Goal: Task Accomplishment & Management: Manage account settings

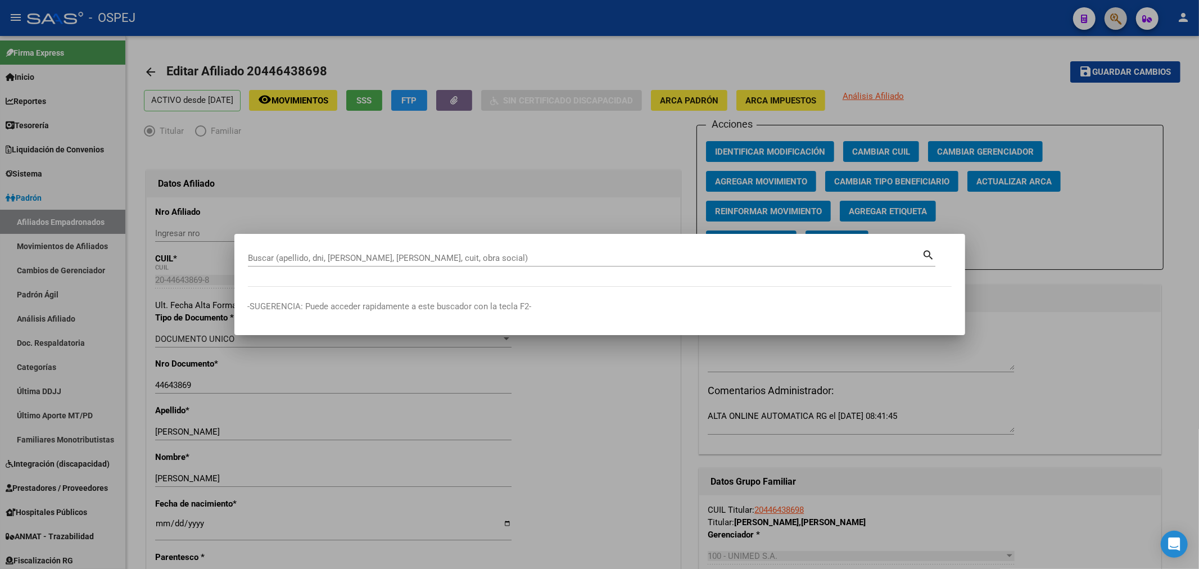
scroll to position [124, 0]
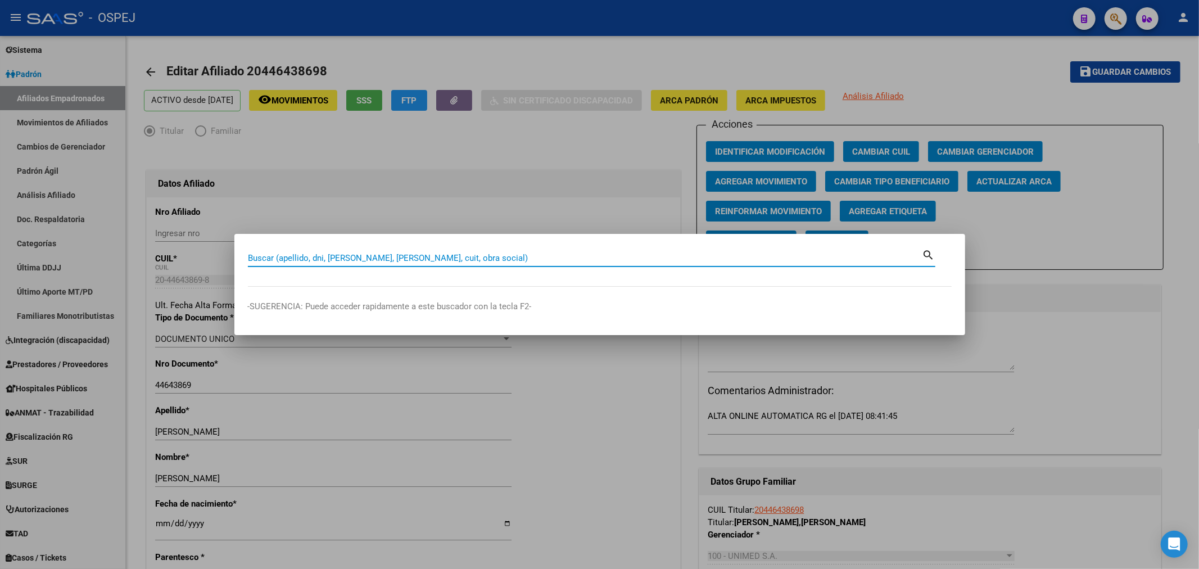
paste input "27380074384"
type input "27380074384"
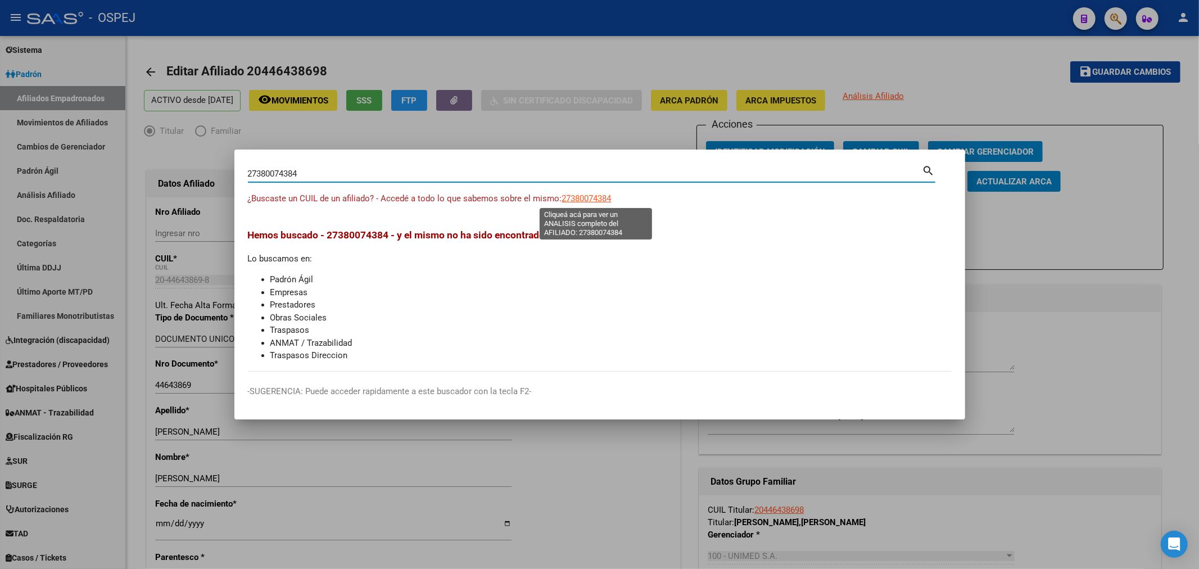
click at [594, 196] on span "27380074384" at bounding box center [586, 198] width 49 height 10
type textarea "27380074384"
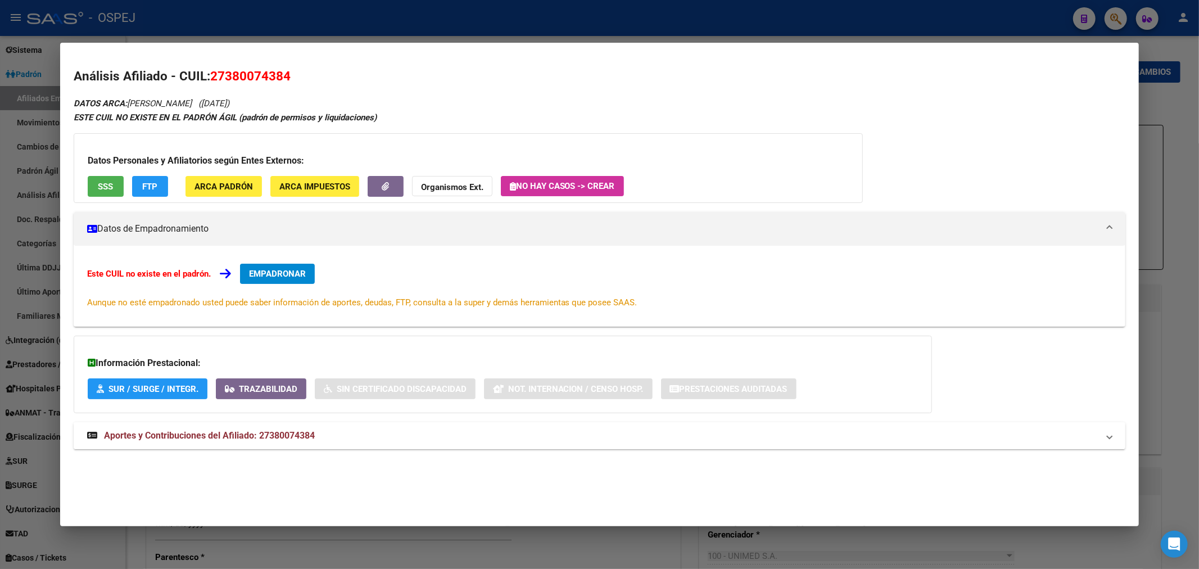
click at [287, 442] on strong "Aportes y Contribuciones del Afiliado: 27380074384" at bounding box center [201, 435] width 228 height 13
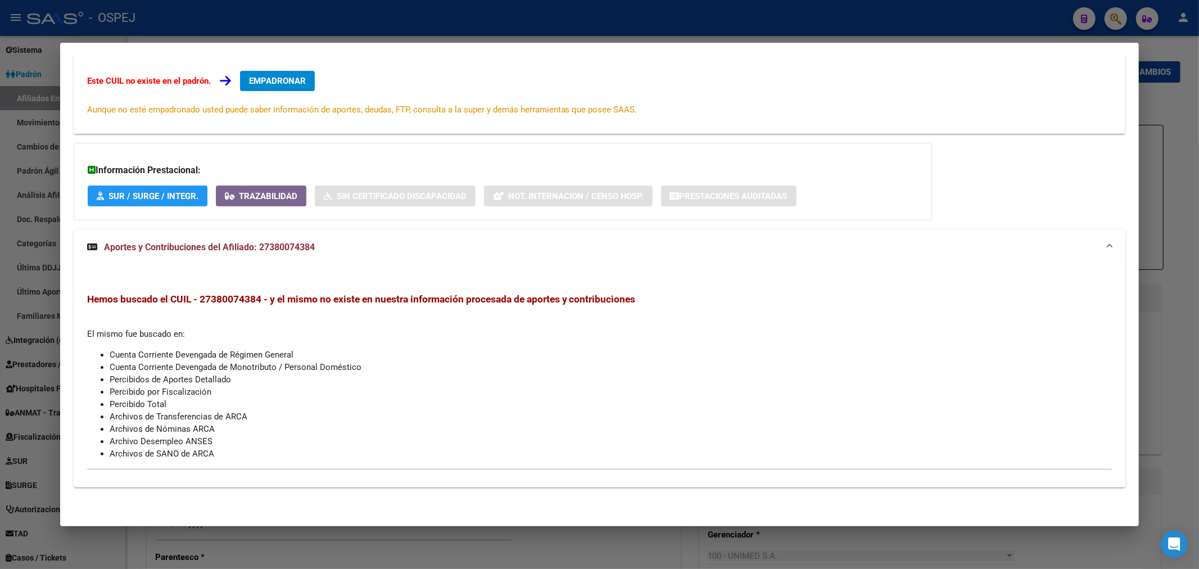
scroll to position [0, 0]
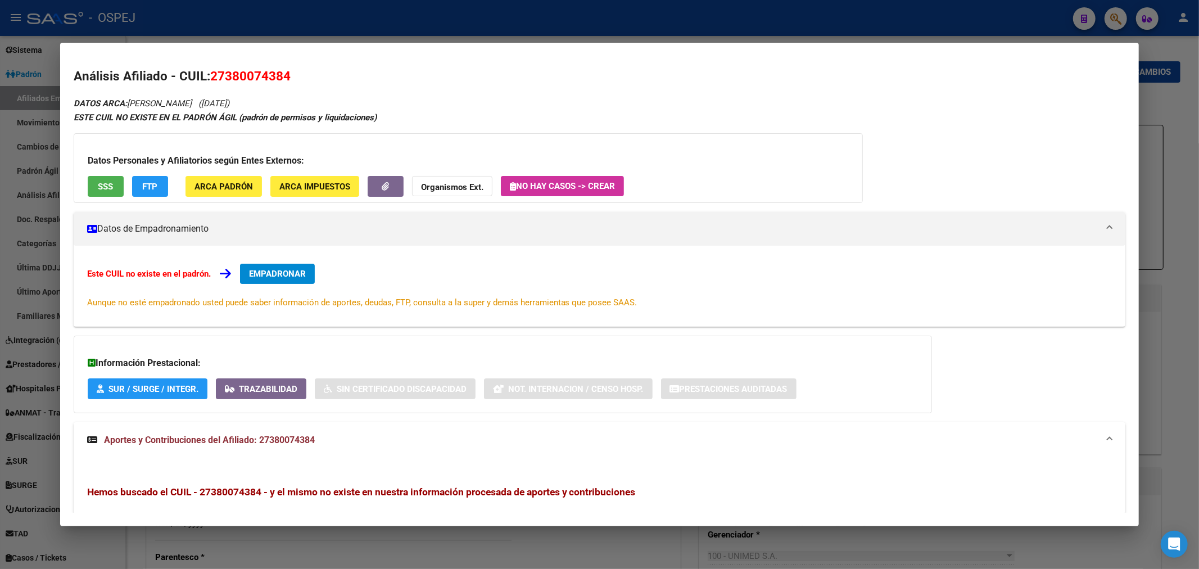
click at [493, 21] on div at bounding box center [599, 284] width 1199 height 569
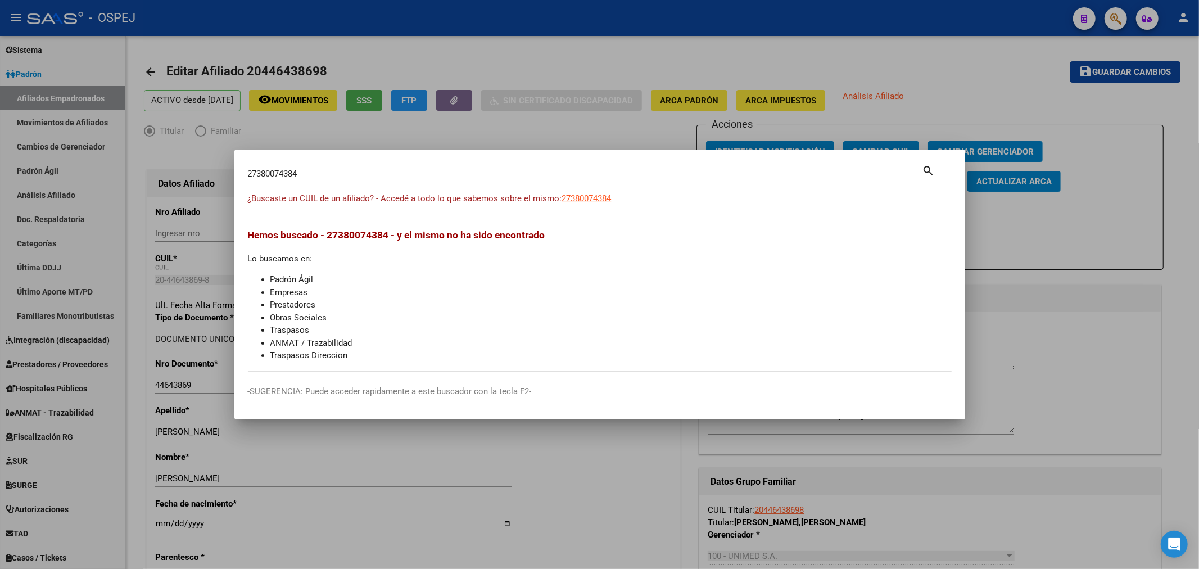
click at [58, 301] on div at bounding box center [599, 284] width 1199 height 569
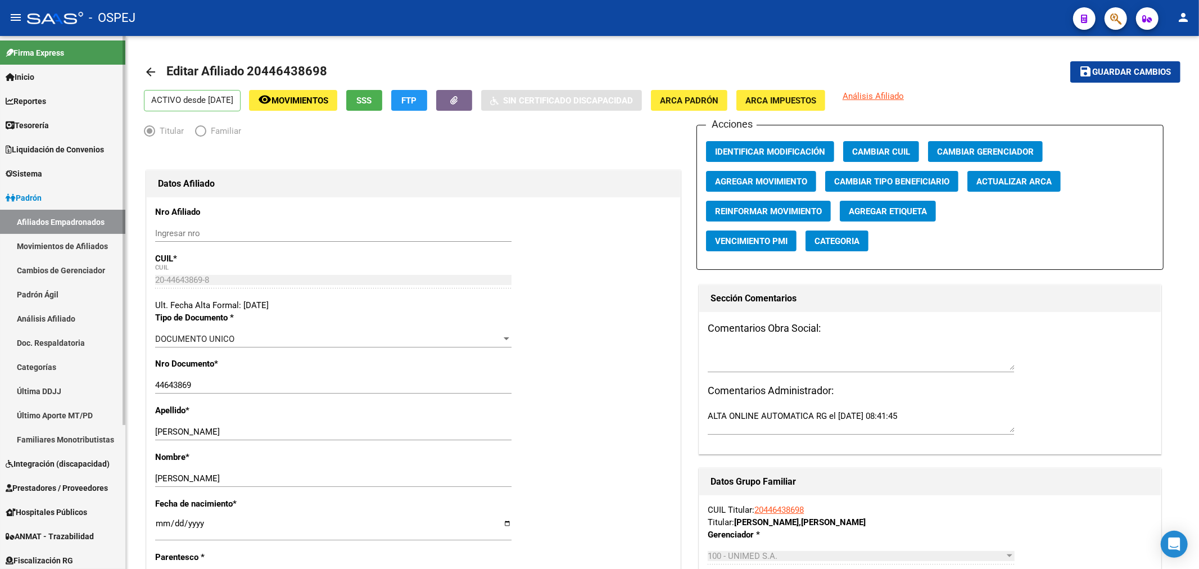
scroll to position [196, 0]
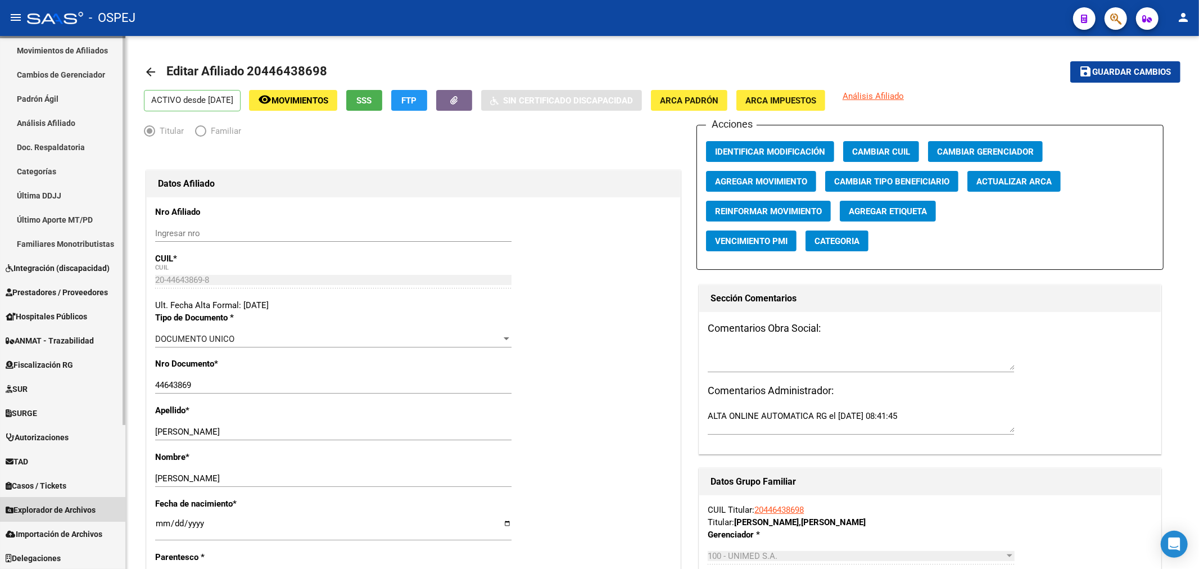
click at [88, 509] on span "Explorador de Archivos" at bounding box center [51, 510] width 90 height 12
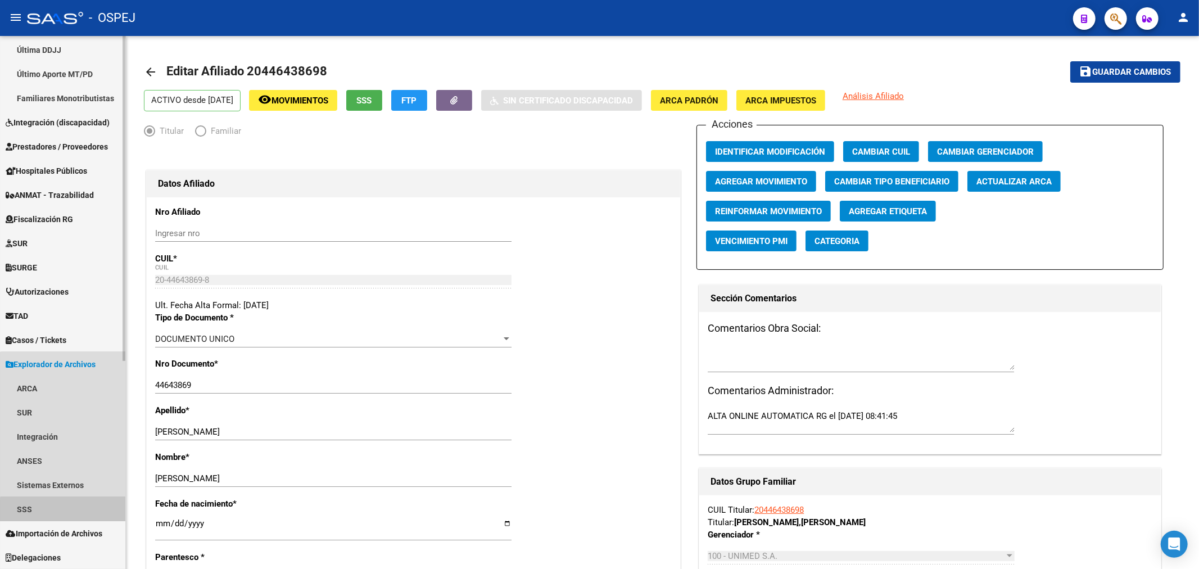
drag, startPoint x: 64, startPoint y: 509, endPoint x: 65, endPoint y: 501, distance: 8.0
click at [63, 509] on link "SSS" at bounding box center [62, 509] width 125 height 24
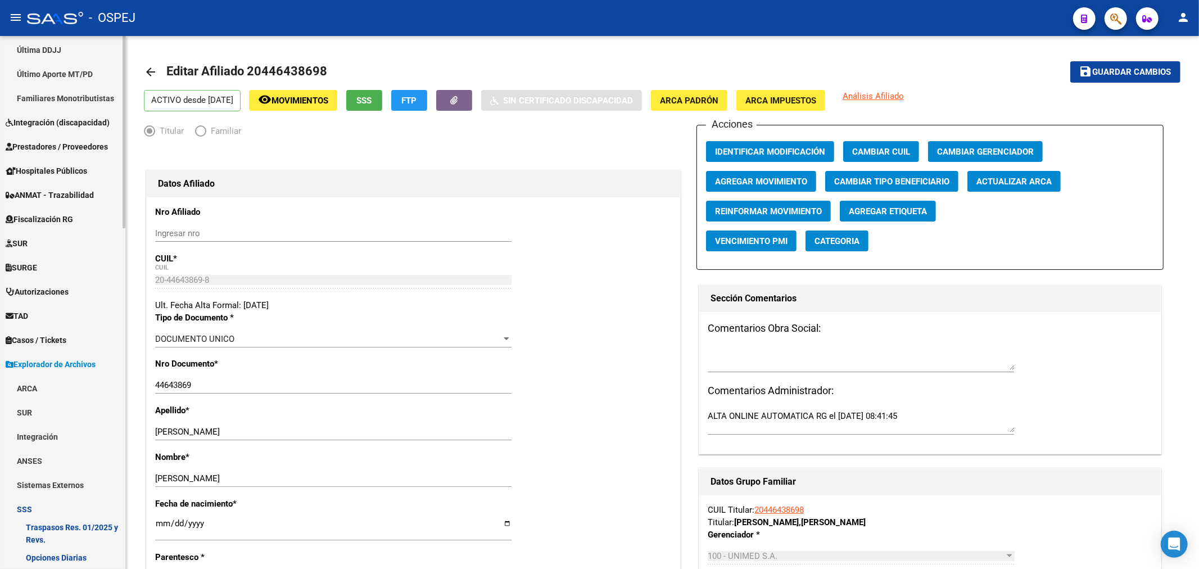
scroll to position [591, 0]
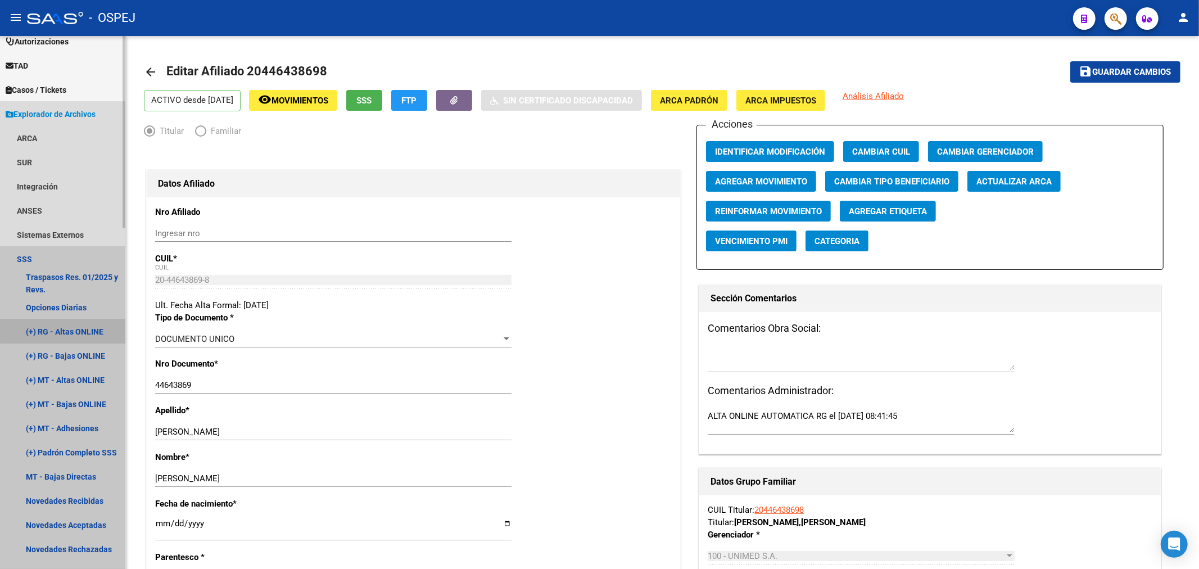
click at [96, 330] on link "(+) RG - Altas ONLINE" at bounding box center [62, 331] width 125 height 24
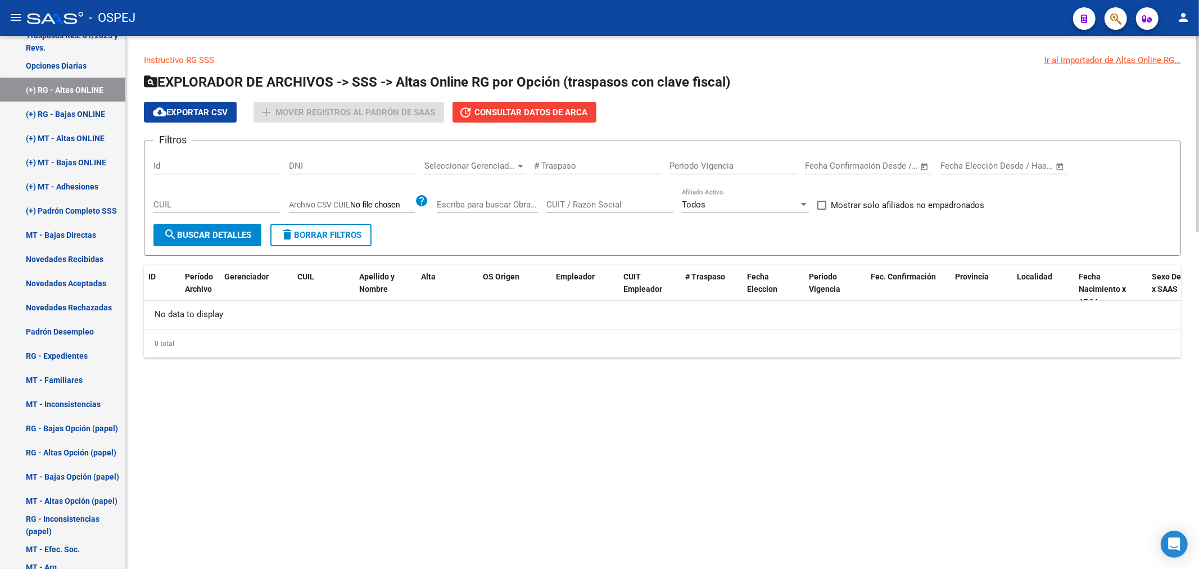
scroll to position [350, 0]
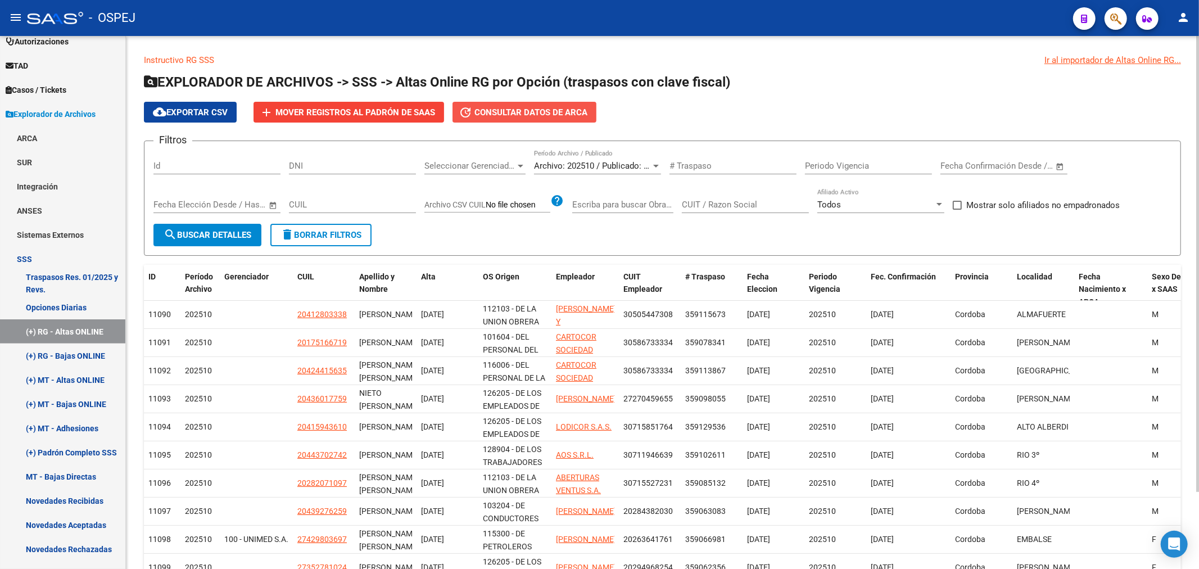
click at [566, 111] on span "Consultar datos de ARCA" at bounding box center [530, 112] width 113 height 10
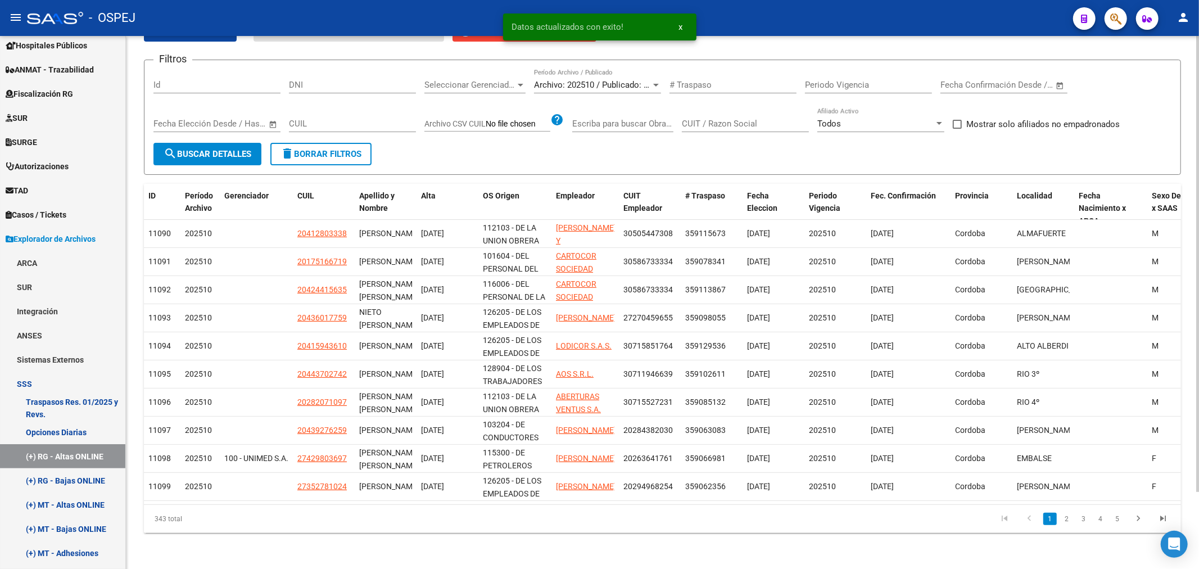
scroll to position [0, 0]
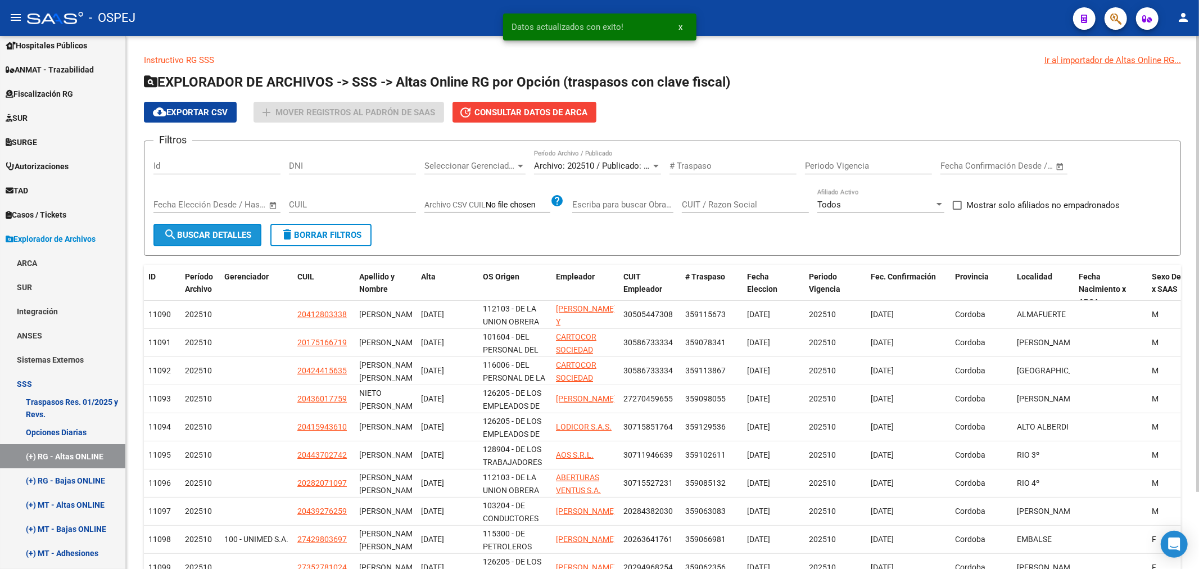
click at [211, 233] on span "search Buscar Detalles" at bounding box center [208, 235] width 88 height 10
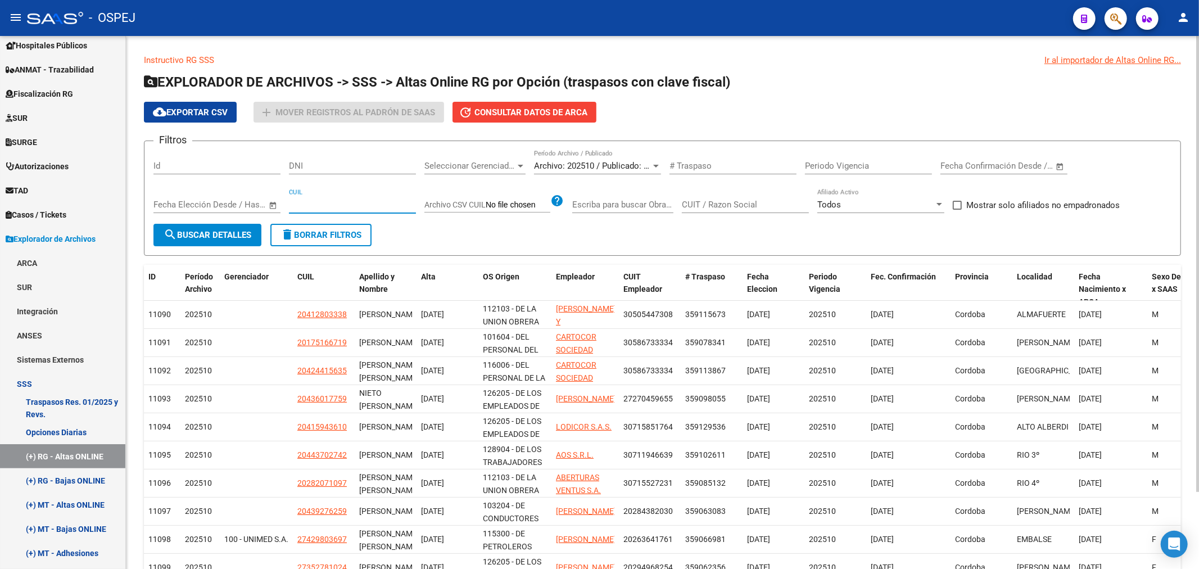
click at [356, 203] on input "CUIL" at bounding box center [352, 205] width 127 height 10
paste input "27-38007438-4"
click at [243, 239] on button "search Buscar Detalles" at bounding box center [207, 235] width 108 height 22
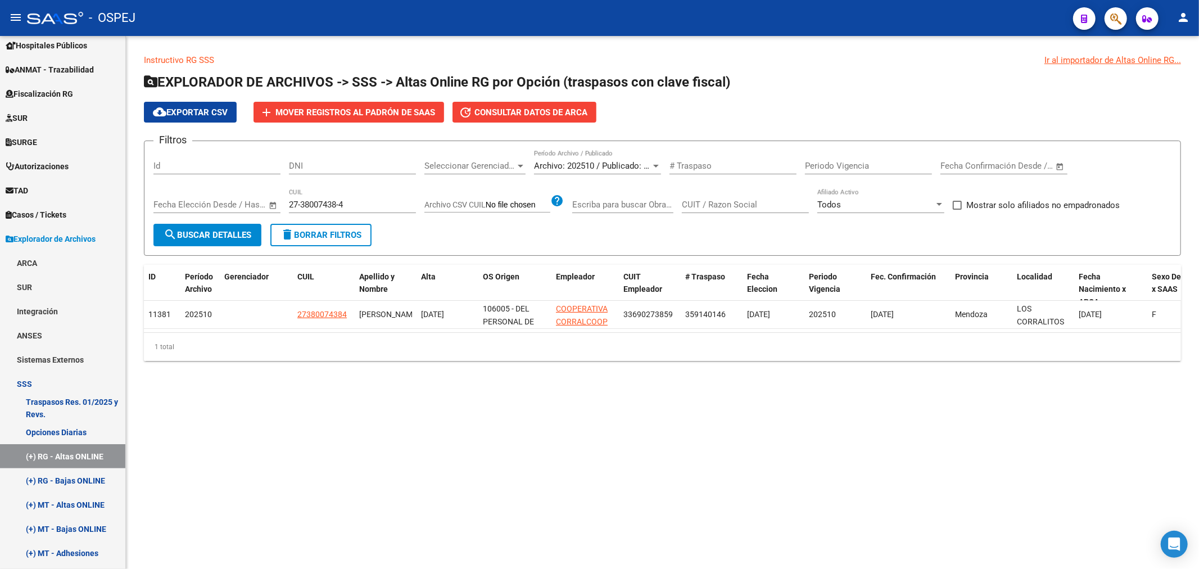
click at [323, 195] on div "27-38007438-4 CUIL" at bounding box center [352, 201] width 127 height 24
click at [322, 195] on div "27-38007438-4 CUIL" at bounding box center [352, 201] width 127 height 24
click at [322, 208] on input "27-38007438-4" at bounding box center [352, 205] width 127 height 10
type input "4"
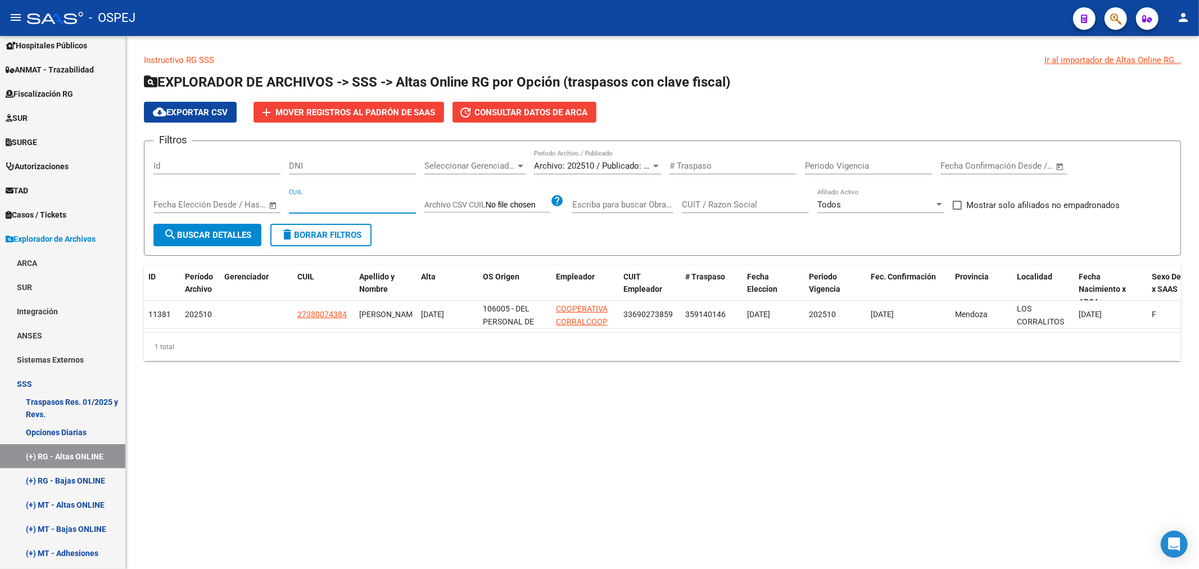
click at [186, 243] on button "search Buscar Detalles" at bounding box center [207, 235] width 108 height 22
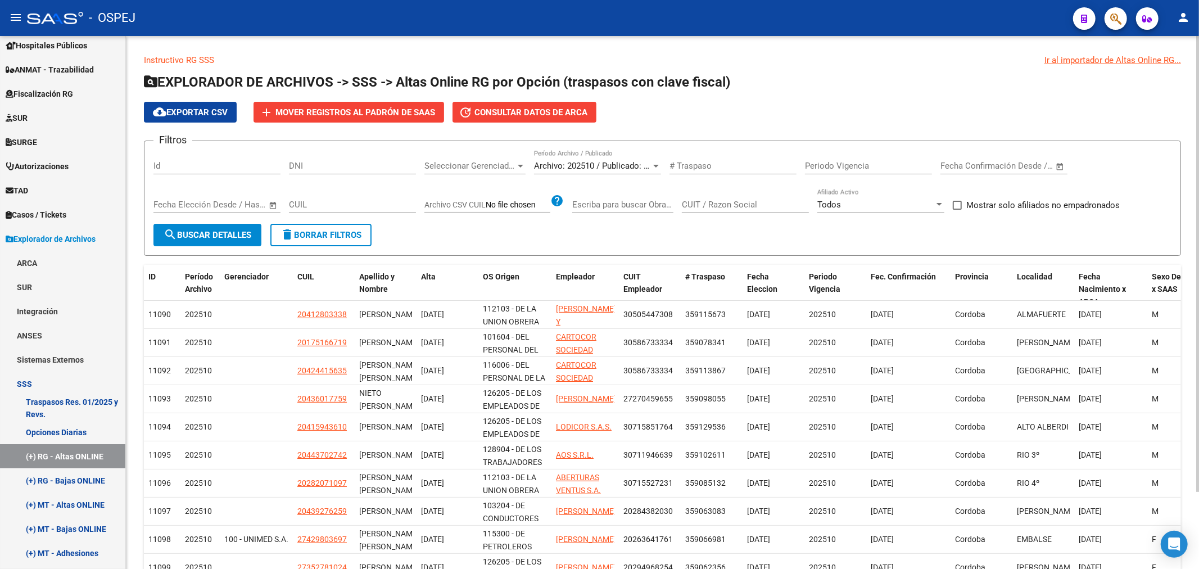
click at [345, 101] on app-list-header "EXPLORADOR DE ARCHIVOS -> SSS -> Altas Online RG por Opción (traspasos con clav…" at bounding box center [662, 164] width 1037 height 183
click at [344, 112] on span "Mover registros al PADRÓN de SAAS" at bounding box center [355, 112] width 160 height 10
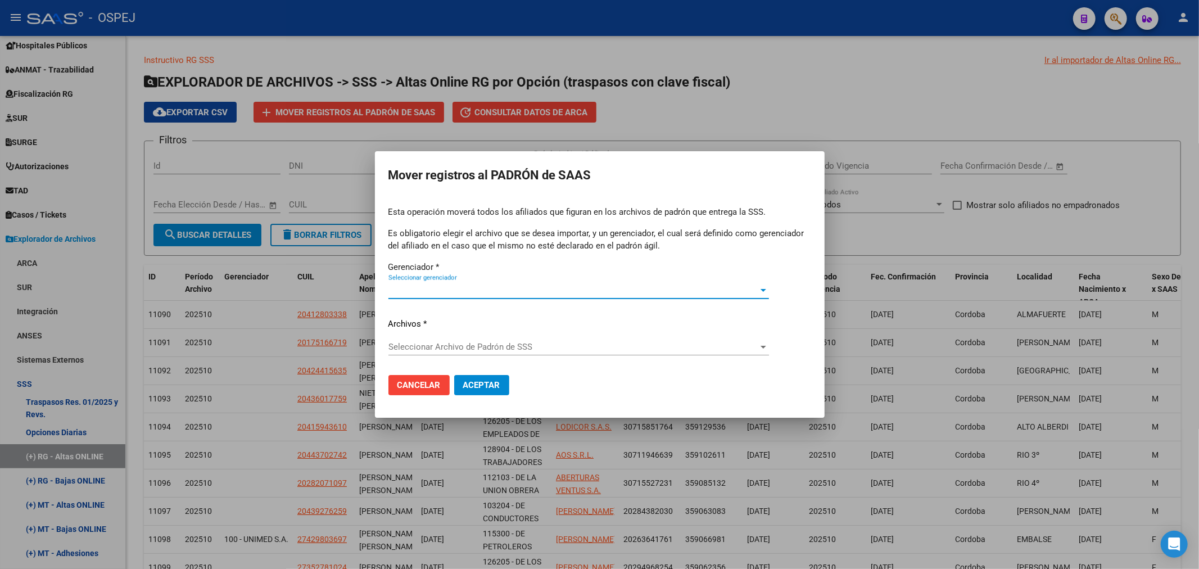
click at [427, 289] on span "Seleccionar gerenciador" at bounding box center [573, 290] width 370 height 10
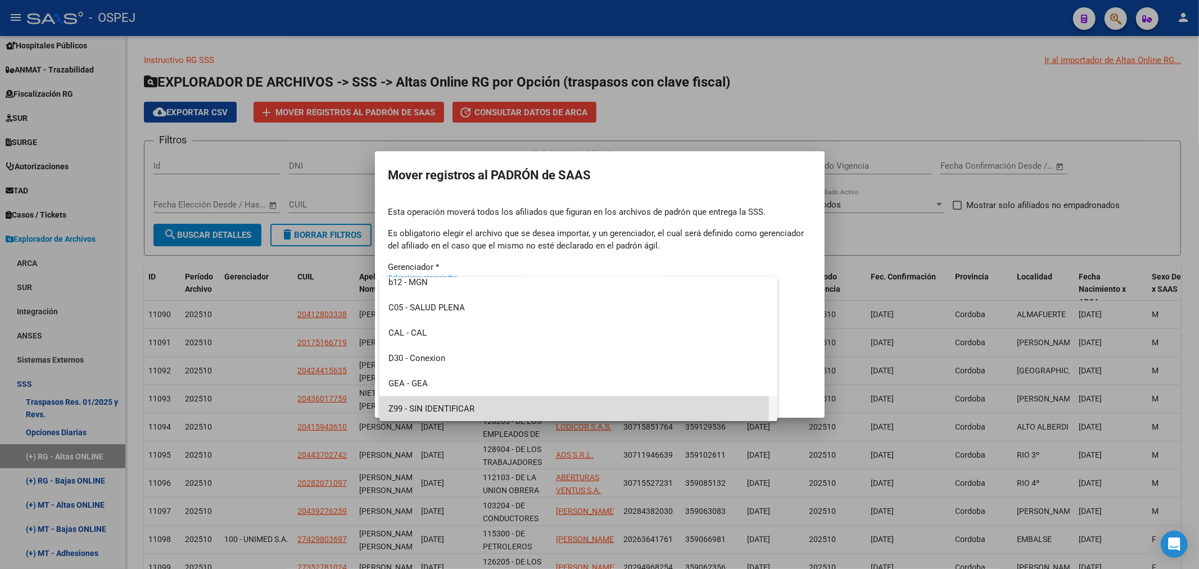
click at [467, 406] on span "Z99 - SIN IDENTIFICAR" at bounding box center [578, 408] width 381 height 25
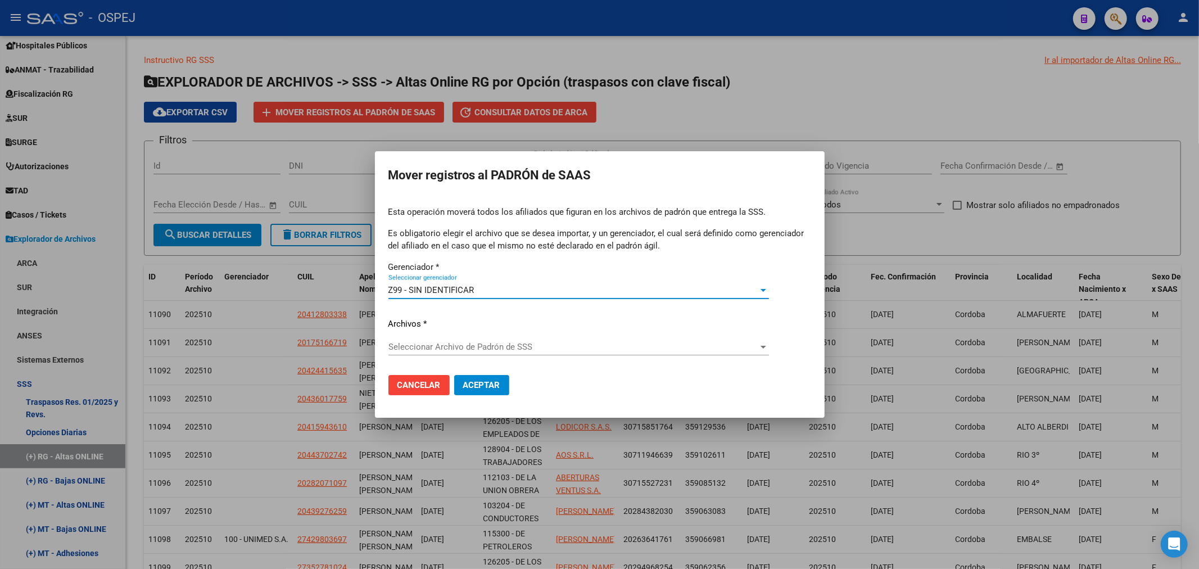
click at [499, 346] on span "Seleccionar Archivo de Padrón de SSS" at bounding box center [573, 347] width 370 height 10
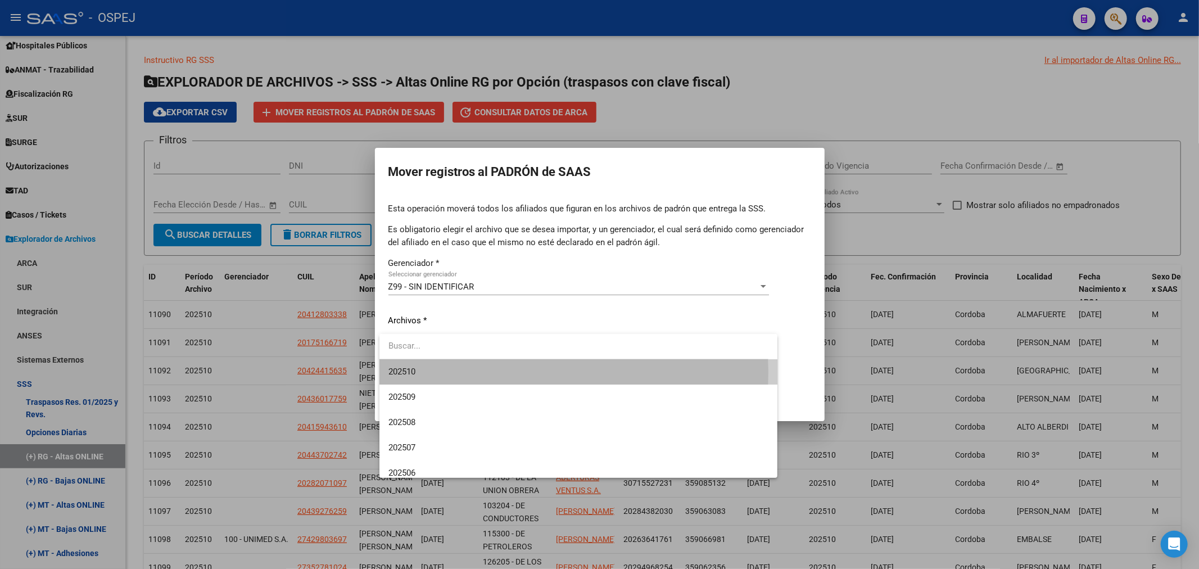
click at [476, 373] on span "202510" at bounding box center [578, 371] width 381 height 25
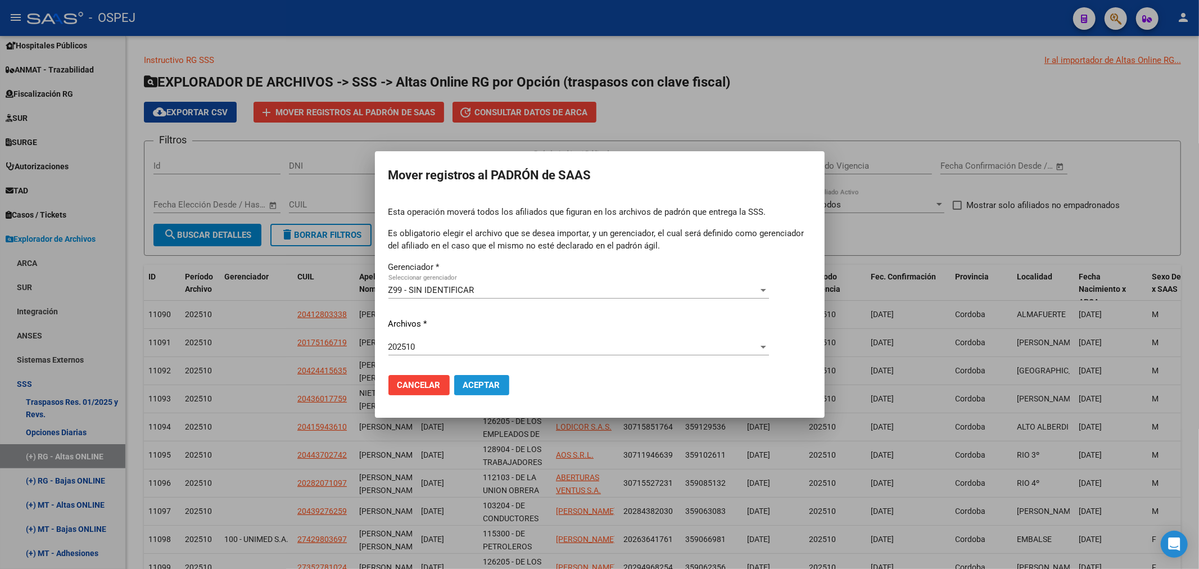
click at [476, 384] on span "Aceptar" at bounding box center [481, 385] width 37 height 10
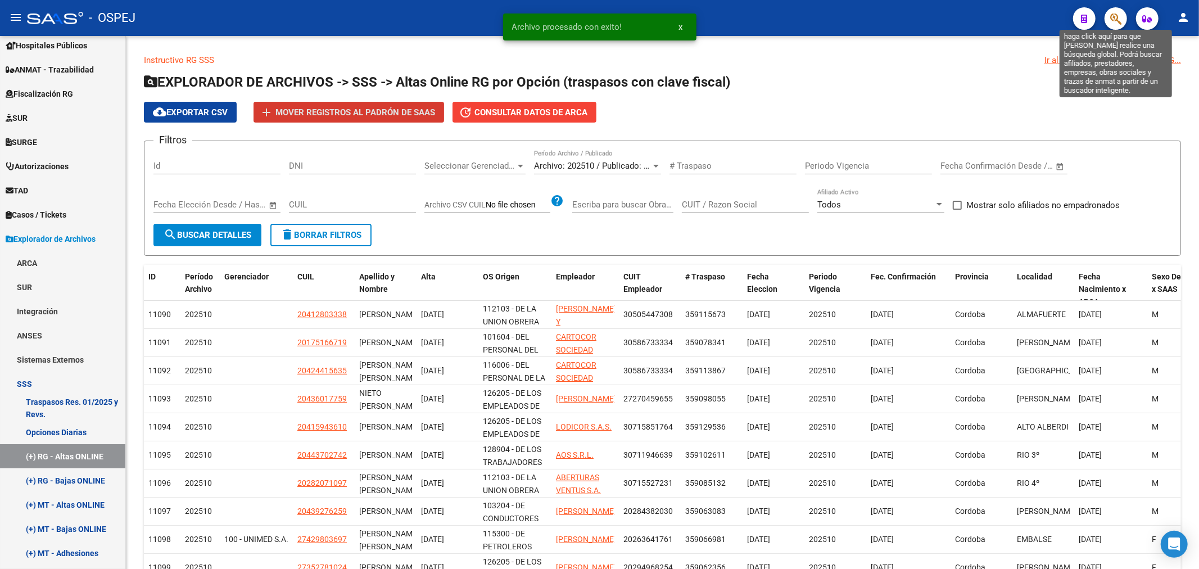
click at [1119, 21] on icon "button" at bounding box center [1115, 18] width 11 height 13
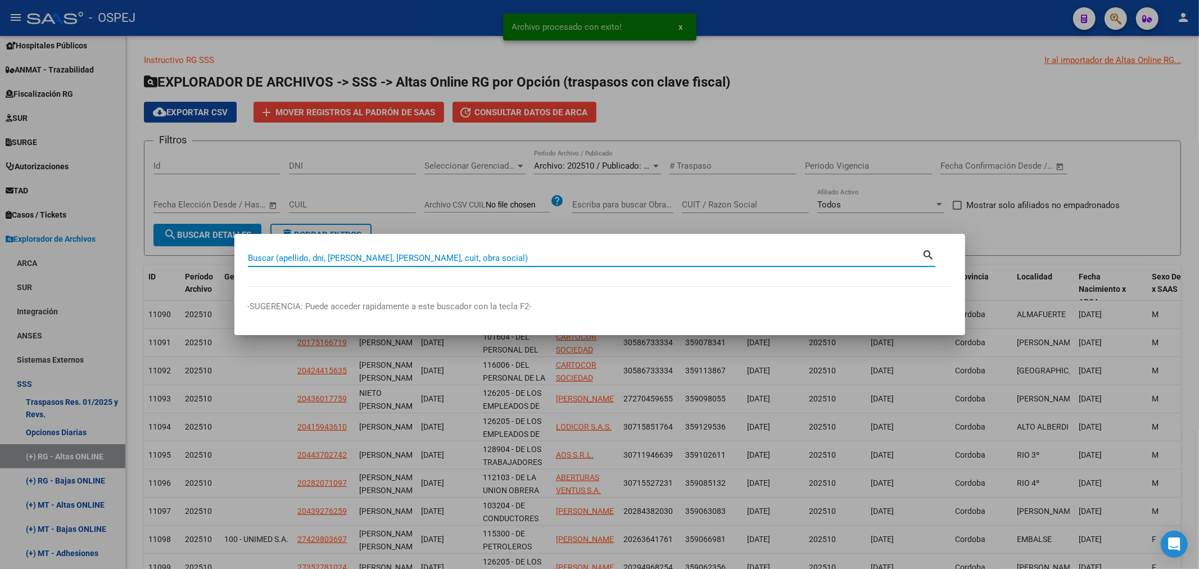
paste input "27380074384"
type input "27380074384"
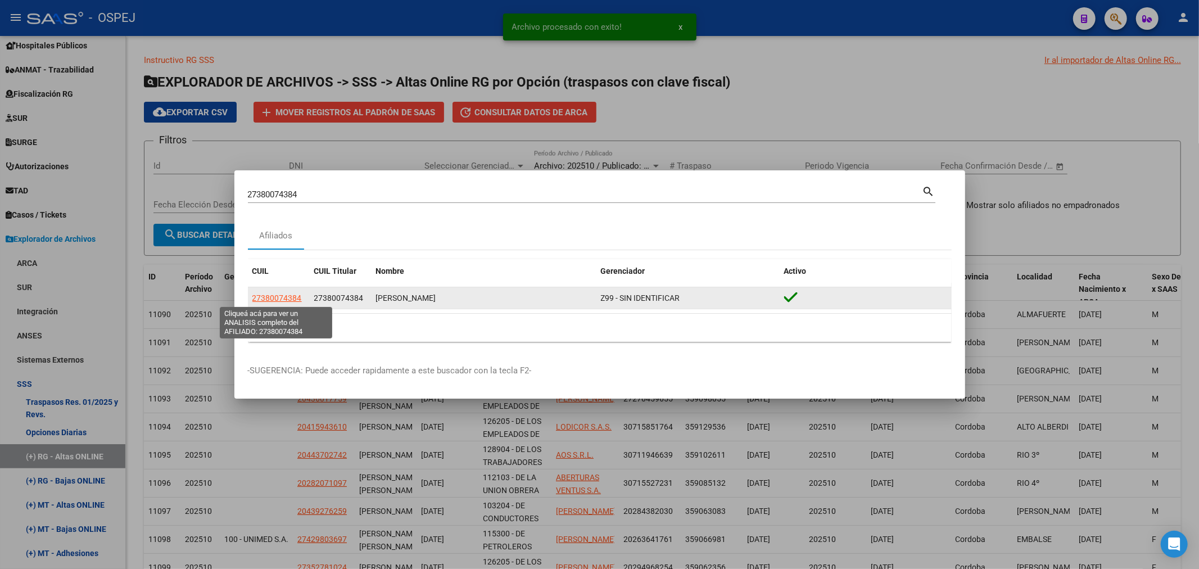
click at [293, 299] on span "27380074384" at bounding box center [276, 297] width 49 height 9
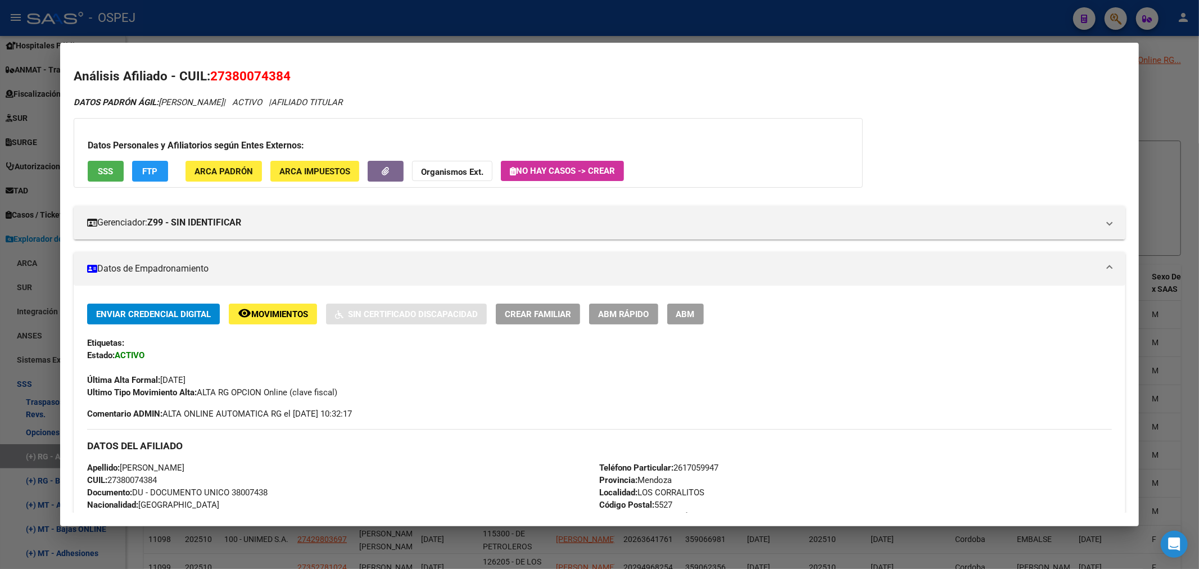
drag, startPoint x: 707, startPoint y: 317, endPoint x: 711, endPoint y: 312, distance: 6.4
click at [695, 315] on span "ABM" at bounding box center [685, 314] width 19 height 10
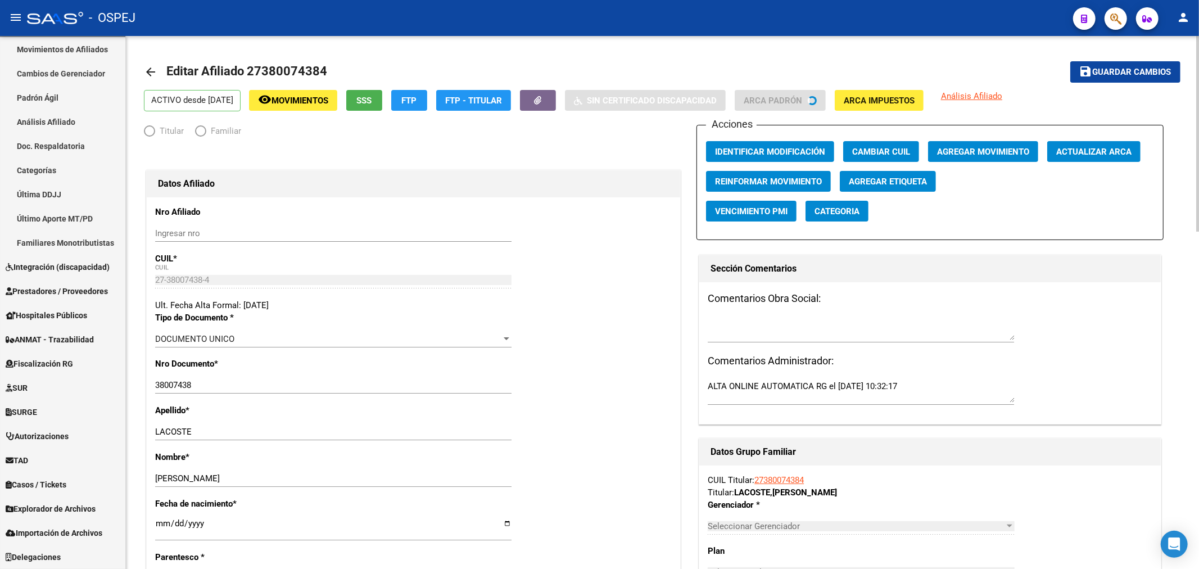
scroll to position [197, 0]
radio input "true"
type input "33-69027385-9"
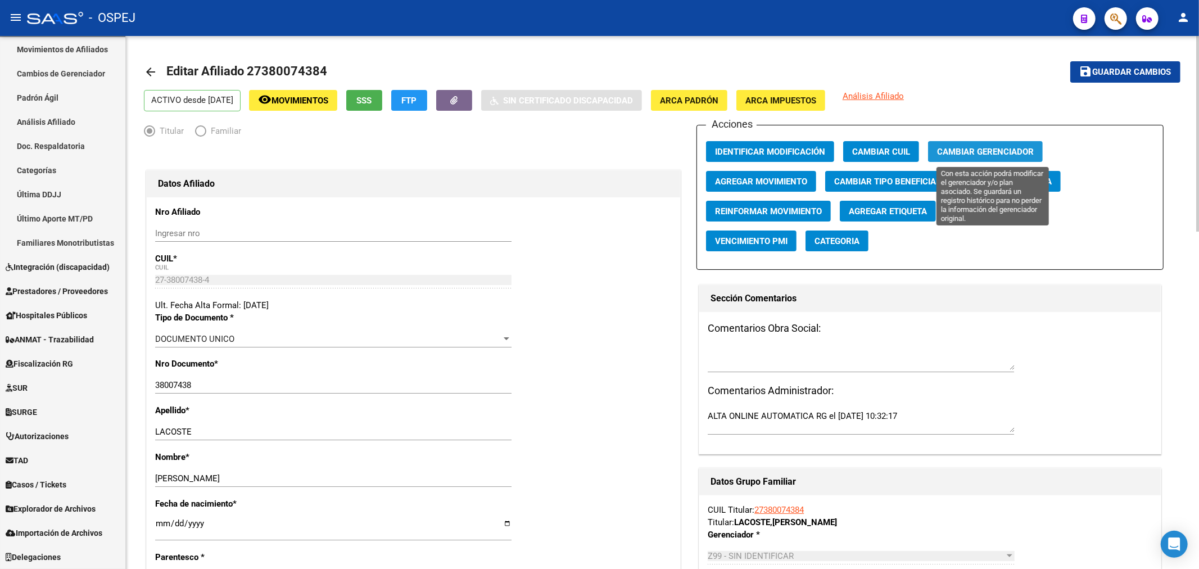
click at [1027, 144] on button "Cambiar Gerenciador" at bounding box center [985, 151] width 115 height 21
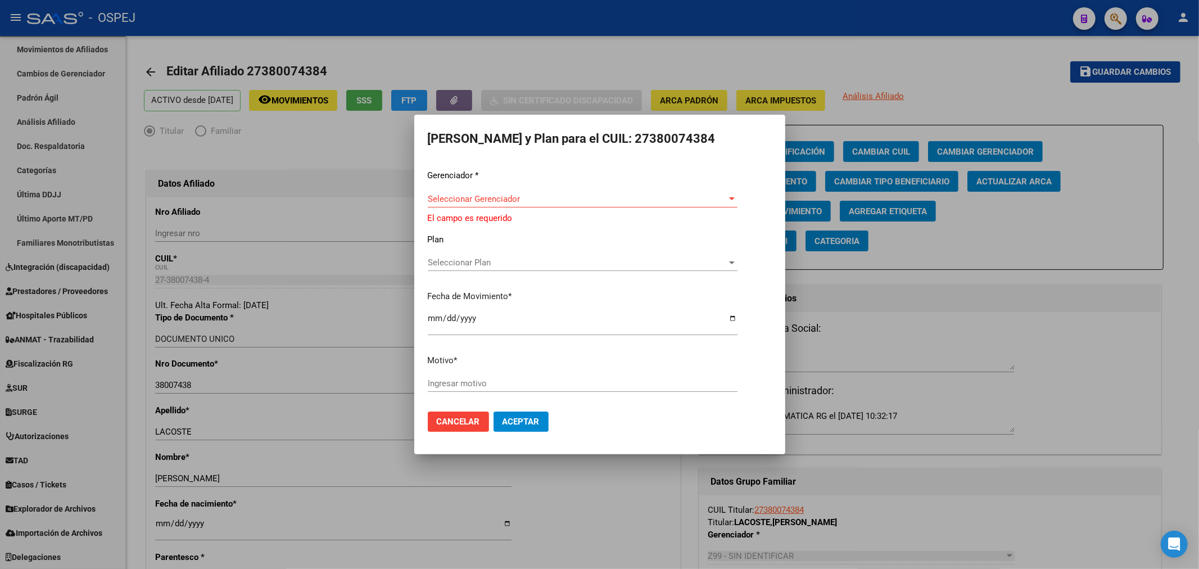
click at [609, 191] on div "Gerenciador * Seleccionar Gerenciador Seleccionar Gerenciador El campo es reque…" at bounding box center [600, 285] width 344 height 233
click at [585, 202] on span "Seleccionar Gerenciador" at bounding box center [578, 199] width 300 height 10
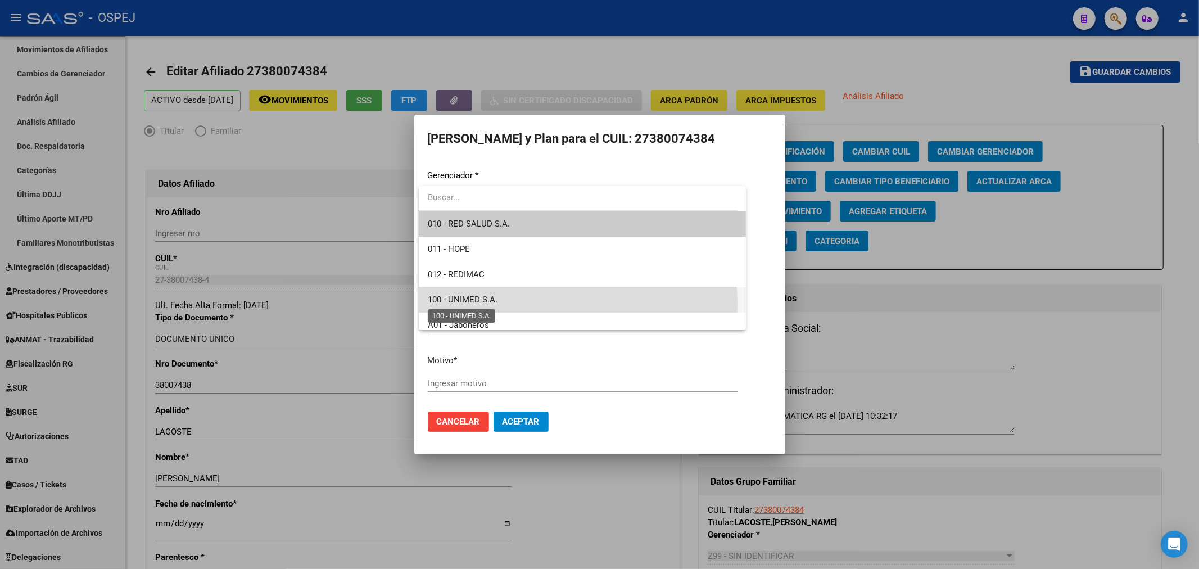
drag, startPoint x: 478, startPoint y: 304, endPoint x: 430, endPoint y: 304, distance: 47.8
click at [478, 304] on span "100 - UNIMED S.A." at bounding box center [463, 300] width 70 height 10
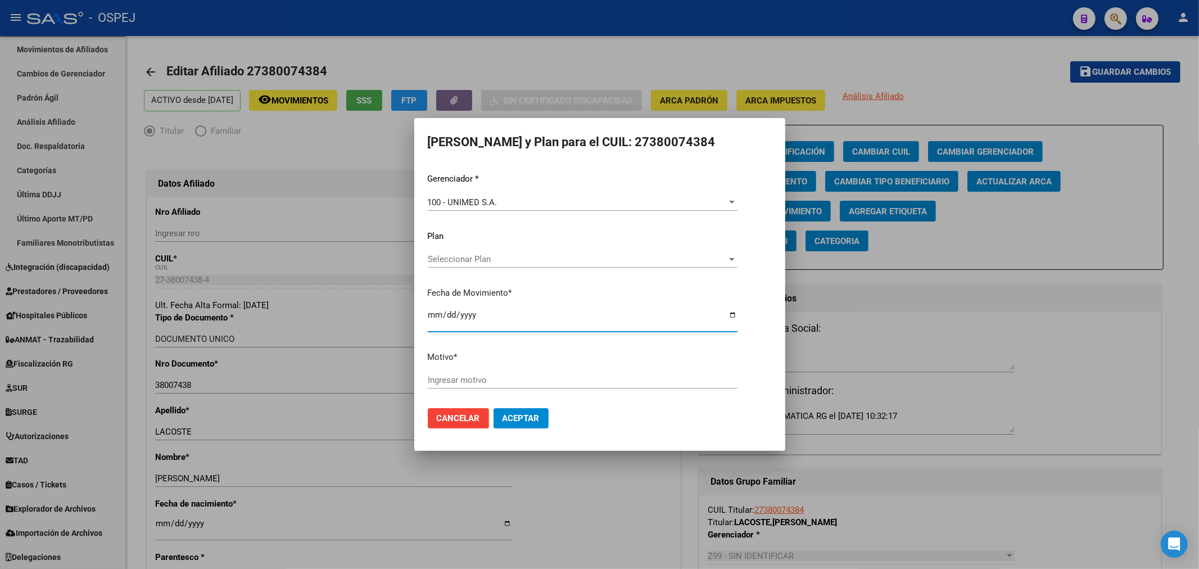
click at [428, 311] on input "[DATE]" at bounding box center [583, 319] width 310 height 18
type input "[DATE]"
type input "informado por unimed"
click at [525, 406] on mat-dialog-actions "Cancelar Aceptar" at bounding box center [600, 418] width 344 height 38
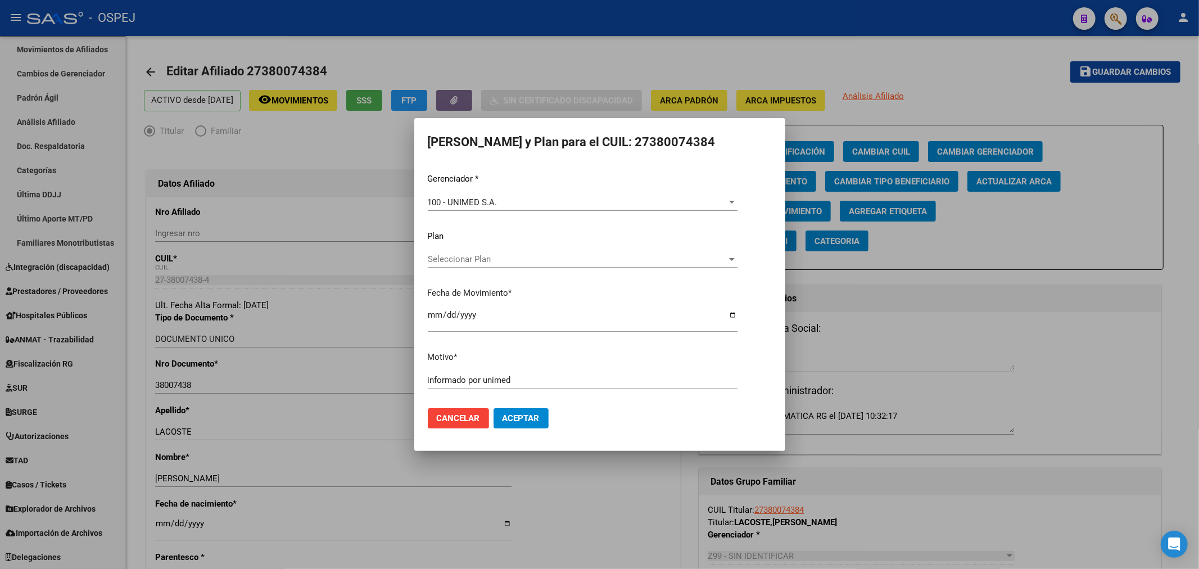
click at [530, 422] on span "Aceptar" at bounding box center [521, 418] width 37 height 10
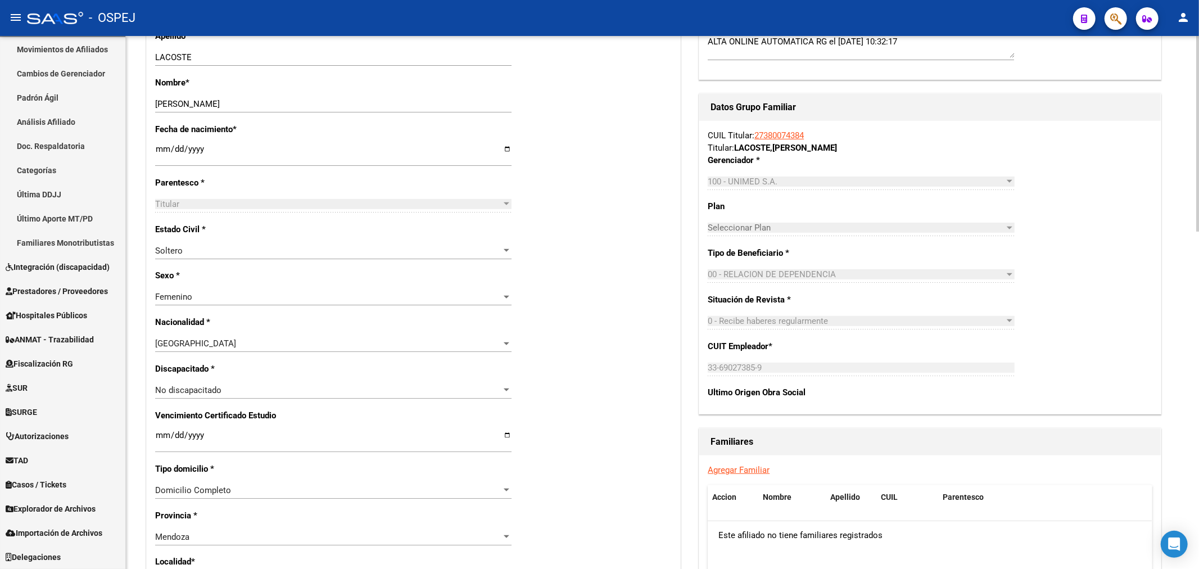
scroll to position [625, 0]
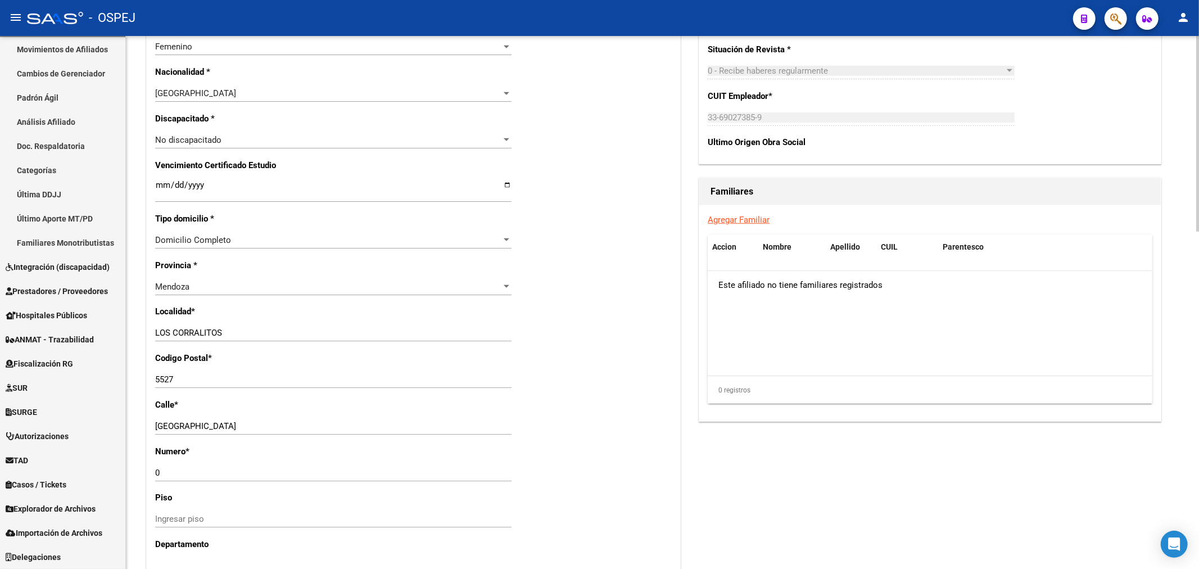
click at [740, 225] on link "Agregar Familiar" at bounding box center [739, 220] width 62 height 10
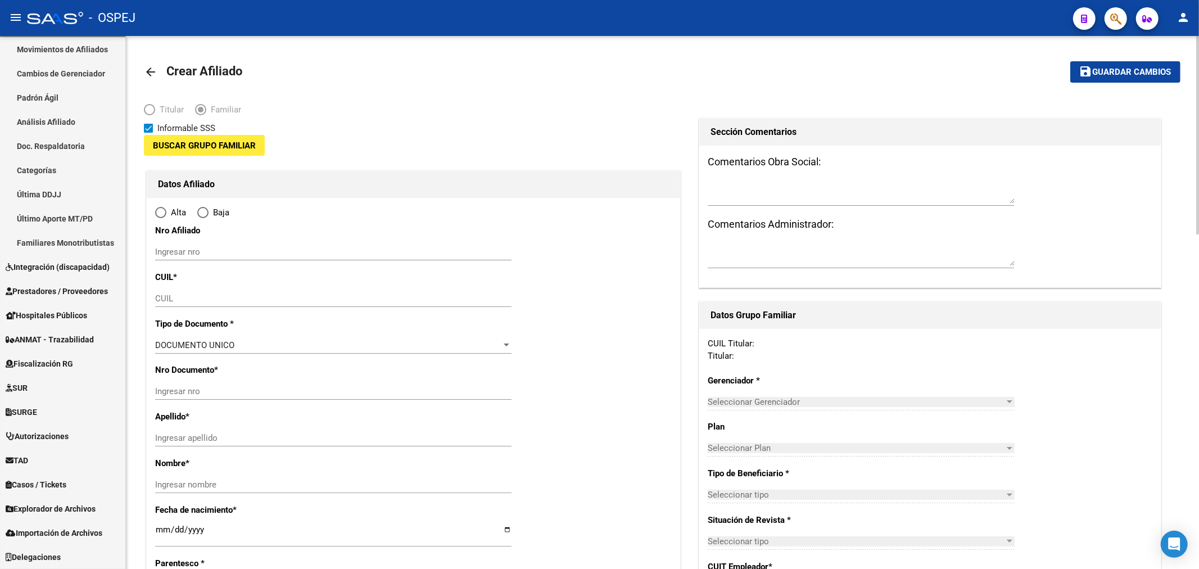
type input "33-69027385-9"
type input "LOS CORRALITOS"
type input "5527"
type input "[GEOGRAPHIC_DATA]"
type input "0"
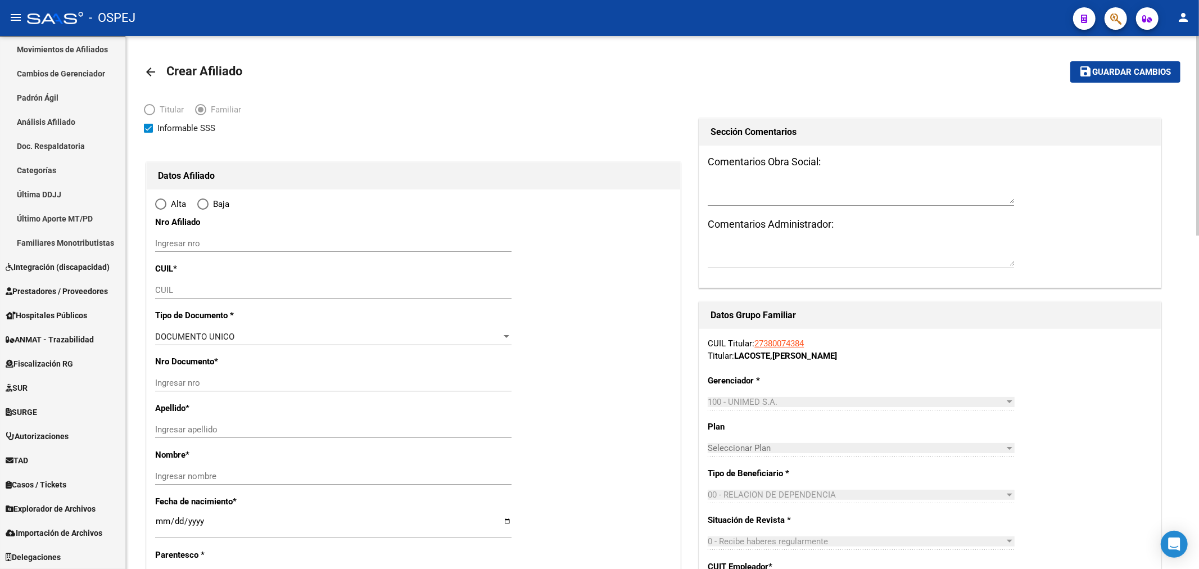
radio input "true"
type input "33-69027385-9"
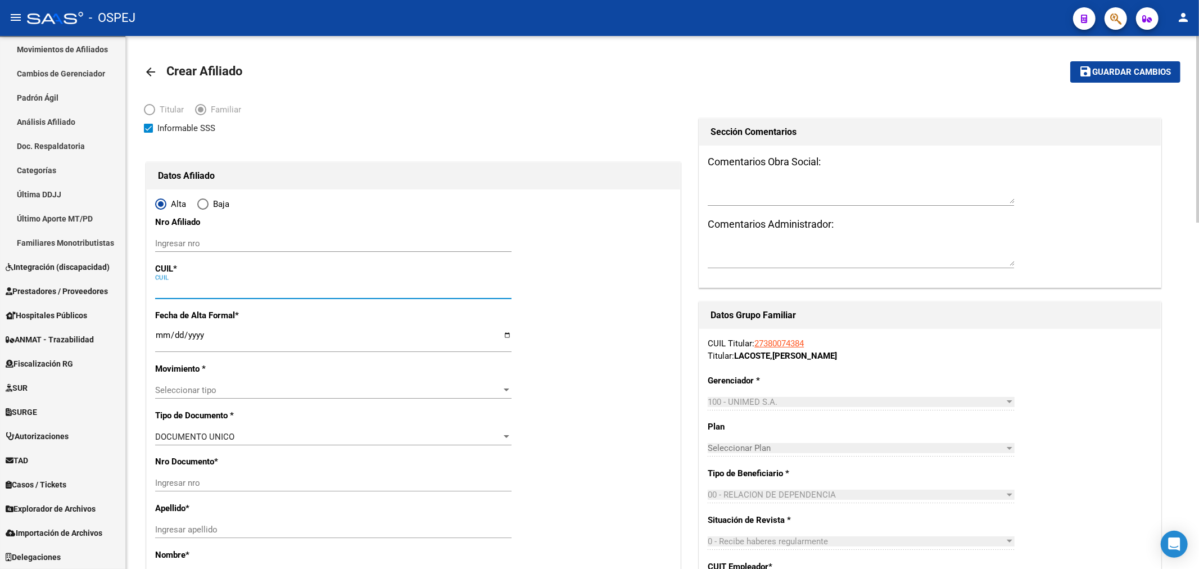
click at [218, 288] on input "CUIL" at bounding box center [333, 290] width 356 height 10
paste input "27-53944974-0"
type input "27-53944974-0"
type input "53944974"
type input "HERRERA"
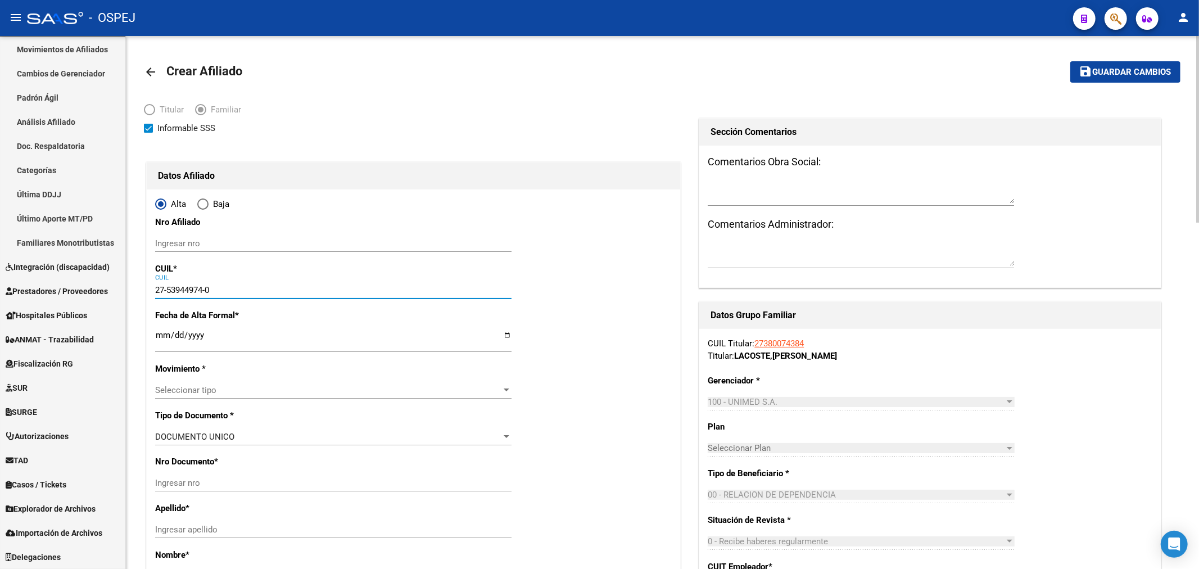
type input "[PERSON_NAME]"
type input "[DATE]"
type input "LOS CORRALITOS"
type input "[STREET_ADDRESS]"
type input "23"
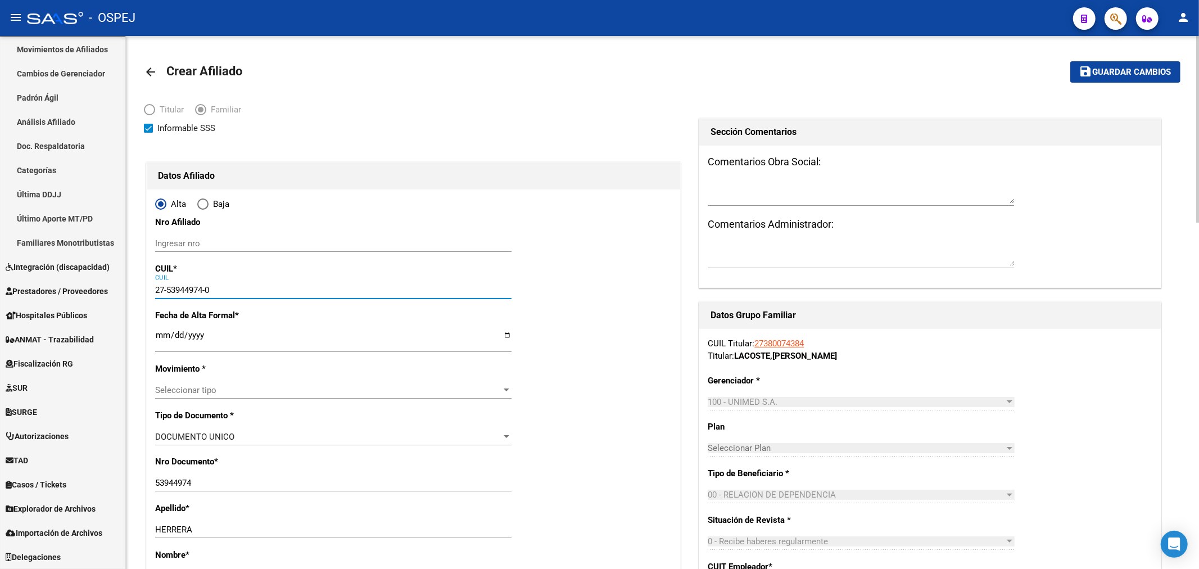
type input "27-53944974-0"
click at [165, 337] on input "Ingresar fecha" at bounding box center [333, 340] width 356 height 18
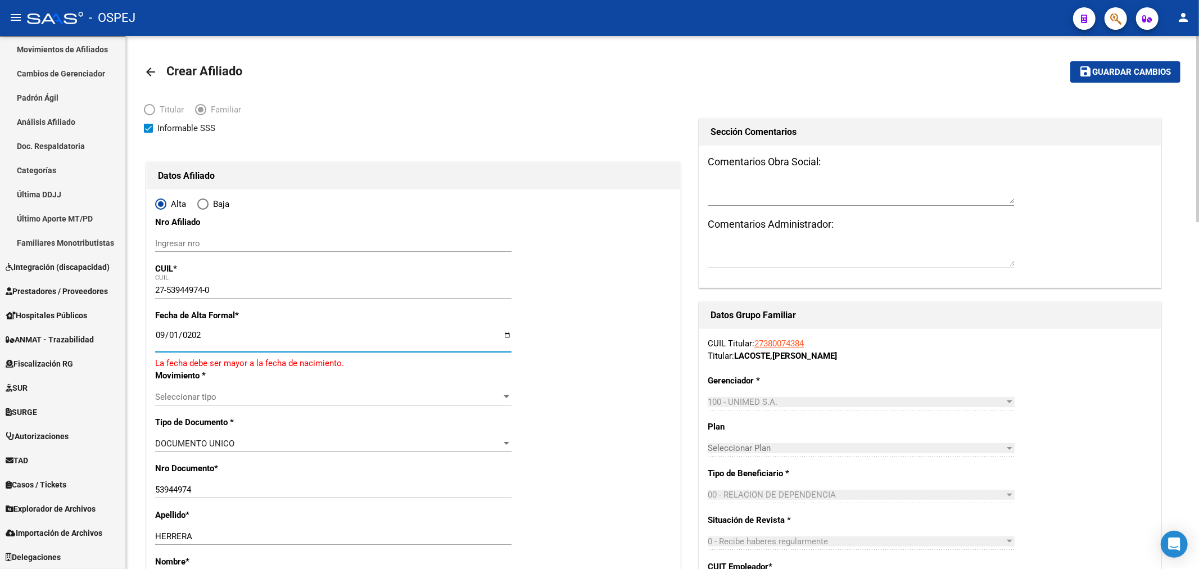
type input "[DATE]"
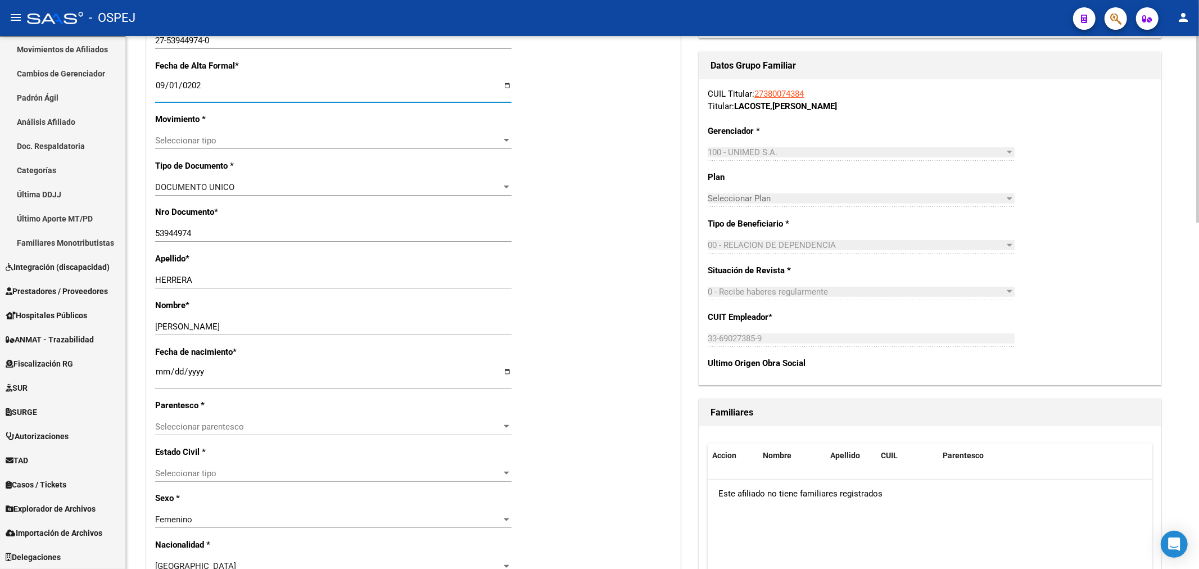
click at [232, 138] on span "Seleccionar tipo" at bounding box center [328, 140] width 346 height 10
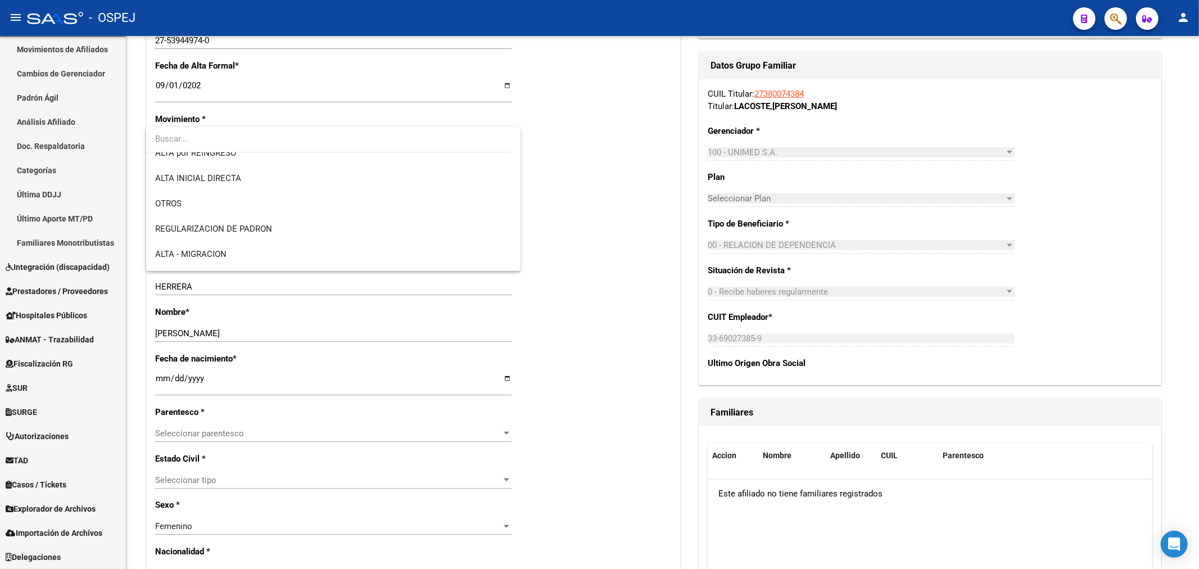
scroll to position [125, 0]
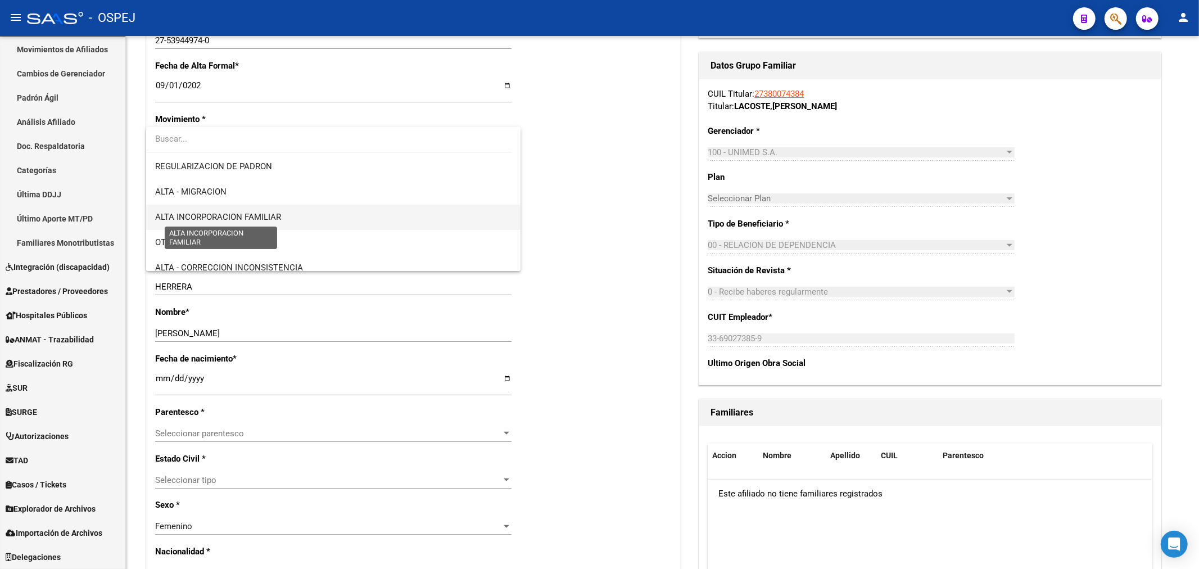
click at [280, 212] on span "ALTA INCORPORACION FAMILIAR" at bounding box center [218, 217] width 126 height 10
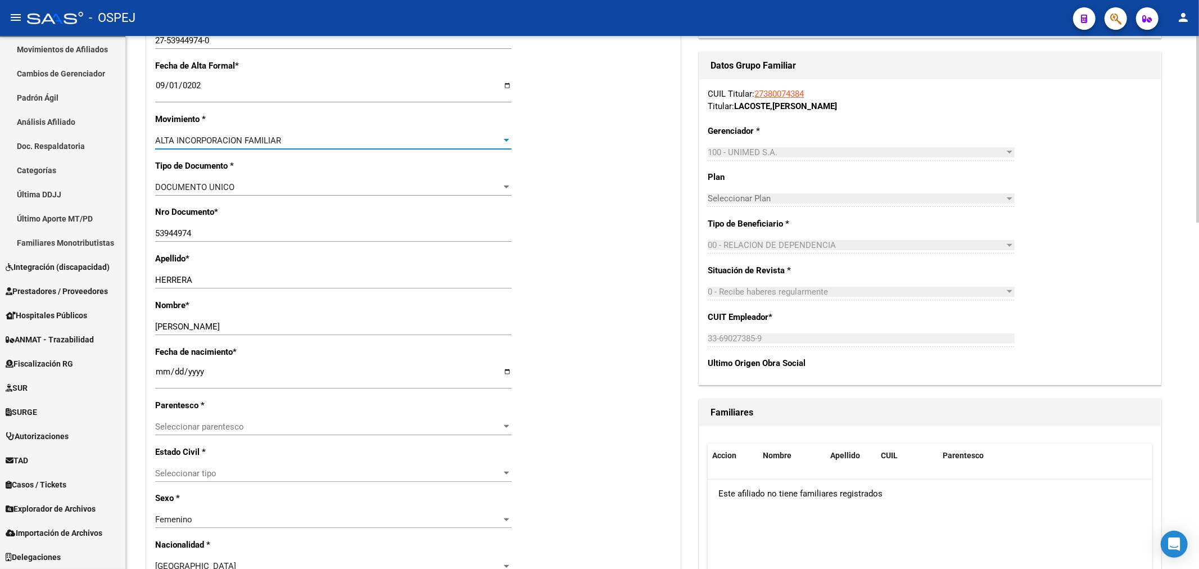
click at [245, 426] on span "Seleccionar parentesco" at bounding box center [328, 427] width 346 height 10
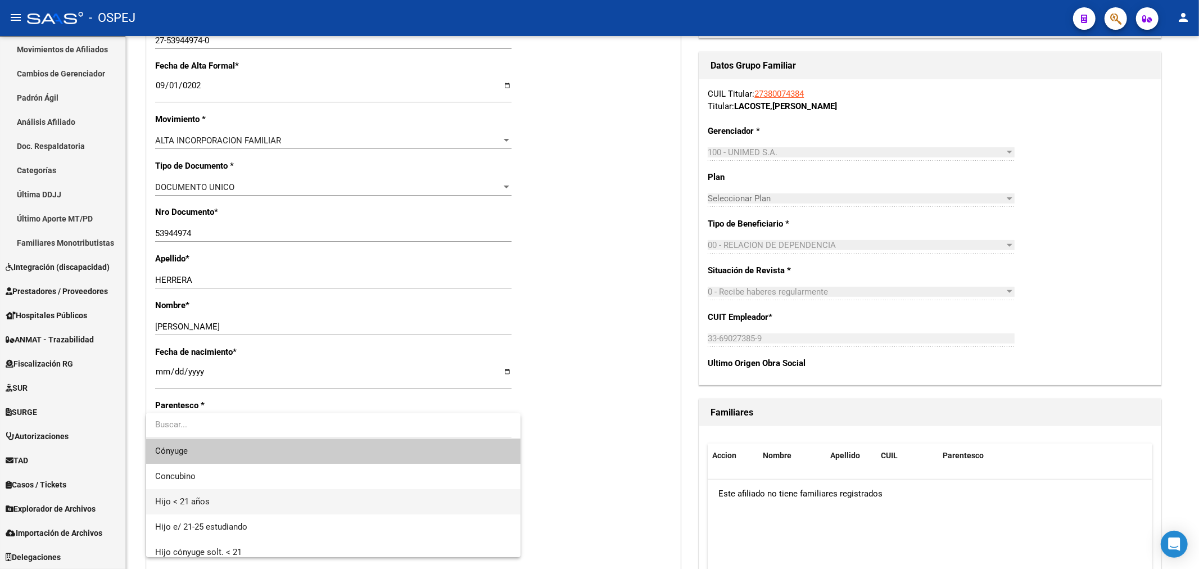
click at [237, 503] on span "Hijo < 21 años" at bounding box center [333, 501] width 356 height 25
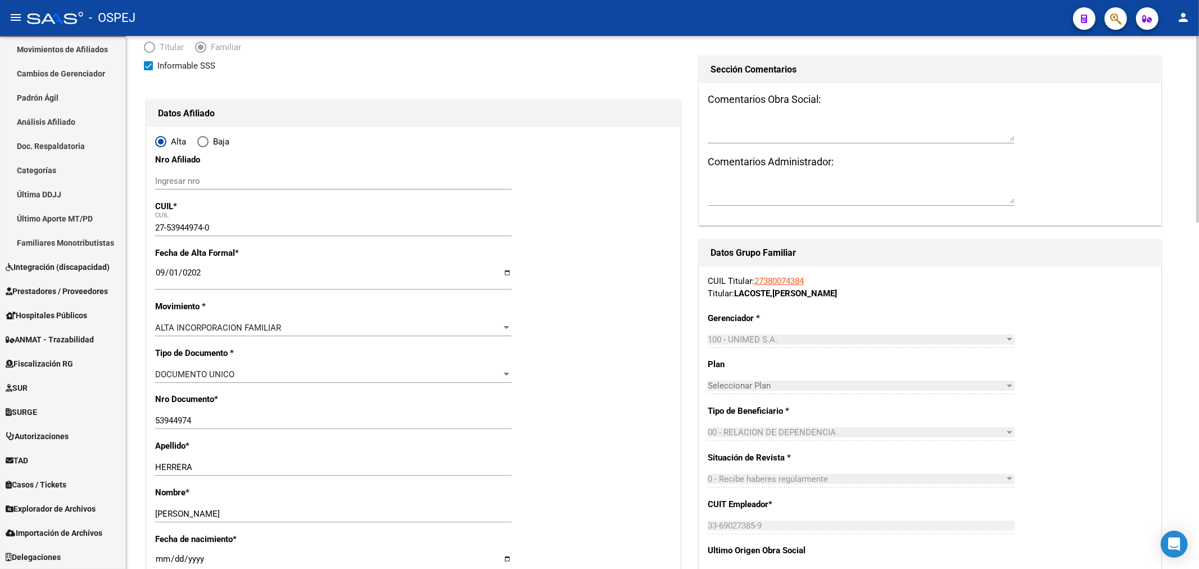
scroll to position [0, 0]
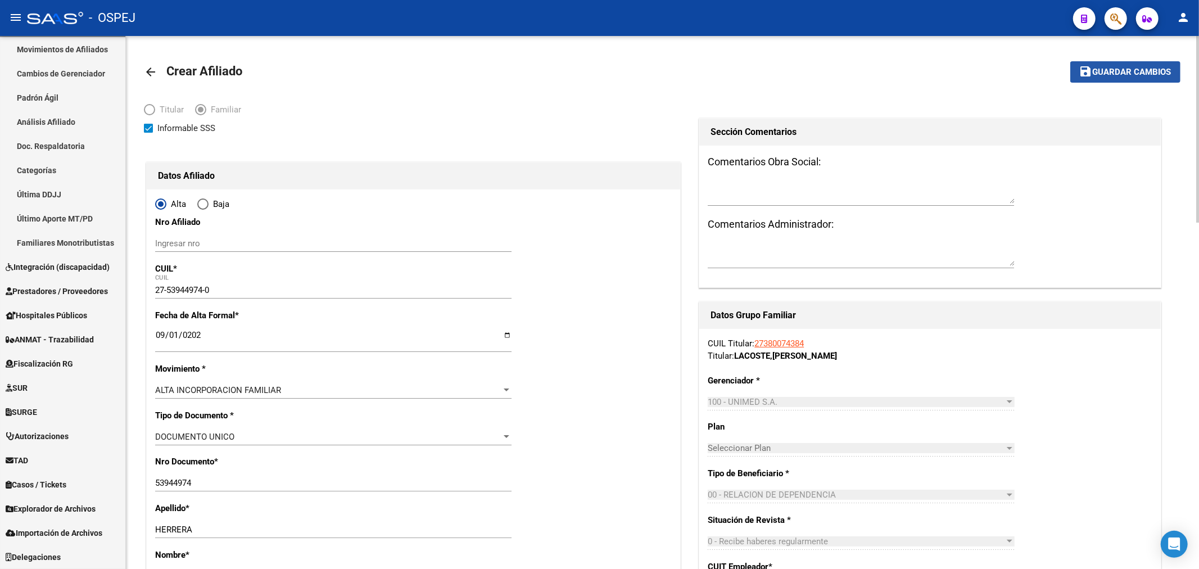
click at [1157, 71] on span "Guardar cambios" at bounding box center [1132, 72] width 79 height 10
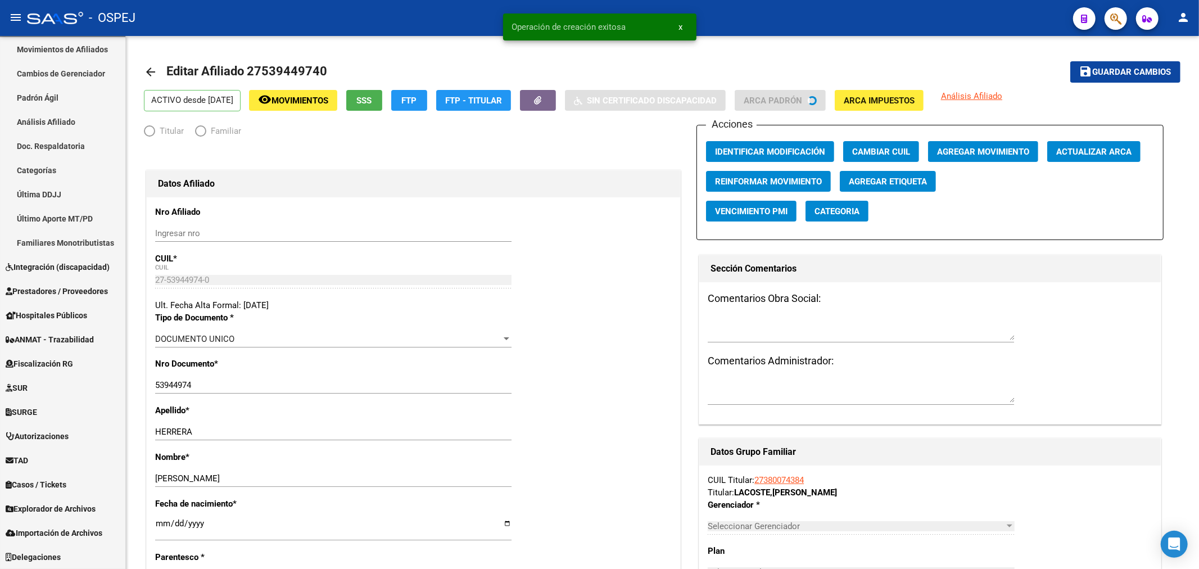
radio input "true"
type input "33-69027385-9"
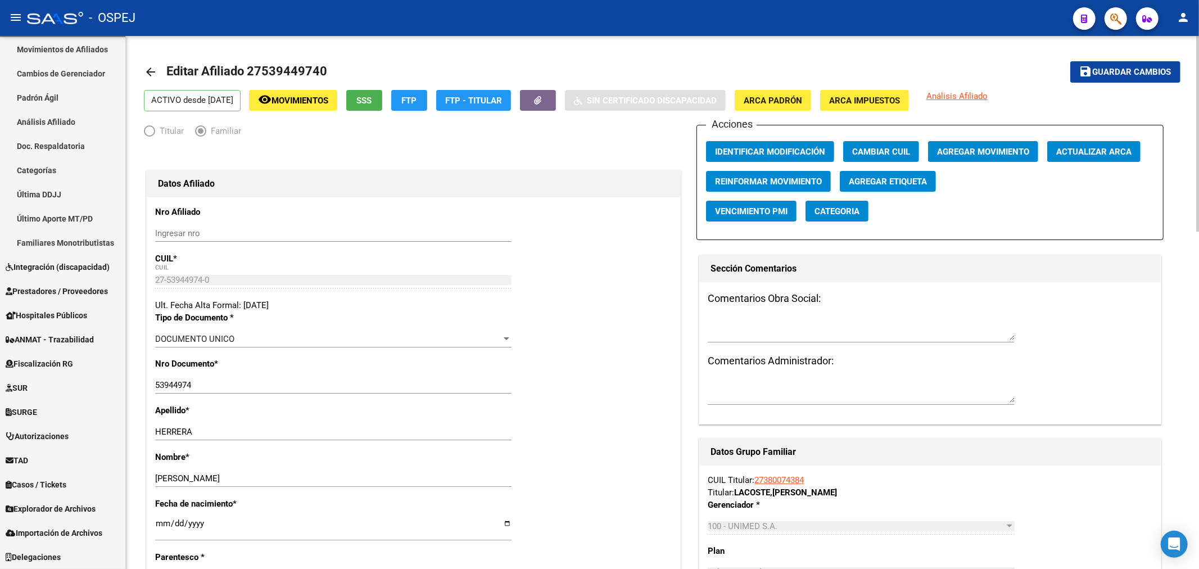
click at [1116, 76] on span "Guardar cambios" at bounding box center [1132, 72] width 79 height 10
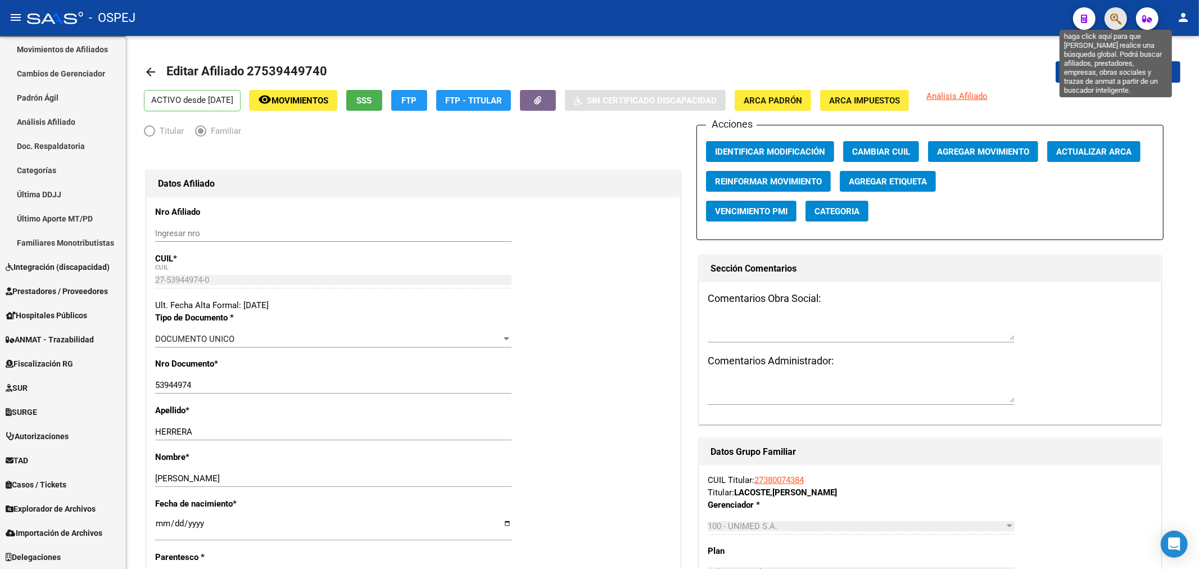
click at [1120, 15] on icon "button" at bounding box center [1115, 18] width 11 height 13
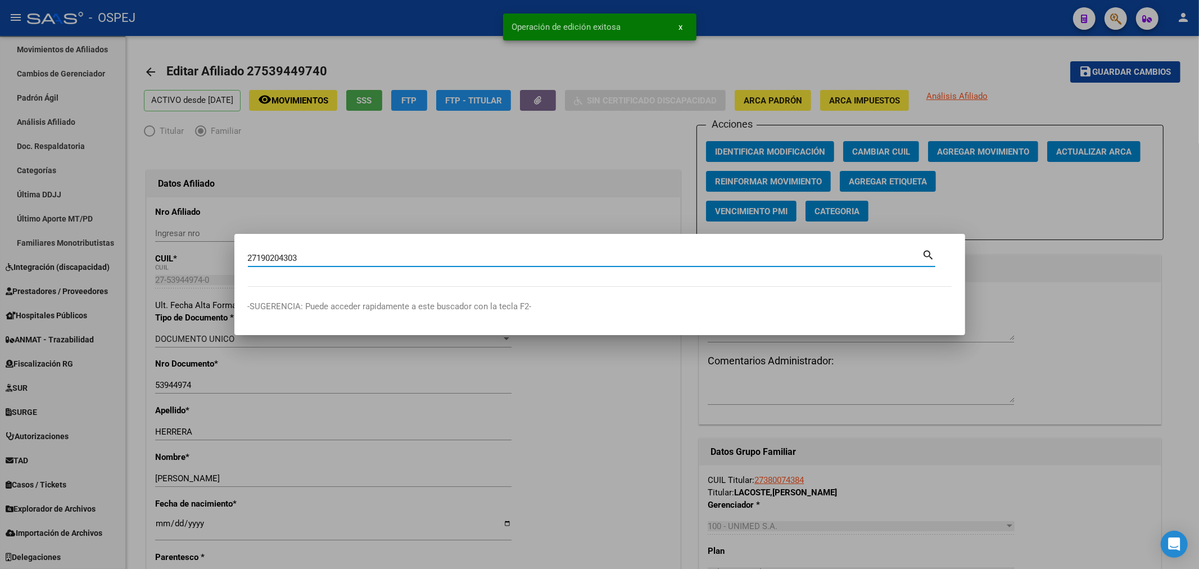
type input "27190204303"
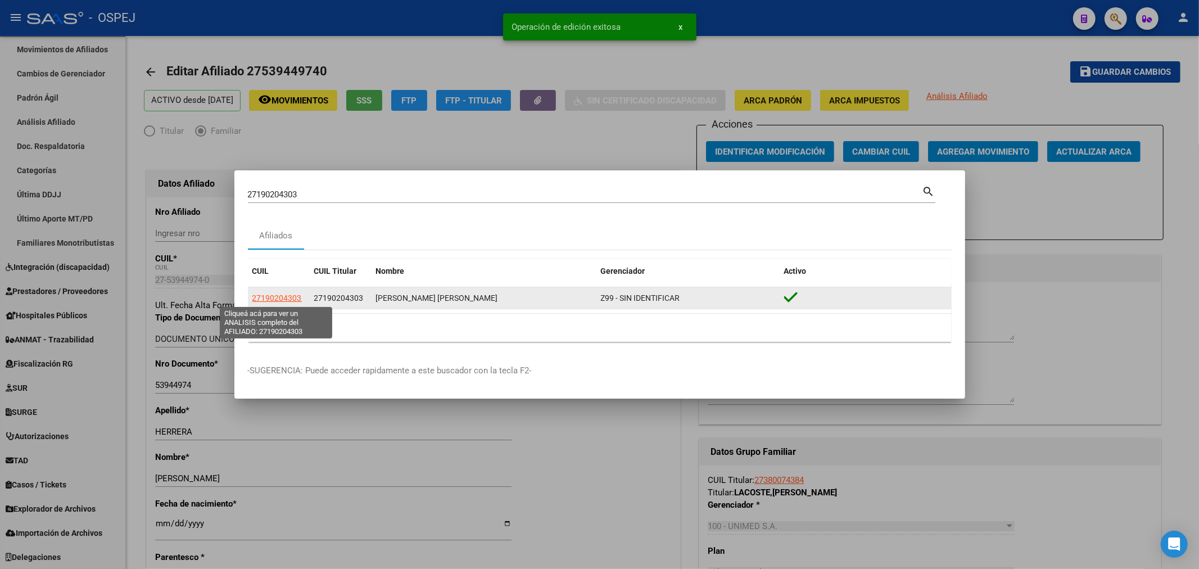
click at [281, 299] on span "27190204303" at bounding box center [276, 297] width 49 height 9
type textarea "27190204303"
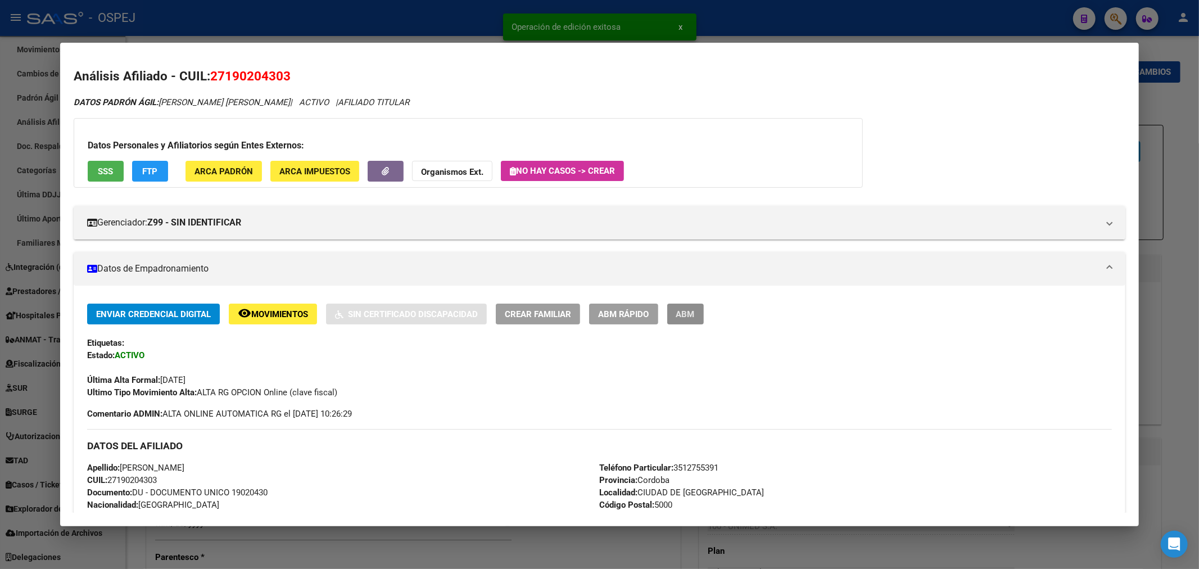
click at [695, 319] on span "ABM" at bounding box center [685, 314] width 19 height 10
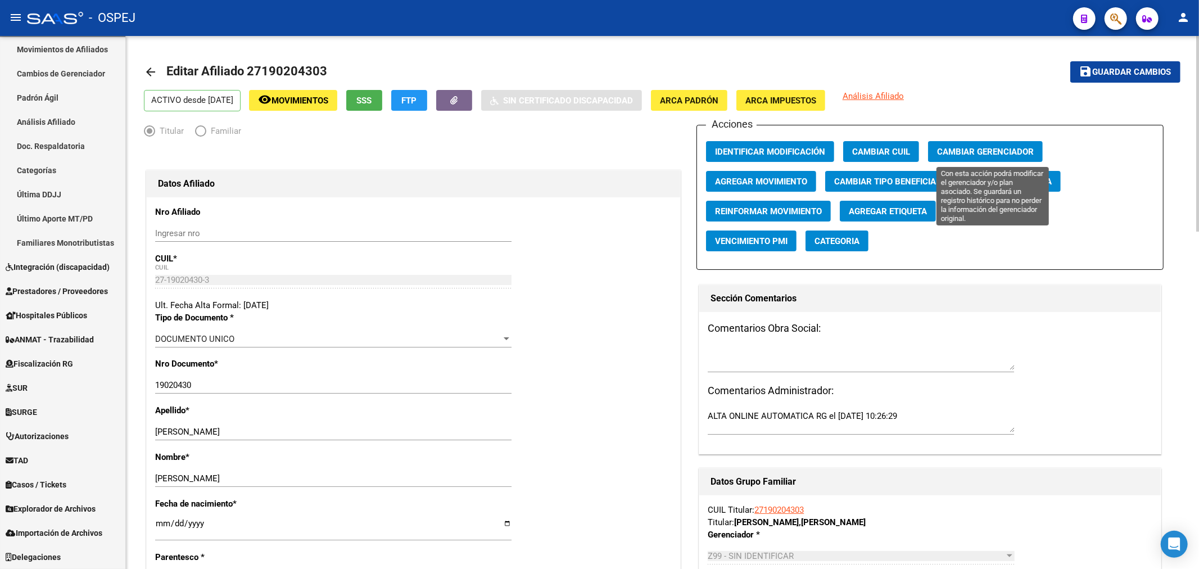
click at [993, 144] on button "Cambiar Gerenciador" at bounding box center [985, 151] width 115 height 21
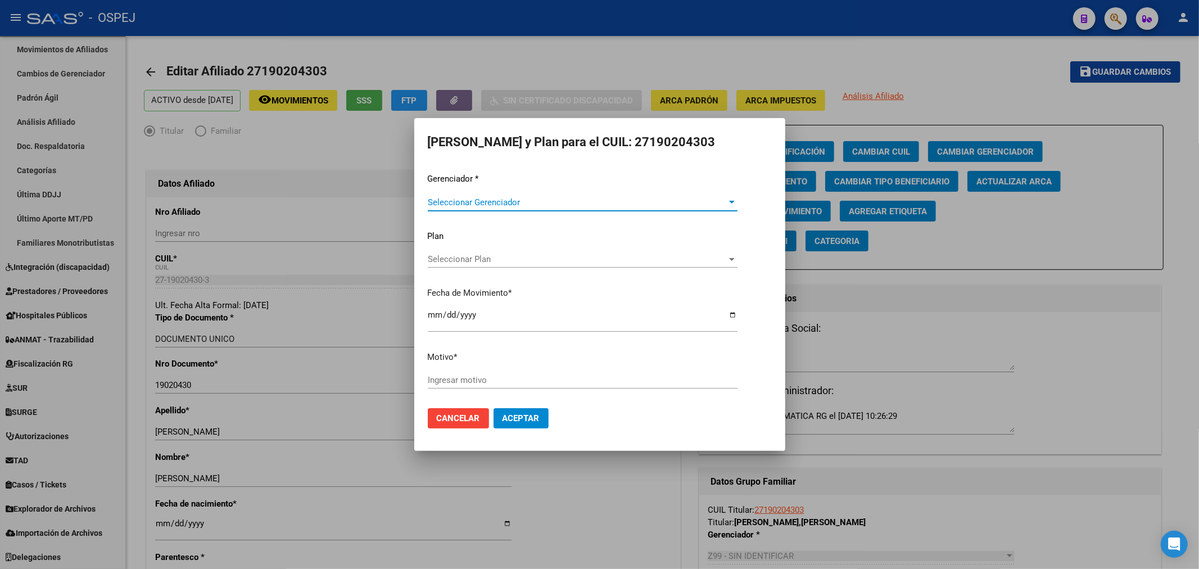
click at [533, 200] on span "Seleccionar Gerenciador" at bounding box center [578, 202] width 300 height 10
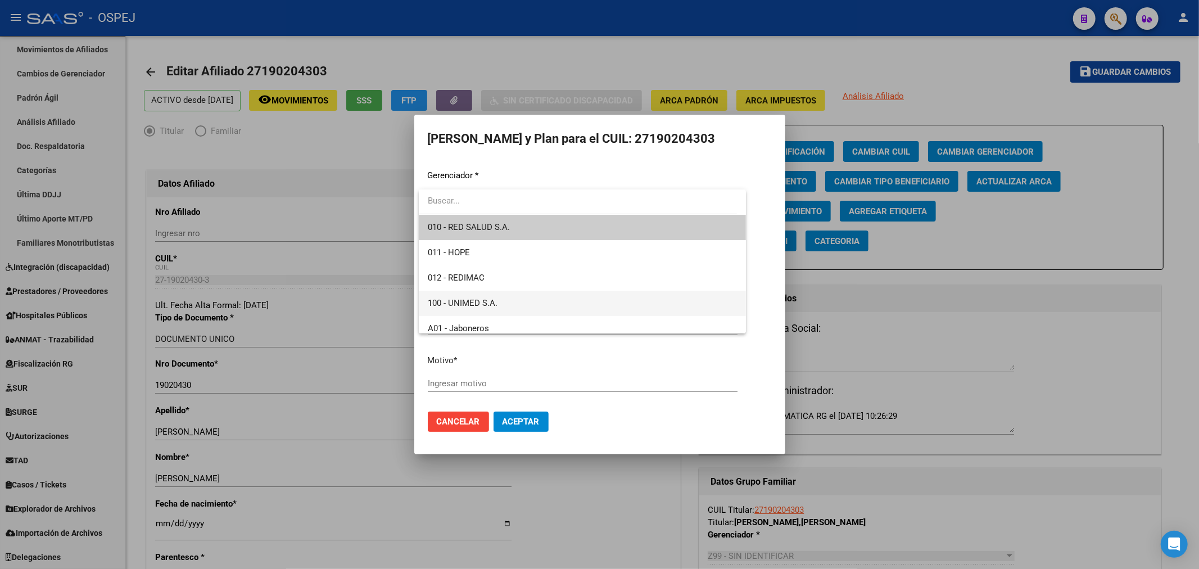
drag, startPoint x: 525, startPoint y: 299, endPoint x: 514, endPoint y: 301, distance: 10.9
click at [521, 300] on span "100 - UNIMED S.A." at bounding box center [583, 303] width 310 height 25
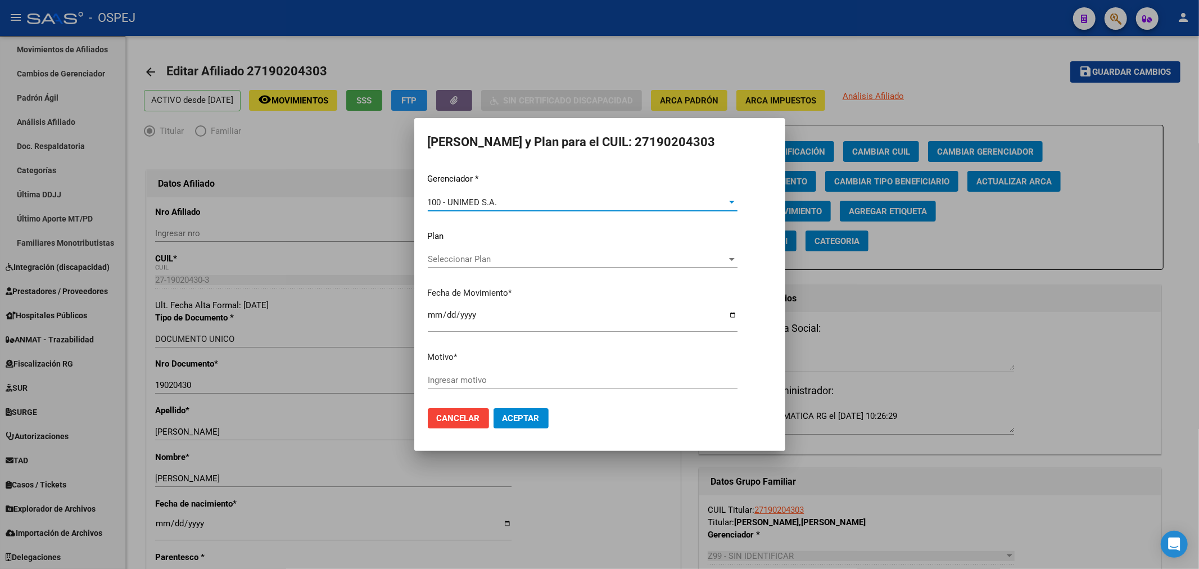
click at [437, 317] on input "[DATE]" at bounding box center [583, 319] width 310 height 18
type input "[DATE]"
type input "unimed"
click at [505, 417] on span "Aceptar" at bounding box center [521, 418] width 37 height 10
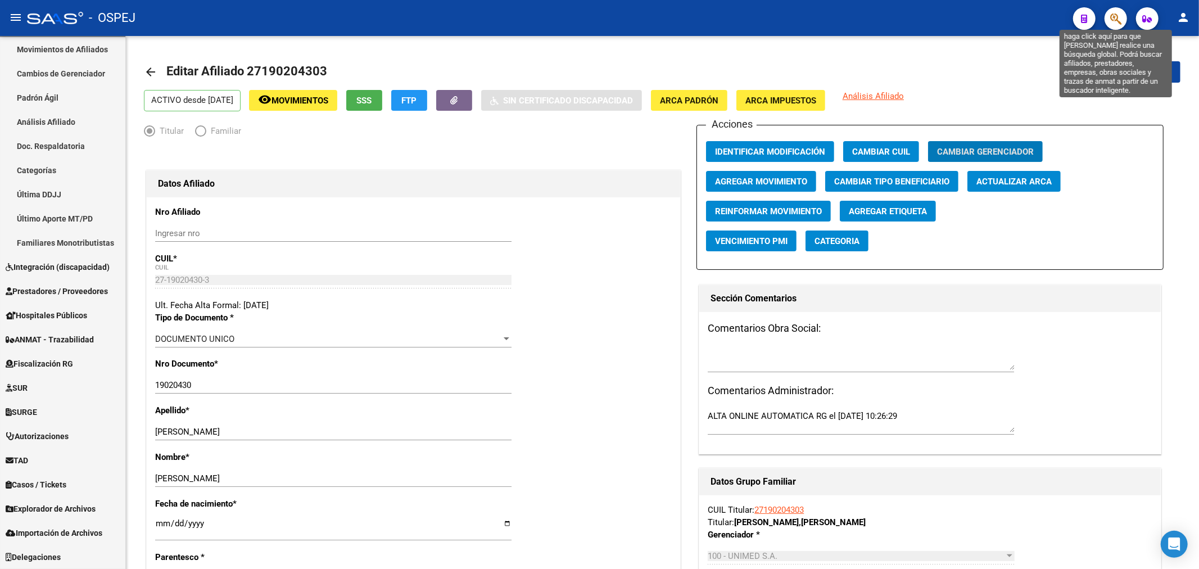
click at [1119, 22] on icon "button" at bounding box center [1115, 18] width 11 height 13
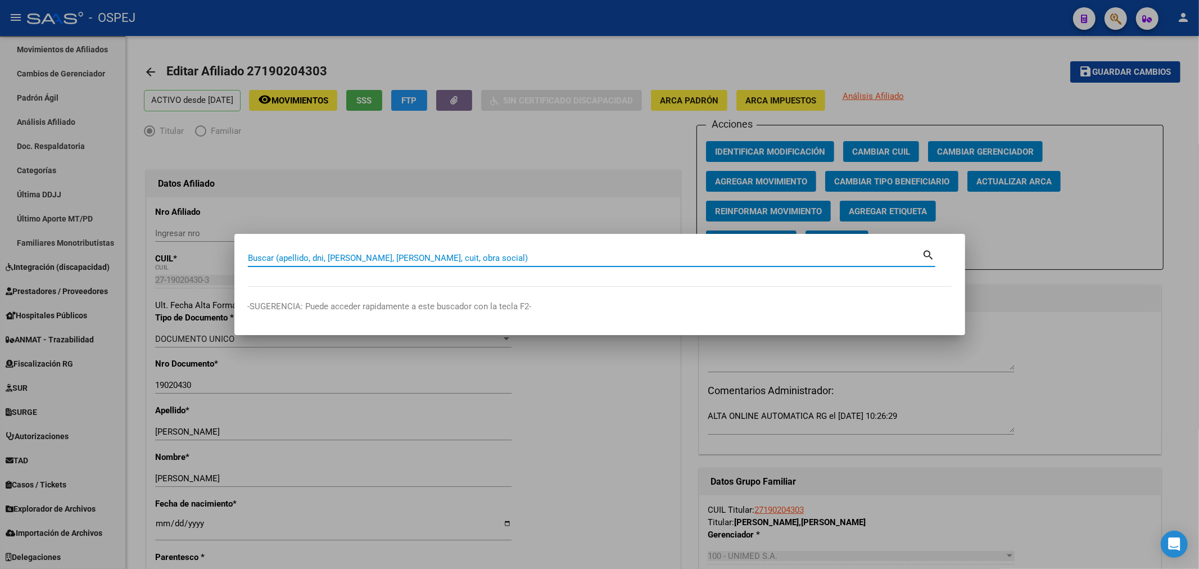
paste input "27417279860"
type input "27417279860"
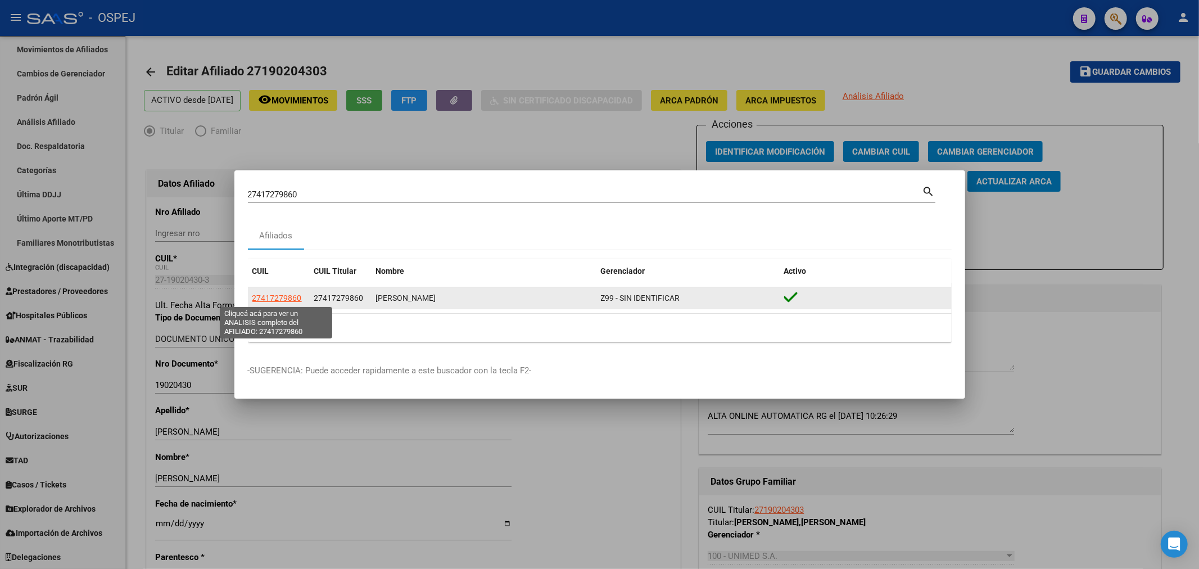
click at [283, 298] on span "27417279860" at bounding box center [276, 297] width 49 height 9
type textarea "27417279860"
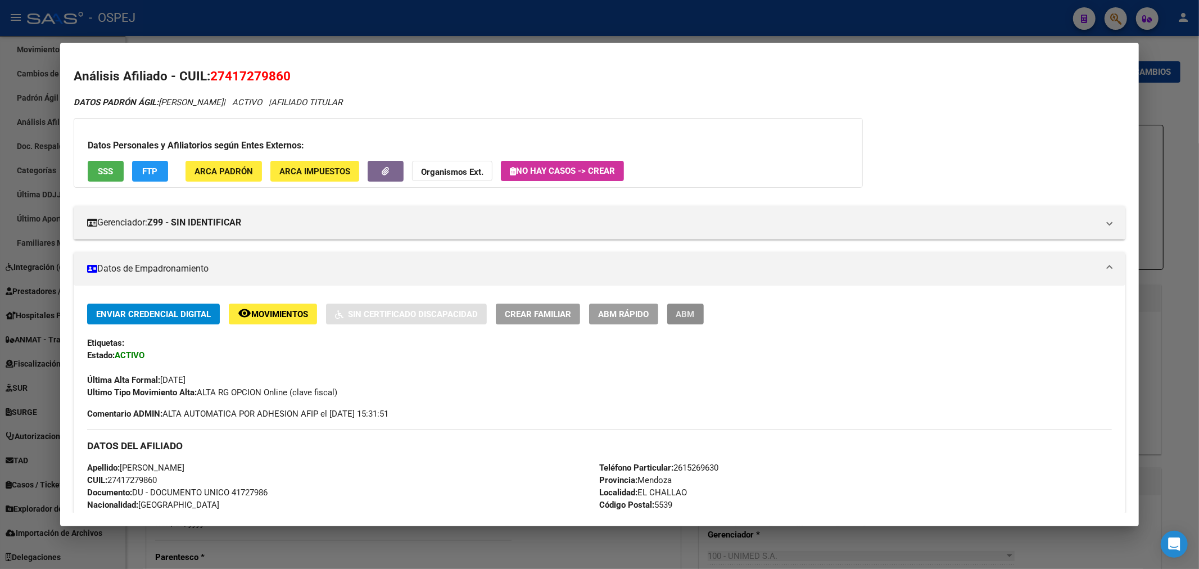
click at [704, 315] on button "ABM" at bounding box center [685, 314] width 37 height 21
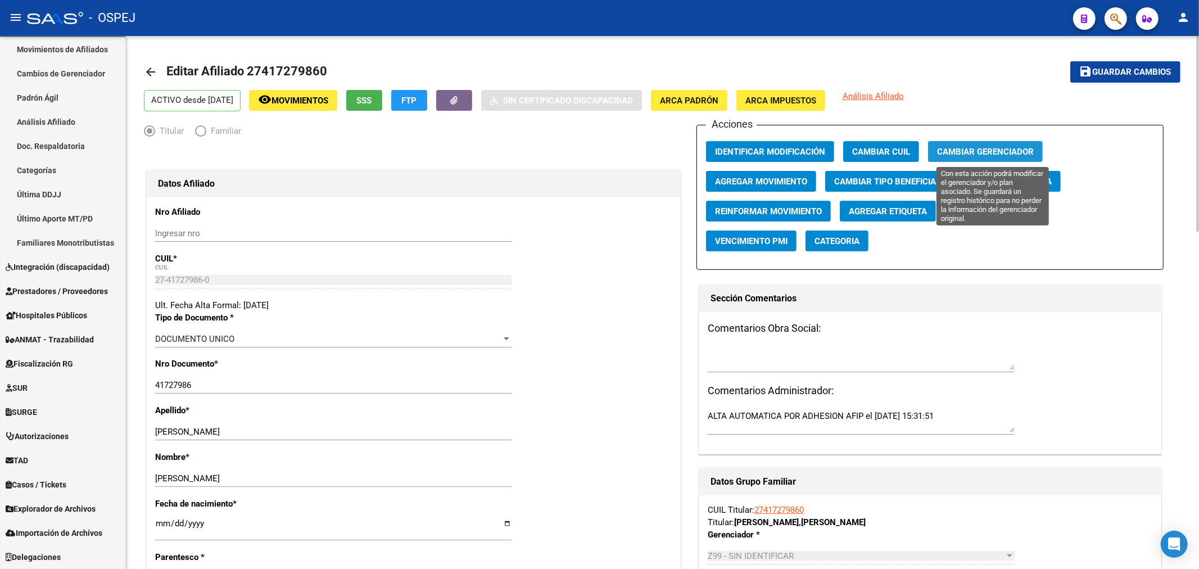
click at [975, 145] on button "Cambiar Gerenciador" at bounding box center [985, 151] width 115 height 21
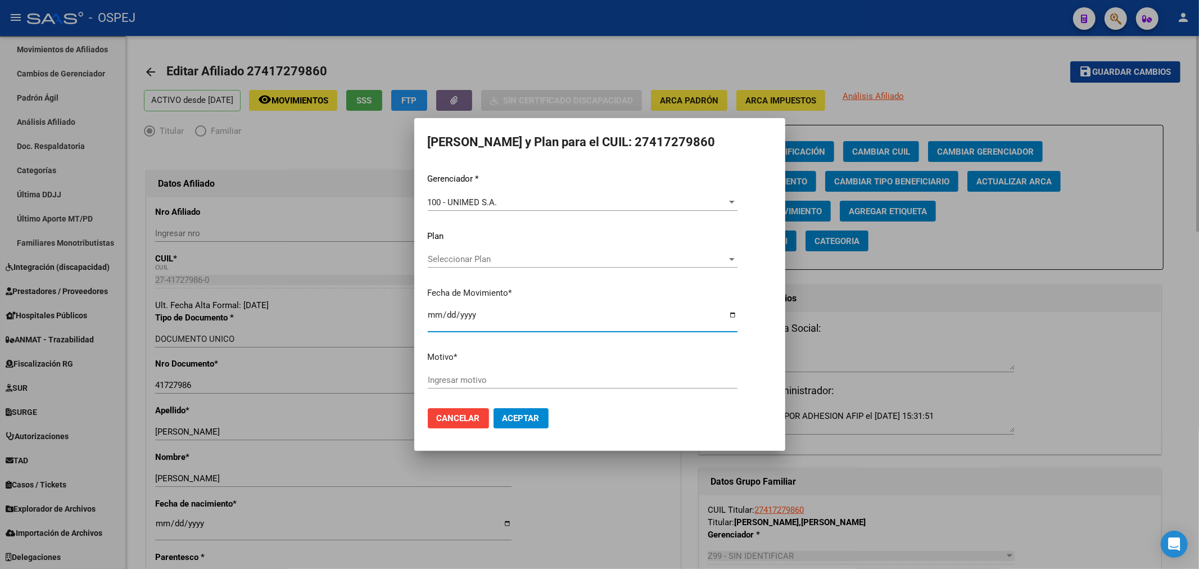
type input "[DATE]"
type input "informado por unimed"
click at [532, 418] on span "Aceptar" at bounding box center [521, 418] width 37 height 10
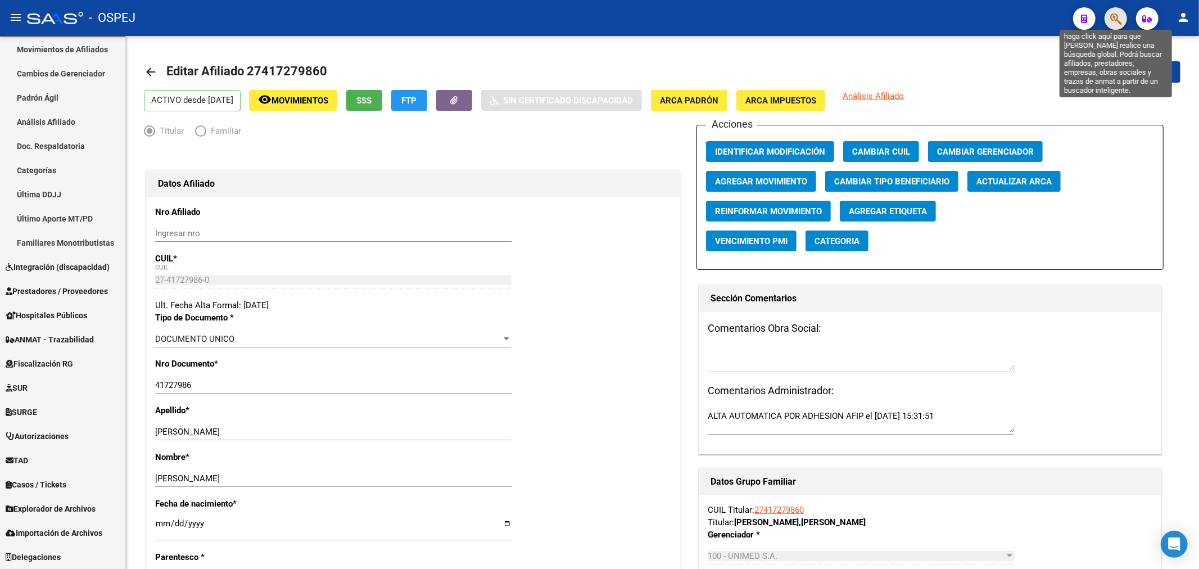
click at [1120, 12] on icon "button" at bounding box center [1115, 18] width 11 height 13
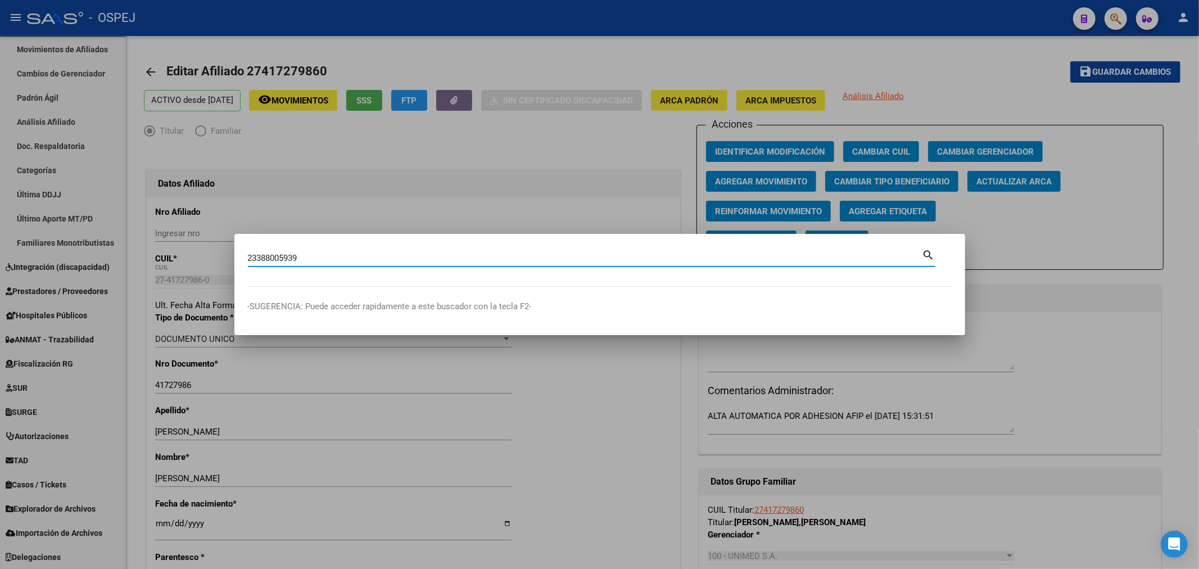
type input "23388005939"
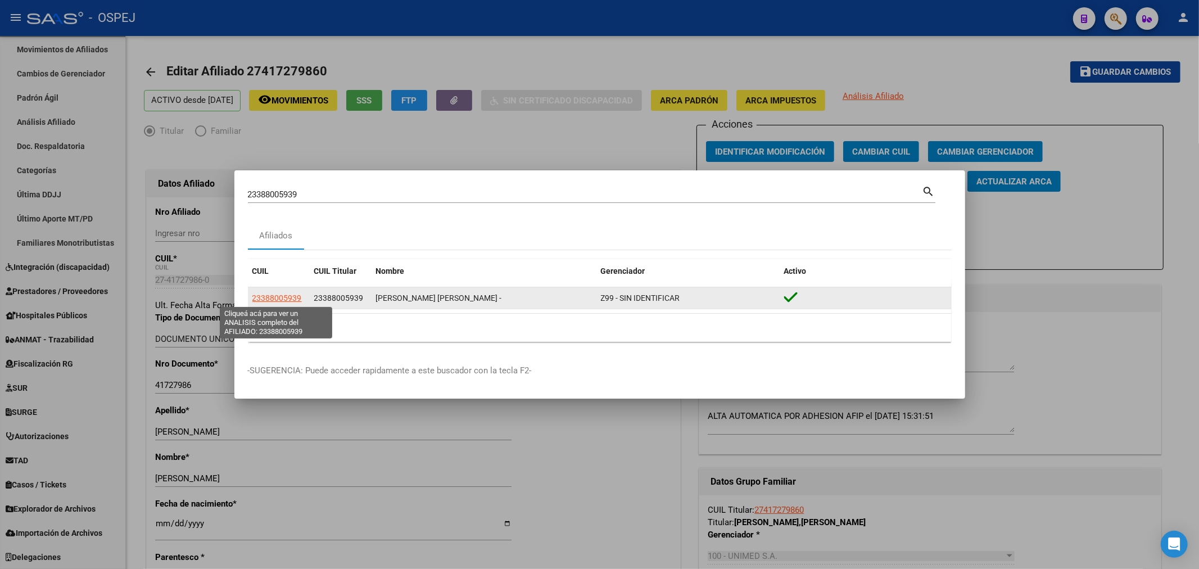
click at [272, 300] on span "23388005939" at bounding box center [276, 297] width 49 height 9
type textarea "23388005939"
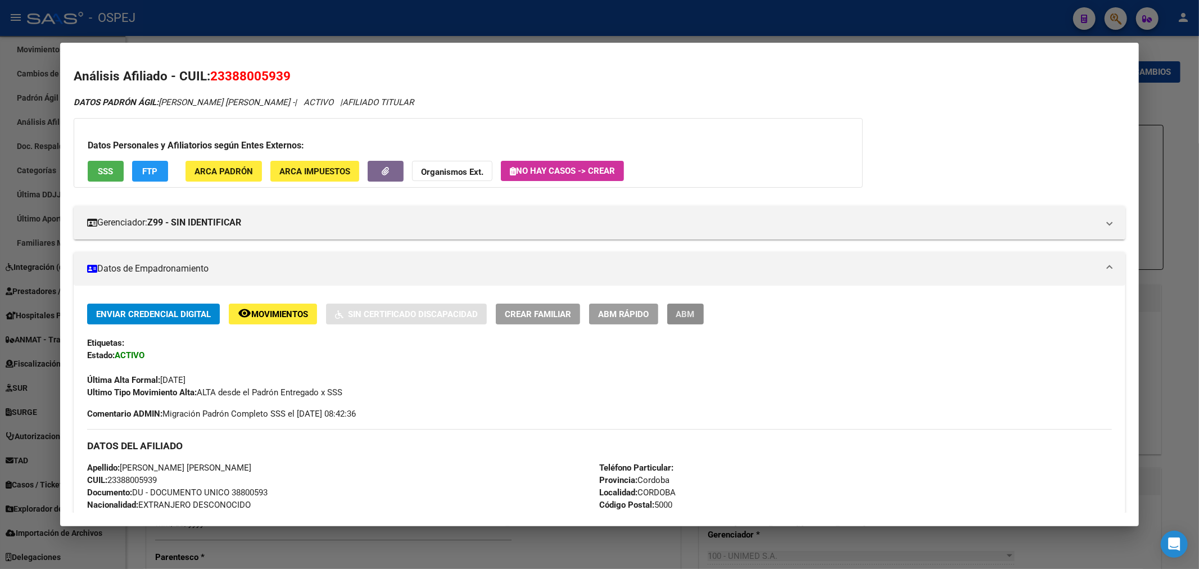
click at [695, 313] on span "ABM" at bounding box center [685, 314] width 19 height 10
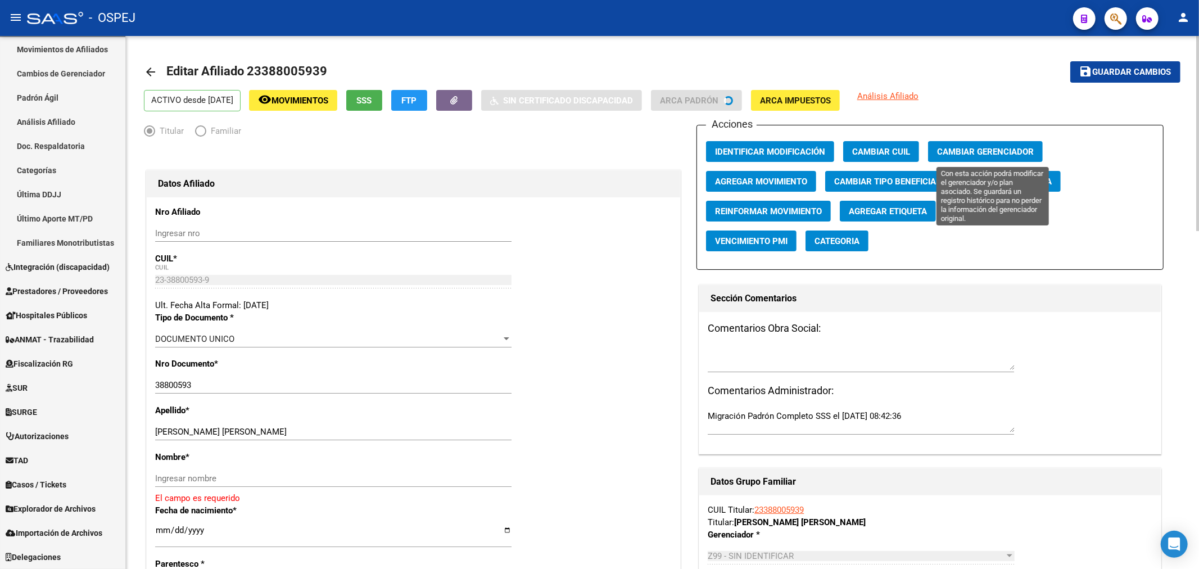
drag, startPoint x: 991, startPoint y: 151, endPoint x: 983, endPoint y: 152, distance: 8.0
click at [983, 152] on span "Cambiar Gerenciador" at bounding box center [985, 152] width 97 height 10
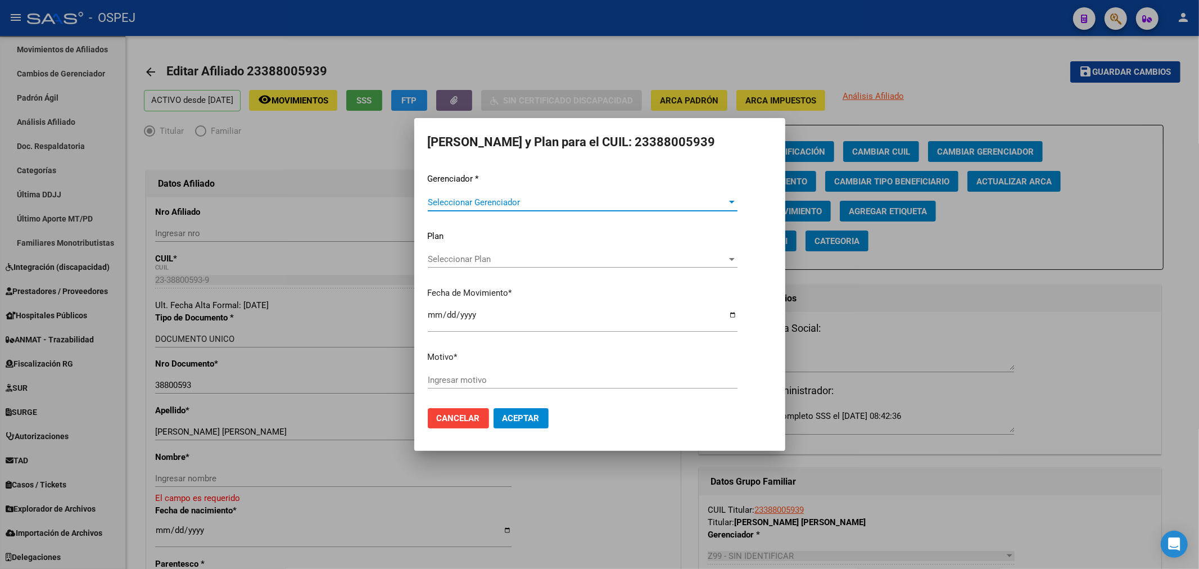
click at [525, 203] on span "Seleccionar Gerenciador" at bounding box center [578, 202] width 300 height 10
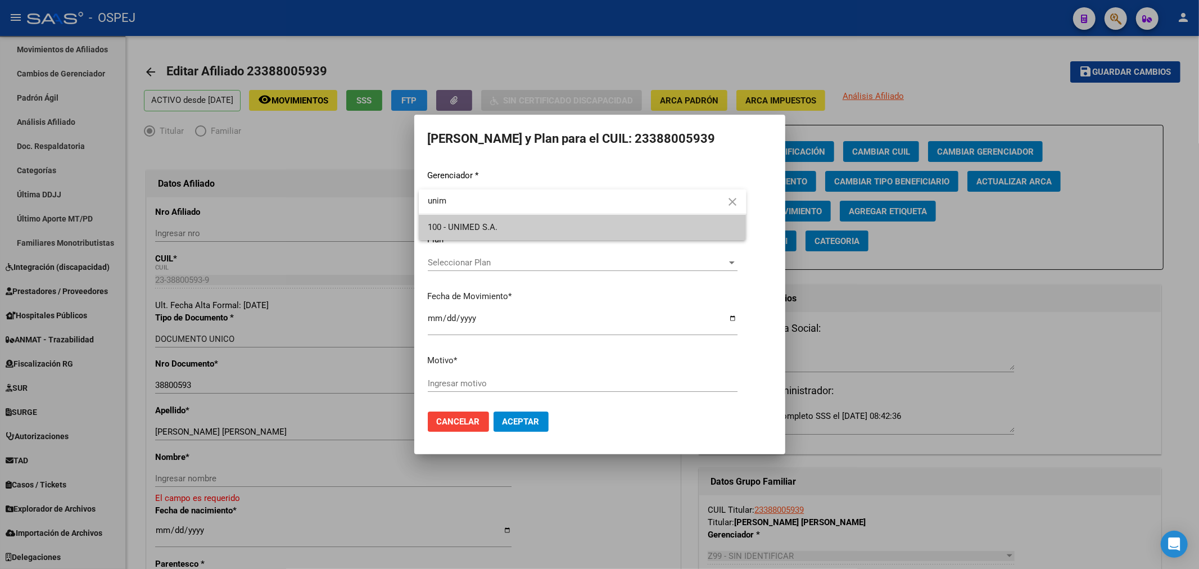
type input "unim"
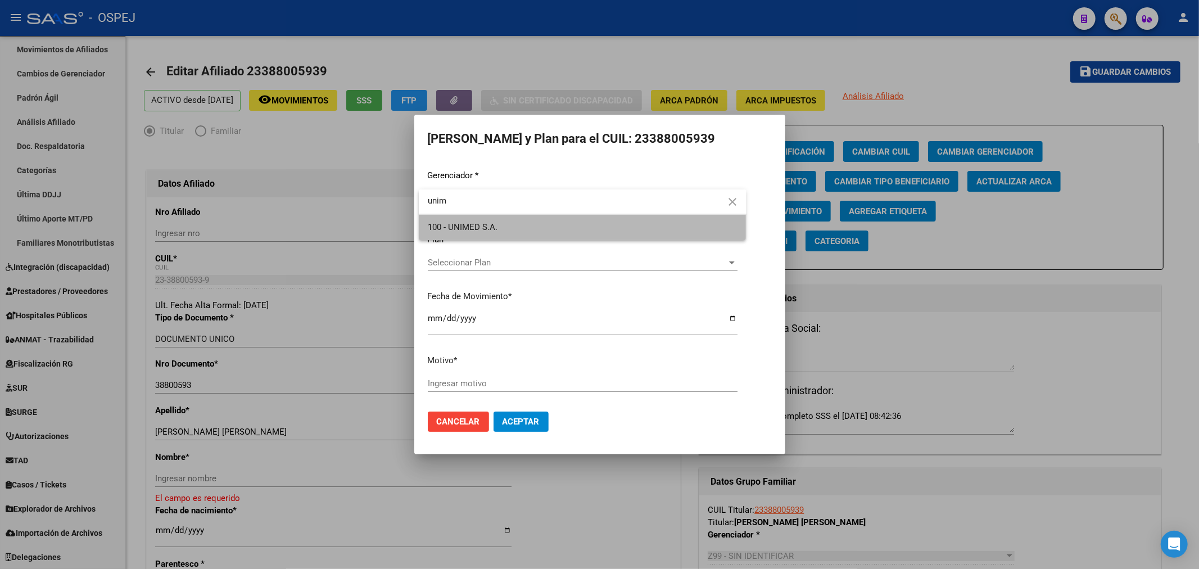
click at [519, 220] on span "100 - UNIMED S.A." at bounding box center [583, 227] width 310 height 25
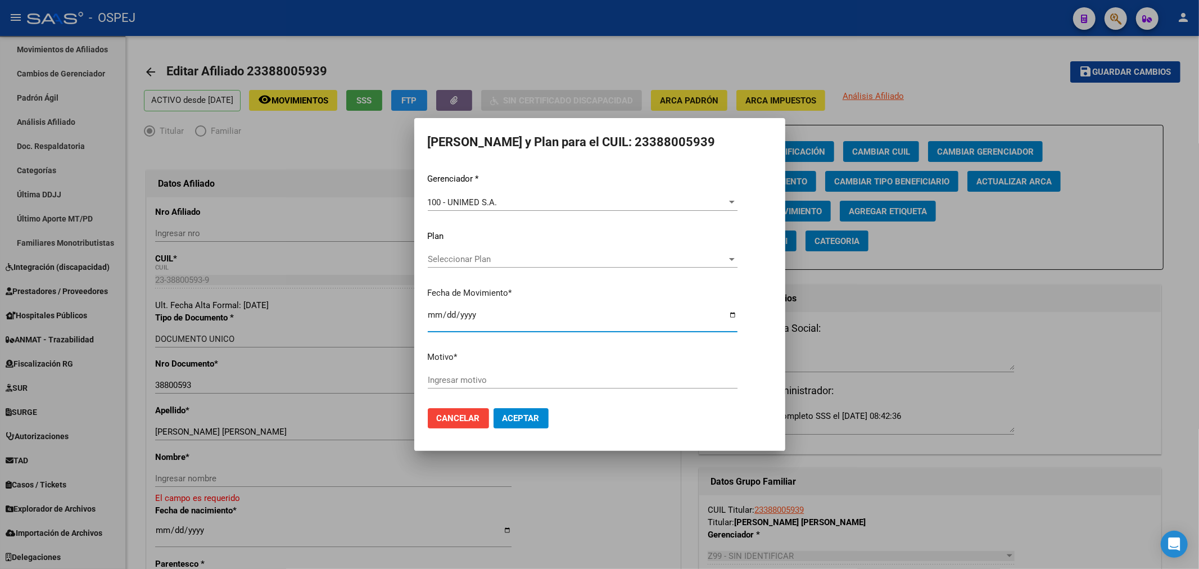
click at [431, 322] on input "[DATE]" at bounding box center [583, 319] width 310 height 18
type input "[DATE]"
click at [516, 381] on input "Ingresar motivo" at bounding box center [583, 380] width 310 height 10
type input "unimed"
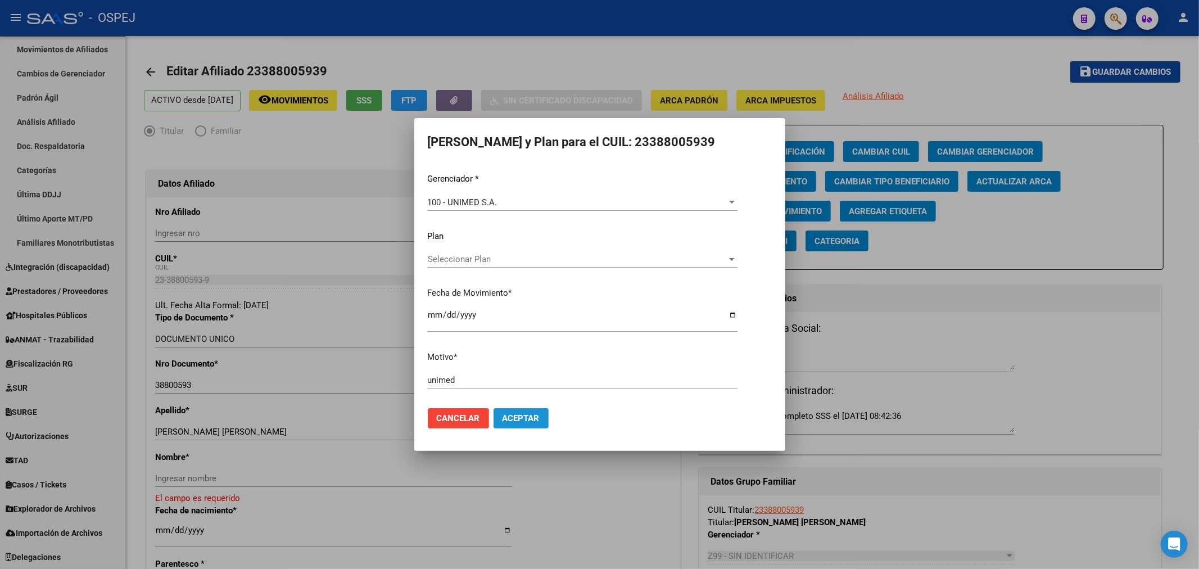
click at [524, 418] on span "Aceptar" at bounding box center [521, 418] width 37 height 10
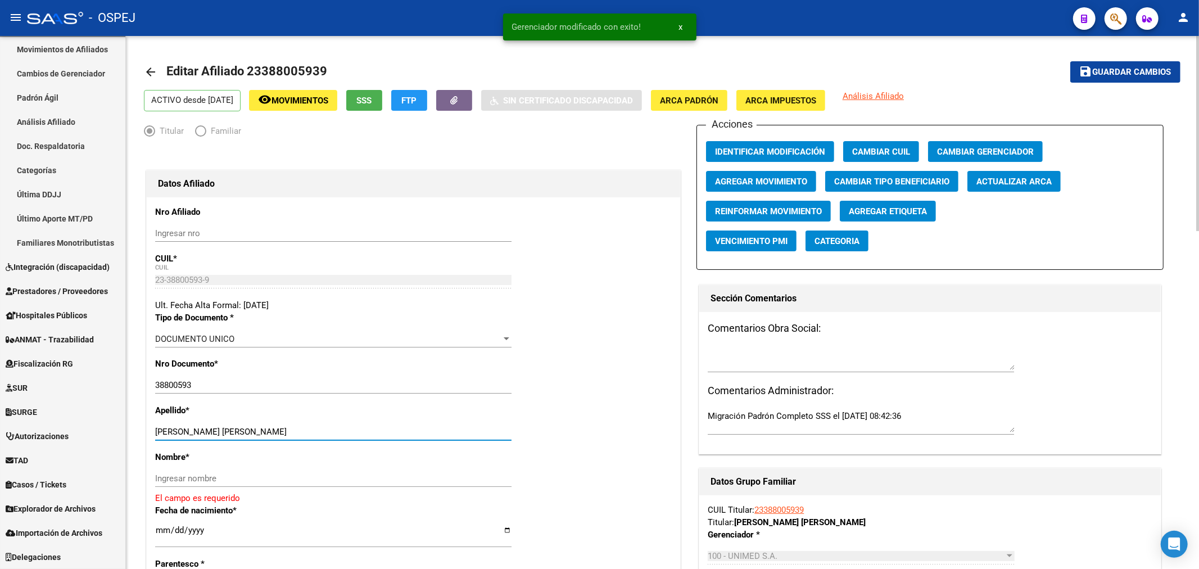
drag, startPoint x: 304, startPoint y: 431, endPoint x: 225, endPoint y: 430, distance: 78.7
click at [225, 430] on input "[PERSON_NAME] [PERSON_NAME]" at bounding box center [333, 432] width 356 height 10
type input "[PERSON_NAME]"
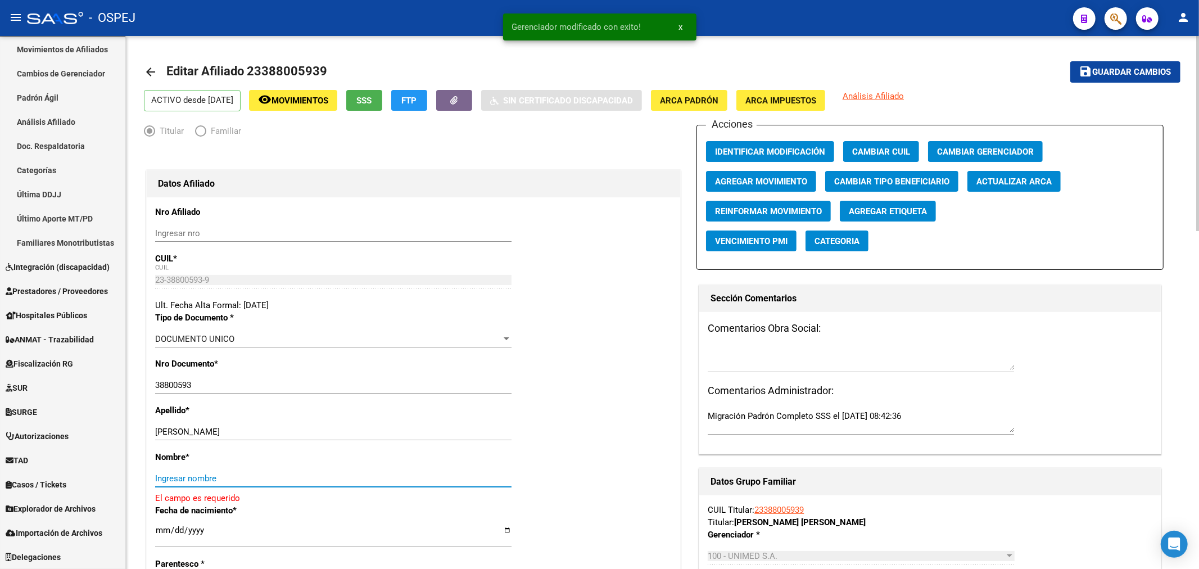
click at [208, 476] on input "Ingresar nombre" at bounding box center [333, 478] width 356 height 10
paste input "[PERSON_NAME]"
click at [1006, 175] on button "Actualizar ARCA" at bounding box center [1014, 181] width 93 height 21
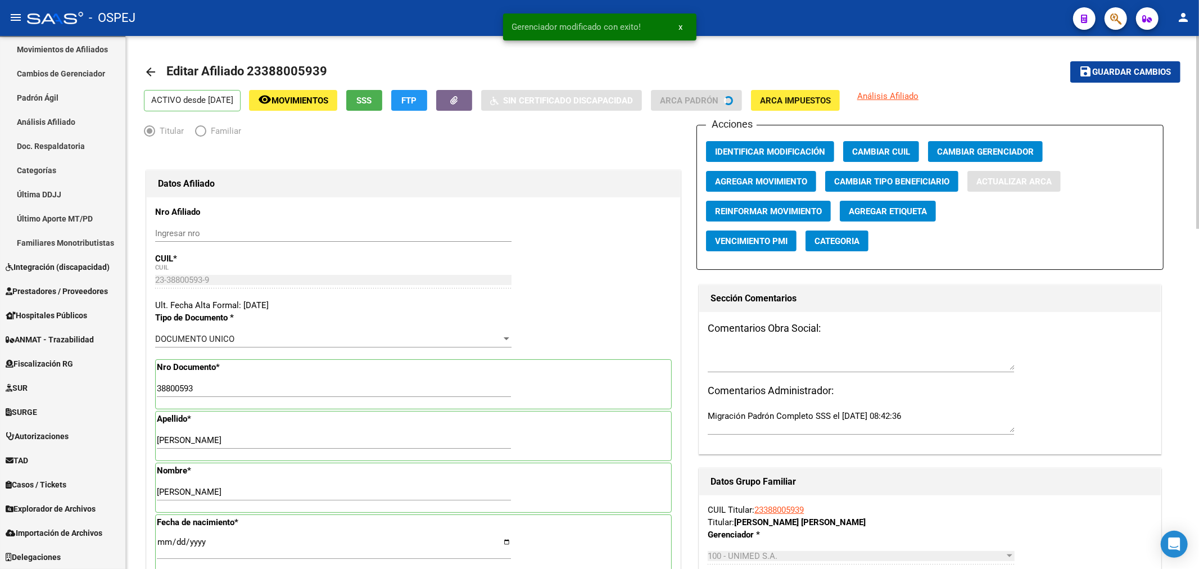
type input "[PERSON_NAME]"
type input "CORDOBA"
type input "[GEOGRAPHIC_DATA]"
type input "834"
type input "2"
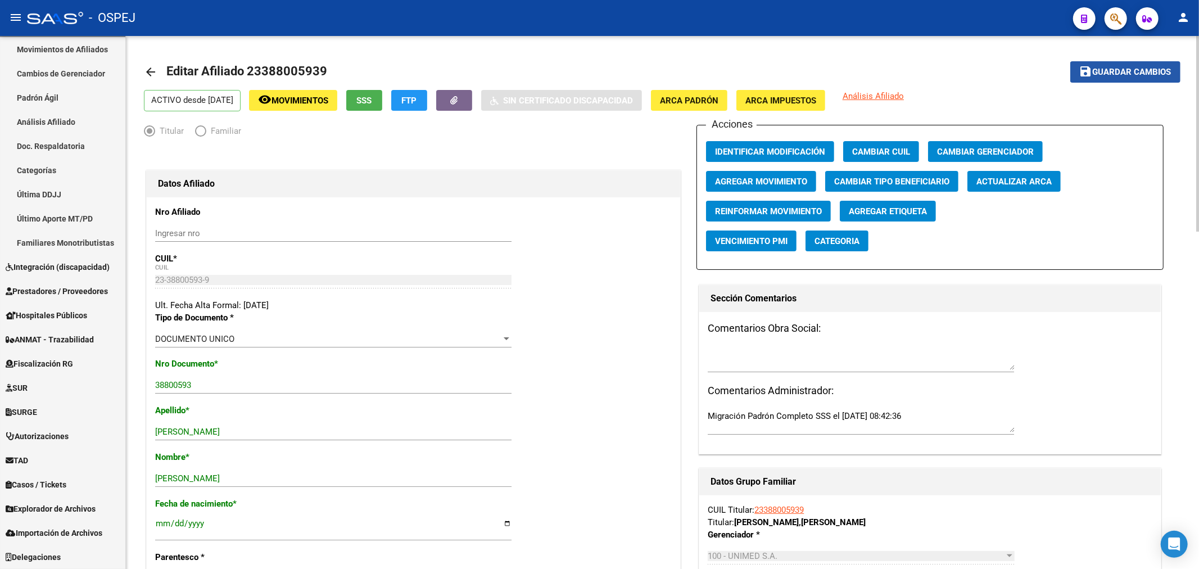
click at [1130, 69] on span "Guardar cambios" at bounding box center [1132, 72] width 79 height 10
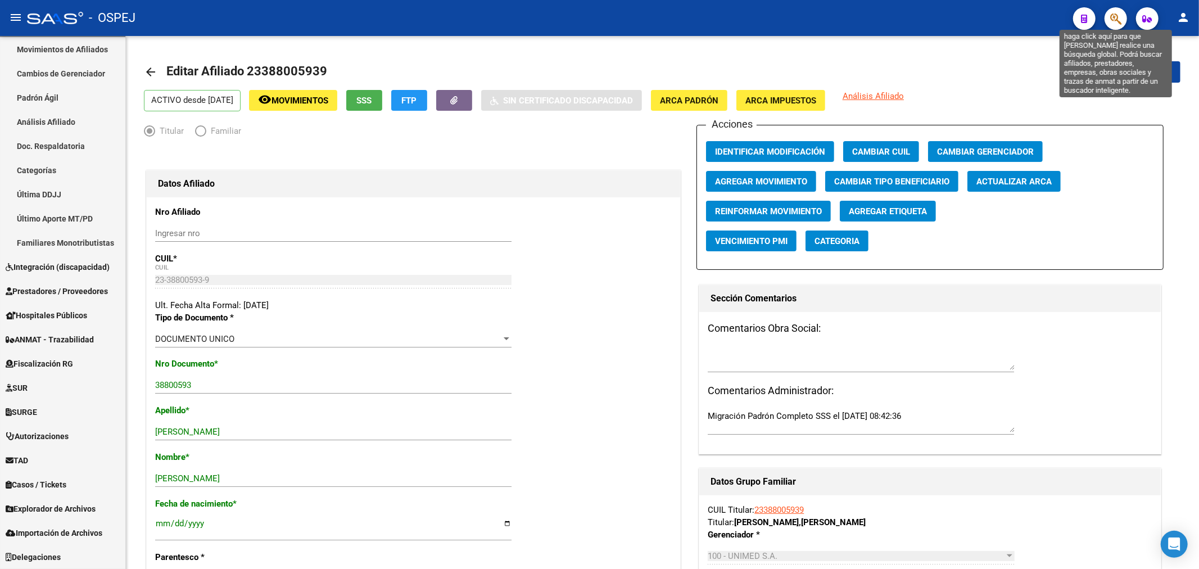
click at [1116, 12] on icon "button" at bounding box center [1115, 18] width 11 height 13
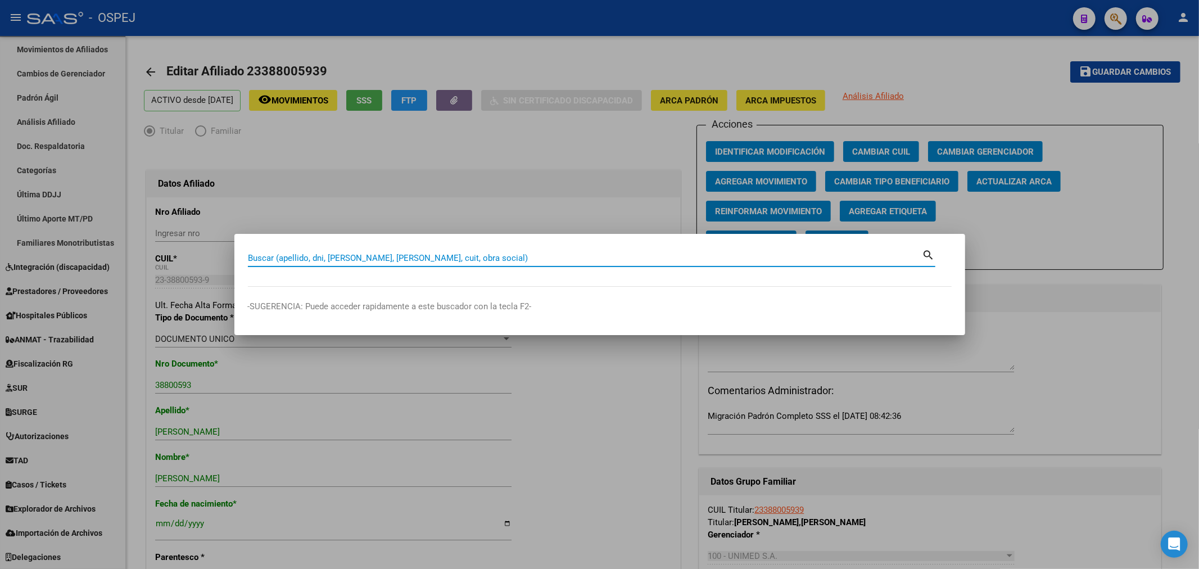
paste input "20401082949"
type input "20401082949"
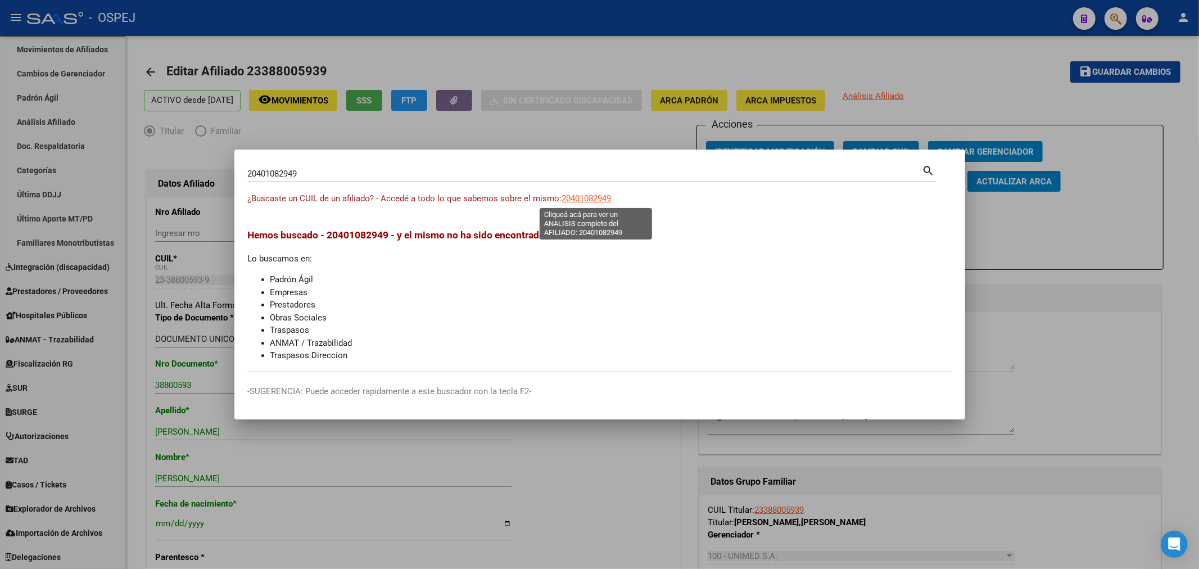
click at [605, 198] on span "20401082949" at bounding box center [586, 198] width 49 height 10
type textarea "20401082949"
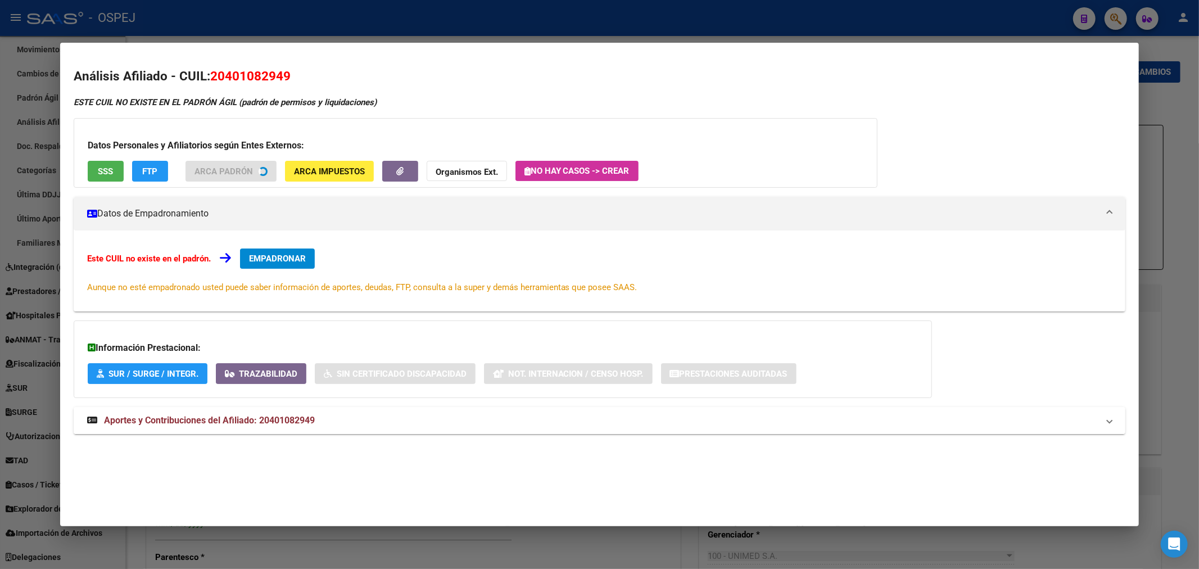
click at [261, 424] on mat-expansion-panel-header "Aportes y Contribuciones del Afiliado: 20401082949" at bounding box center [600, 420] width 1052 height 27
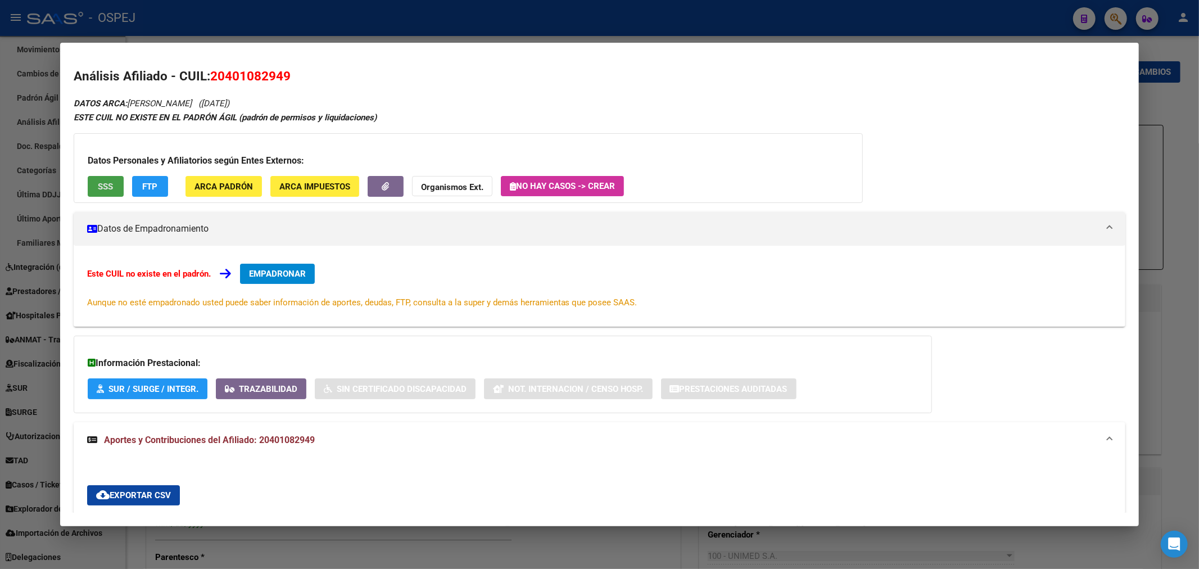
click at [99, 183] on span "SSS" at bounding box center [105, 187] width 15 height 10
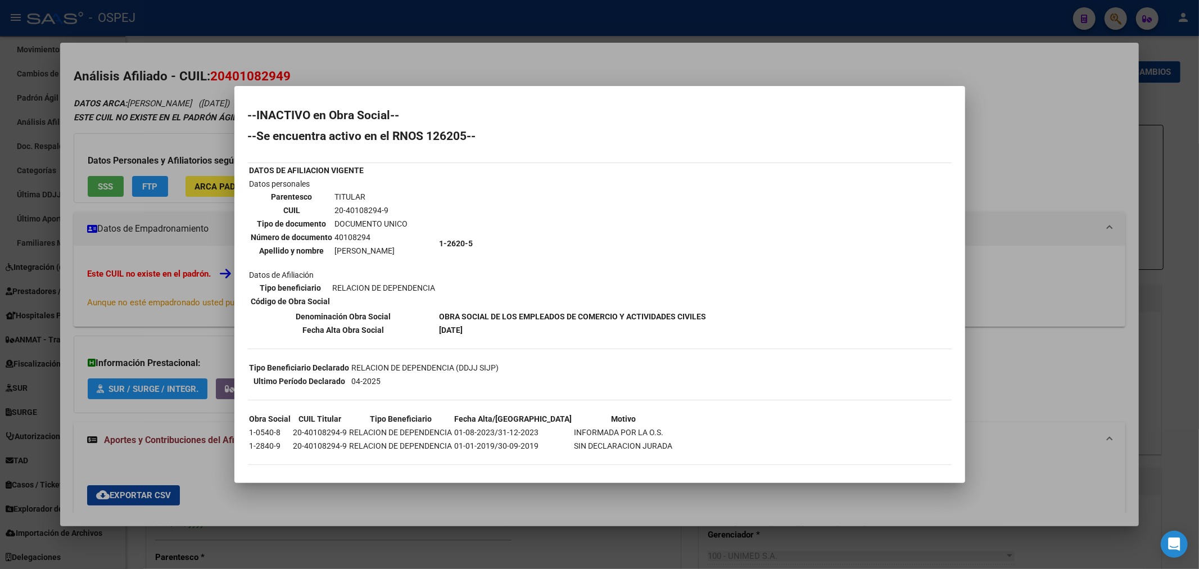
click at [195, 250] on div at bounding box center [599, 284] width 1199 height 569
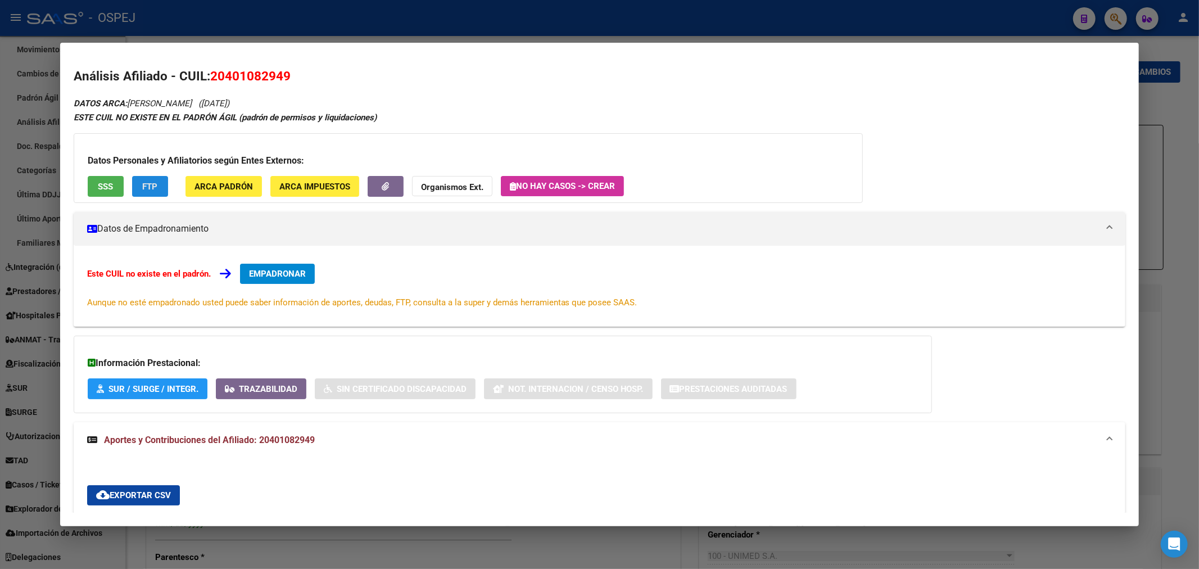
click at [153, 187] on span "FTP" at bounding box center [149, 187] width 15 height 10
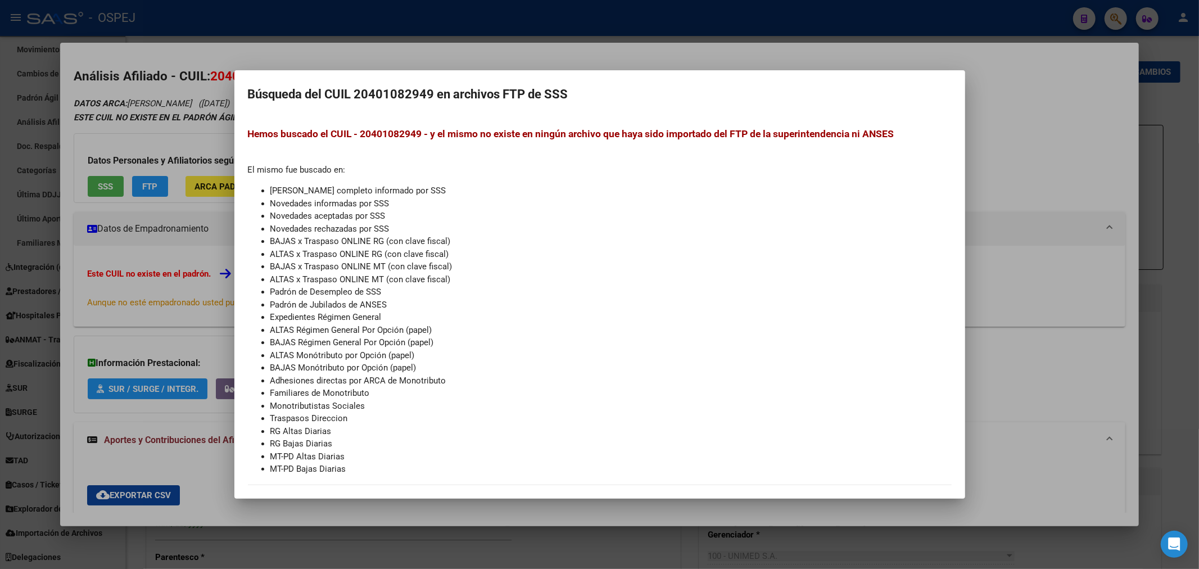
click at [132, 141] on div at bounding box center [599, 284] width 1199 height 569
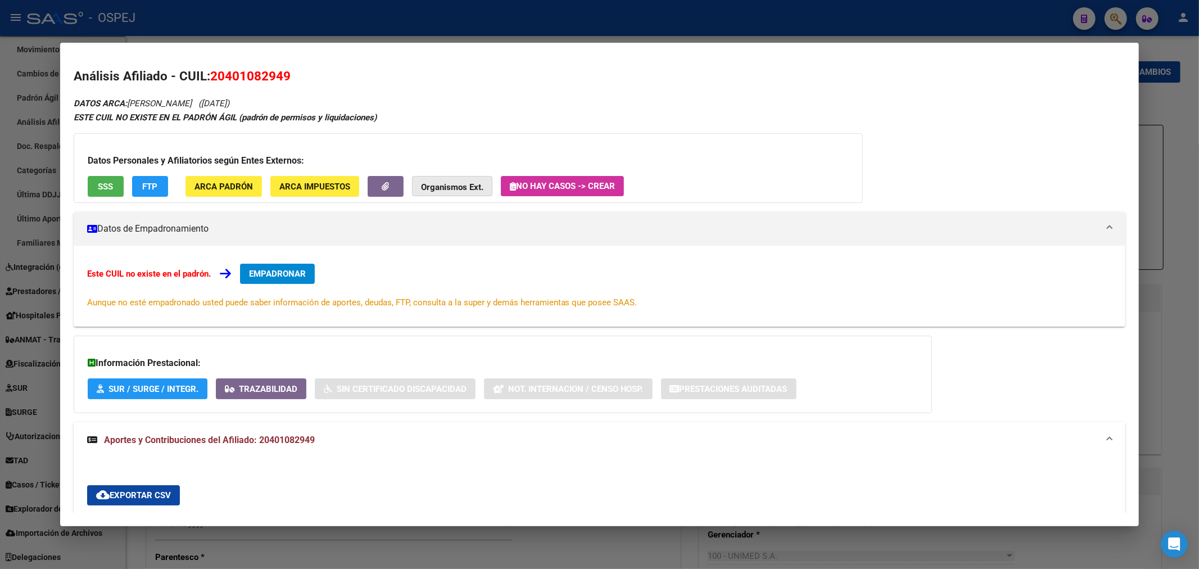
click at [447, 186] on strong "Organismos Ext." at bounding box center [452, 187] width 62 height 10
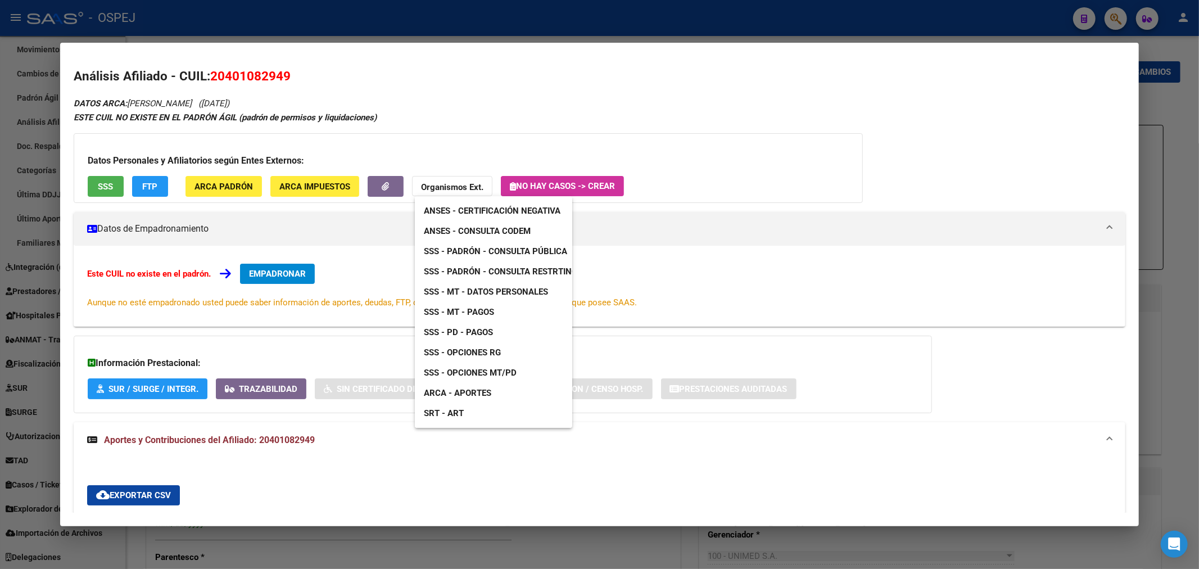
click at [499, 347] on span "SSS - Opciones RG" at bounding box center [462, 352] width 77 height 10
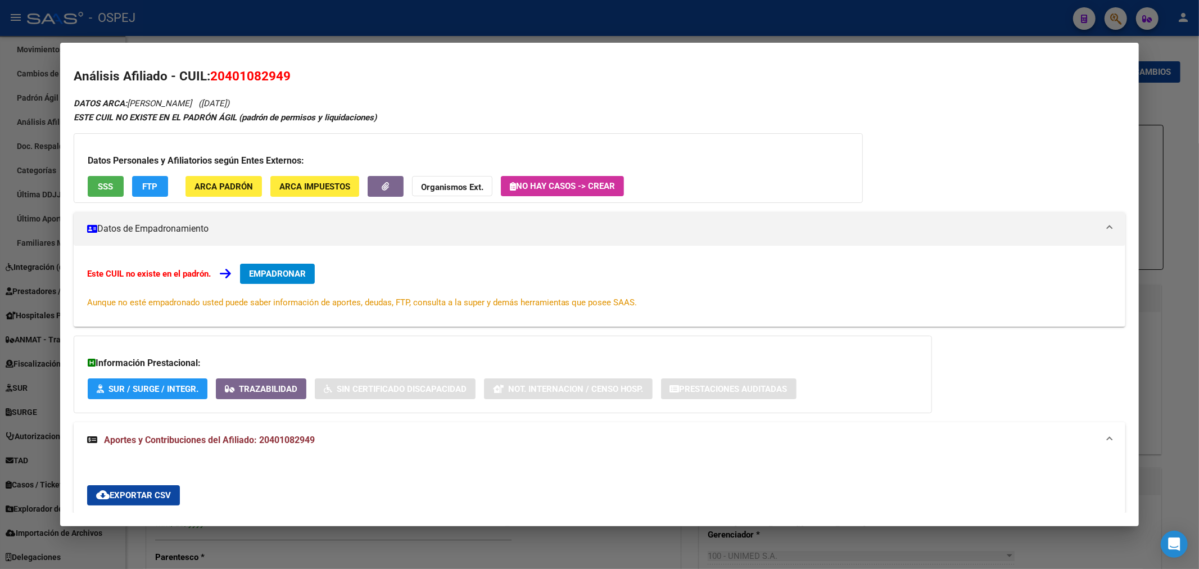
scroll to position [62, 0]
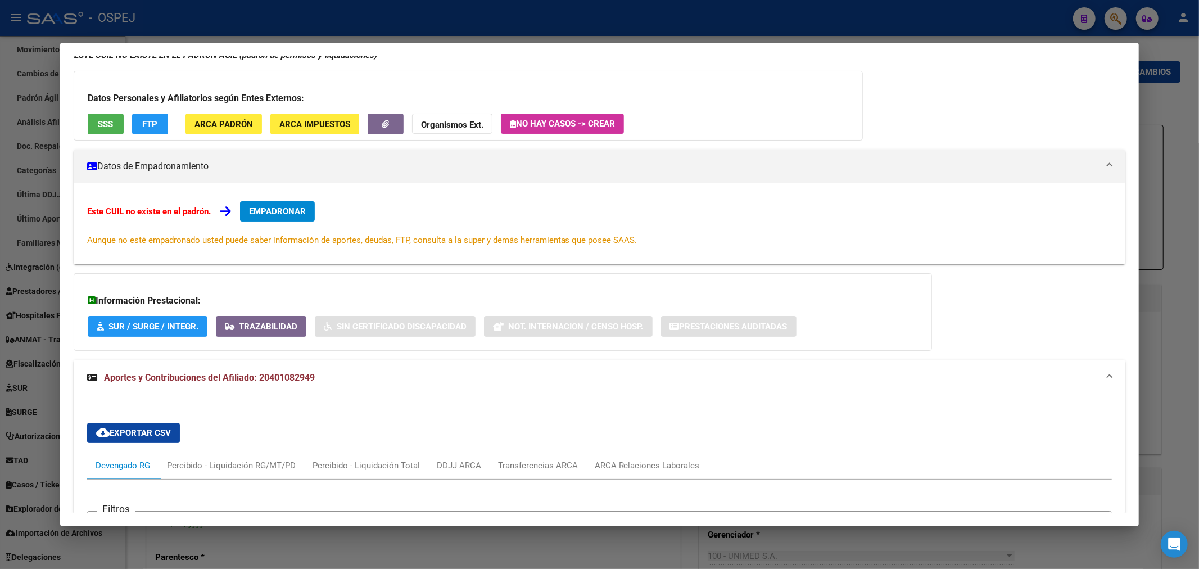
drag, startPoint x: 278, startPoint y: 200, endPoint x: 282, endPoint y: 215, distance: 16.1
click at [278, 205] on div "Este CUIL no existe en el padrón. EMPADRONAR Aunque no esté empadronado usted p…" at bounding box center [600, 223] width 1052 height 81
click at [283, 217] on button "EMPADRONAR" at bounding box center [277, 211] width 75 height 20
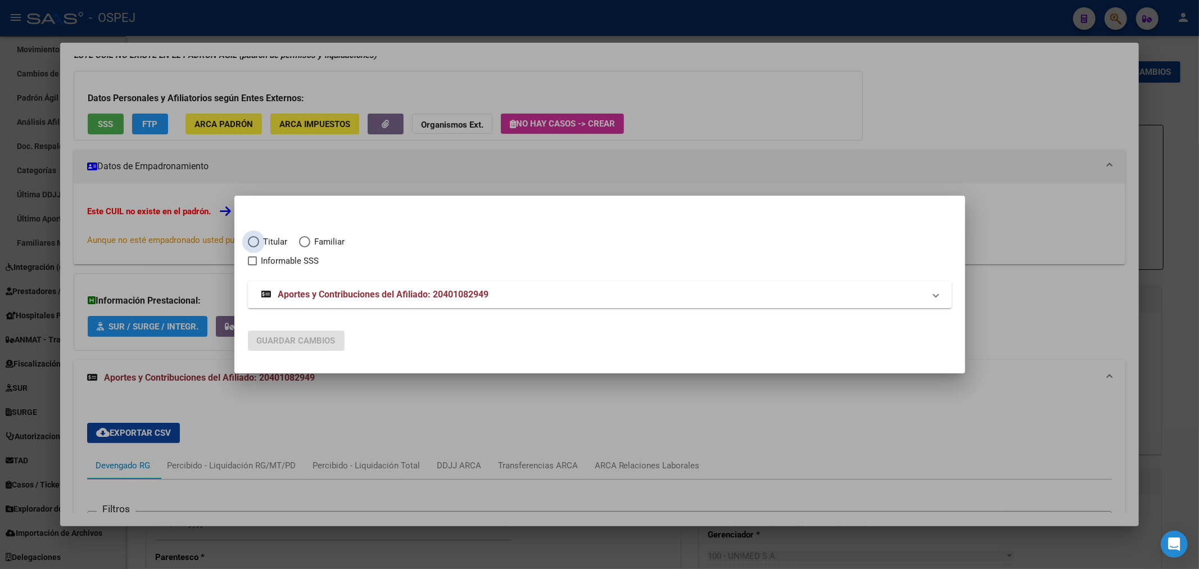
click at [268, 245] on span "Titular" at bounding box center [273, 242] width 29 height 13
click at [259, 245] on input "Titular" at bounding box center [253, 241] width 11 height 11
radio input "true"
checkbox input "true"
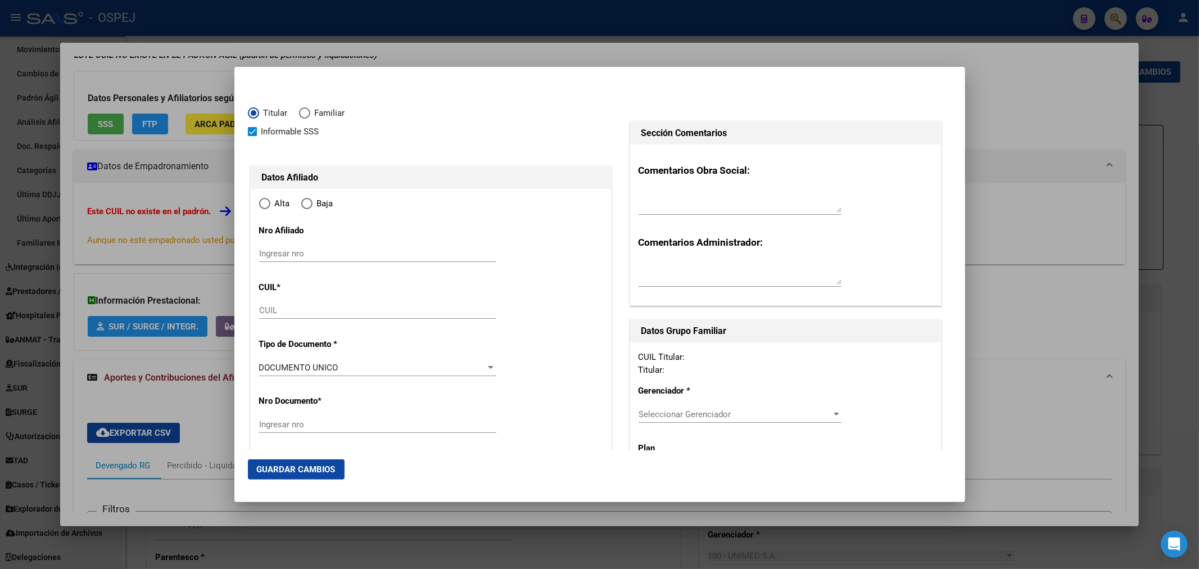
type input "20-40108294-9"
type input "40108294"
type input "[PERSON_NAME]"
type input "[DATE]"
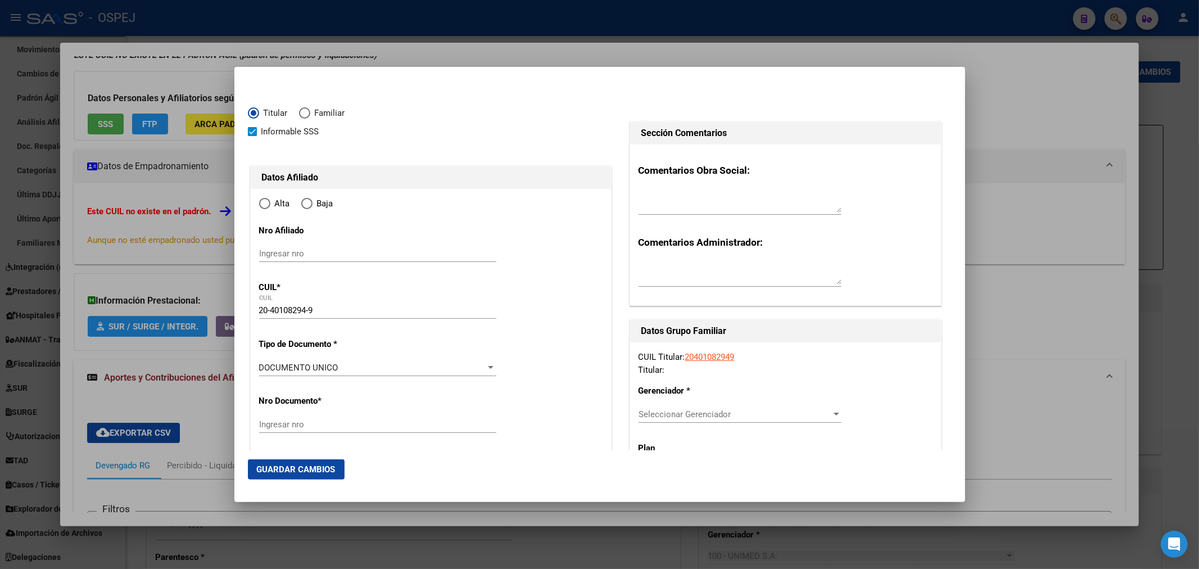
type input "CORDOBA"
type input "5000"
type input "[PERSON_NAME]"
type input "661"
radio input "true"
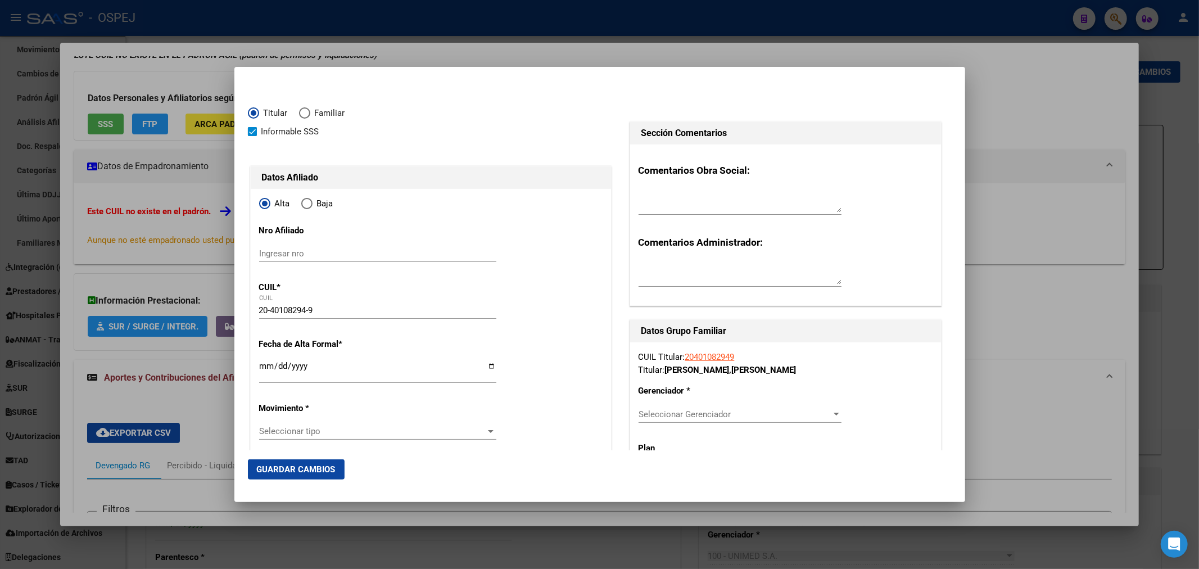
scroll to position [187, 0]
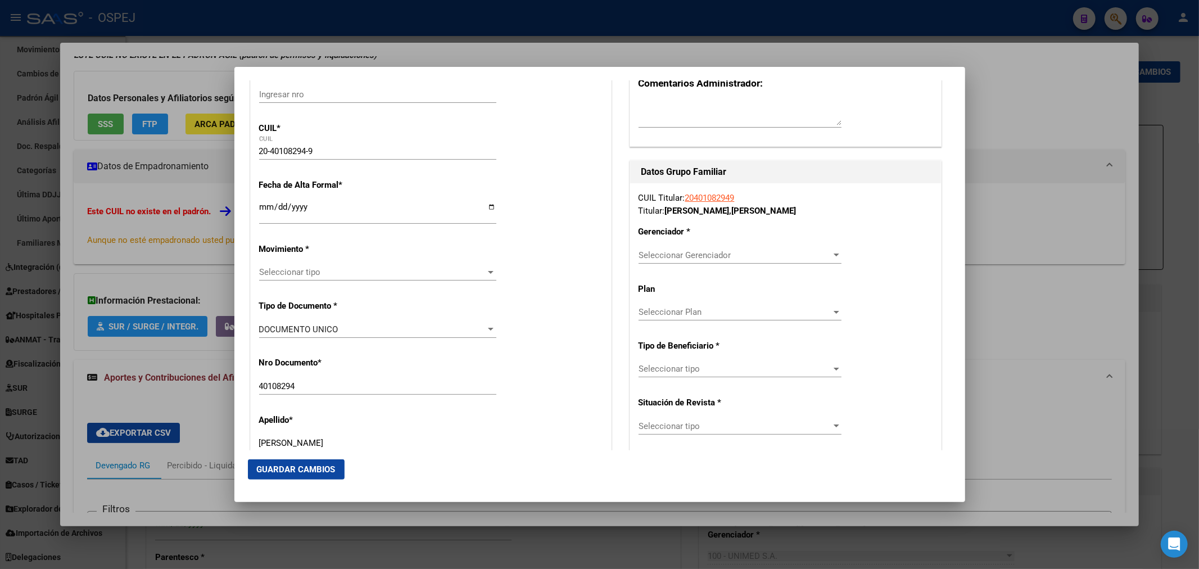
type input "CORDOBA"
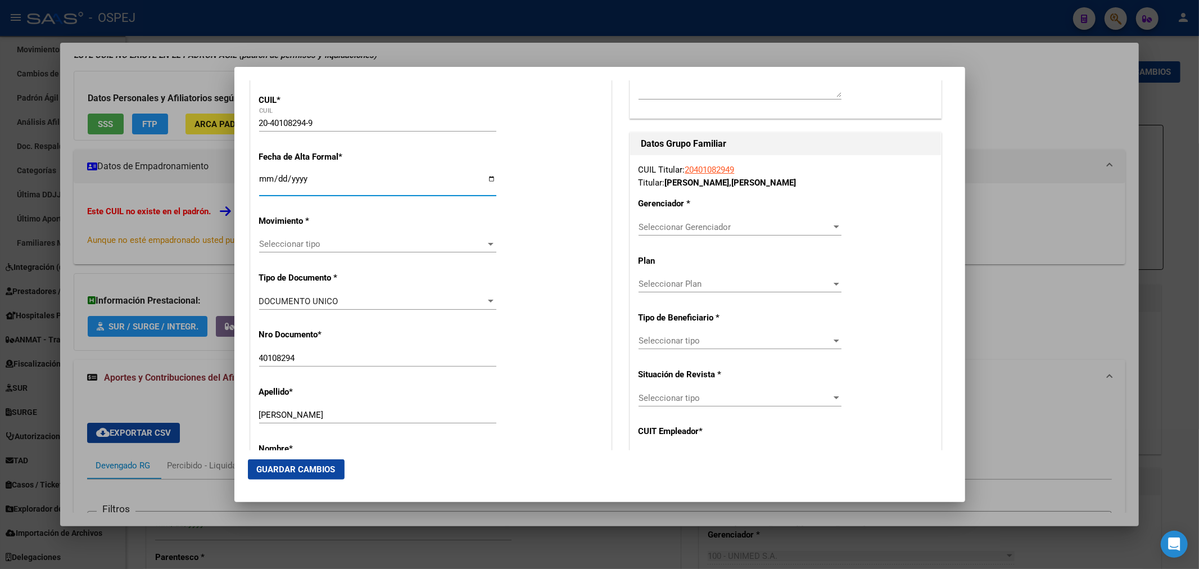
click at [266, 184] on input "Ingresar fecha" at bounding box center [377, 183] width 237 height 18
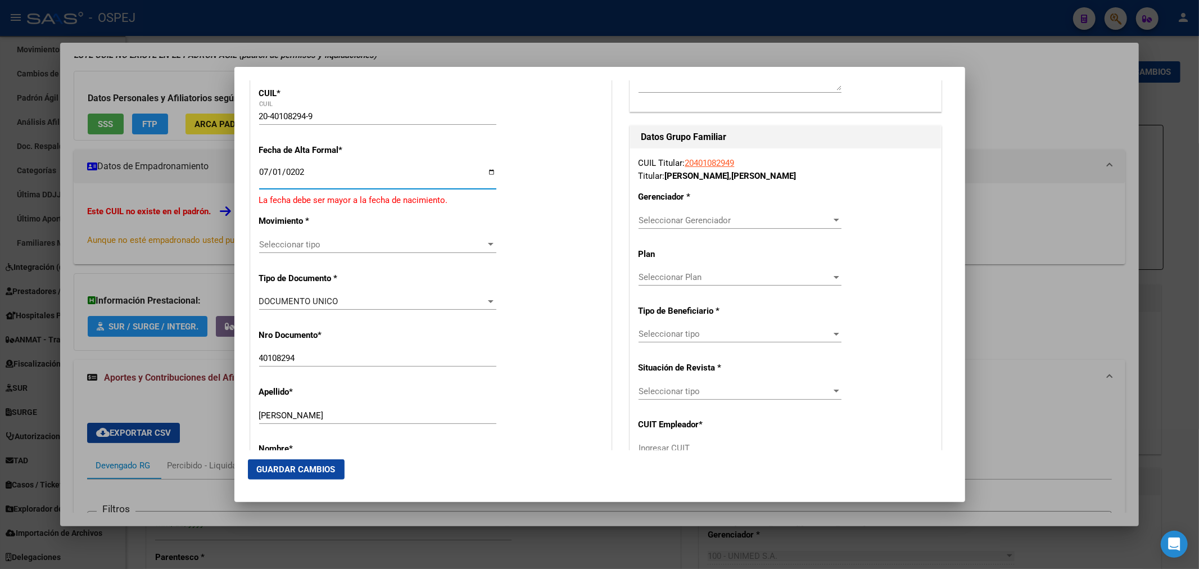
type input "[DATE]"
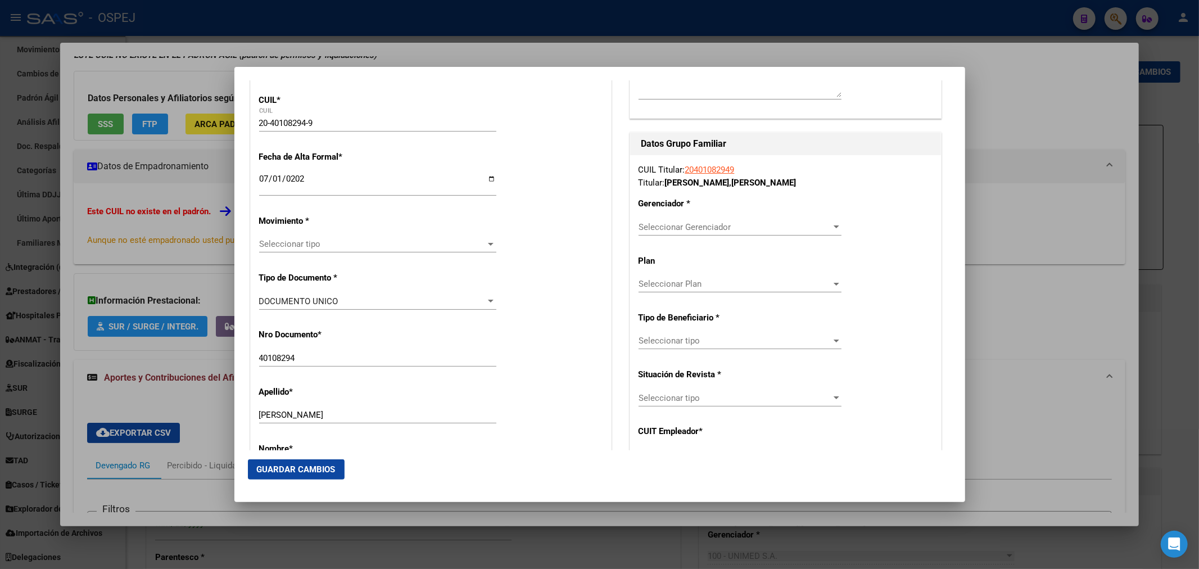
click at [318, 238] on div "Seleccionar tipo Seleccionar tipo" at bounding box center [377, 244] width 237 height 17
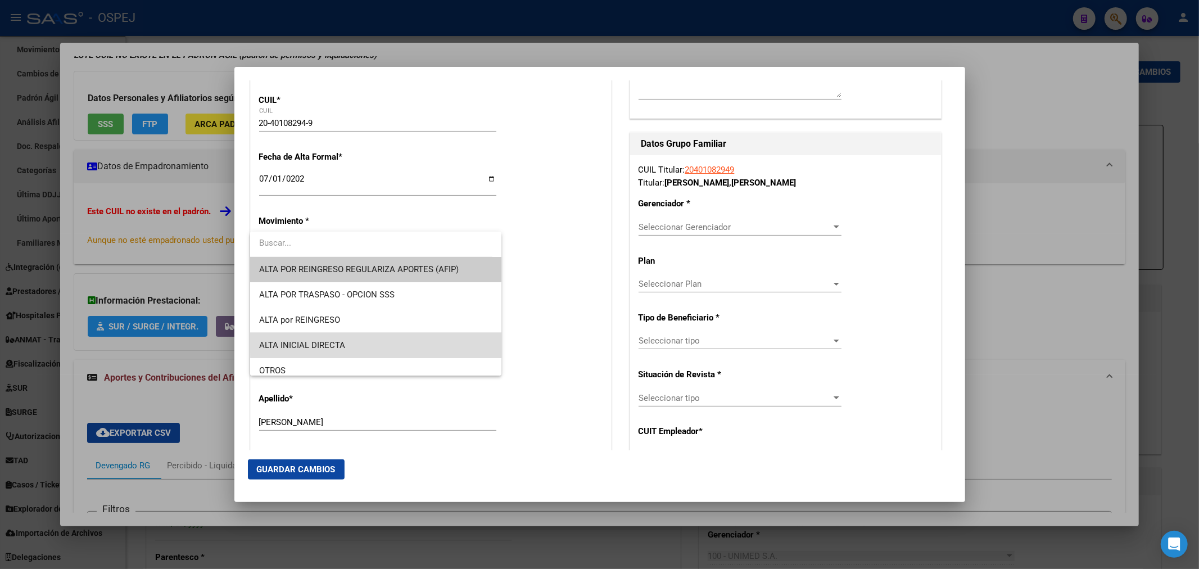
click at [388, 340] on span "ALTA INICIAL DIRECTA" at bounding box center [375, 345] width 233 height 25
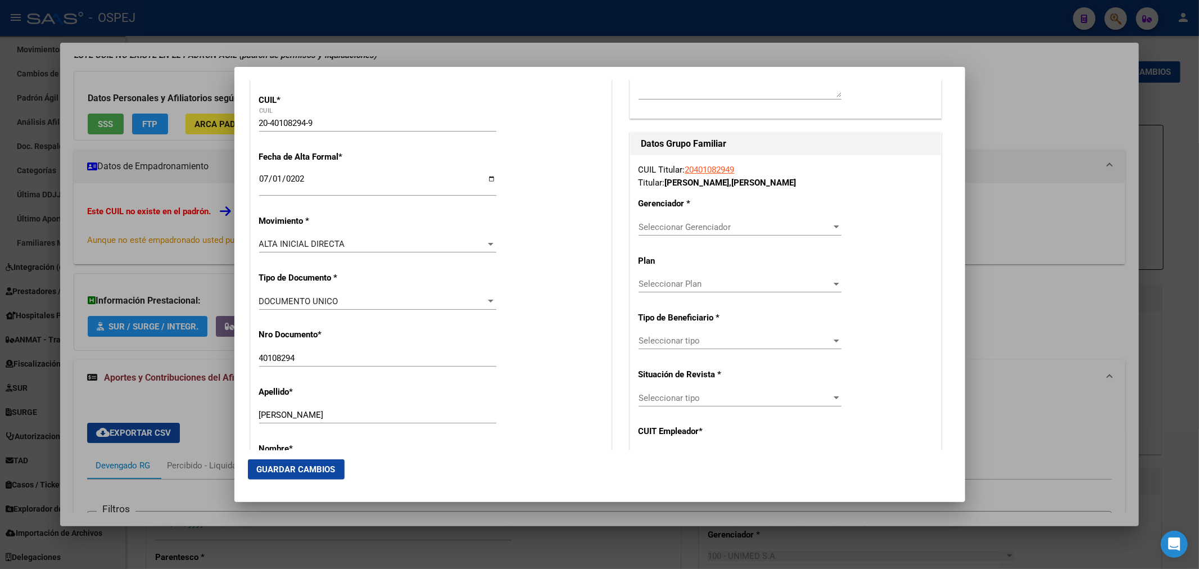
click at [677, 234] on div "Seleccionar Gerenciador Seleccionar Gerenciador" at bounding box center [740, 227] width 203 height 17
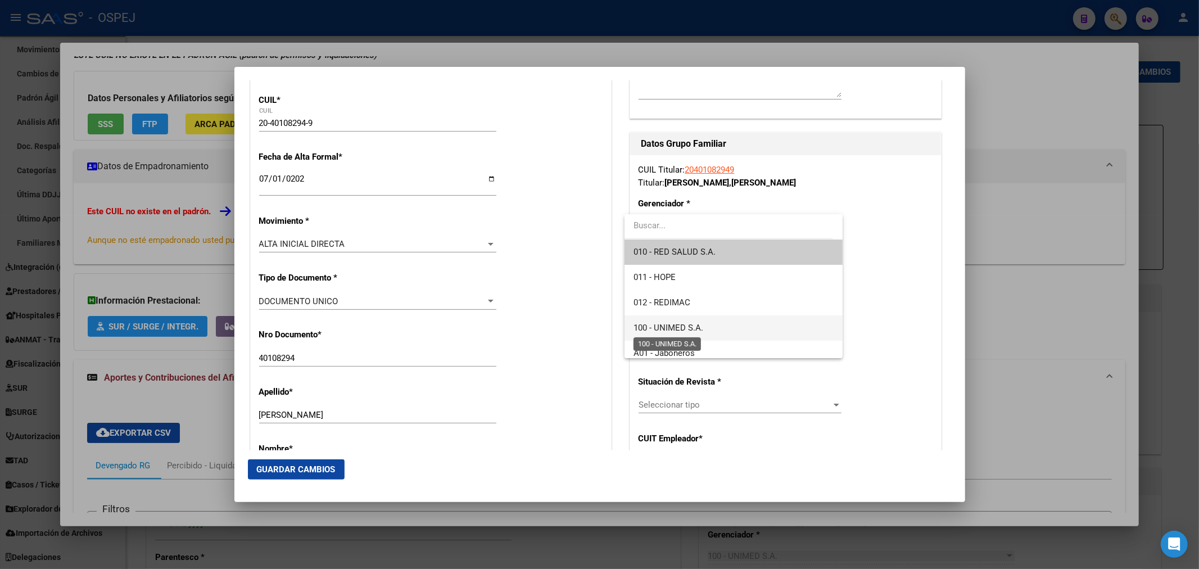
click at [682, 325] on span "100 - UNIMED S.A." at bounding box center [669, 328] width 70 height 10
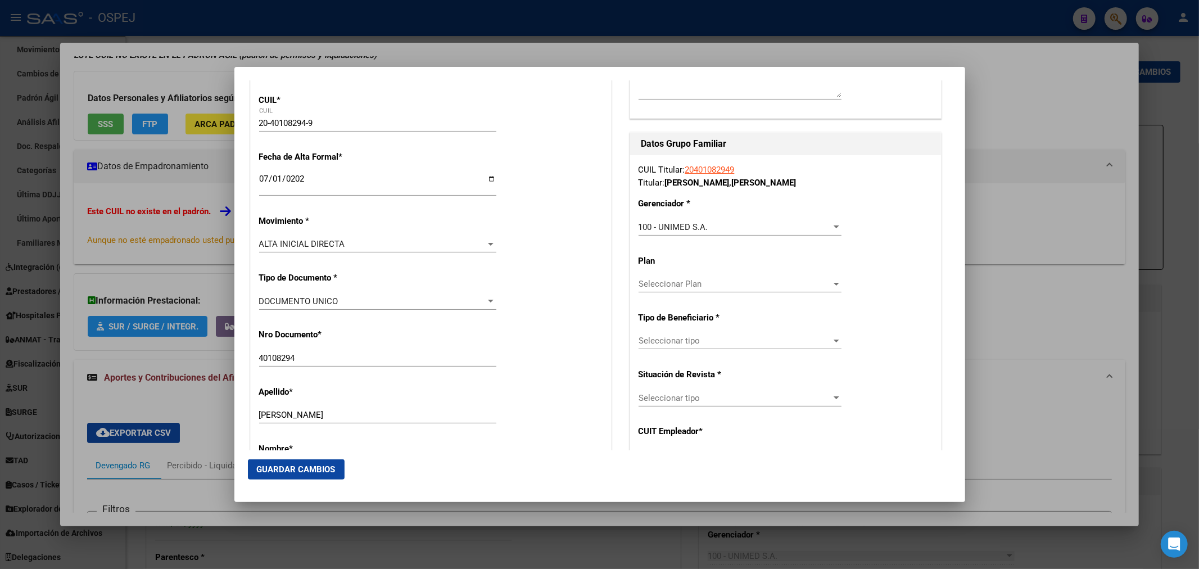
click at [693, 346] on div "Seleccionar tipo Seleccionar tipo" at bounding box center [740, 340] width 203 height 17
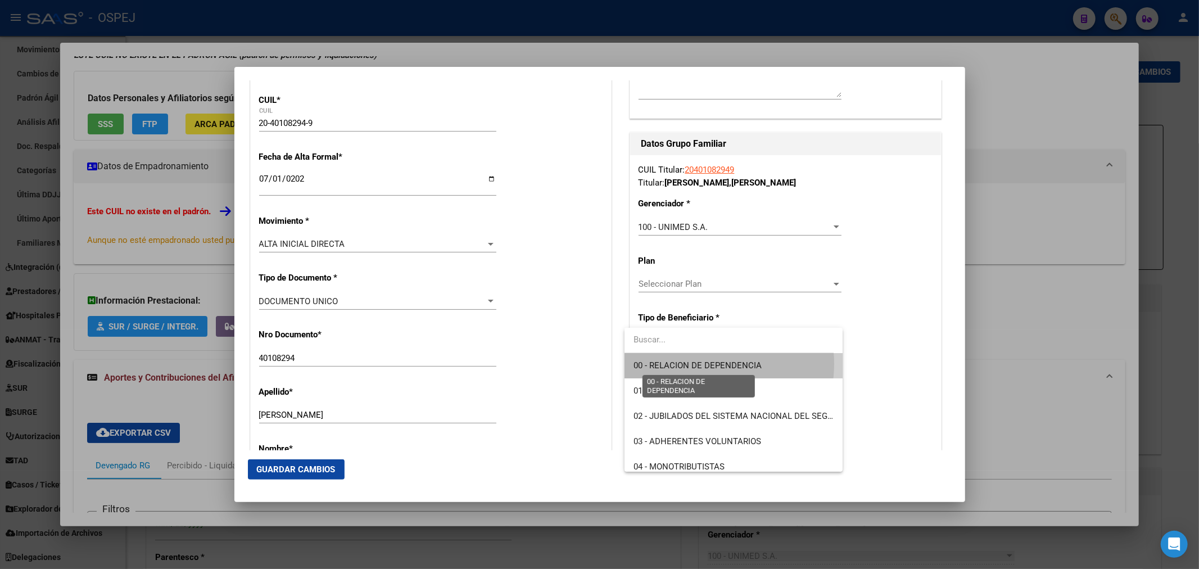
drag, startPoint x: 709, startPoint y: 364, endPoint x: 413, endPoint y: 329, distance: 298.3
click at [708, 363] on span "00 - RELACION DE DEPENDENCIA" at bounding box center [698, 365] width 128 height 10
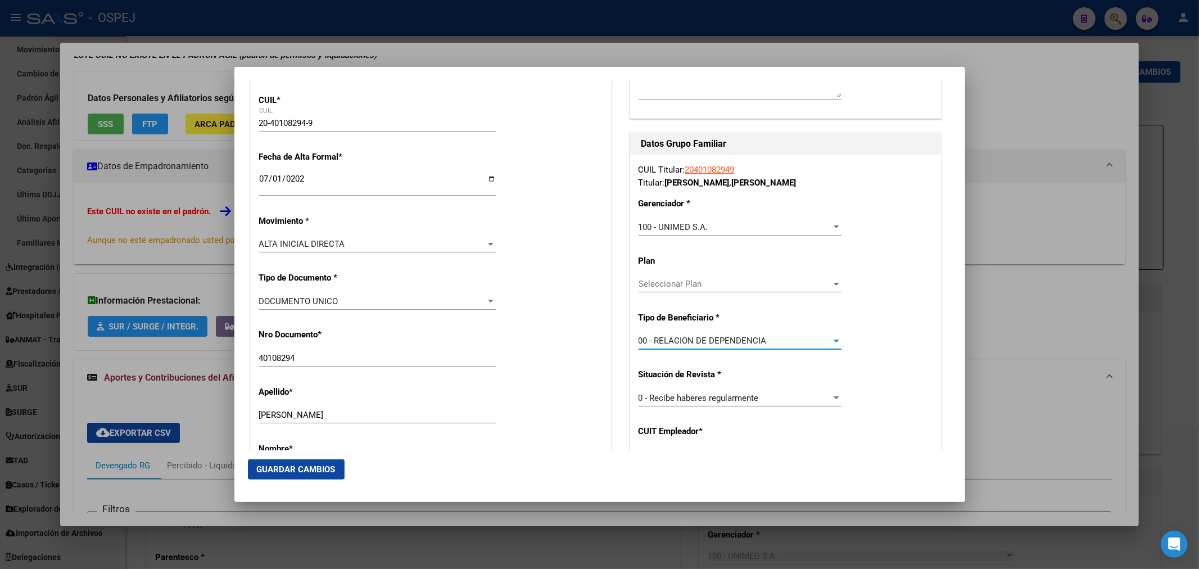
type input "30-61542491-5"
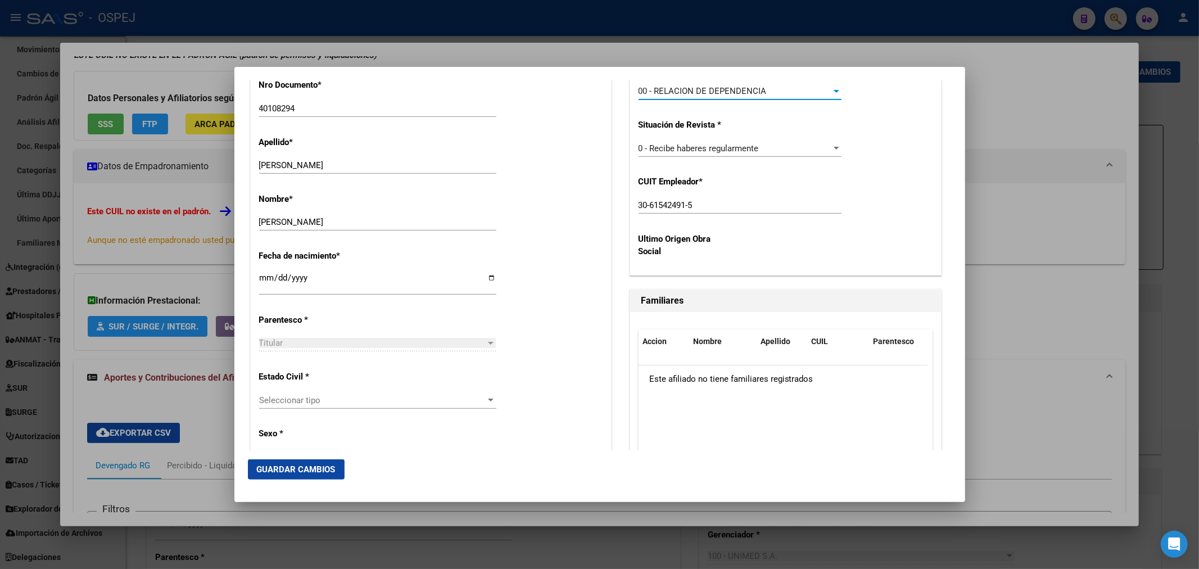
scroll to position [499, 0]
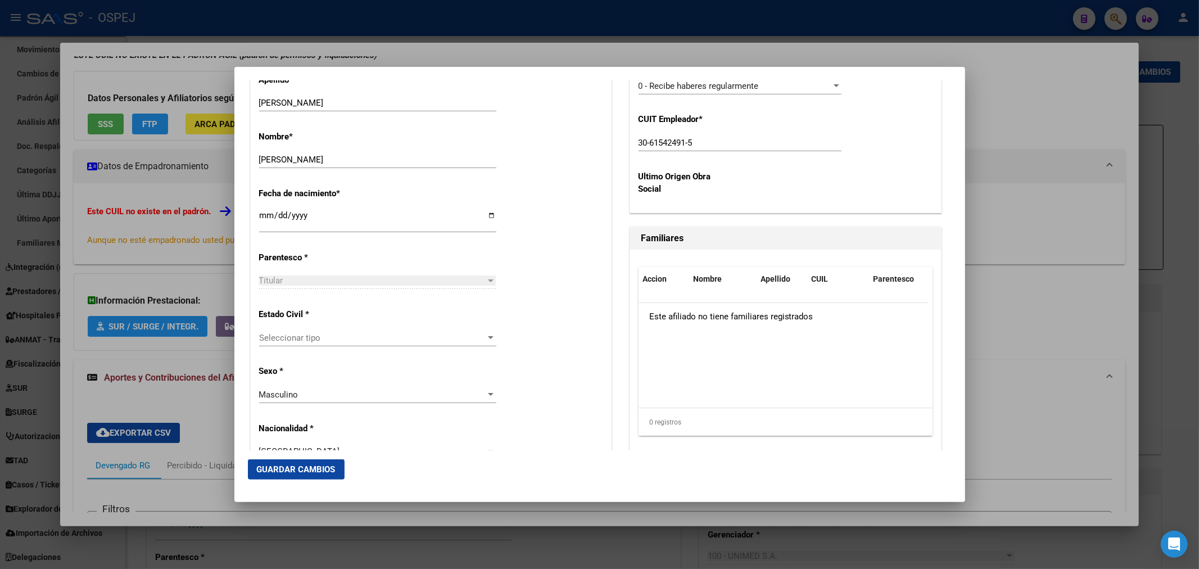
click at [335, 341] on span "Seleccionar tipo" at bounding box center [372, 338] width 227 height 10
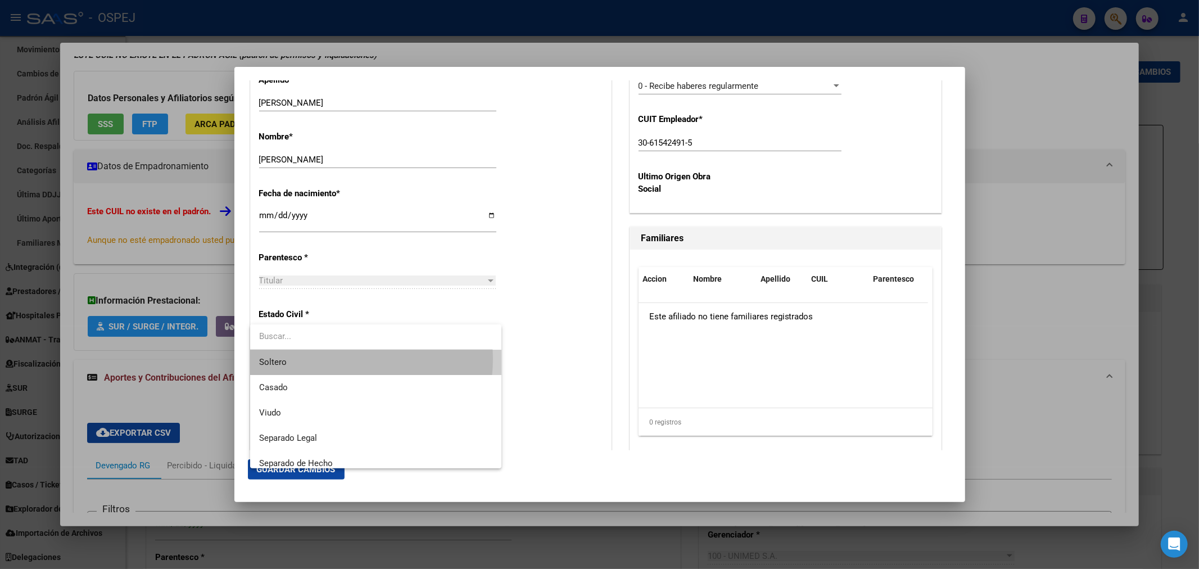
click at [334, 359] on span "Soltero" at bounding box center [375, 362] width 233 height 25
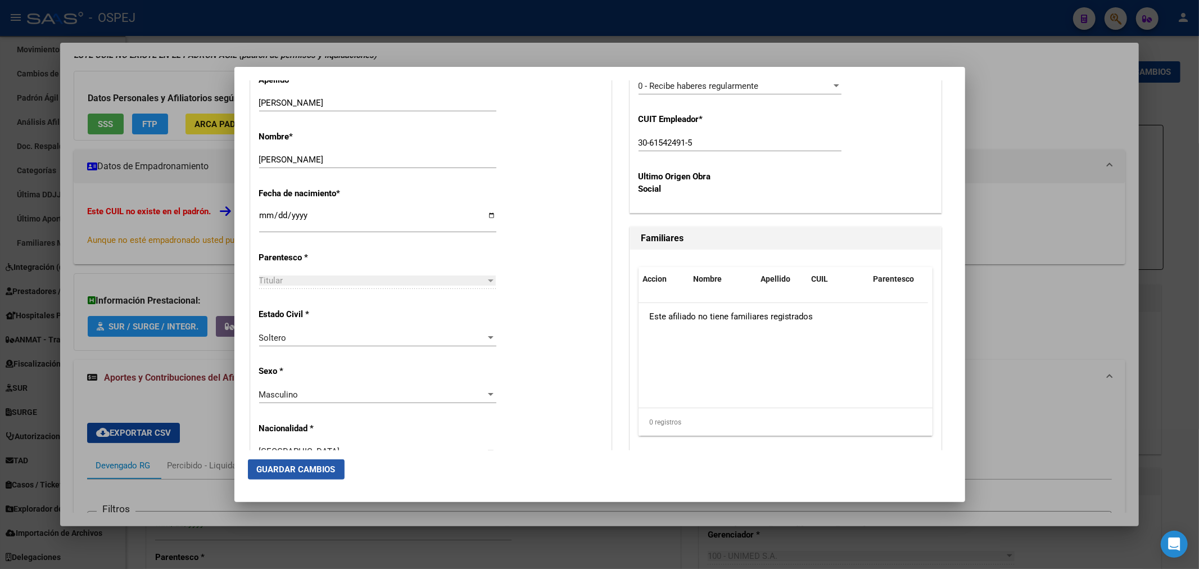
click at [305, 476] on button "Guardar Cambios" at bounding box center [296, 469] width 97 height 20
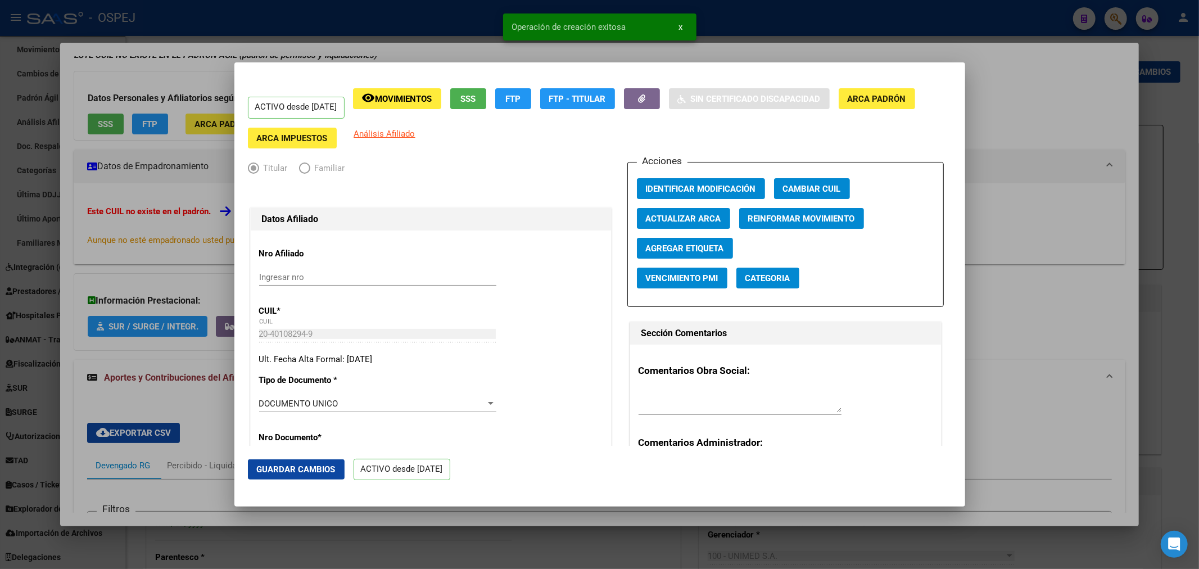
click at [222, 13] on div at bounding box center [599, 284] width 1199 height 569
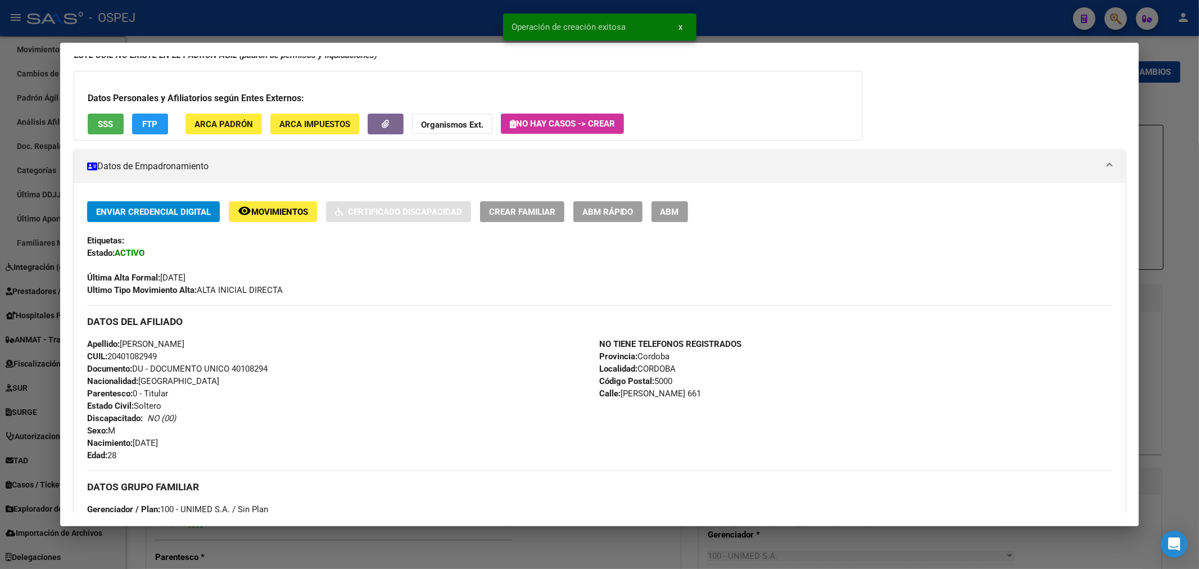
click at [255, 24] on div at bounding box center [599, 284] width 1199 height 569
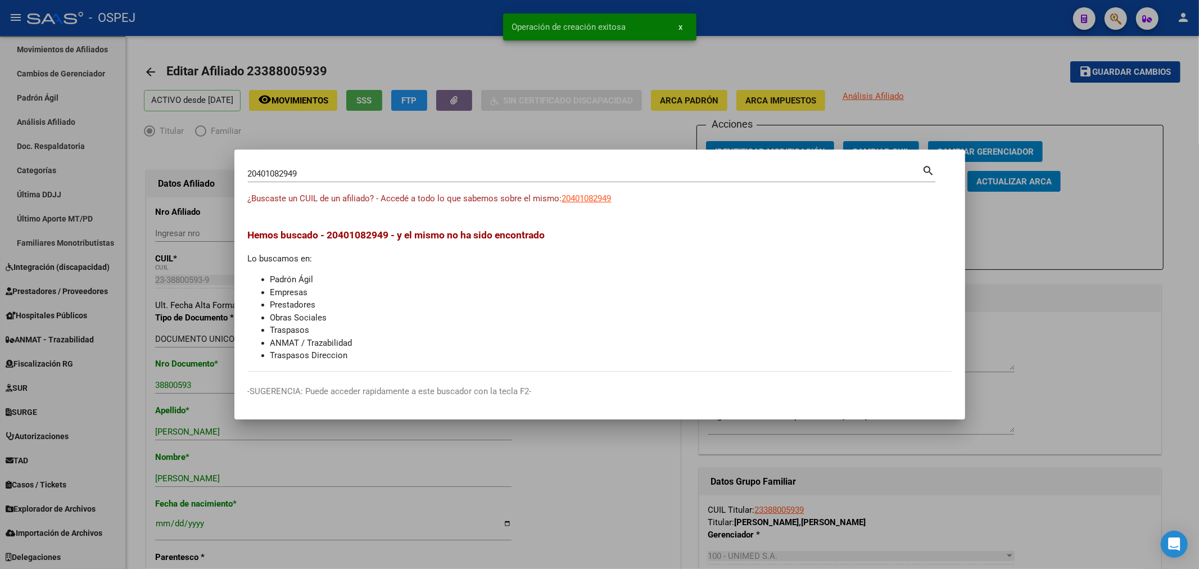
click at [277, 175] on input "20401082949" at bounding box center [585, 174] width 675 height 10
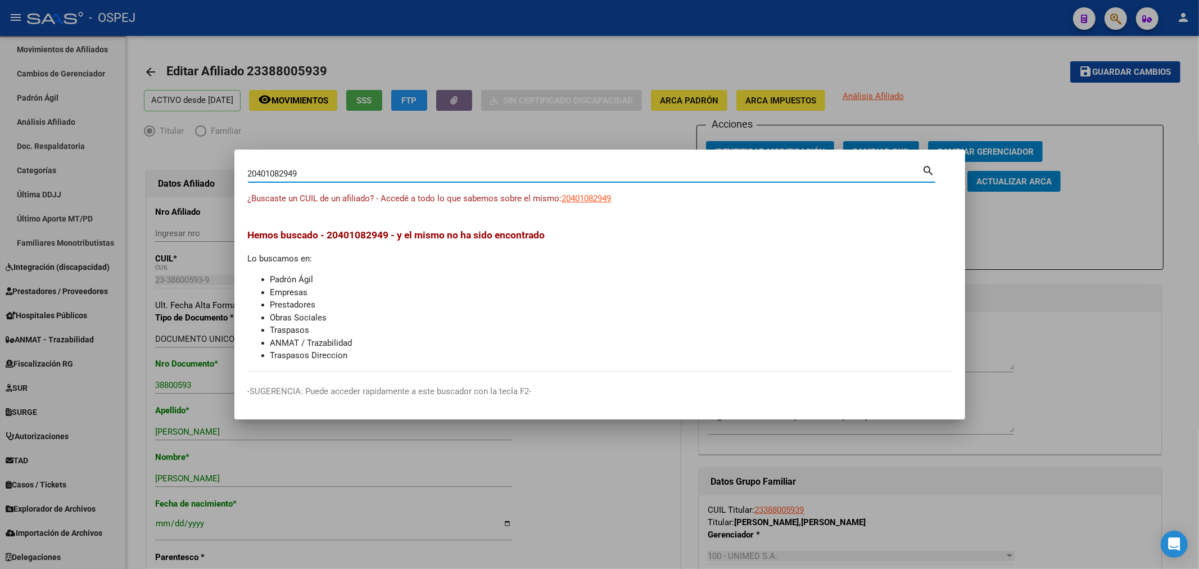
paste input "37167166"
type input "20371671669"
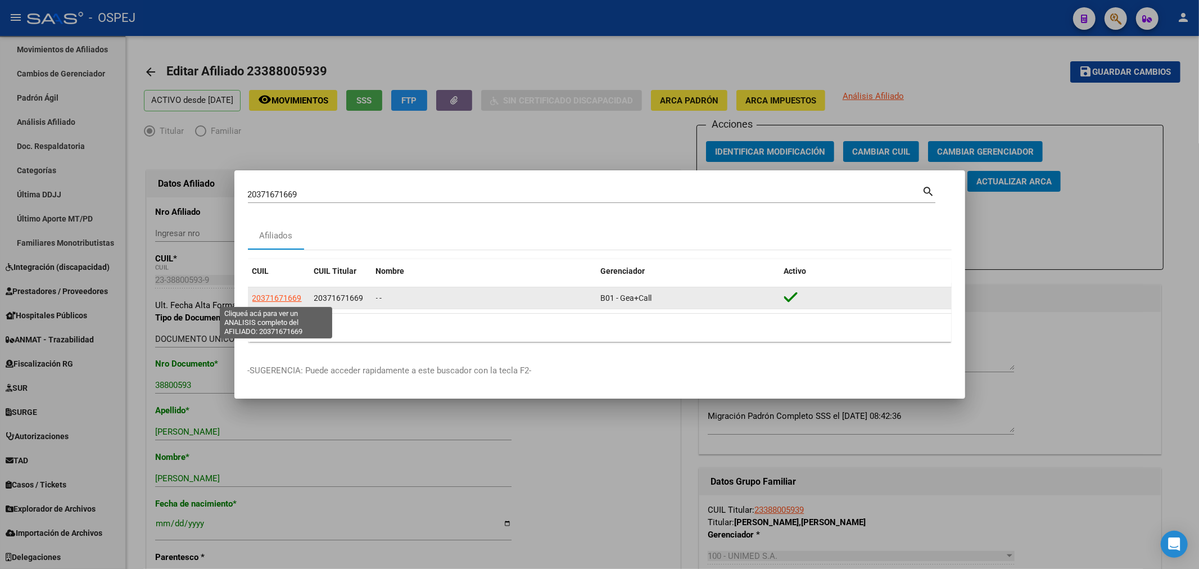
click at [284, 295] on span "20371671669" at bounding box center [276, 297] width 49 height 9
type textarea "20371671669"
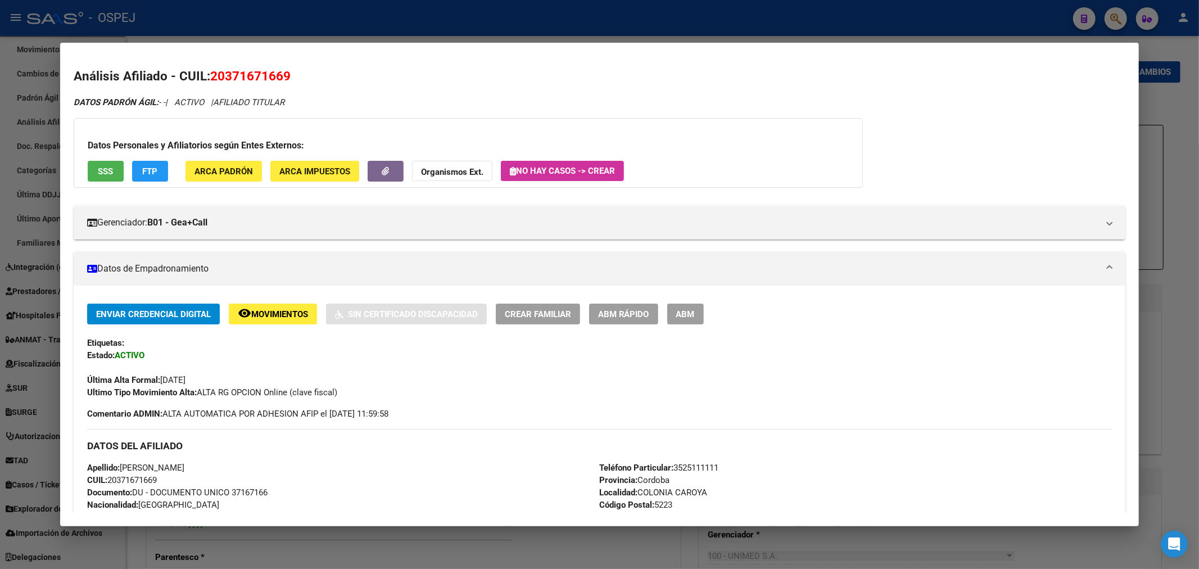
click at [698, 319] on button "ABM" at bounding box center [685, 314] width 37 height 21
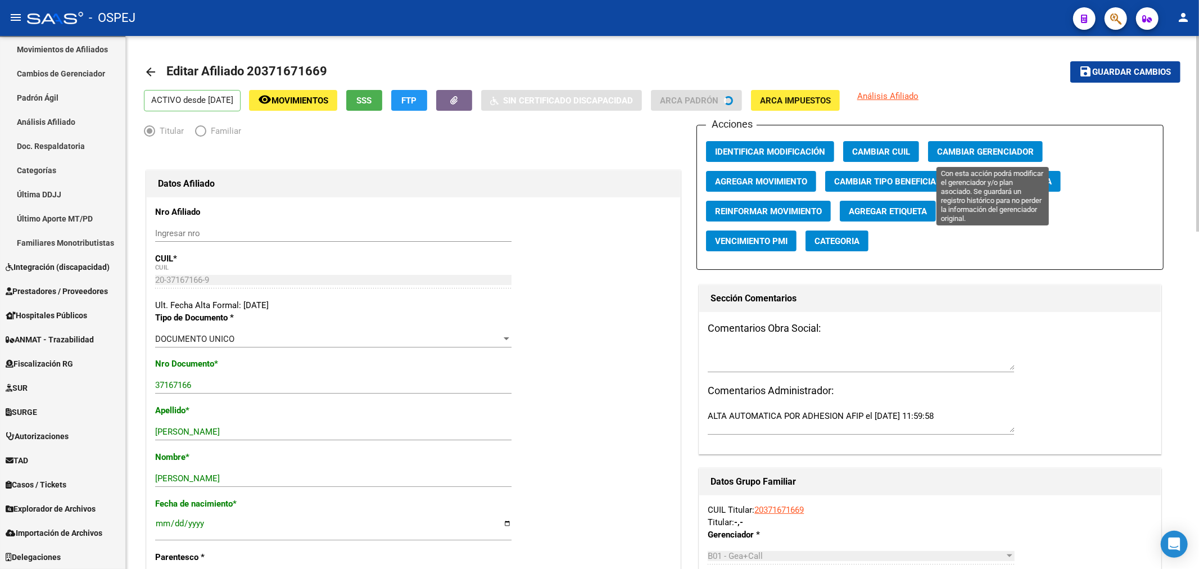
click at [976, 160] on button "Cambiar Gerenciador" at bounding box center [985, 151] width 115 height 21
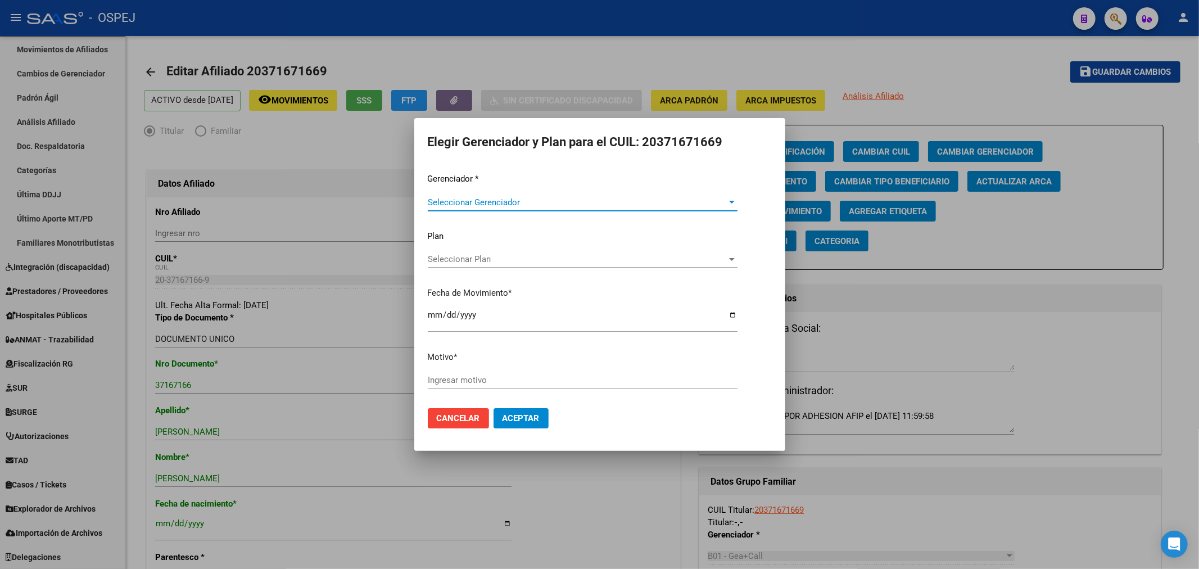
click at [477, 206] on span "Seleccionar Gerenciador" at bounding box center [578, 202] width 300 height 10
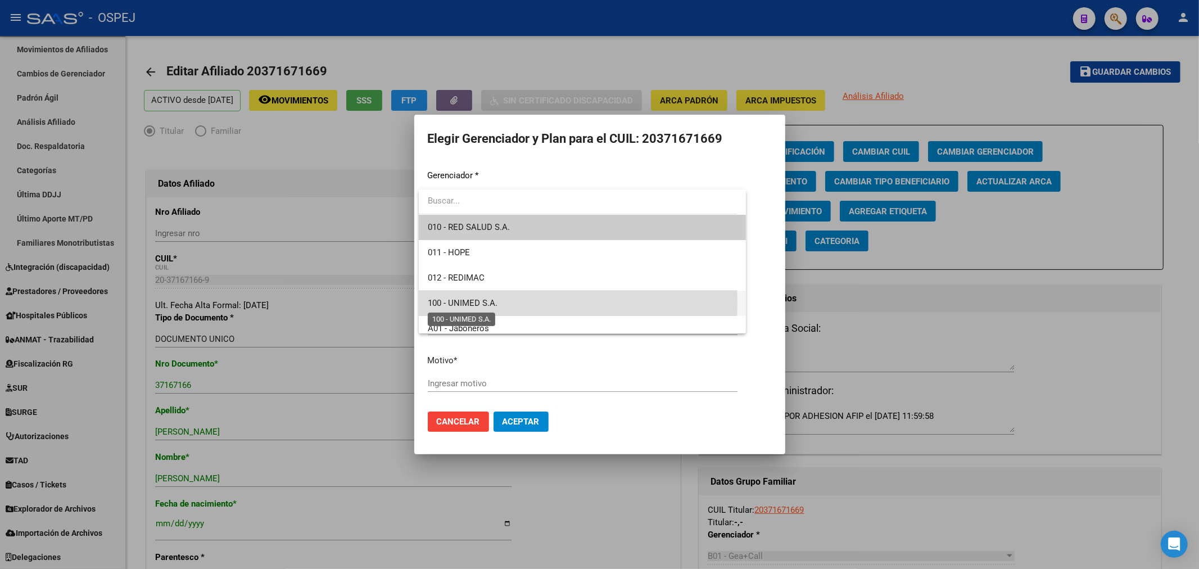
click at [490, 300] on span "100 - UNIMED S.A." at bounding box center [463, 303] width 70 height 10
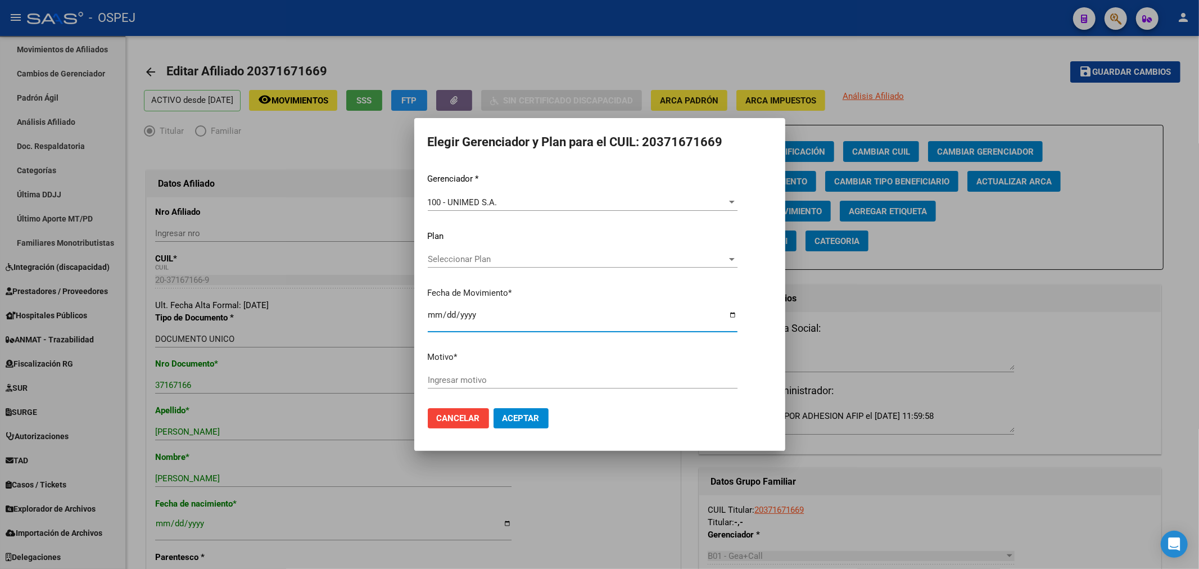
click at [433, 319] on input "[DATE]" at bounding box center [583, 319] width 310 height 18
type input "[DATE]"
type input "unimed"
click at [510, 418] on span "Aceptar" at bounding box center [521, 418] width 37 height 10
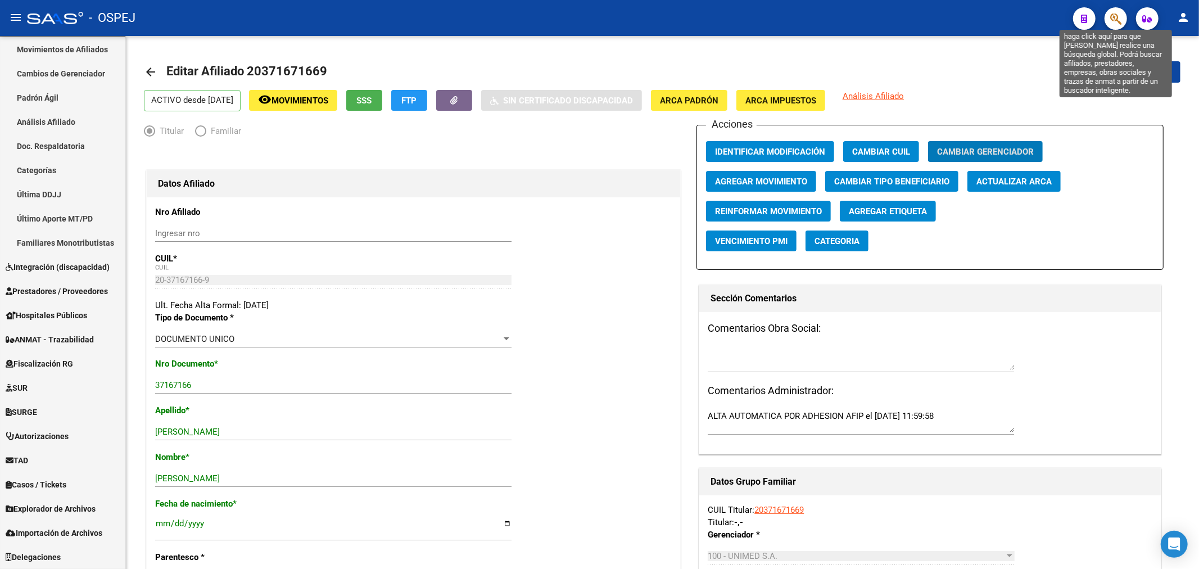
click at [1120, 16] on icon "button" at bounding box center [1115, 18] width 11 height 13
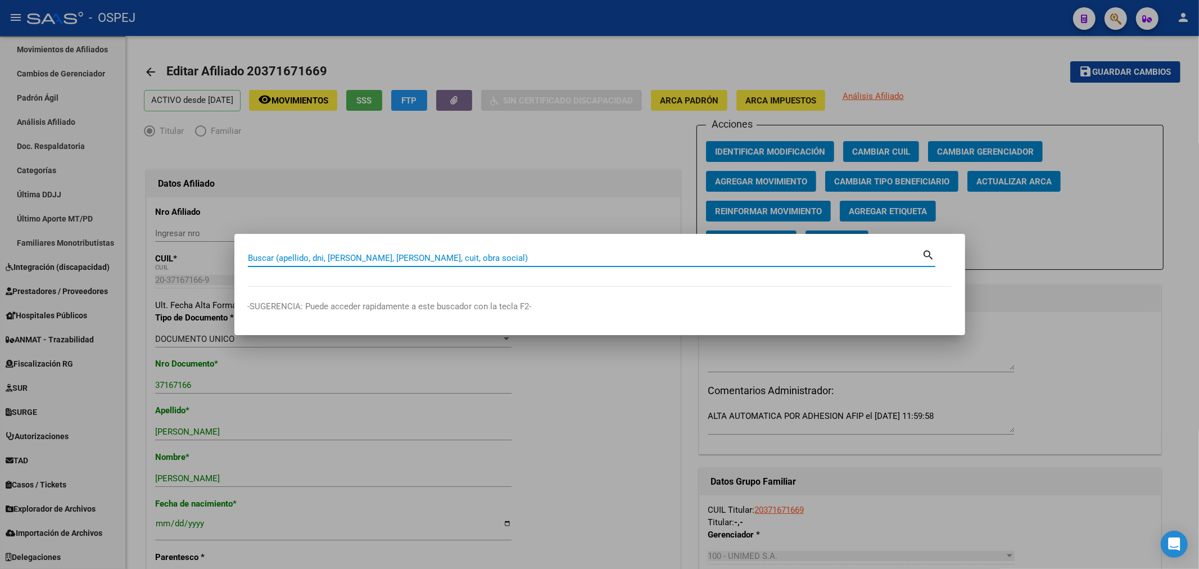
paste input "20314167628"
type input "20314167628"
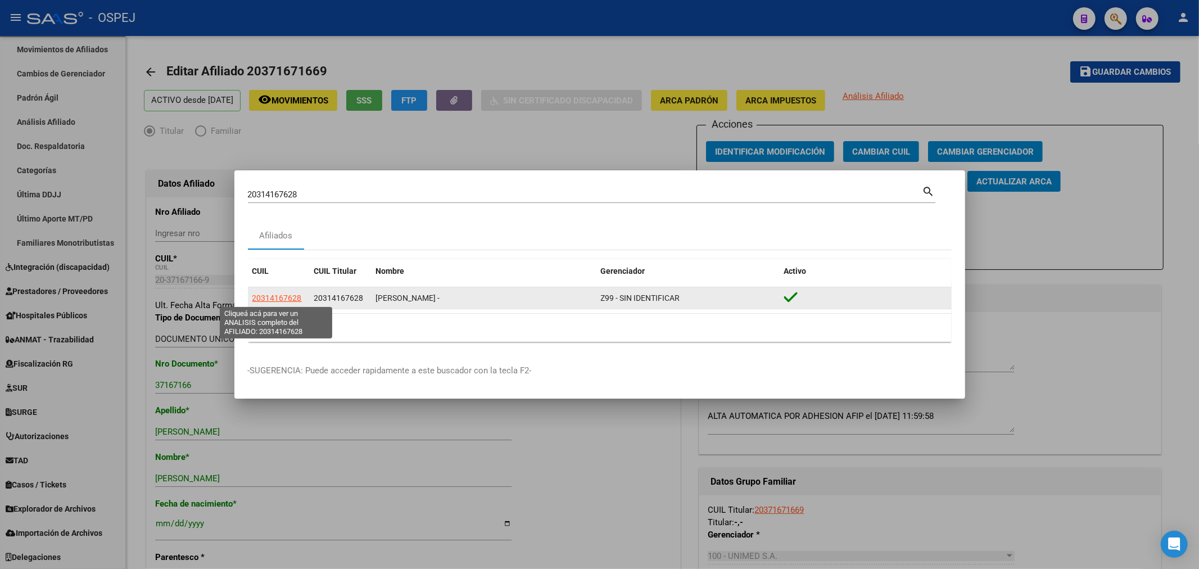
click at [294, 296] on span "20314167628" at bounding box center [276, 297] width 49 height 9
type textarea "20314167628"
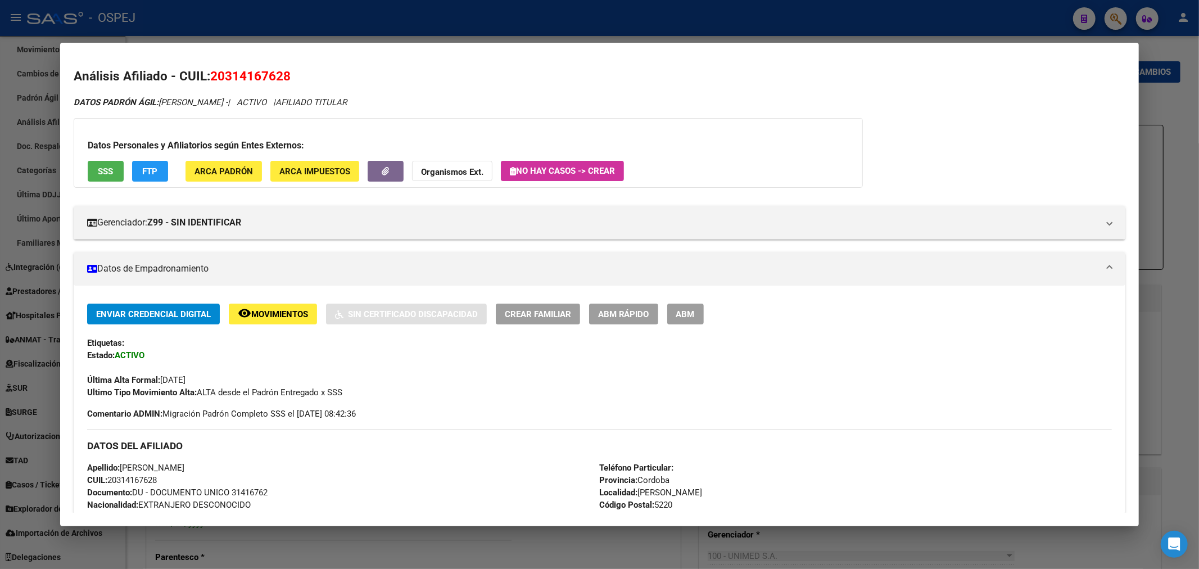
drag, startPoint x: 712, startPoint y: 313, endPoint x: 717, endPoint y: 311, distance: 5.7
click at [704, 313] on button "ABM" at bounding box center [685, 314] width 37 height 21
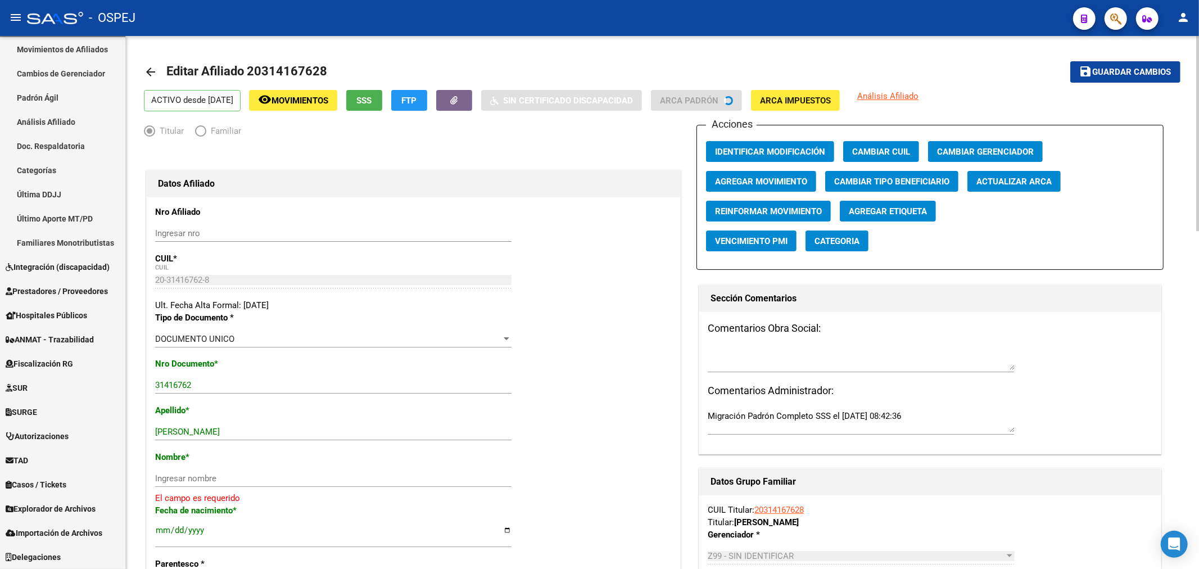
click at [1007, 177] on span "Actualizar ARCA" at bounding box center [1014, 182] width 75 height 10
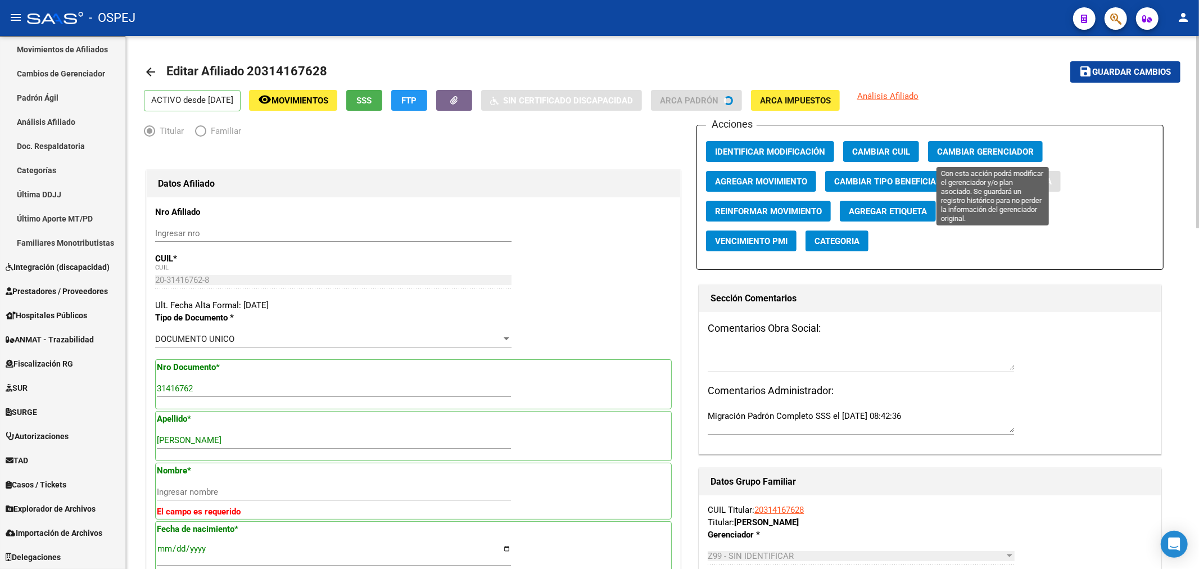
type input "[PERSON_NAME]"
type input "PUBLICA 0"
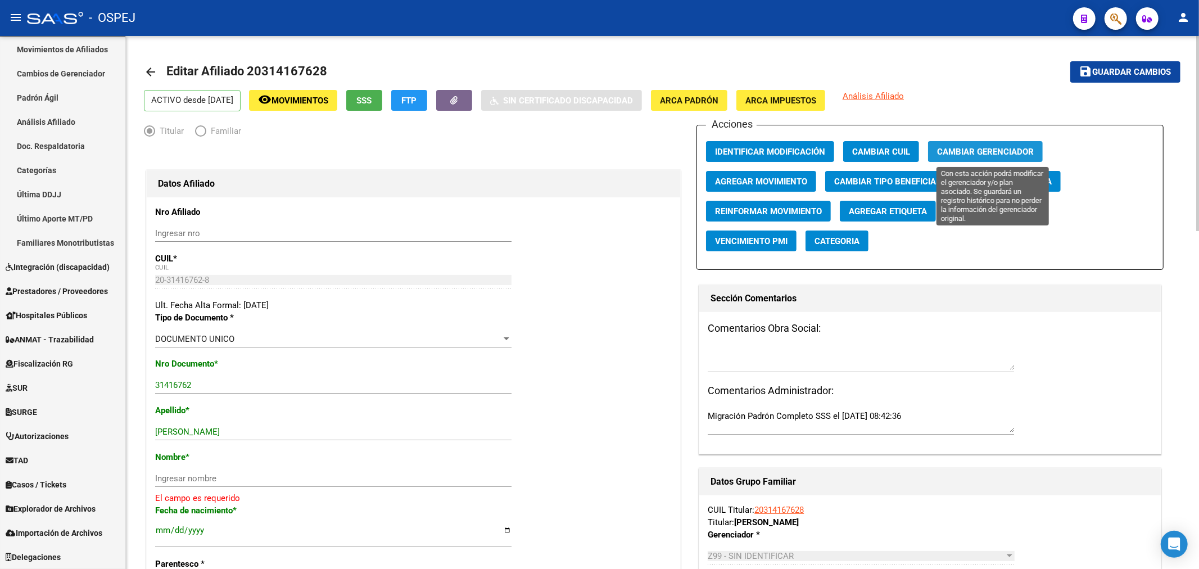
click at [995, 153] on span "Cambiar Gerenciador" at bounding box center [985, 152] width 97 height 10
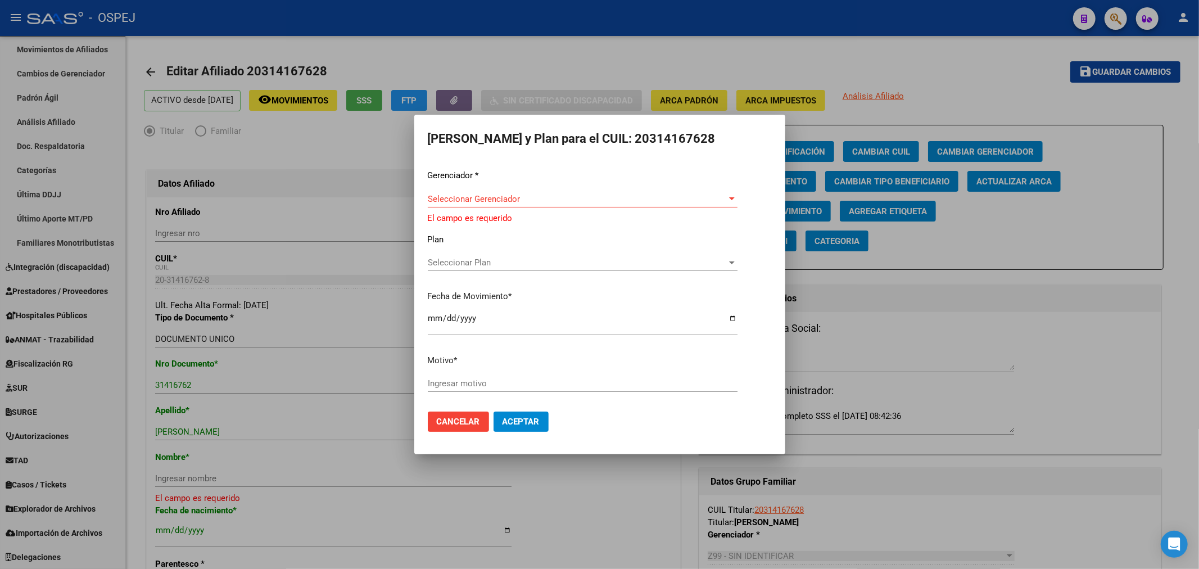
click at [537, 196] on div "Seleccionar Gerenciador Seleccionar Gerenciador" at bounding box center [583, 199] width 310 height 17
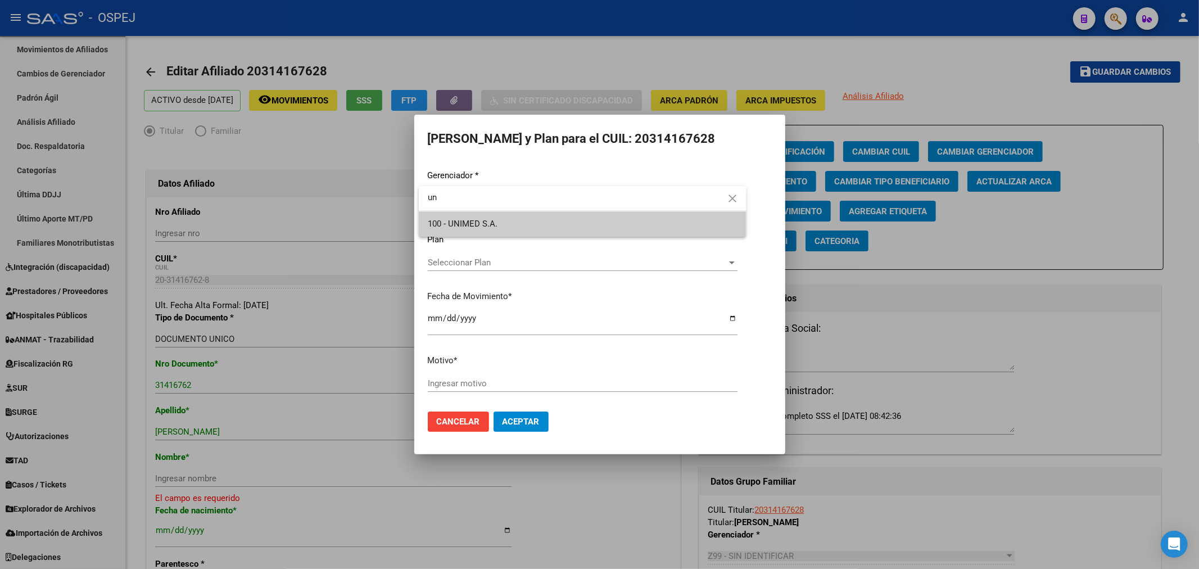
type input "un"
click at [492, 222] on span "100 - UNIMED S.A." at bounding box center [463, 224] width 70 height 10
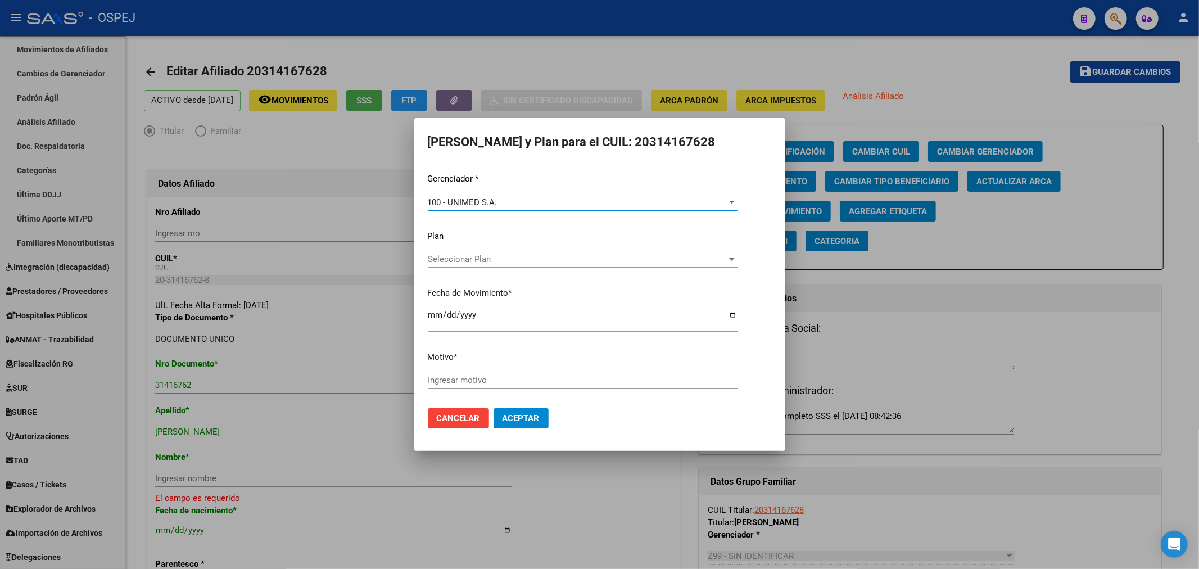
click at [431, 318] on input "[DATE]" at bounding box center [583, 319] width 310 height 18
type input "[DATE]"
type input "unimed"
click at [521, 418] on span "Aceptar" at bounding box center [521, 418] width 37 height 10
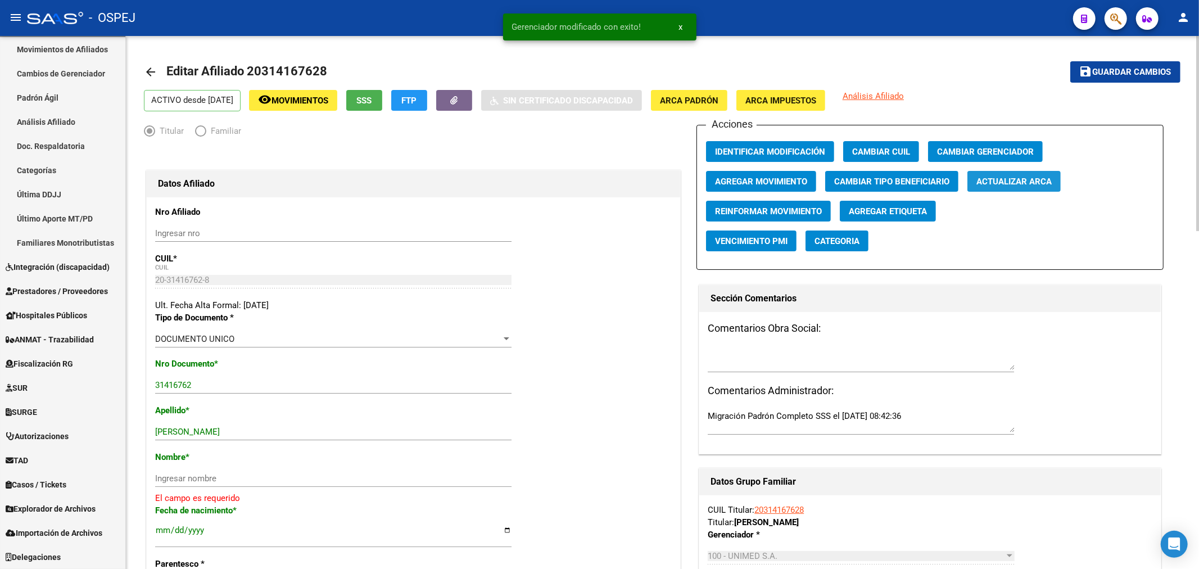
click at [1030, 174] on button "Actualizar ARCA" at bounding box center [1014, 181] width 93 height 21
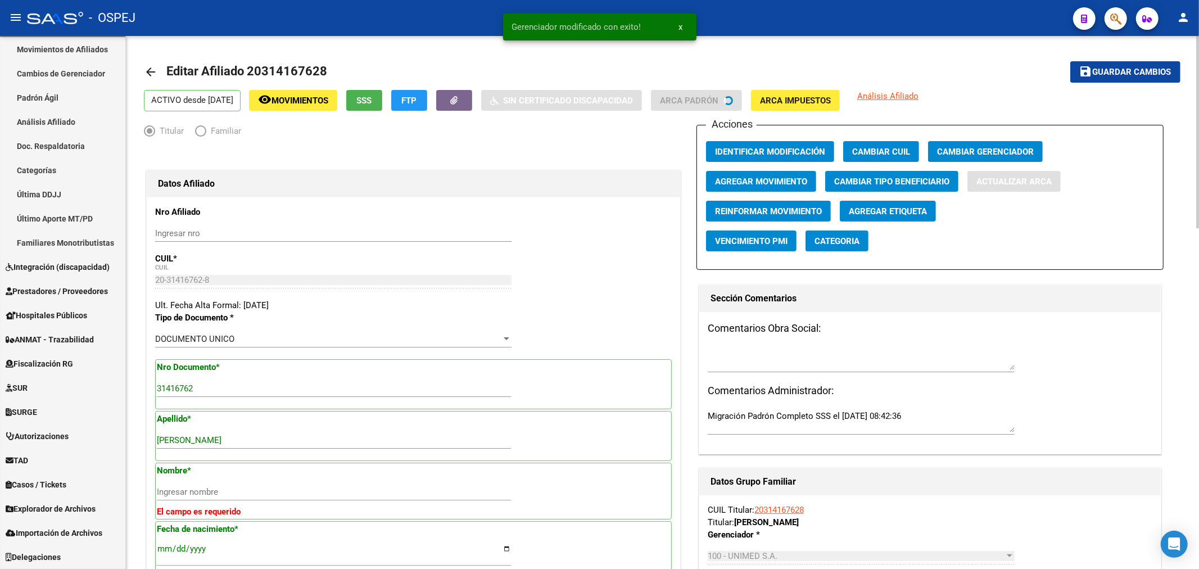
type input "[PERSON_NAME]"
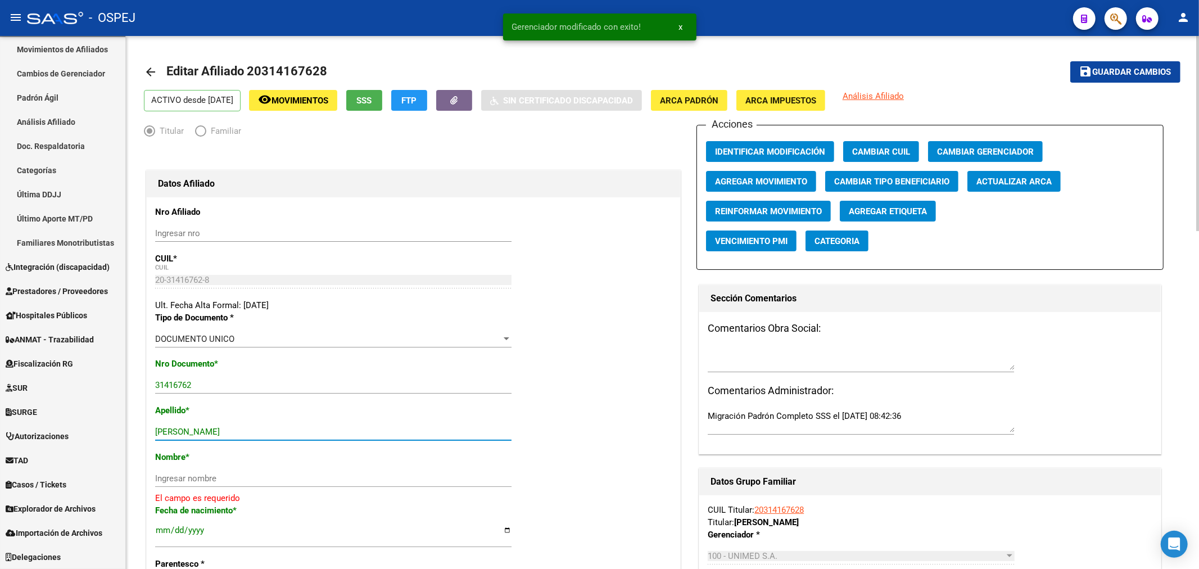
drag, startPoint x: 317, startPoint y: 435, endPoint x: 200, endPoint y: 441, distance: 116.5
click at [200, 441] on div "[PERSON_NAME] apellido" at bounding box center [333, 437] width 356 height 28
type input "[PERSON_NAME]"
click at [189, 485] on div "Ingresar nombre" at bounding box center [333, 478] width 356 height 17
click at [191, 482] on input "Ingresar nombre" at bounding box center [333, 478] width 356 height 10
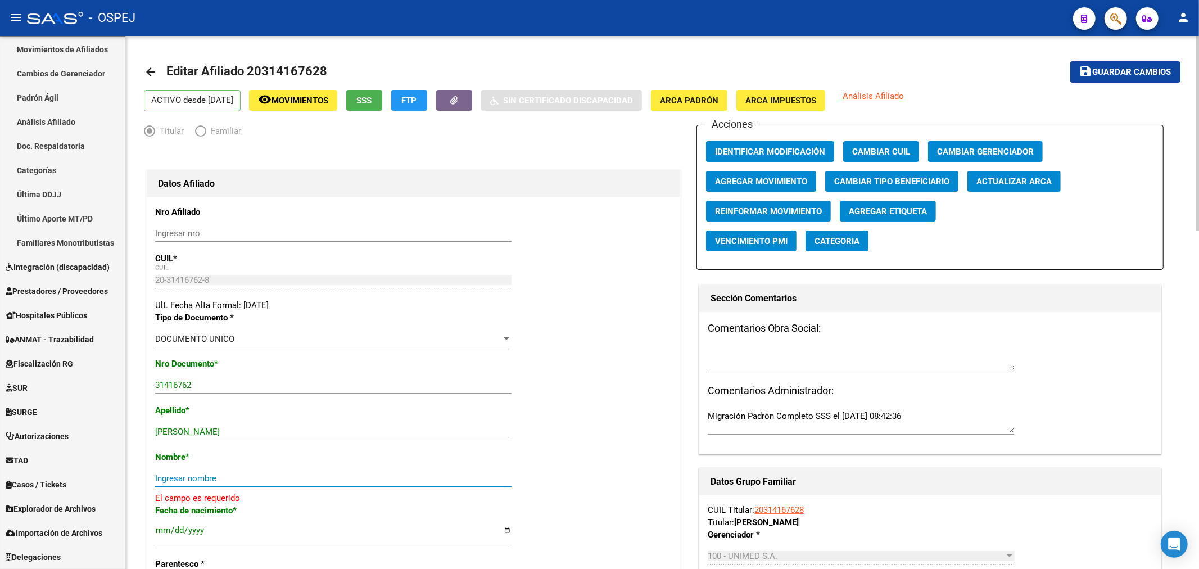
paste input "[PERSON_NAME]"
type input "[PERSON_NAME]"
click at [1141, 71] on span "Guardar cambios" at bounding box center [1132, 72] width 79 height 10
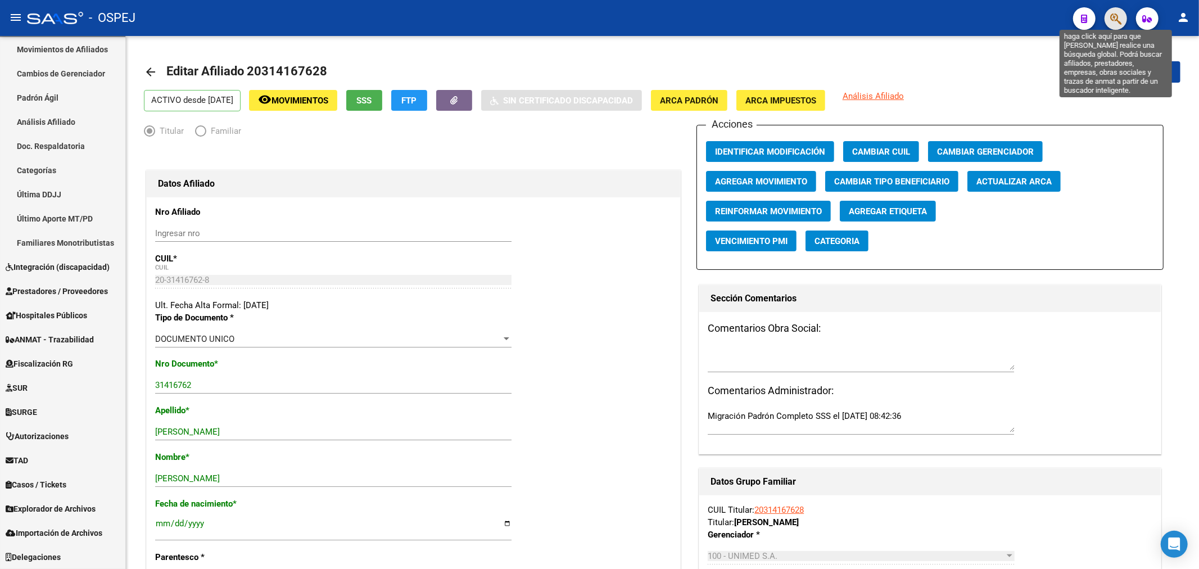
click at [1111, 20] on icon "button" at bounding box center [1115, 18] width 11 height 13
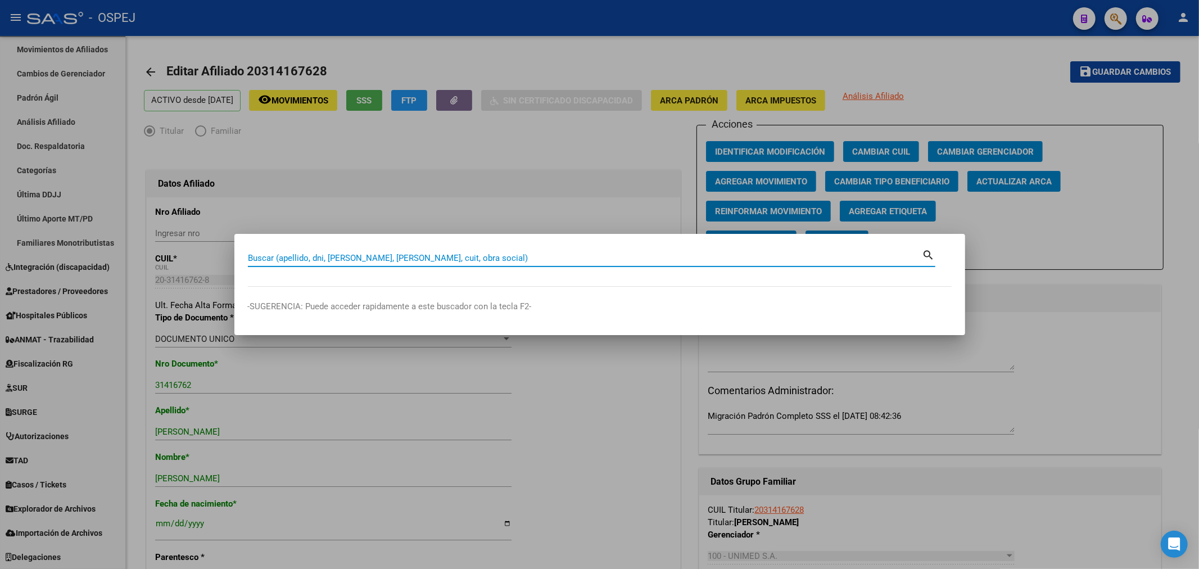
paste input "20315154430"
type input "20315154430"
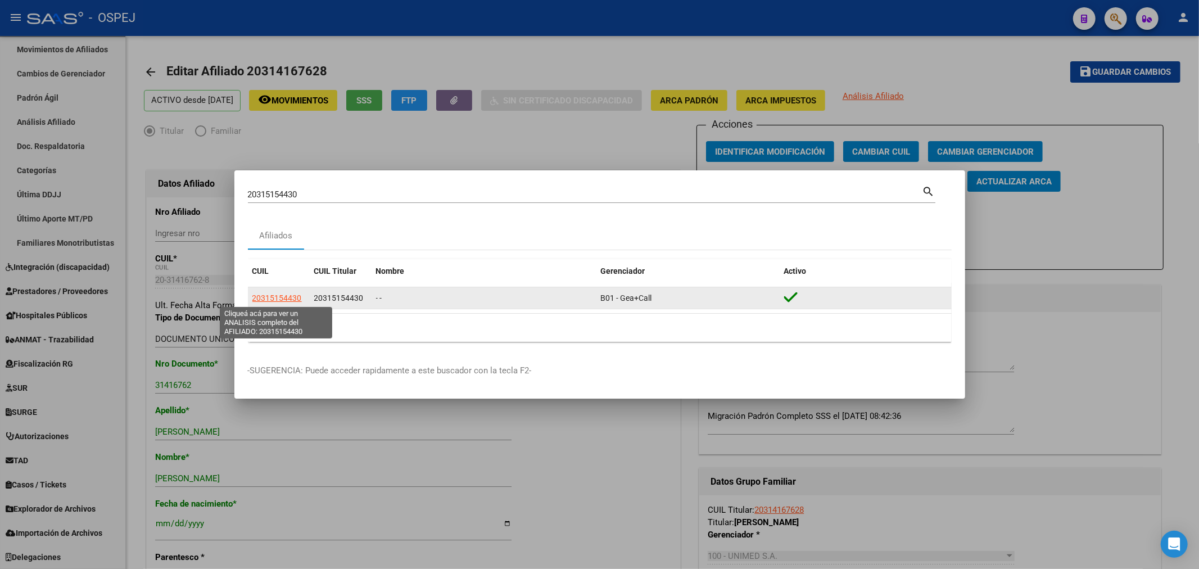
click at [289, 299] on span "20315154430" at bounding box center [276, 297] width 49 height 9
type textarea "20315154430"
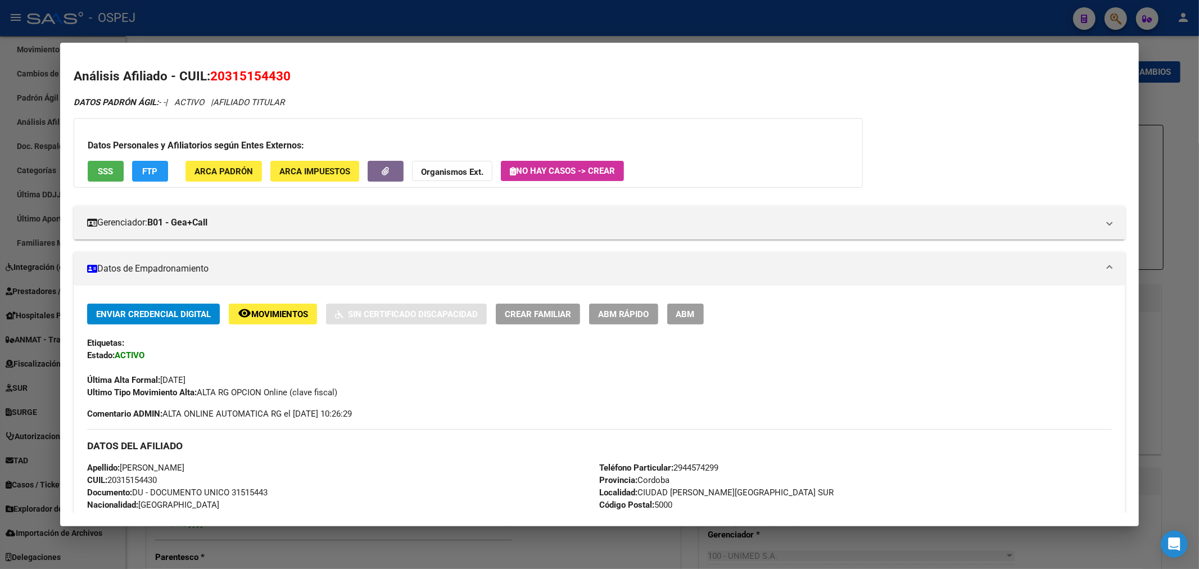
click at [694, 313] on span "ABM" at bounding box center [685, 314] width 19 height 10
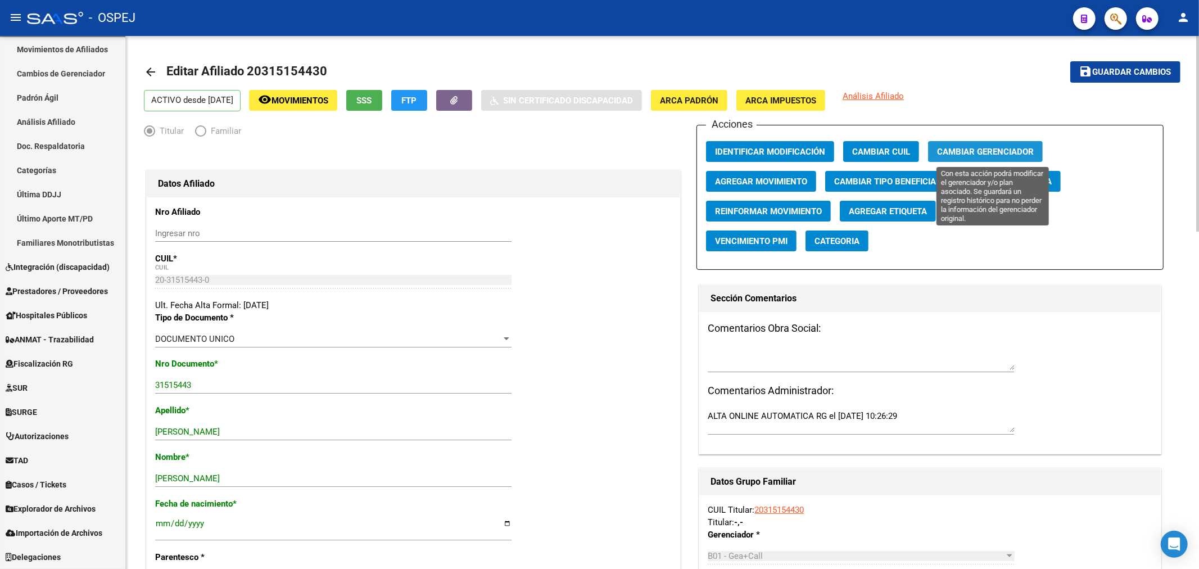
click at [997, 156] on span "Cambiar Gerenciador" at bounding box center [985, 152] width 97 height 10
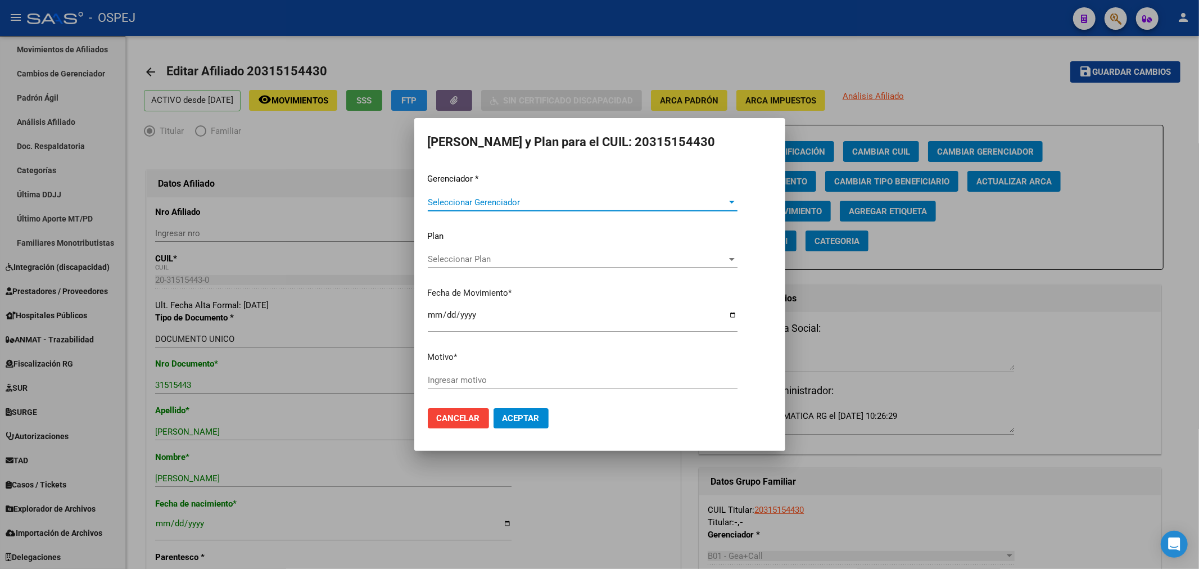
click at [553, 197] on span "Seleccionar Gerenciador" at bounding box center [578, 202] width 300 height 10
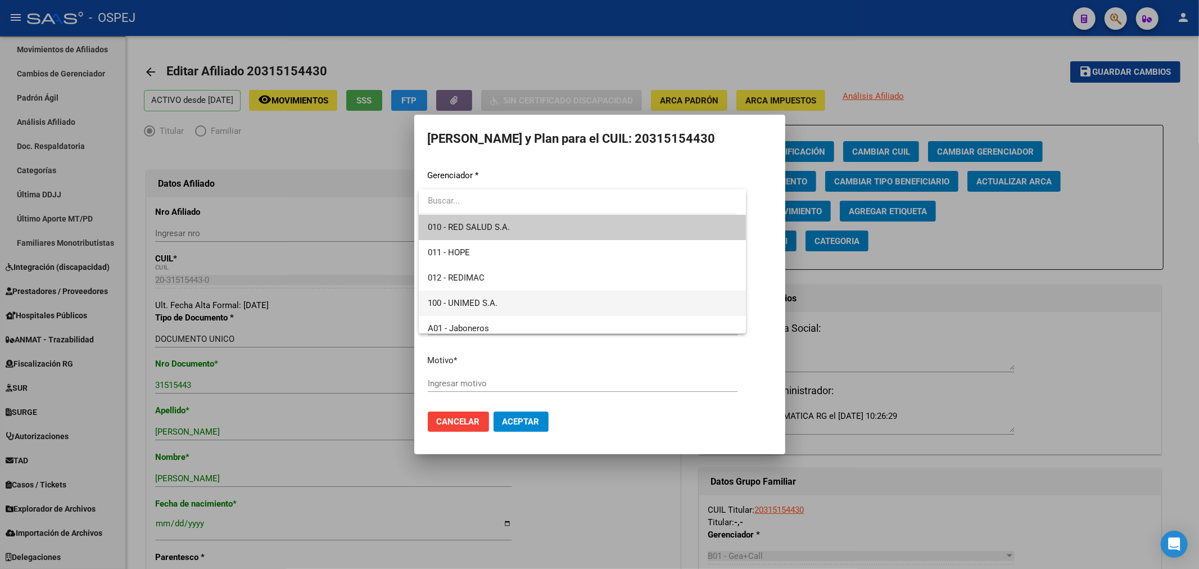
drag, startPoint x: 507, startPoint y: 314, endPoint x: 452, endPoint y: 317, distance: 54.6
click at [507, 315] on span "100 - UNIMED S.A." at bounding box center [583, 303] width 310 height 25
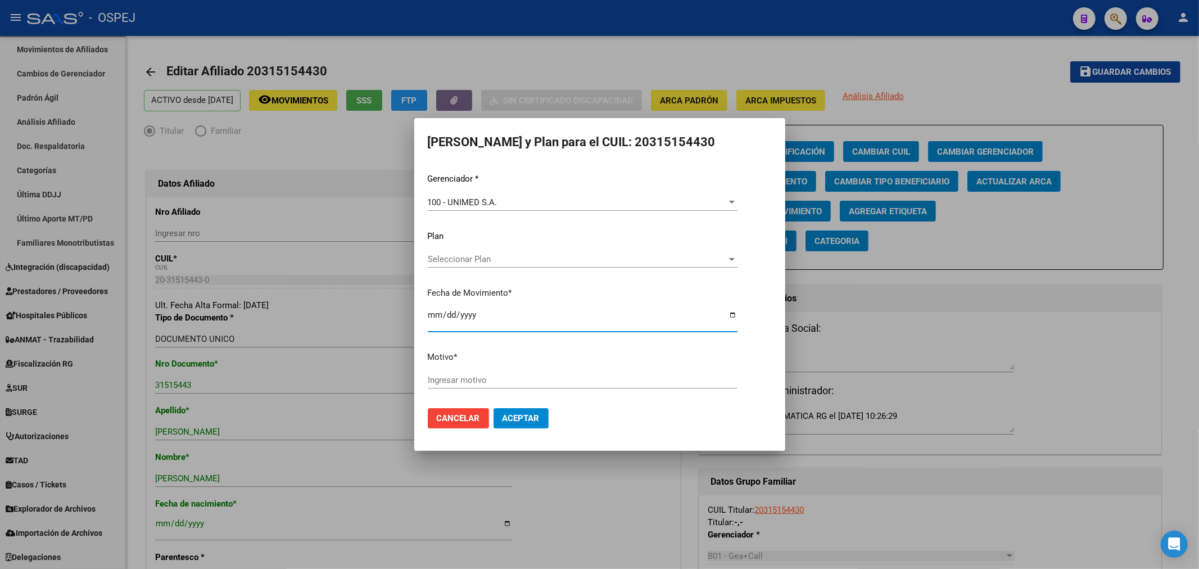
click at [428, 316] on input "[DATE]" at bounding box center [583, 319] width 310 height 18
type input "[DATE]"
type input "unimed"
click at [523, 415] on span "Aceptar" at bounding box center [521, 418] width 37 height 10
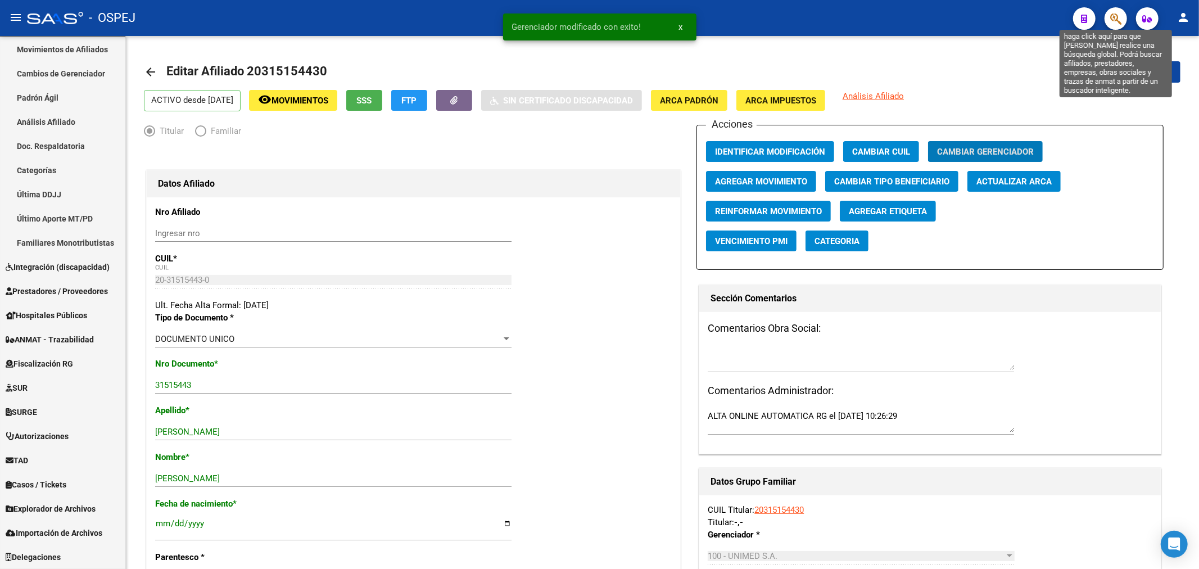
click at [1120, 19] on button "button" at bounding box center [1116, 18] width 22 height 22
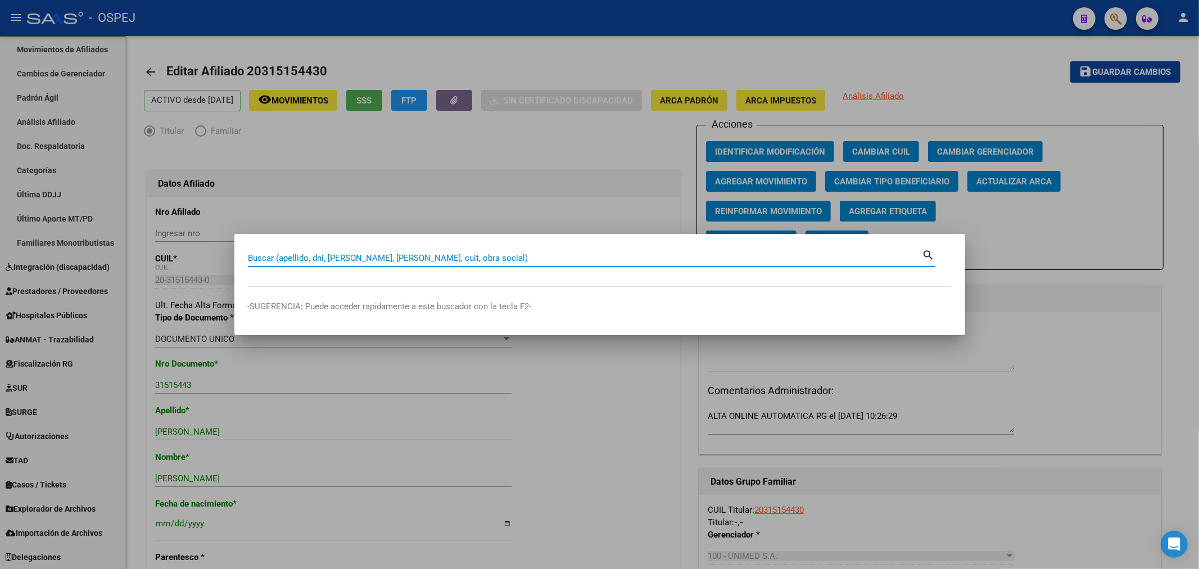
paste input "27190204303"
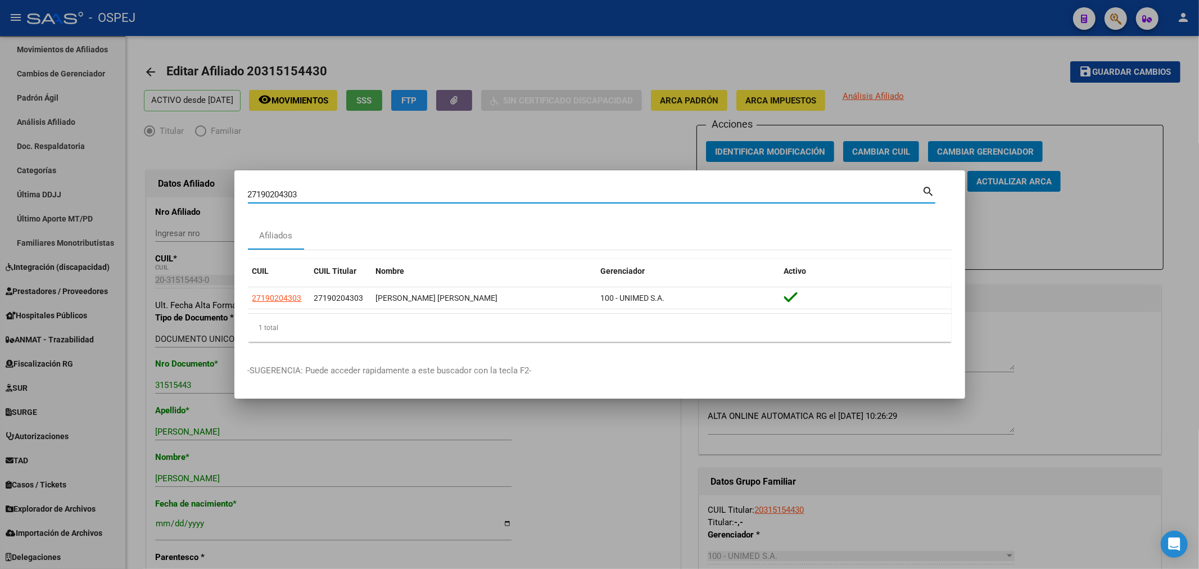
click at [280, 192] on input "27190204303" at bounding box center [585, 194] width 675 height 10
paste input "0209975948"
type input "20209975948"
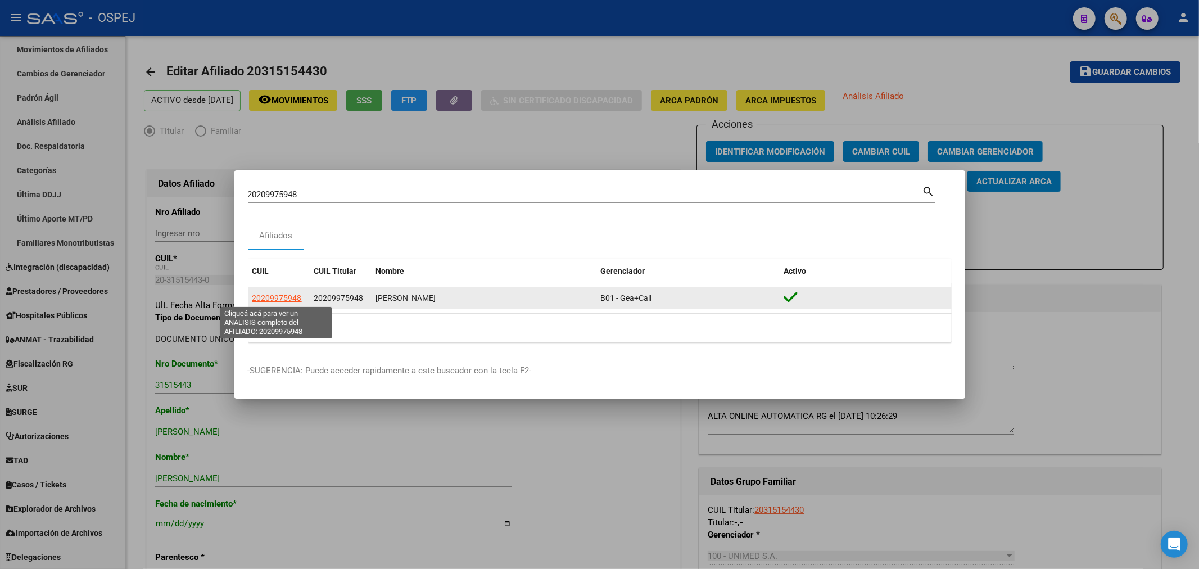
click at [263, 300] on span "20209975948" at bounding box center [276, 297] width 49 height 9
type textarea "20209975948"
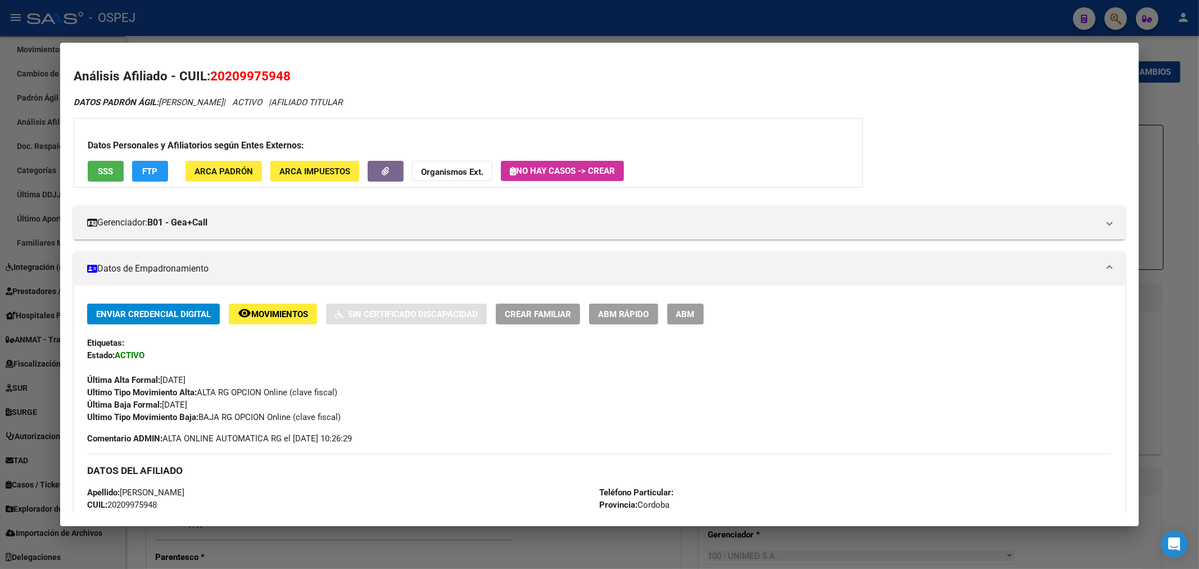
scroll to position [62, 0]
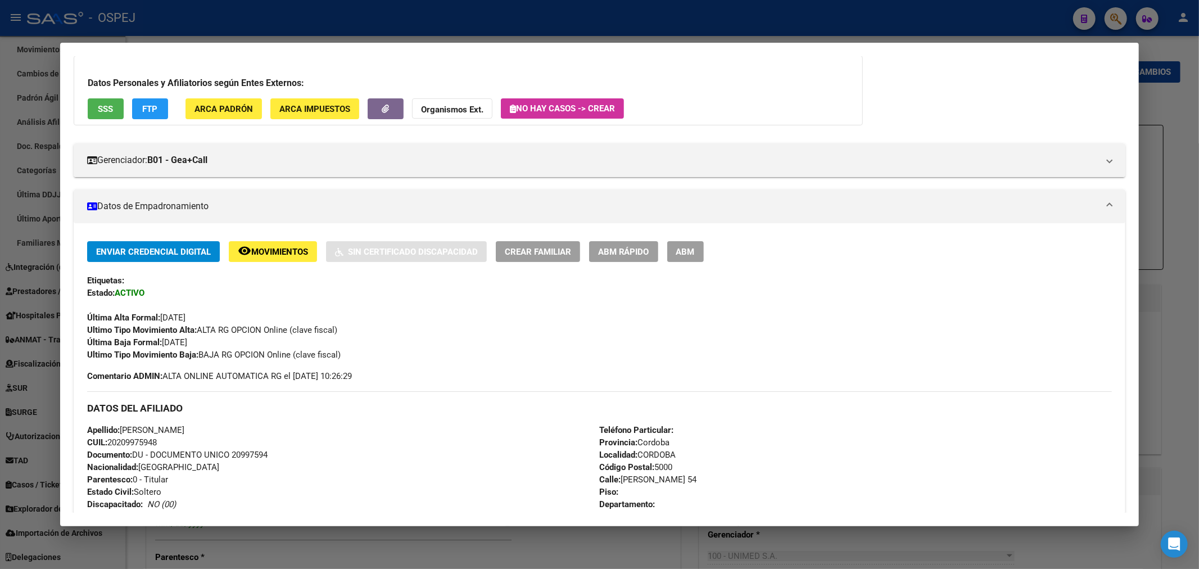
click at [704, 250] on button "ABM" at bounding box center [685, 251] width 37 height 21
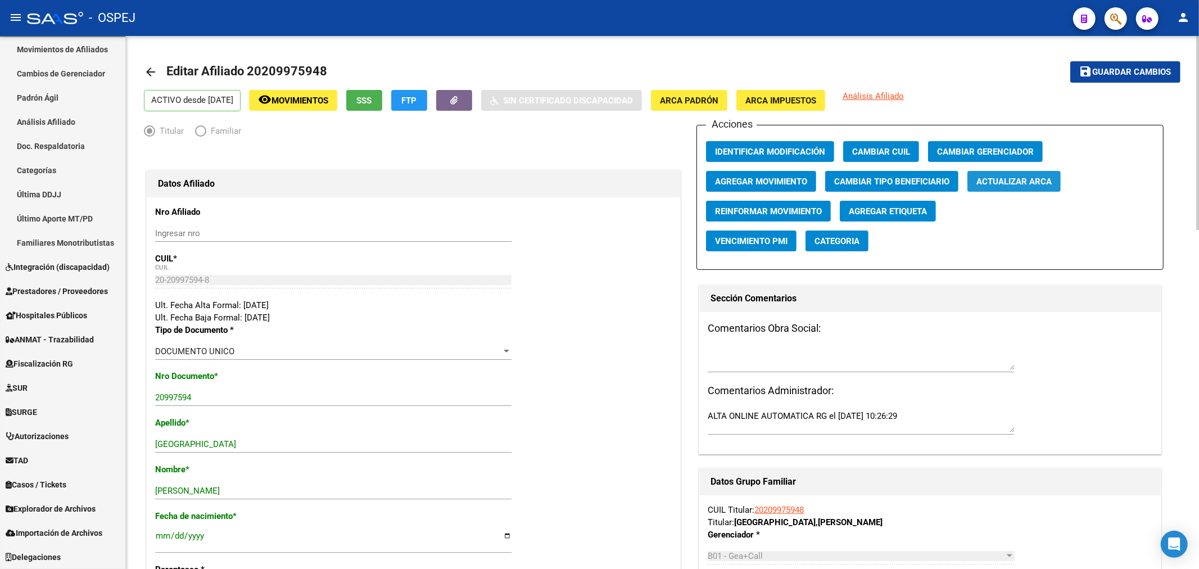
click at [1012, 183] on span "Actualizar ARCA" at bounding box center [1014, 182] width 75 height 10
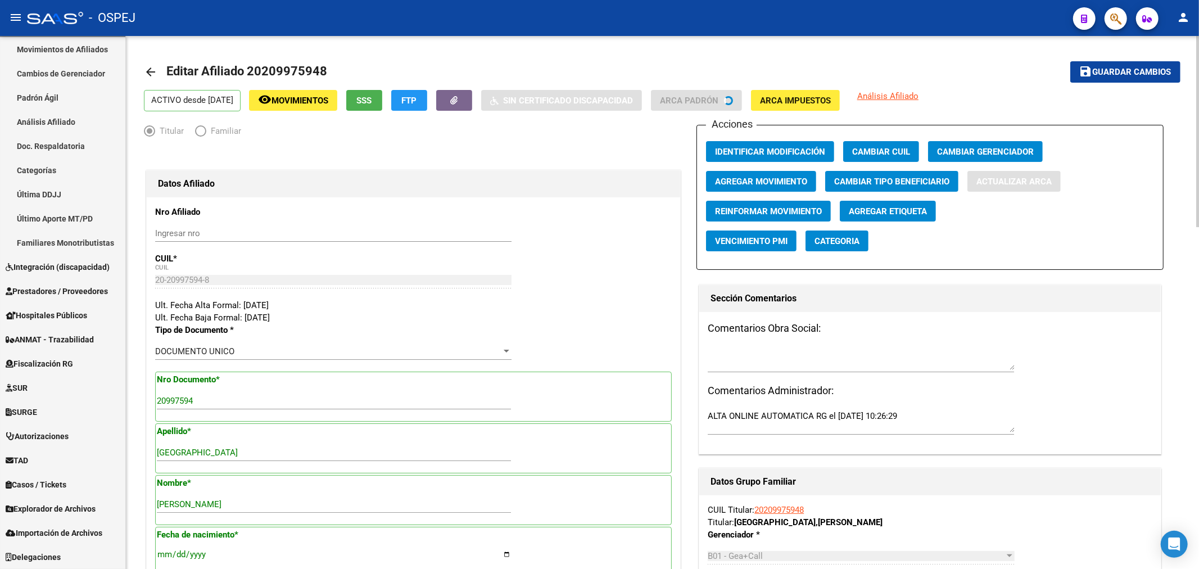
type input "[GEOGRAPHIC_DATA]"
type input "[PERSON_NAME]"
type input "BARRIO [GEOGRAPHIC_DATA][PERSON_NAME]"
type input "5003"
type input "[PERSON_NAME]"
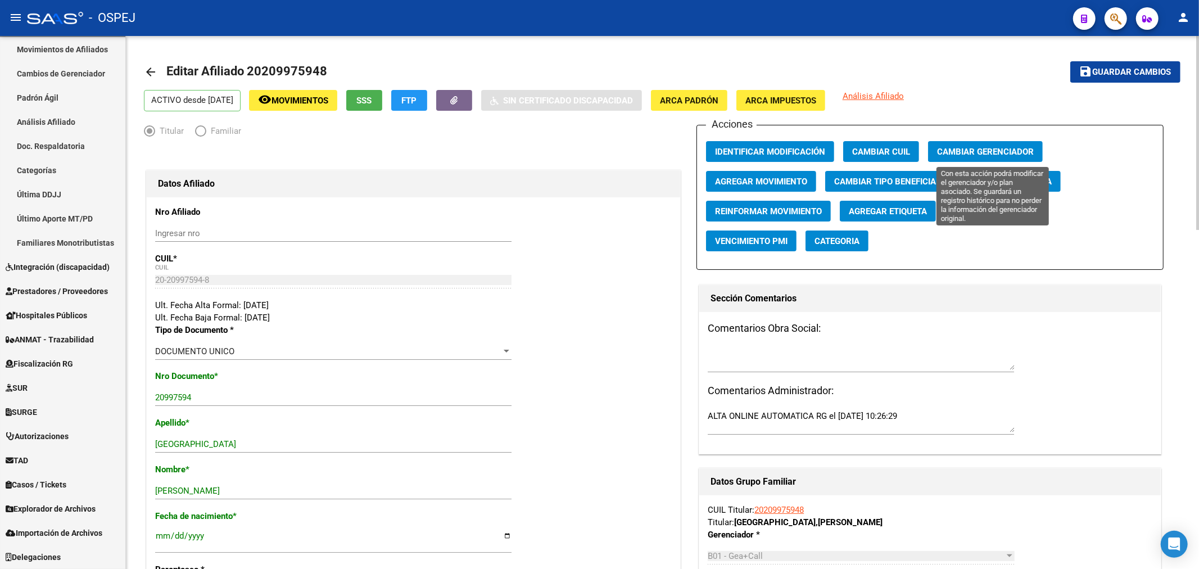
click at [992, 150] on span "Cambiar Gerenciador" at bounding box center [985, 152] width 97 height 10
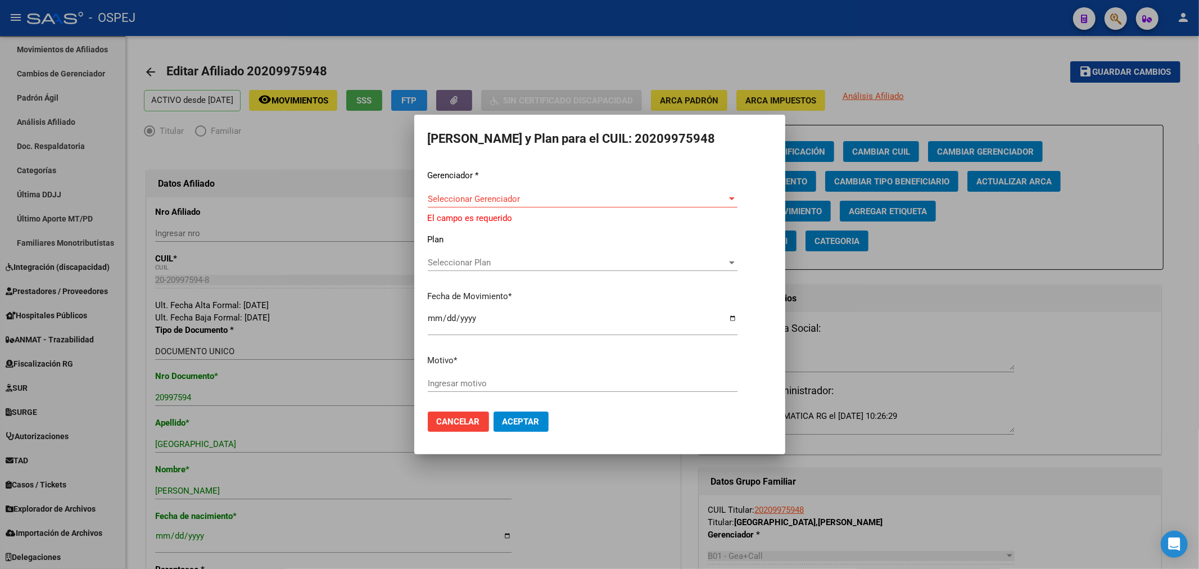
click at [553, 210] on div "Seleccionar Gerenciador Seleccionar Gerenciador" at bounding box center [583, 205] width 310 height 28
click at [534, 200] on span "Seleccionar Gerenciador" at bounding box center [578, 199] width 300 height 10
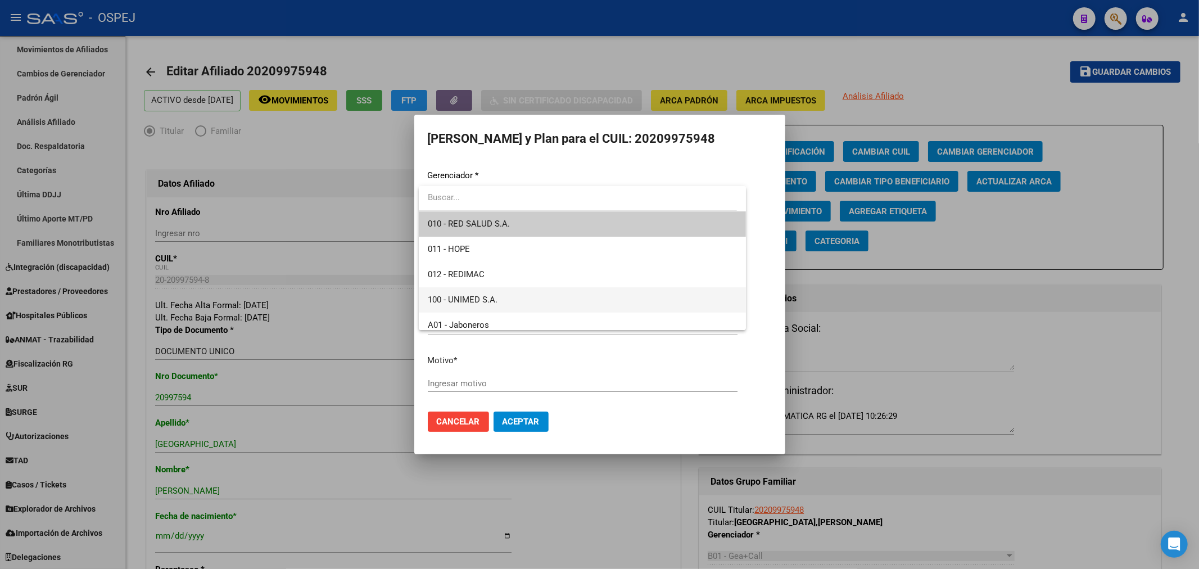
drag, startPoint x: 534, startPoint y: 296, endPoint x: 458, endPoint y: 305, distance: 76.4
click at [522, 297] on span "100 - UNIMED S.A." at bounding box center [583, 299] width 310 height 25
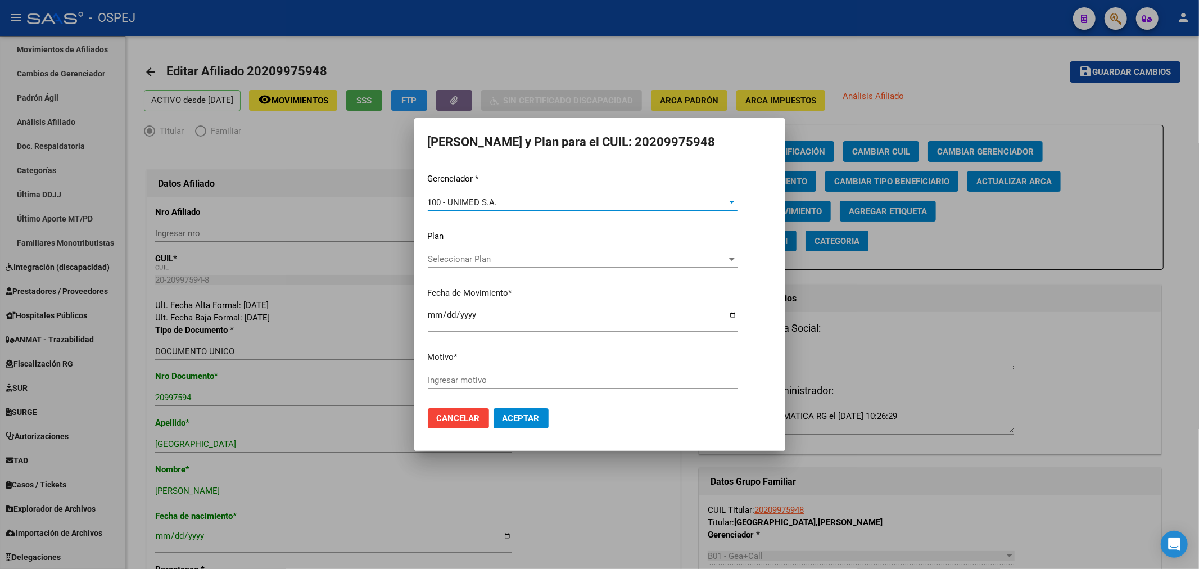
click at [430, 318] on input "[DATE]" at bounding box center [583, 319] width 310 height 18
type input "[DATE]"
type input "unimed"
click at [510, 419] on span "Aceptar" at bounding box center [521, 418] width 37 height 10
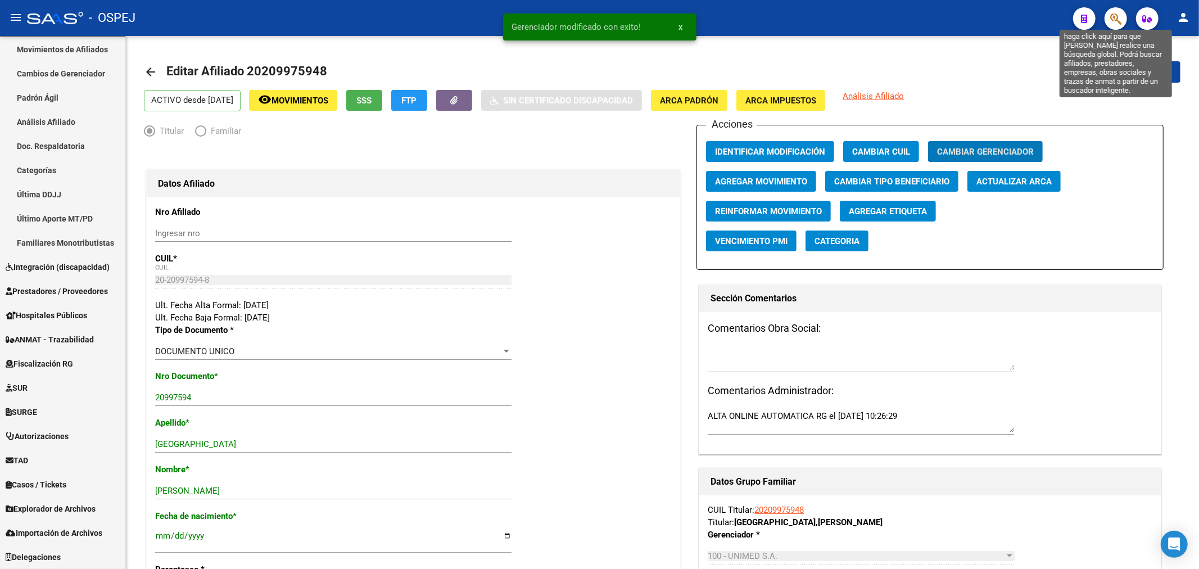
click at [1108, 22] on button "button" at bounding box center [1116, 18] width 22 height 22
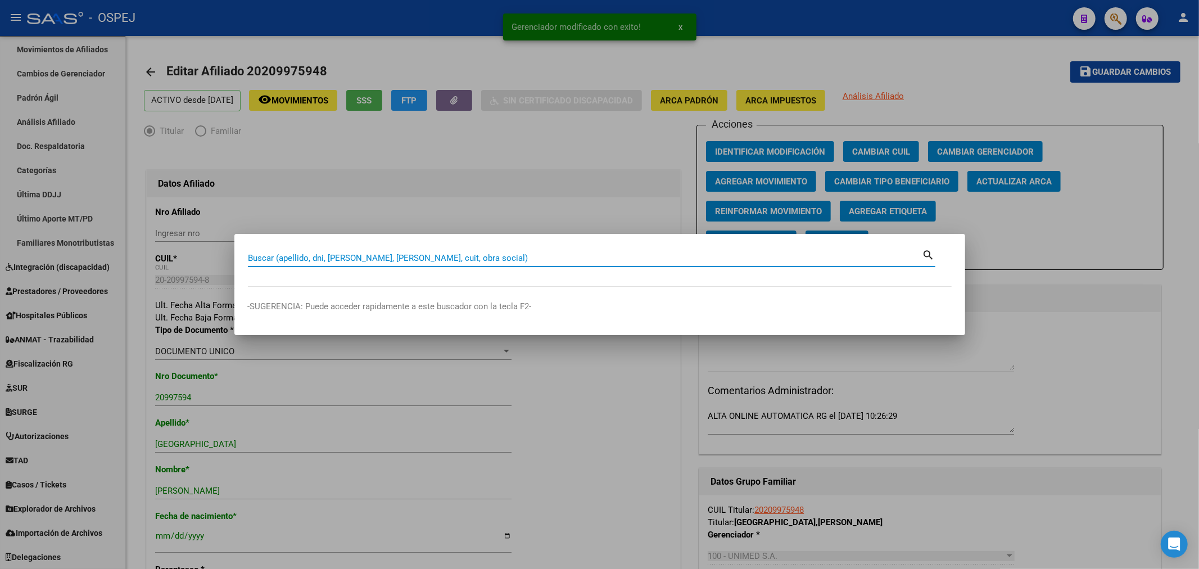
paste input "27356552496"
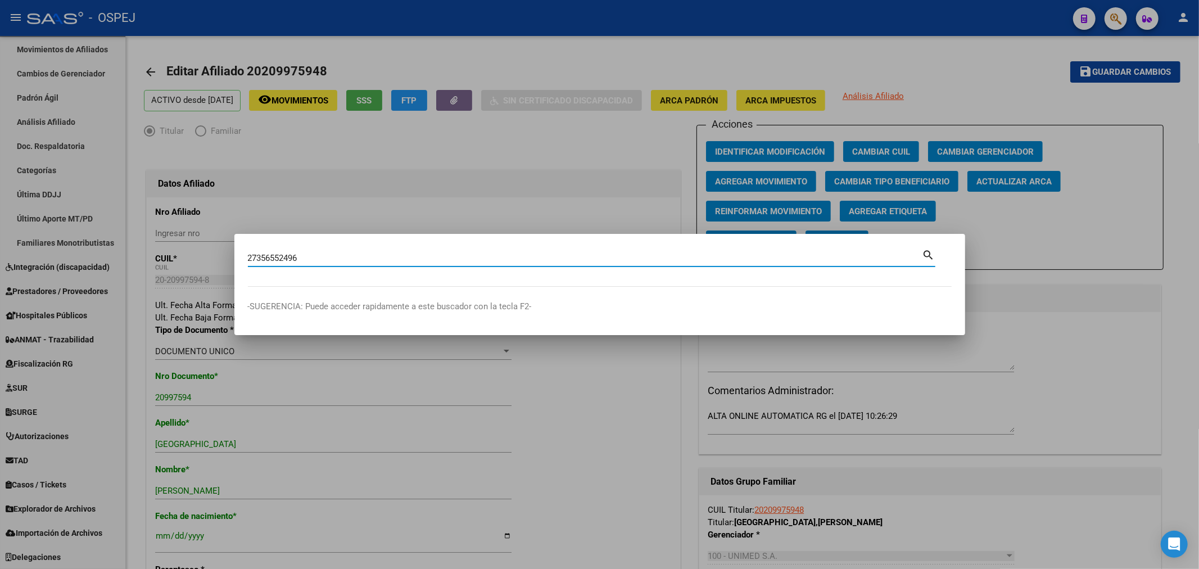
type input "27356552496"
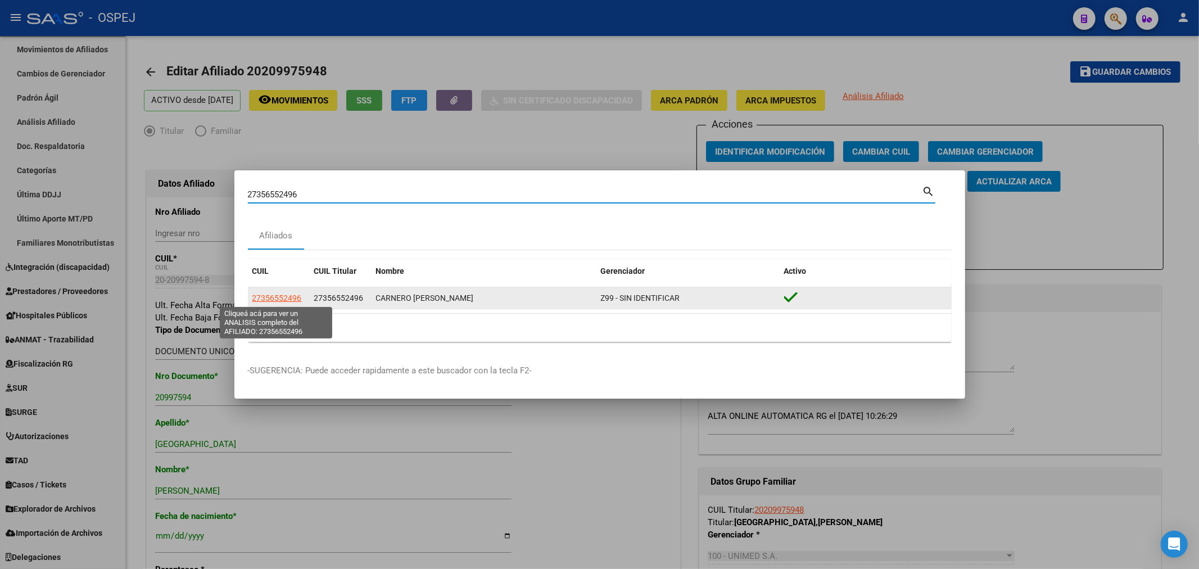
click at [275, 296] on span "27356552496" at bounding box center [276, 297] width 49 height 9
type textarea "27356552496"
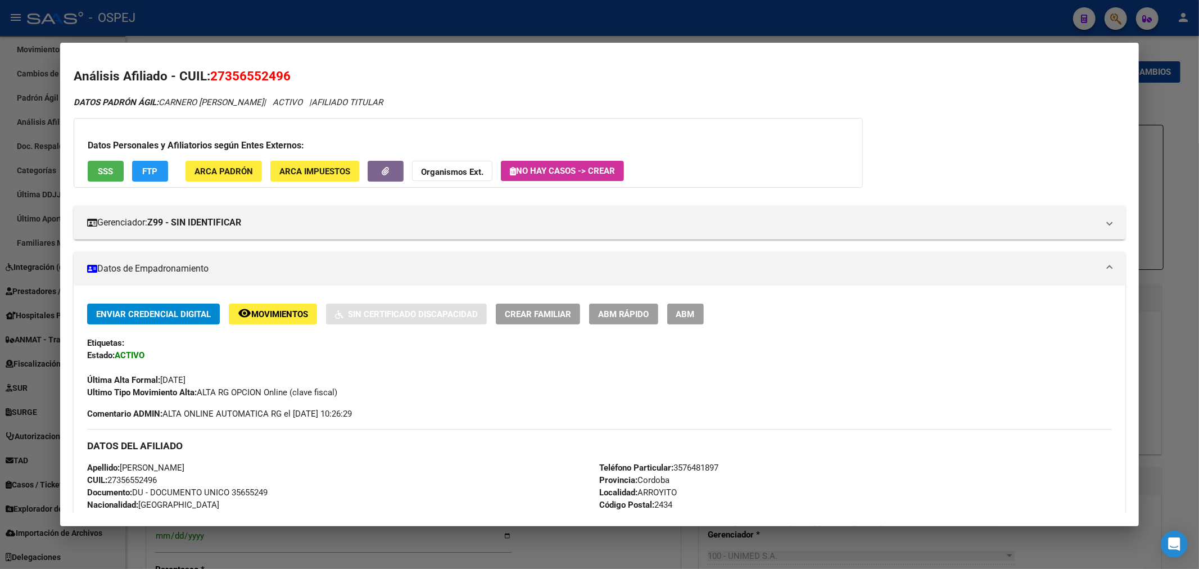
click at [704, 310] on button "ABM" at bounding box center [685, 314] width 37 height 21
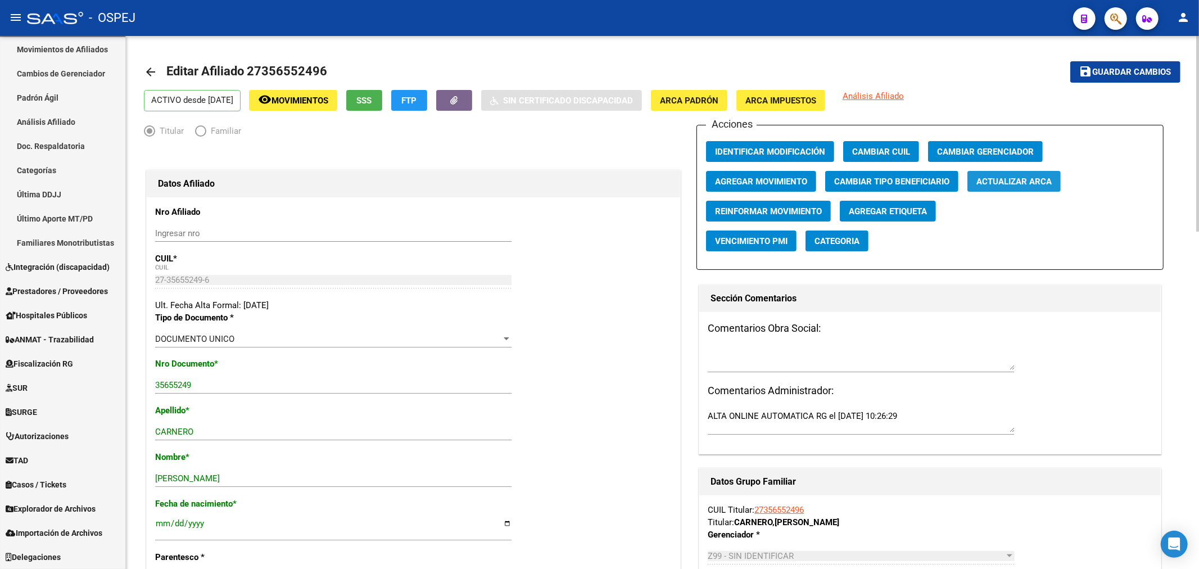
click at [1009, 188] on button "Actualizar ARCA" at bounding box center [1014, 181] width 93 height 21
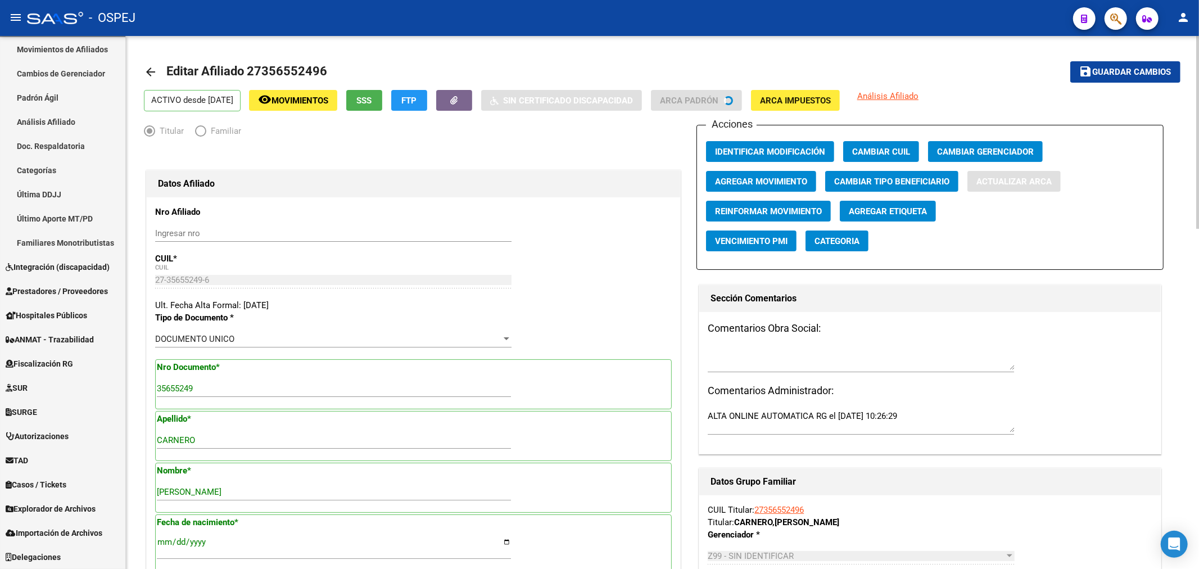
type input "ARROYITO"
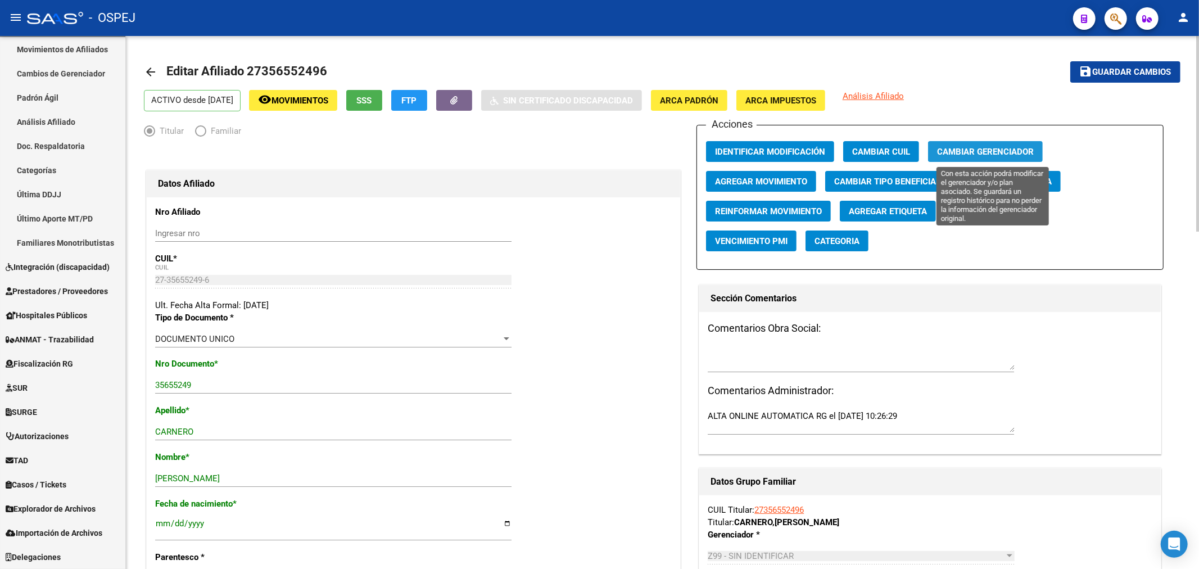
click at [943, 152] on span "Cambiar Gerenciador" at bounding box center [985, 152] width 97 height 10
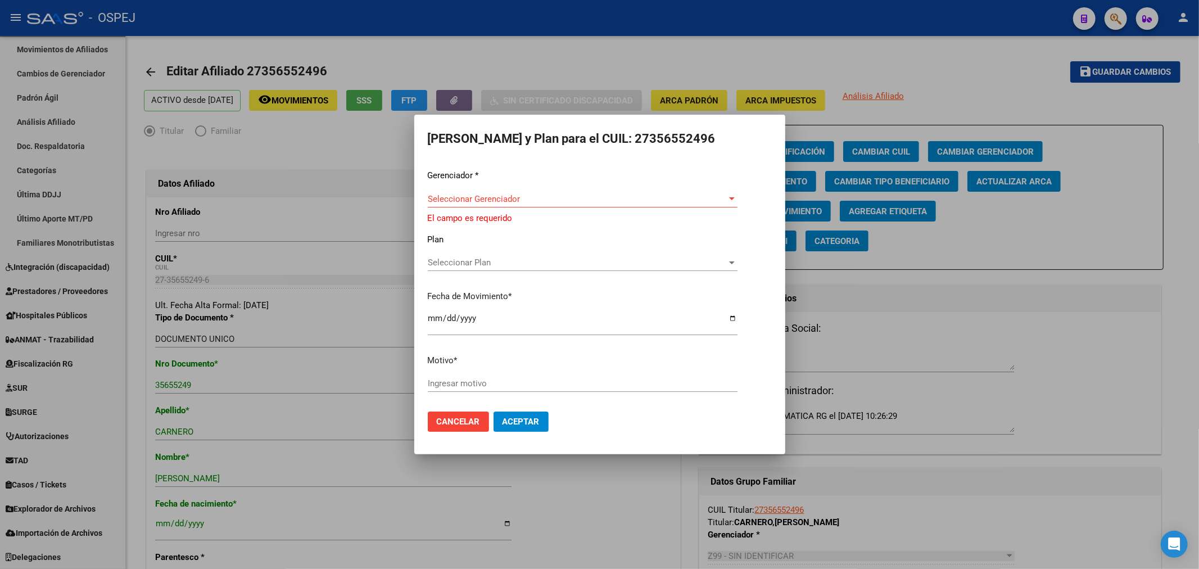
click at [468, 210] on div "Seleccionar Gerenciador Seleccionar Gerenciador" at bounding box center [583, 205] width 310 height 28
click at [473, 197] on span "Seleccionar Gerenciador" at bounding box center [578, 199] width 300 height 10
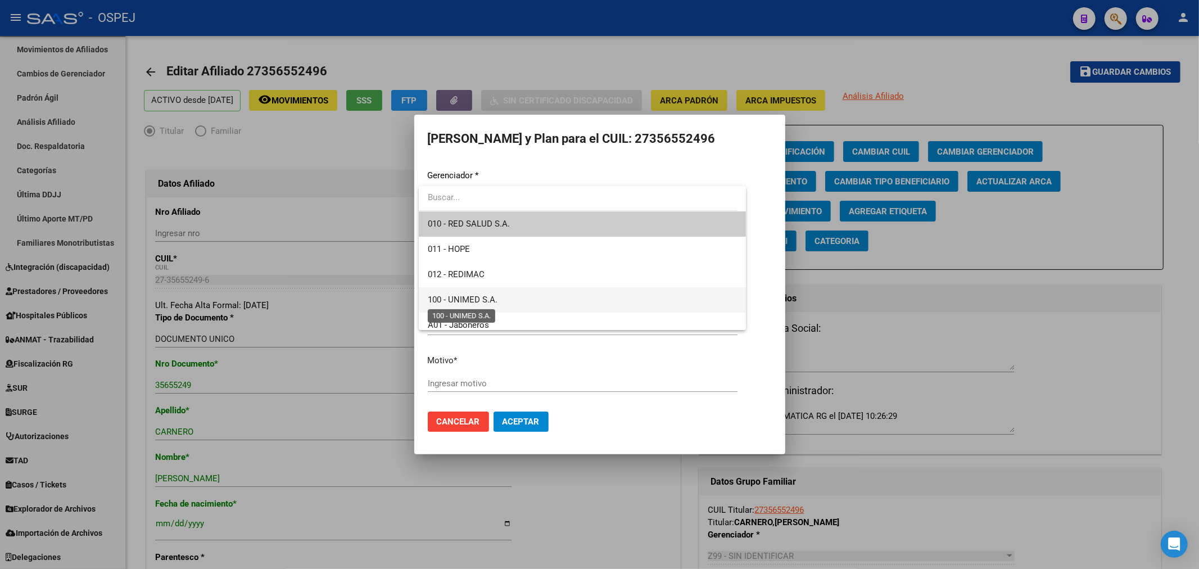
drag, startPoint x: 468, startPoint y: 295, endPoint x: 440, endPoint y: 333, distance: 47.1
click at [465, 295] on span "100 - UNIMED S.A." at bounding box center [463, 300] width 70 height 10
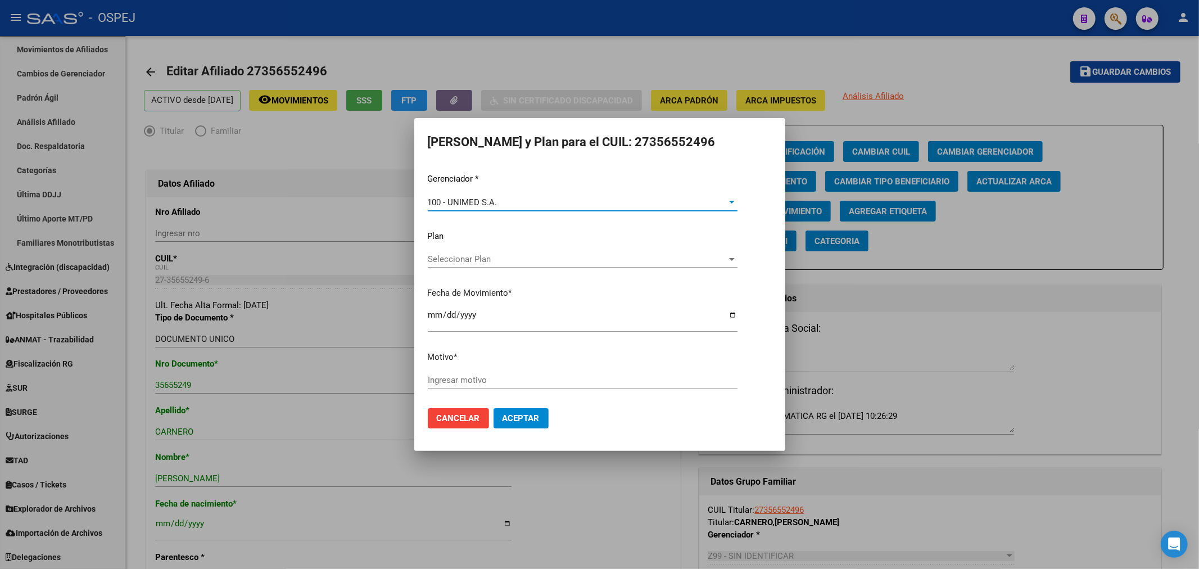
click at [428, 315] on input "[DATE]" at bounding box center [583, 319] width 310 height 18
type input "[DATE]"
type input "unimed"
click at [521, 412] on button "Aceptar" at bounding box center [521, 418] width 55 height 20
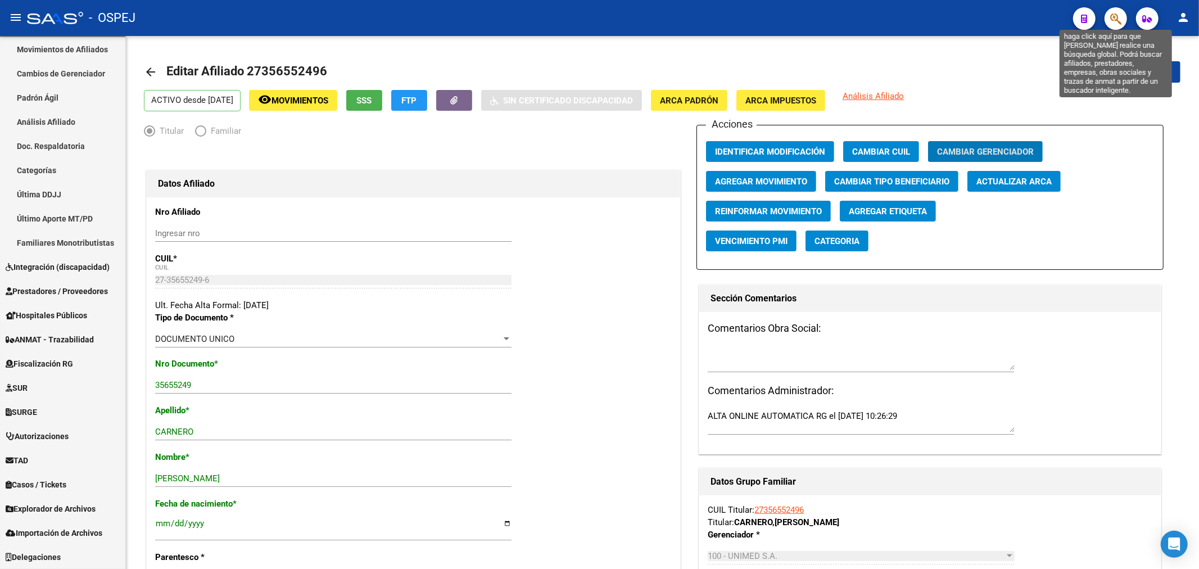
click at [1115, 25] on span "button" at bounding box center [1115, 18] width 11 height 23
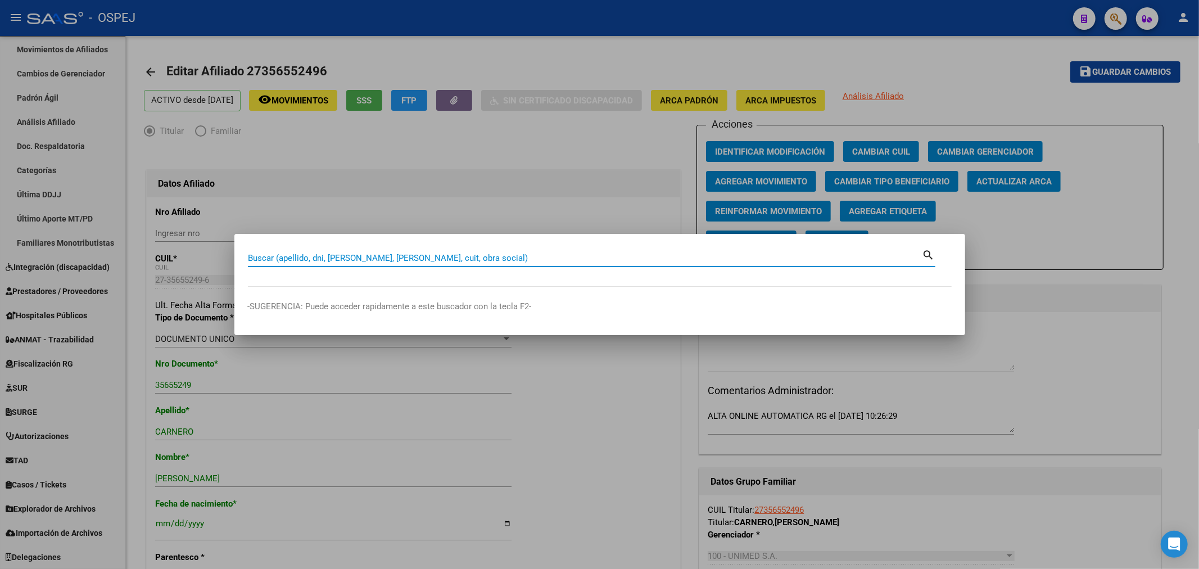
paste input "20371671669"
type input "20371671669"
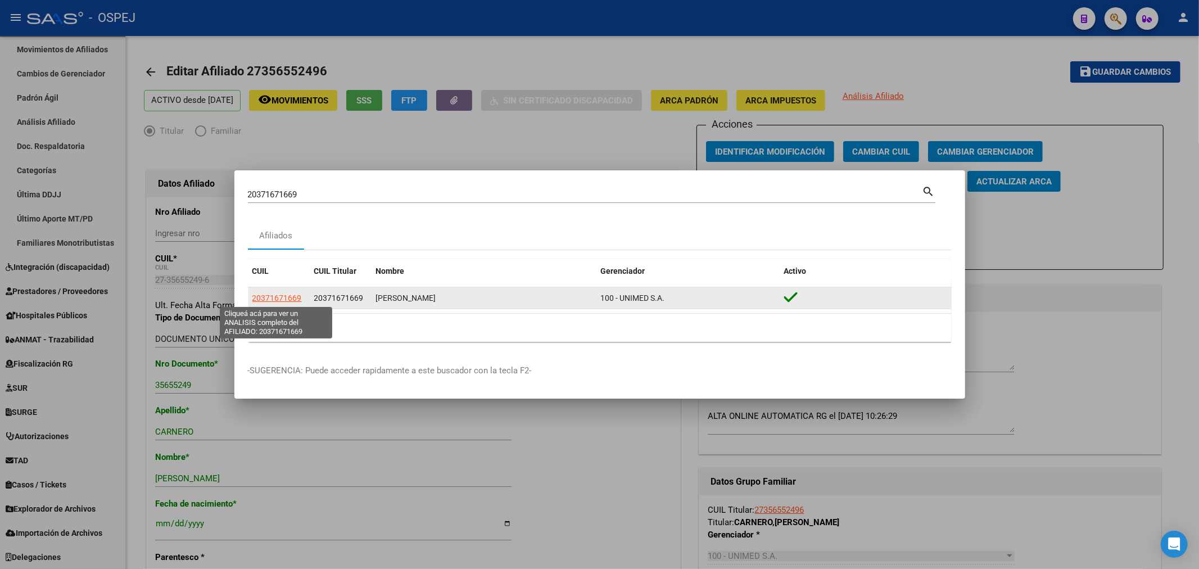
click at [279, 298] on span "20371671669" at bounding box center [276, 297] width 49 height 9
type textarea "20371671669"
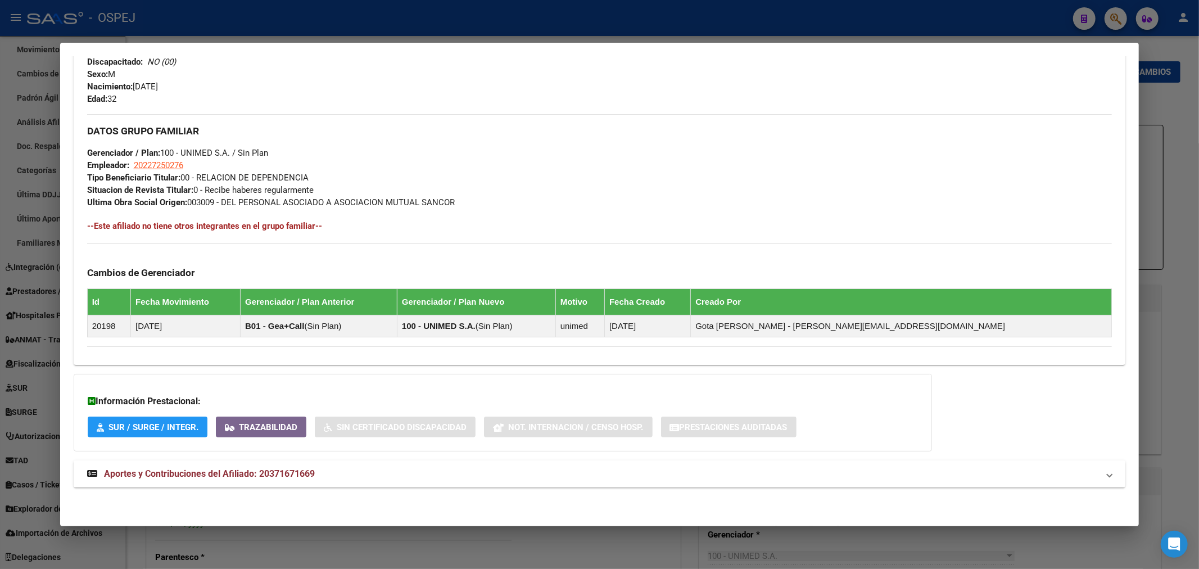
drag, startPoint x: 286, startPoint y: 476, endPoint x: 282, endPoint y: 469, distance: 7.3
click at [284, 474] on span "Aportes y Contribuciones del Afiliado: 20371671669" at bounding box center [209, 473] width 211 height 11
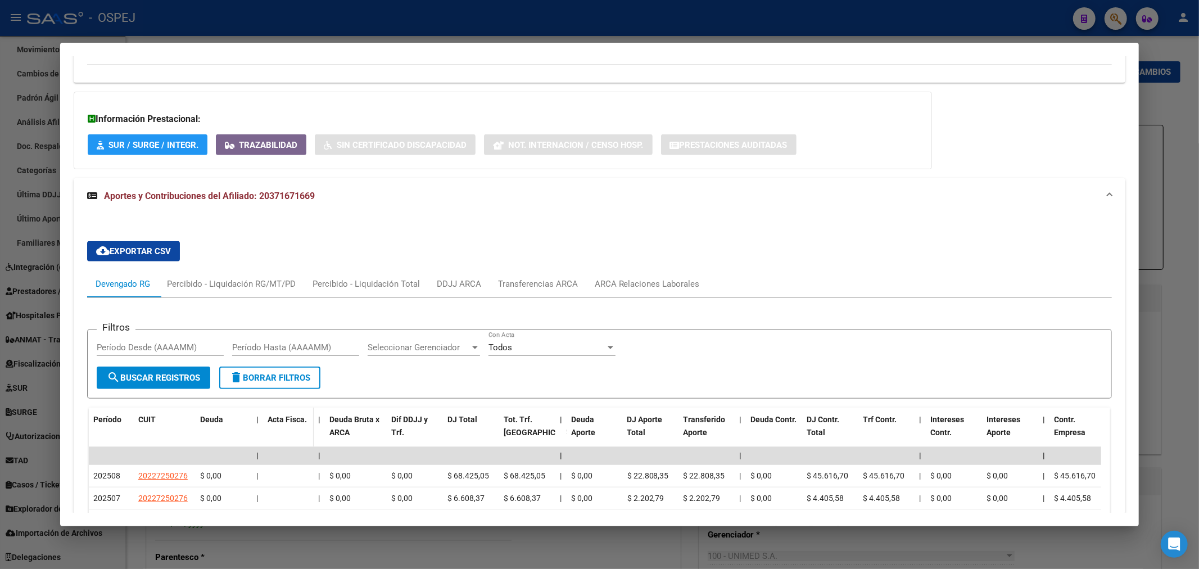
scroll to position [946, 0]
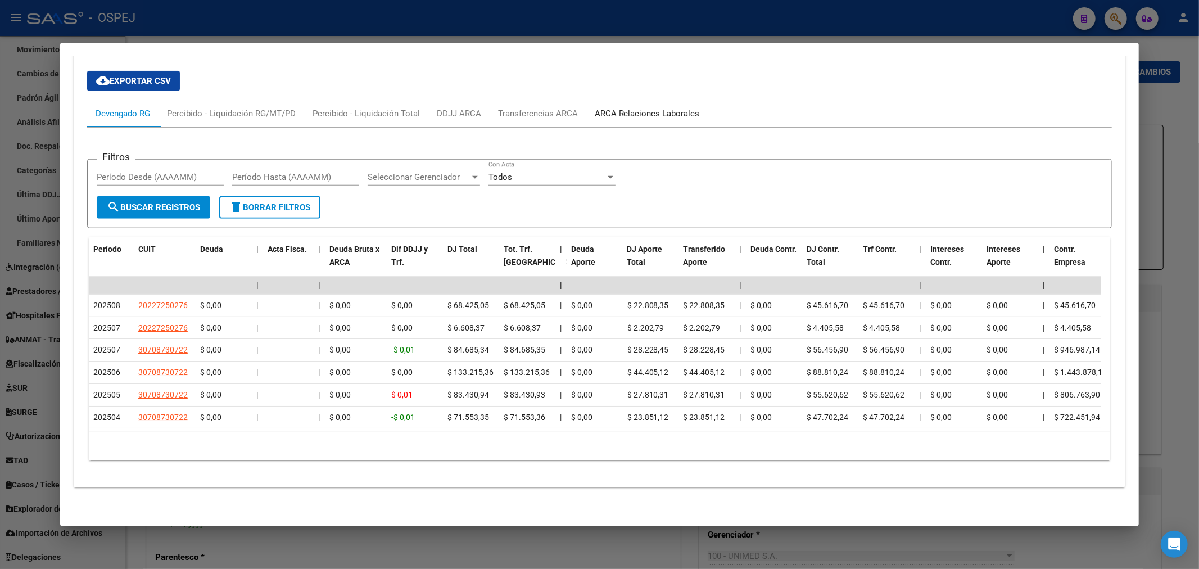
click at [664, 107] on div "ARCA Relaciones Laborales" at bounding box center [647, 113] width 105 height 12
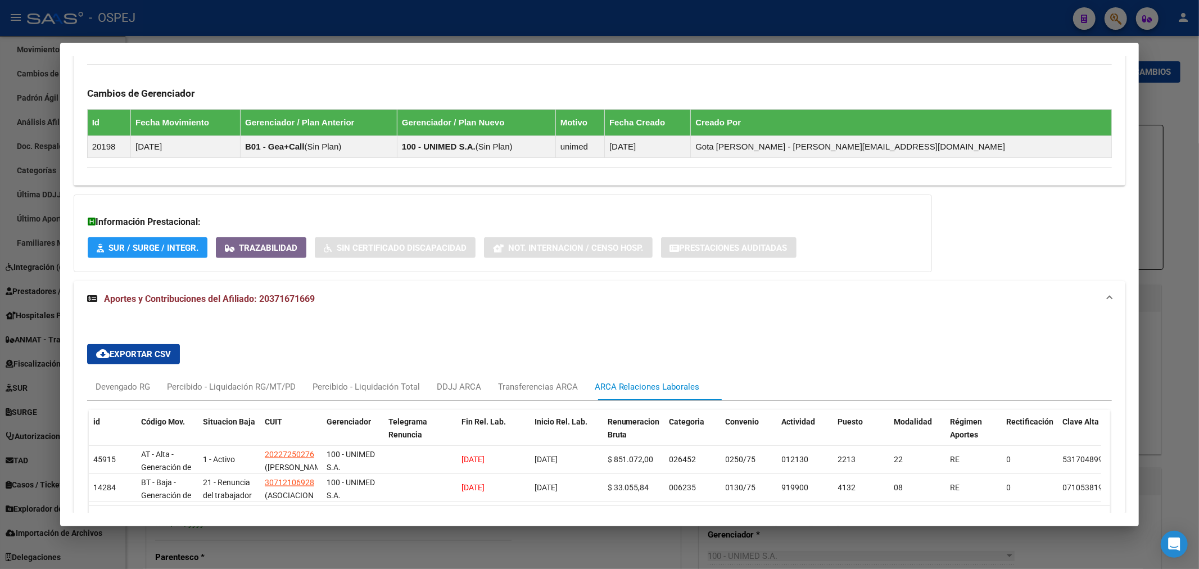
scroll to position [712, 0]
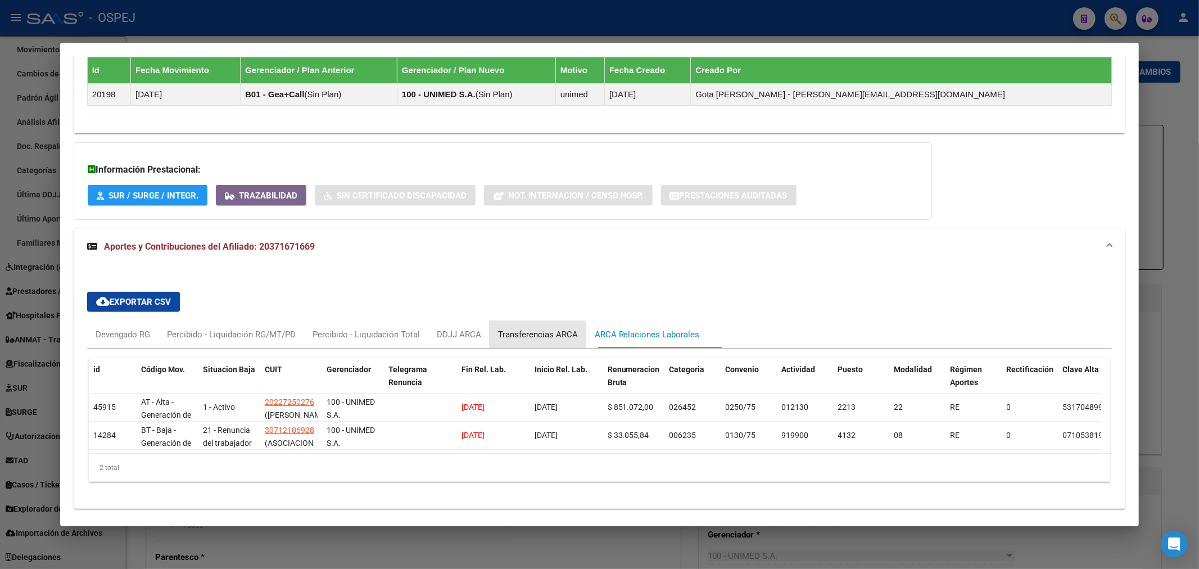
click at [540, 345] on div "Transferencias ARCA" at bounding box center [538, 334] width 97 height 27
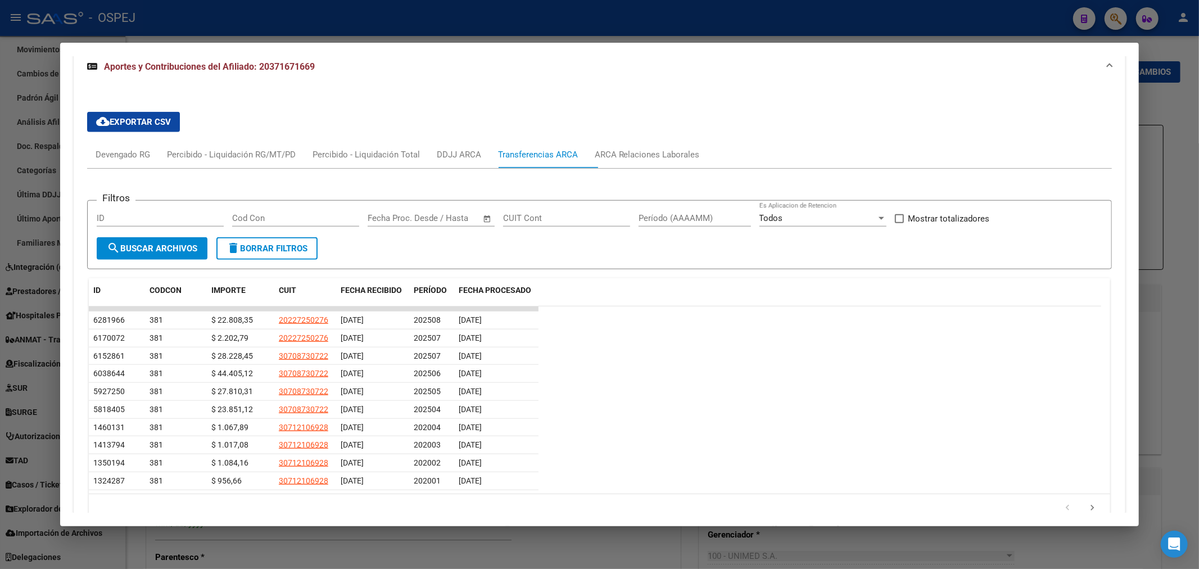
scroll to position [829, 0]
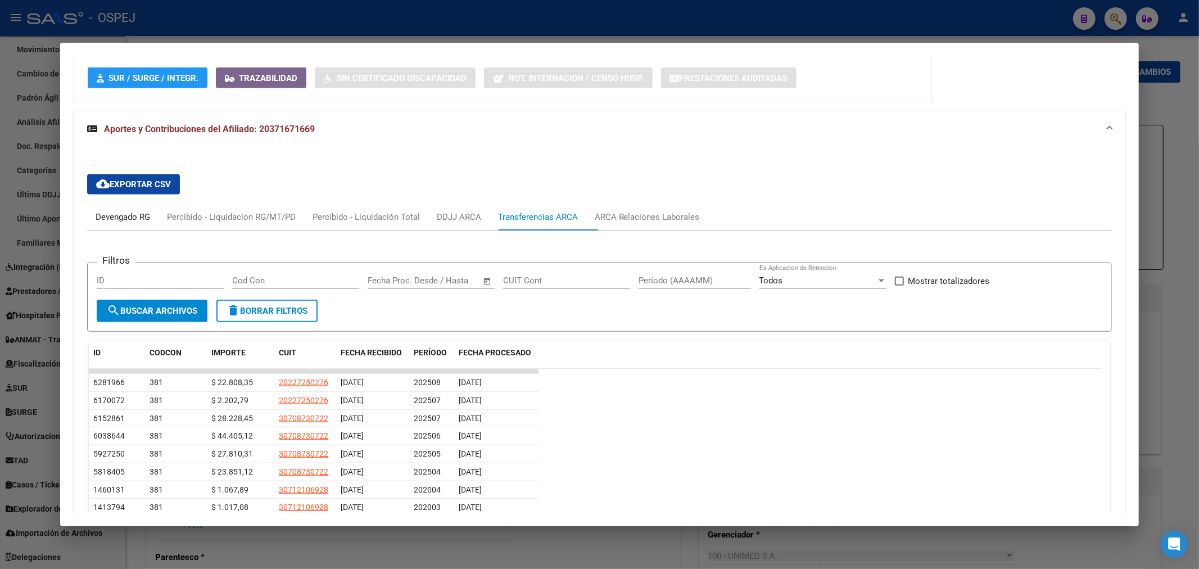
click at [132, 225] on div "Devengado RG" at bounding box center [122, 217] width 71 height 27
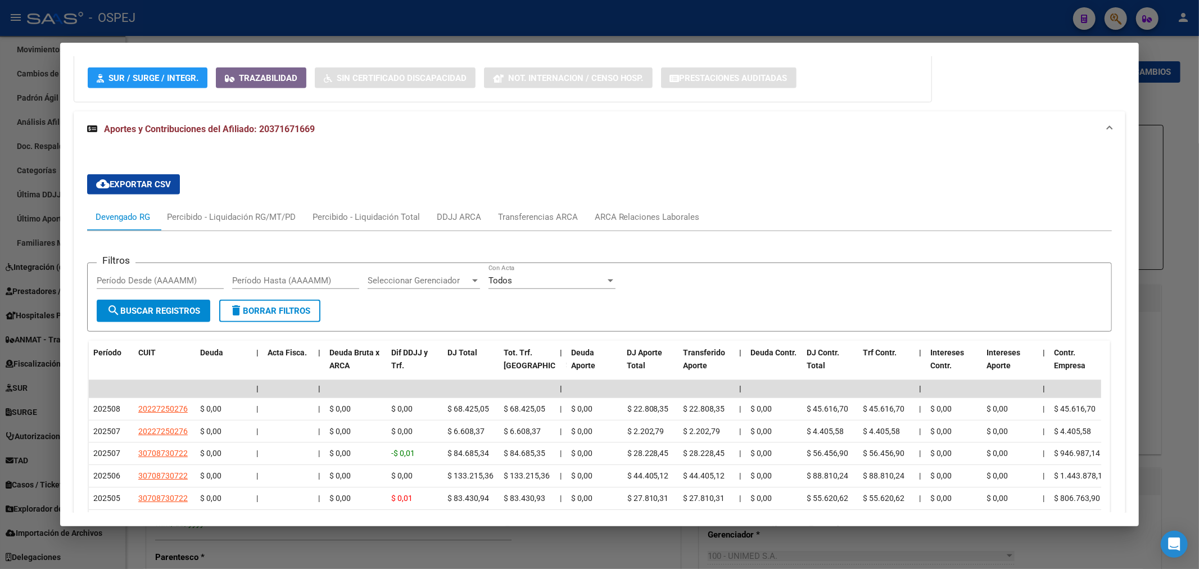
scroll to position [946, 0]
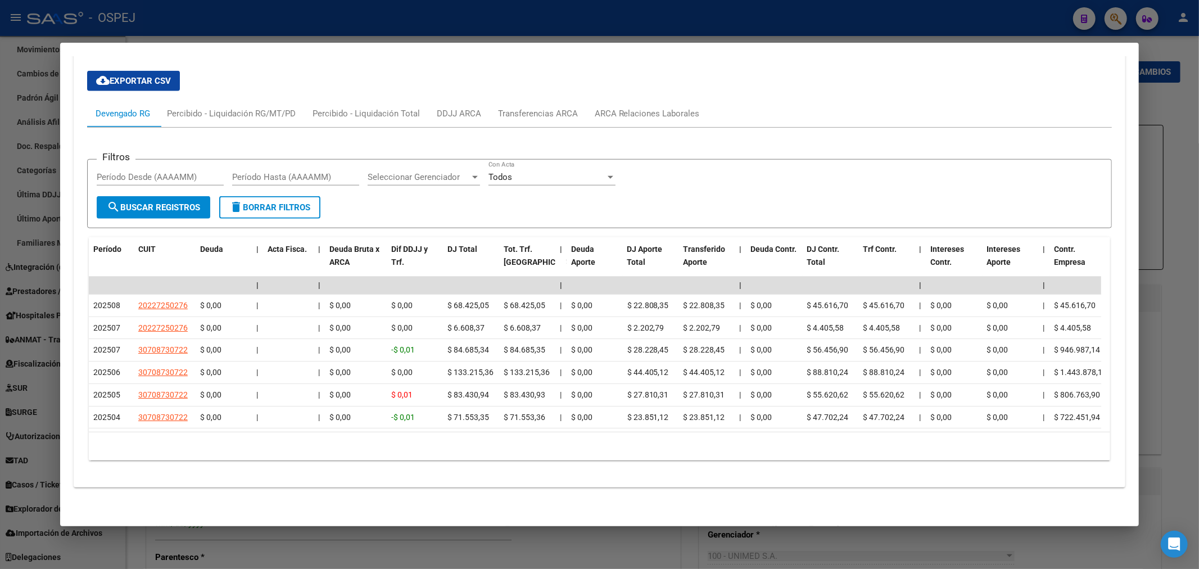
click at [263, 31] on div at bounding box center [599, 284] width 1199 height 569
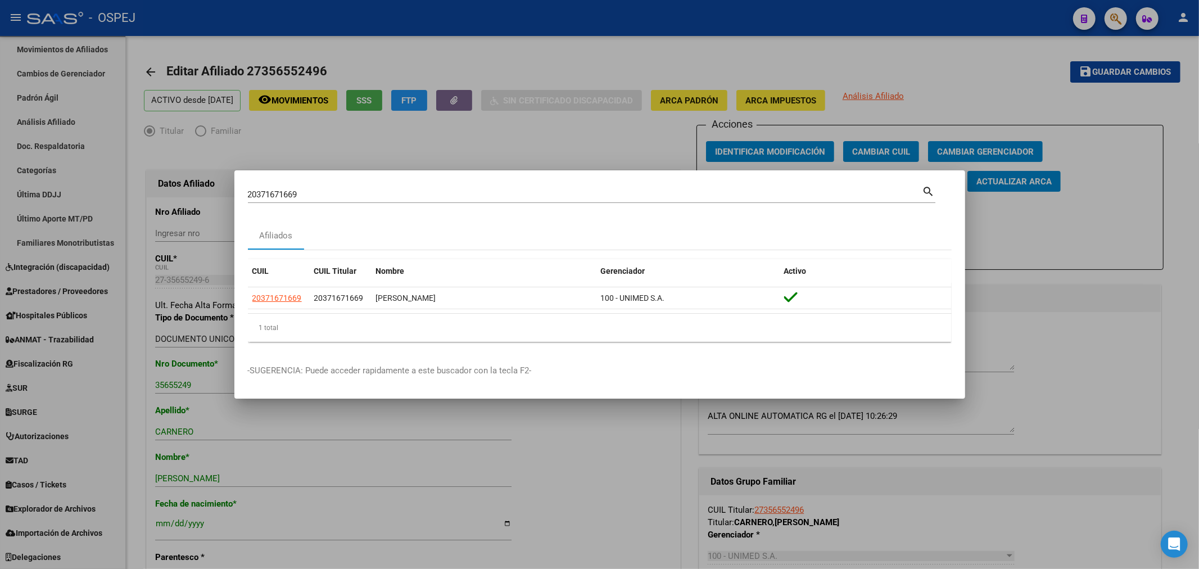
click at [291, 194] on input "20371671669" at bounding box center [585, 194] width 675 height 10
paste input "40108294"
type input "20401082949"
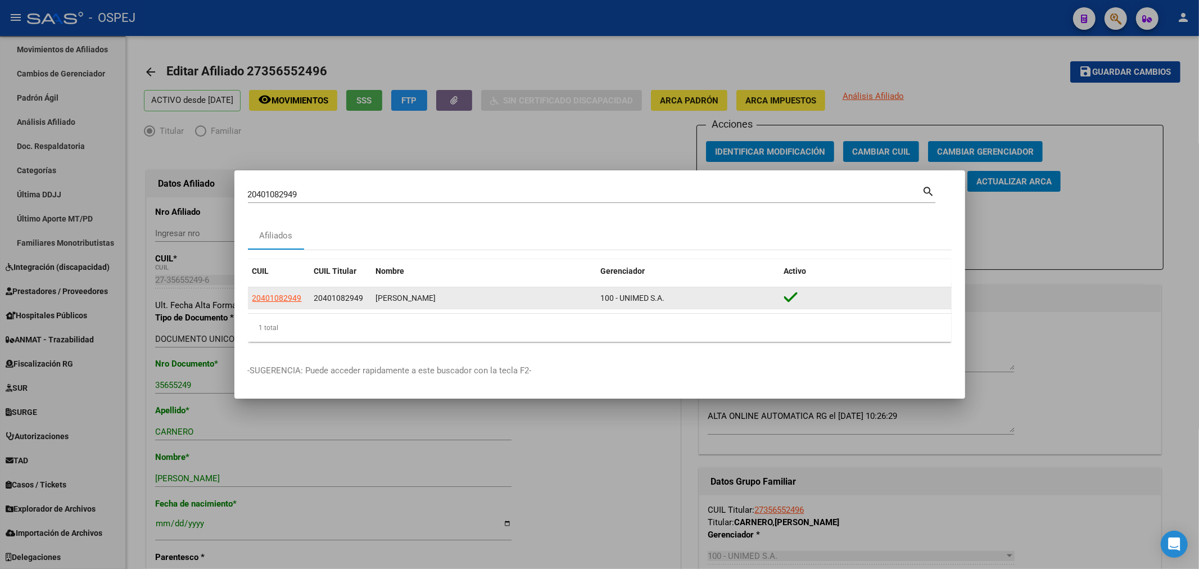
drag, startPoint x: 277, startPoint y: 304, endPoint x: 277, endPoint y: 296, distance: 7.3
click at [277, 301] on app-link-go-to "20401082949" at bounding box center [276, 298] width 49 height 13
click at [277, 296] on span "20401082949" at bounding box center [276, 297] width 49 height 9
type textarea "20401082949"
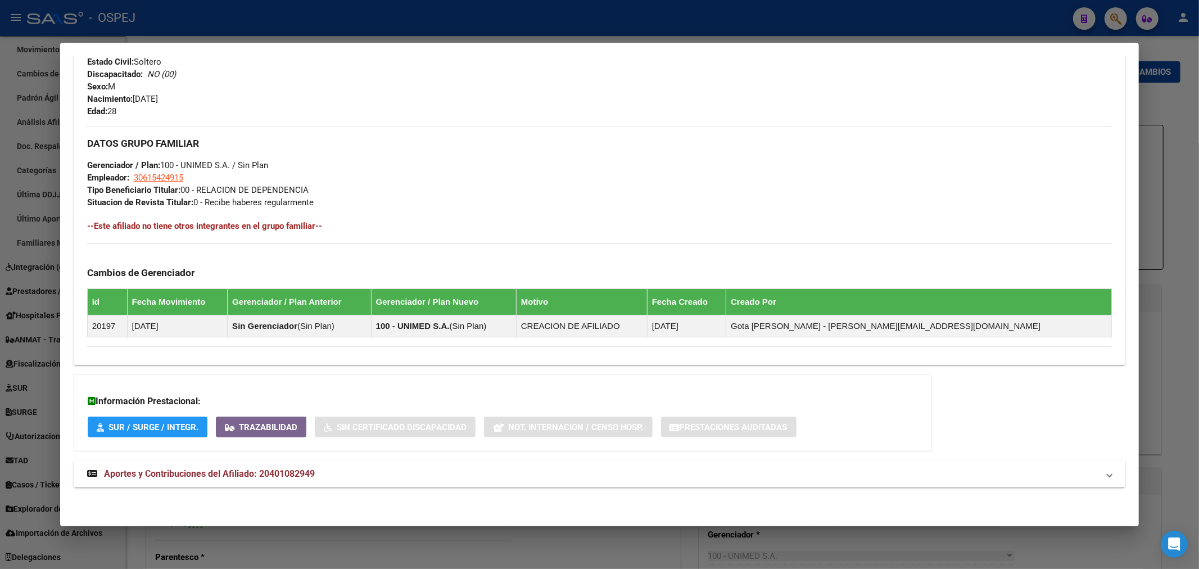
scroll to position [260, 0]
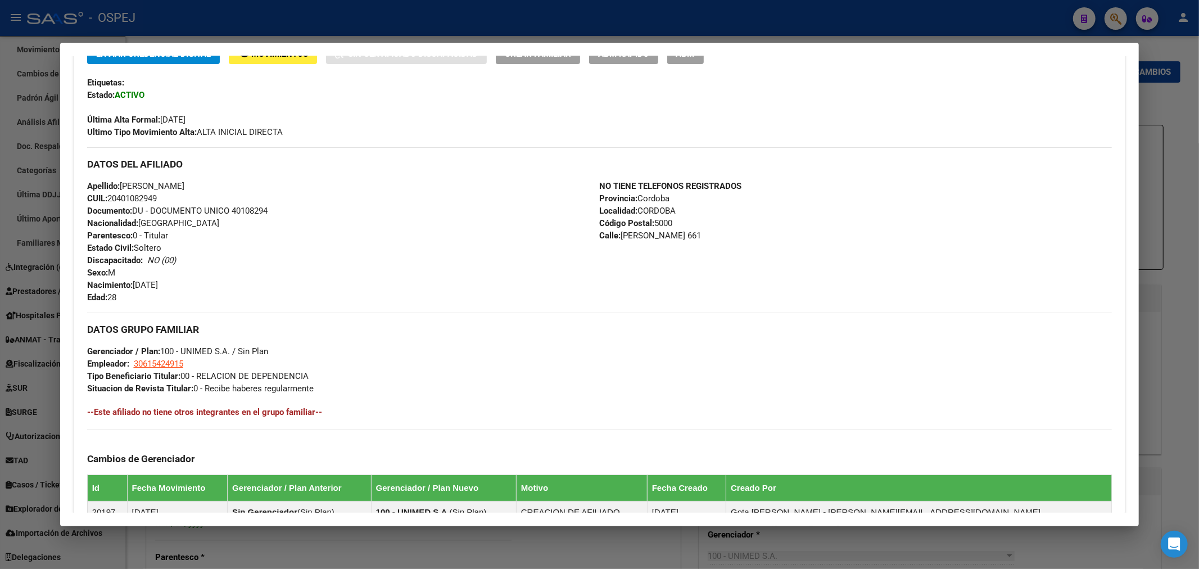
click at [327, 7] on div at bounding box center [599, 284] width 1199 height 569
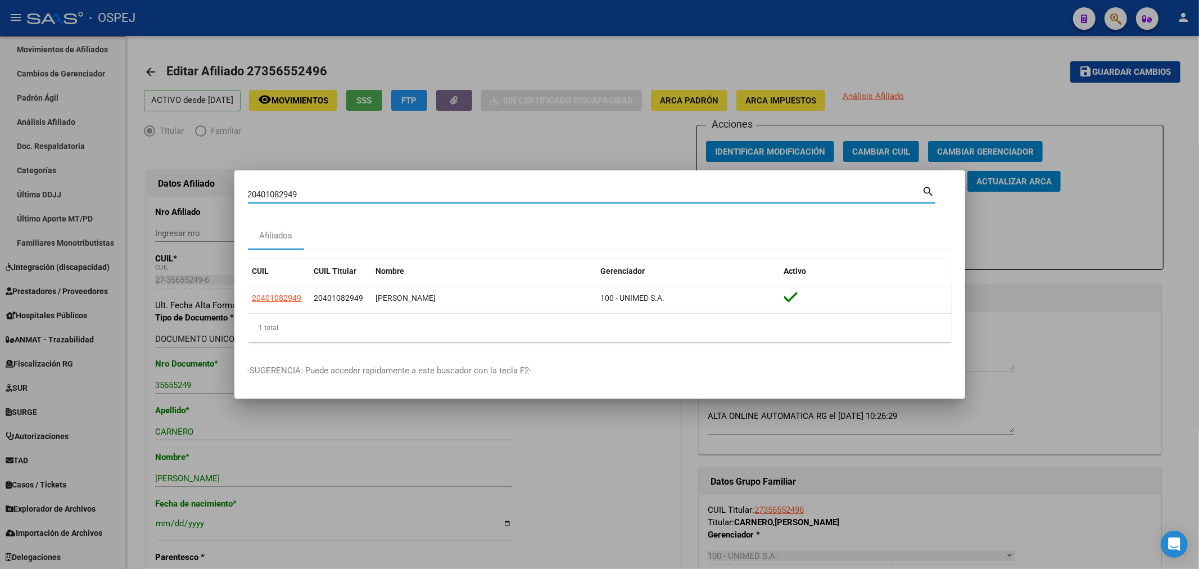
click at [280, 196] on input "20401082949" at bounding box center [585, 194] width 675 height 10
paste input "7417279860"
type input "27417279860"
click at [243, 134] on div at bounding box center [599, 284] width 1199 height 569
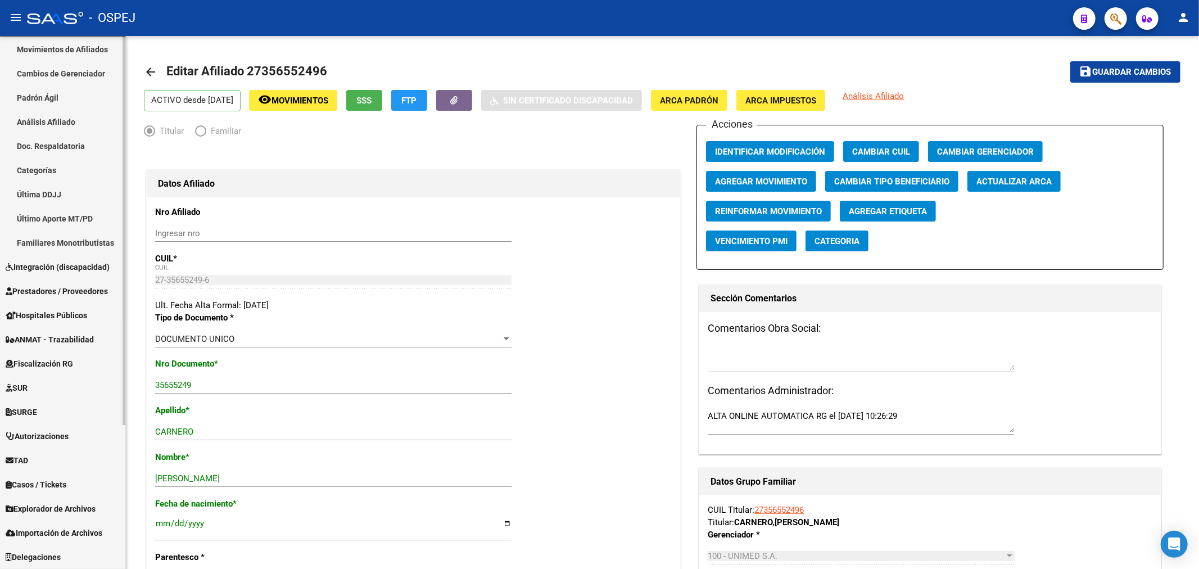
scroll to position [196, 0]
click at [70, 508] on span "Explorador de Archivos" at bounding box center [51, 510] width 90 height 12
click at [65, 501] on link "Explorador de Archivos" at bounding box center [62, 510] width 125 height 24
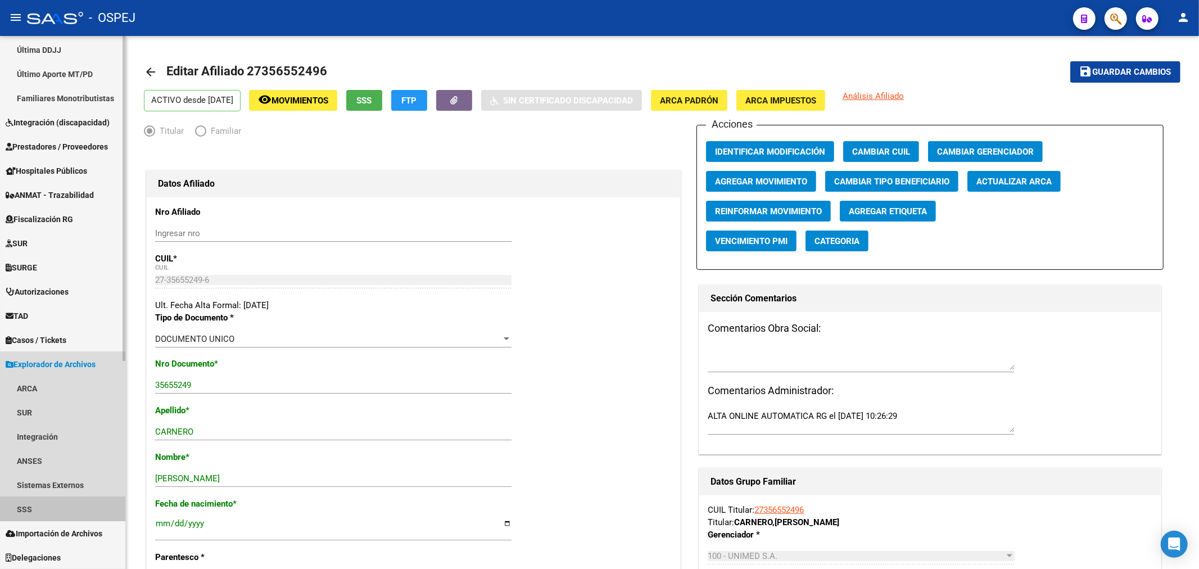
click at [53, 506] on link "SSS" at bounding box center [62, 509] width 125 height 24
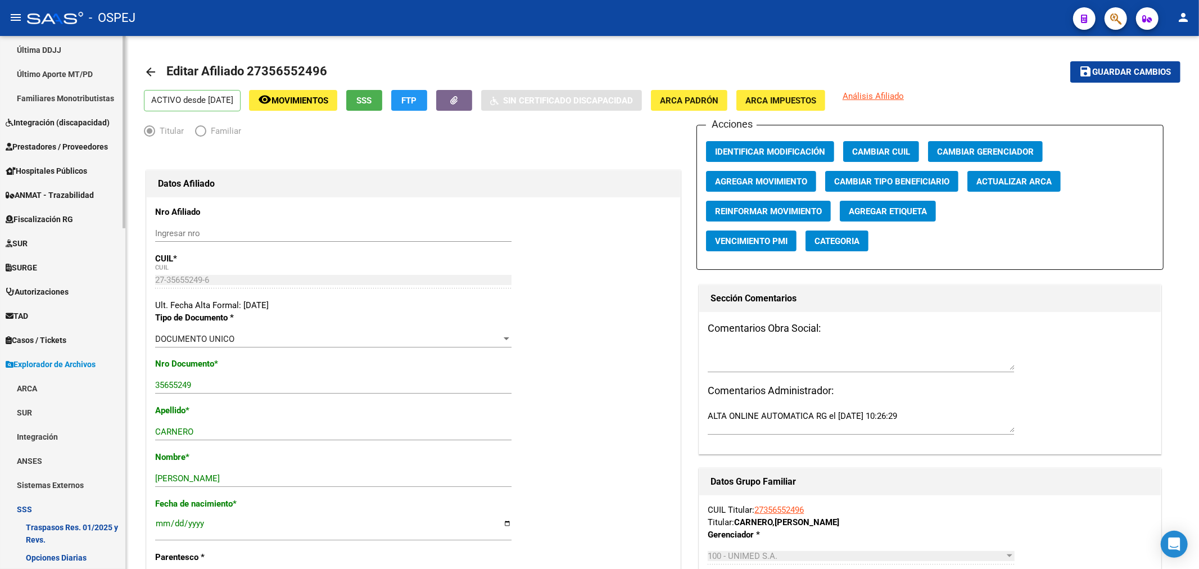
scroll to position [591, 0]
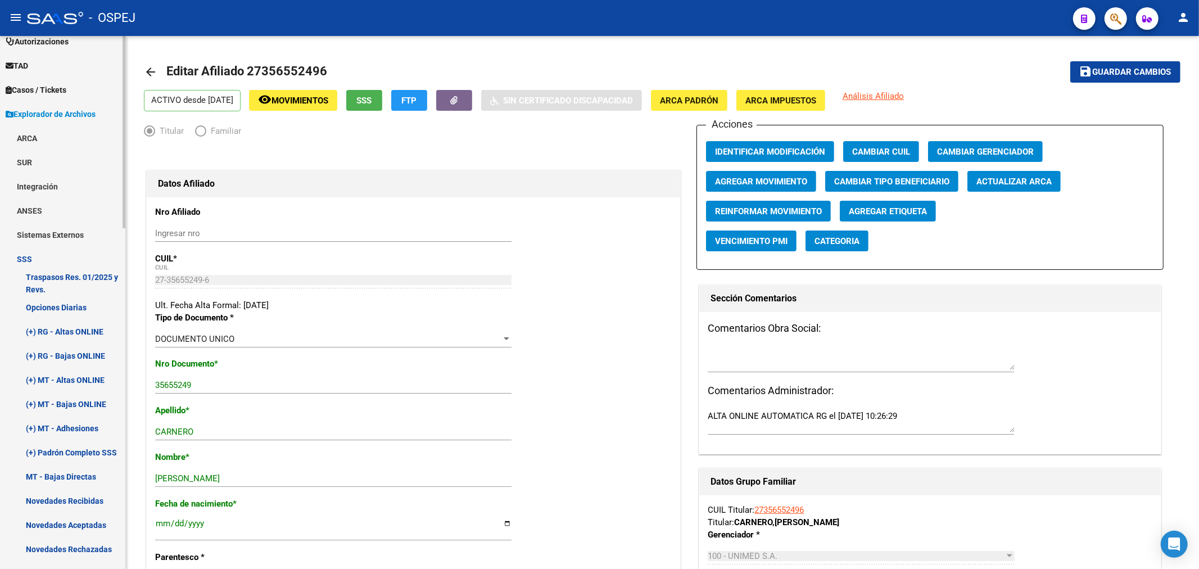
click at [88, 350] on link "(+) RG - Bajas ONLINE" at bounding box center [62, 355] width 125 height 24
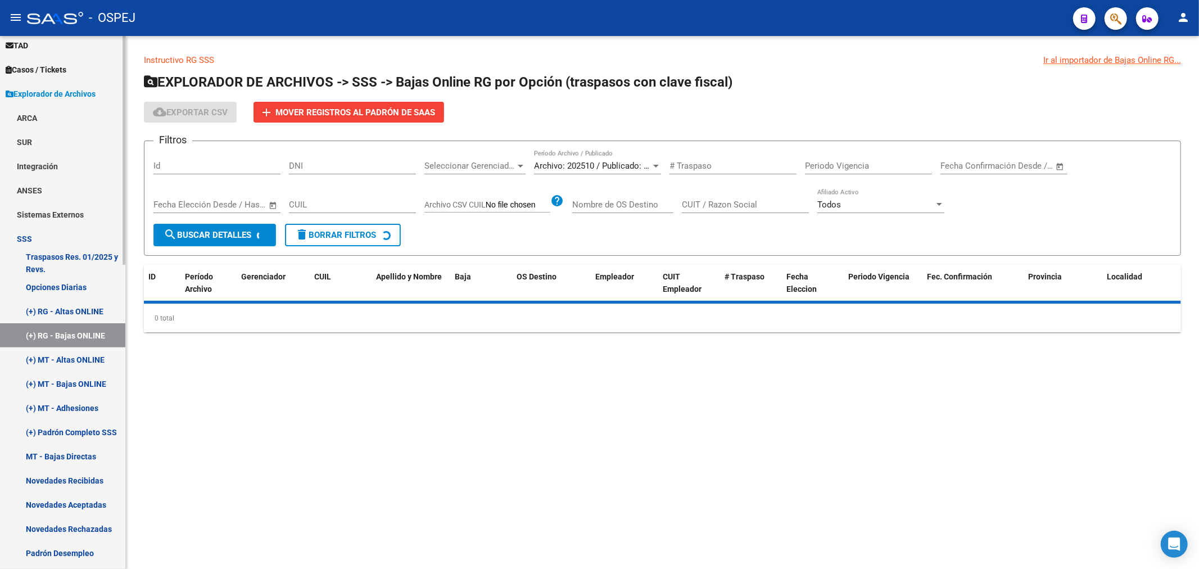
scroll to position [350, 0]
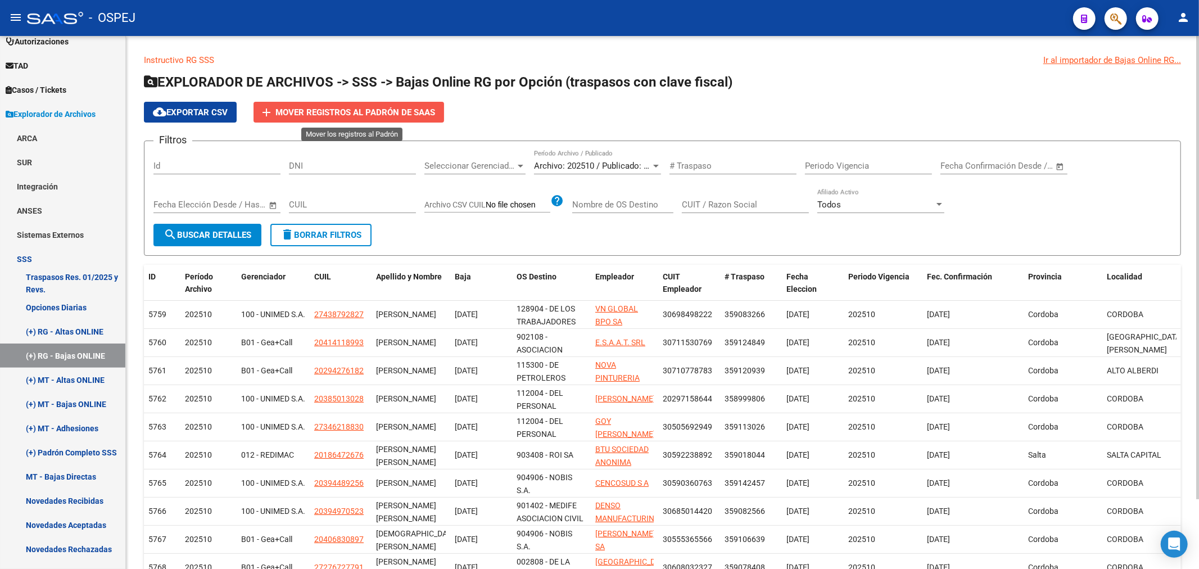
click at [352, 113] on span "Mover registros al PADRÓN de SAAS" at bounding box center [355, 112] width 160 height 10
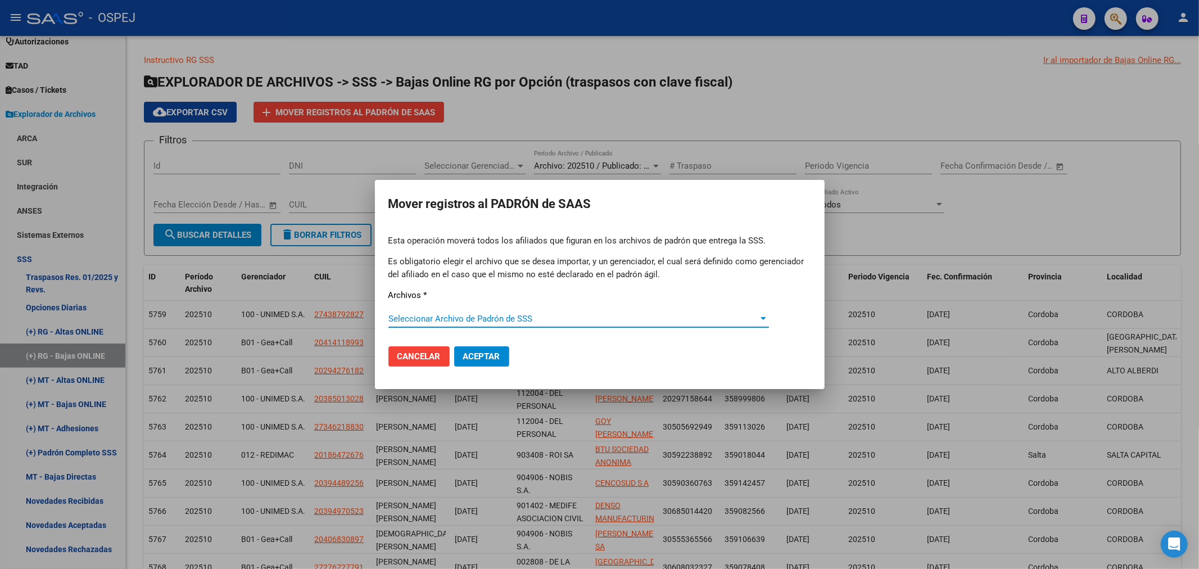
click at [454, 315] on span "Seleccionar Archivo de Padrón de SSS" at bounding box center [573, 319] width 370 height 10
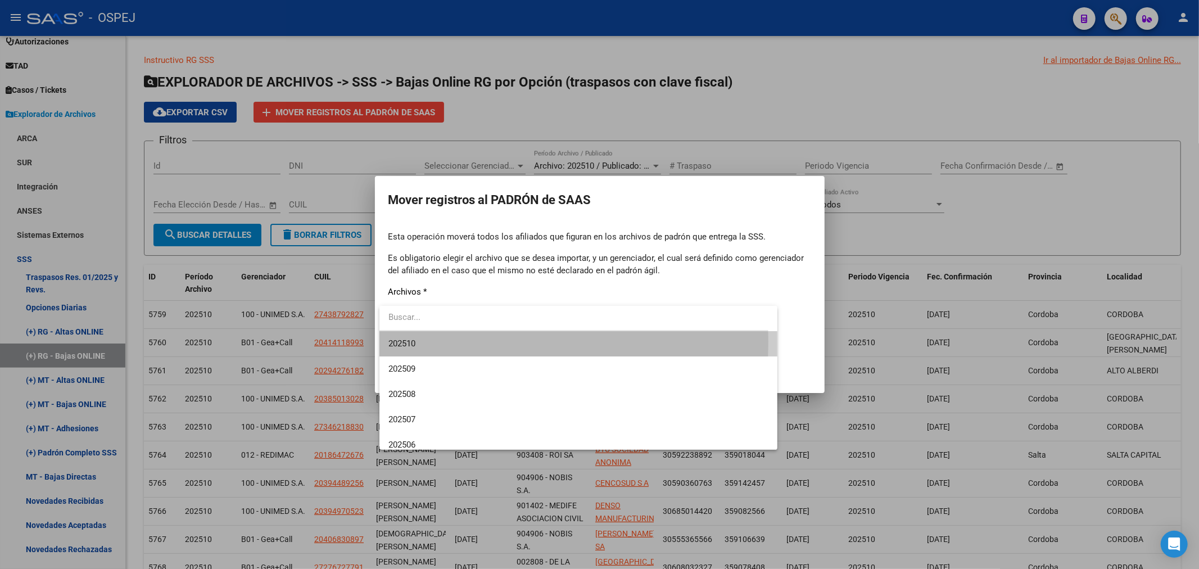
click at [455, 342] on span "202510" at bounding box center [578, 343] width 381 height 25
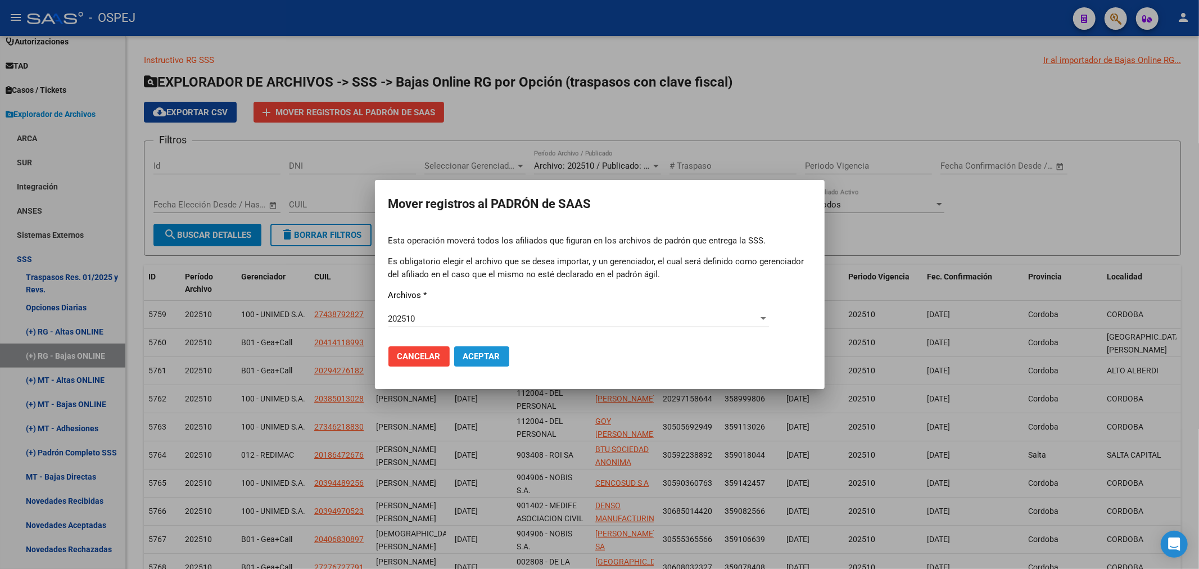
click at [474, 350] on button "Aceptar" at bounding box center [481, 356] width 55 height 20
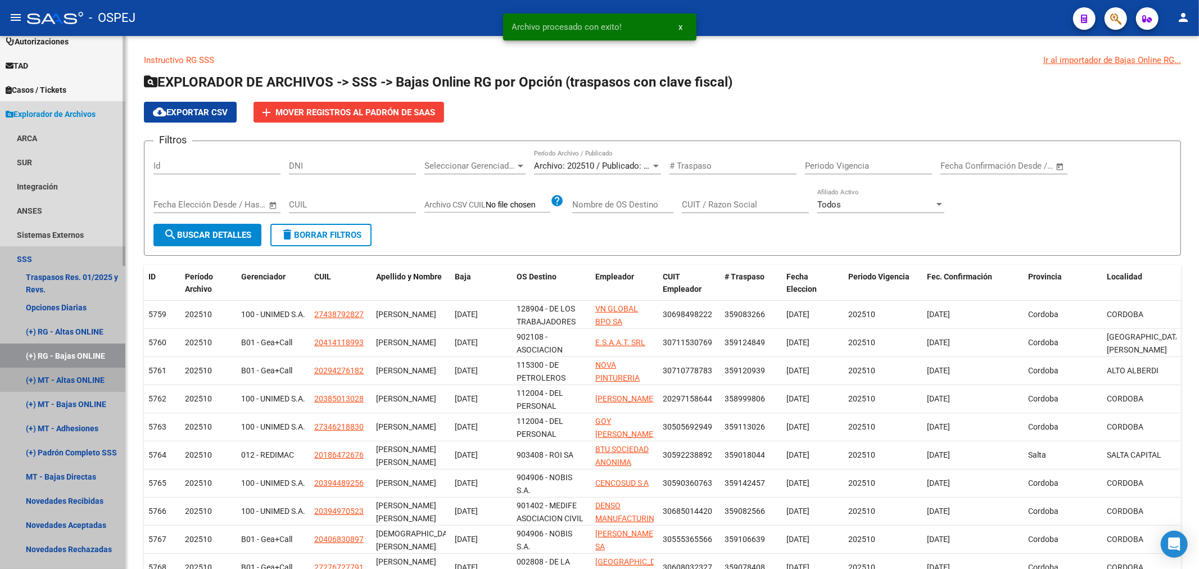
click at [98, 375] on link "(+) MT - Altas ONLINE" at bounding box center [62, 380] width 125 height 24
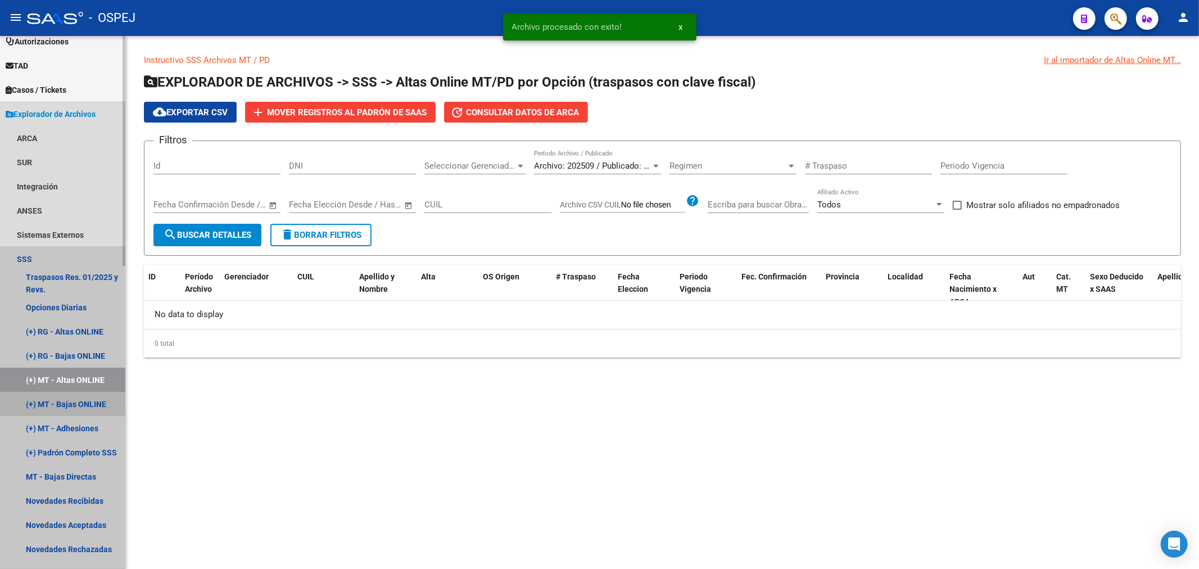
click at [65, 400] on link "(+) MT - Bajas ONLINE" at bounding box center [62, 404] width 125 height 24
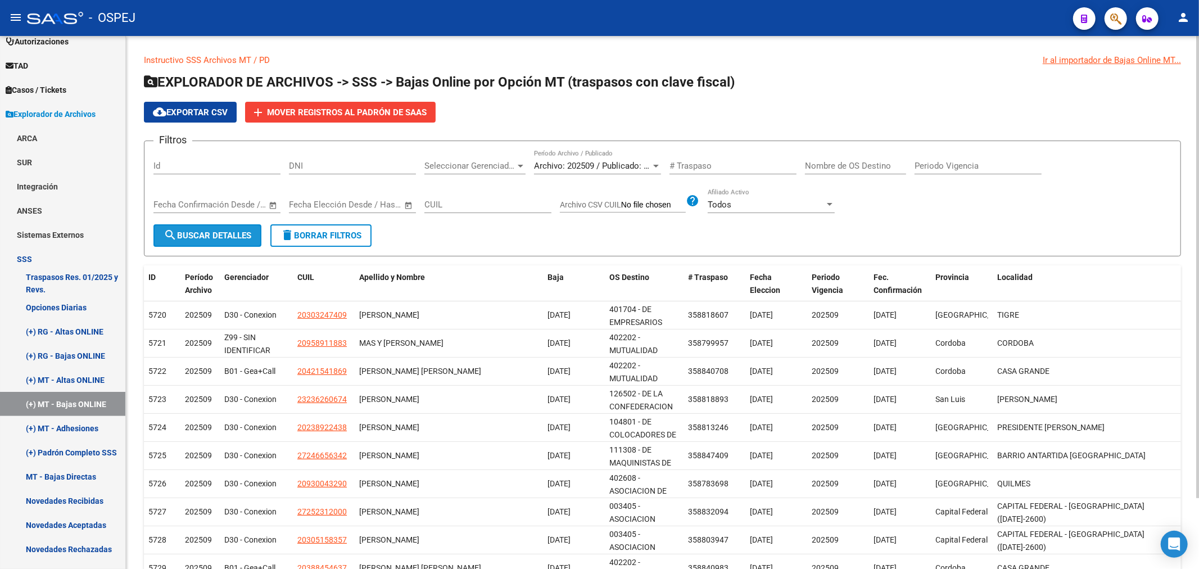
click at [187, 241] on button "search Buscar Detalles" at bounding box center [207, 235] width 108 height 22
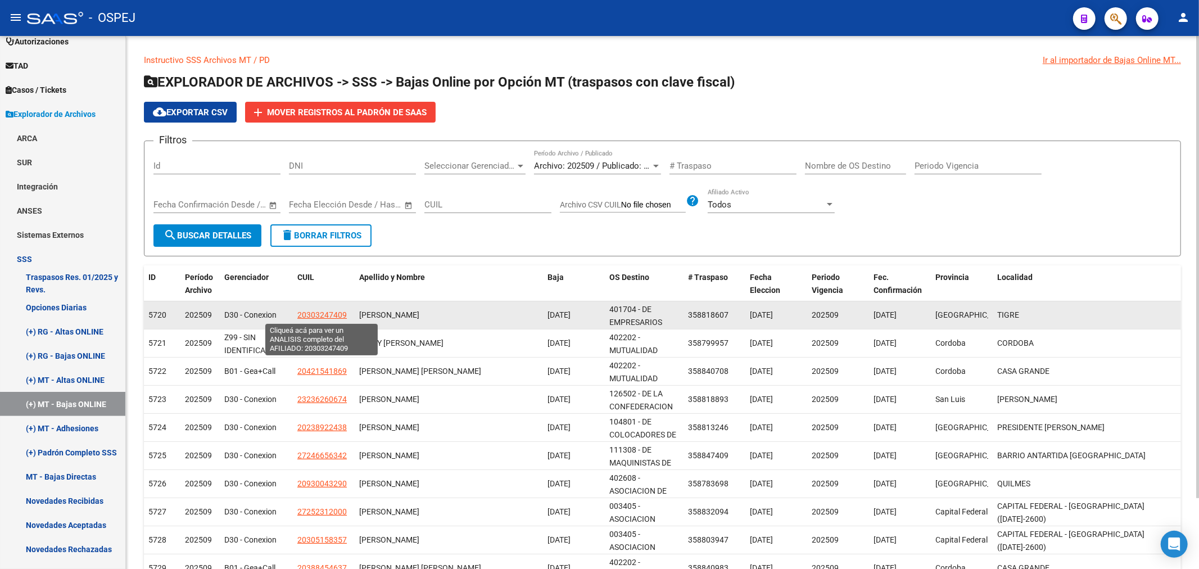
click at [331, 312] on span "20303247409" at bounding box center [321, 314] width 49 height 9
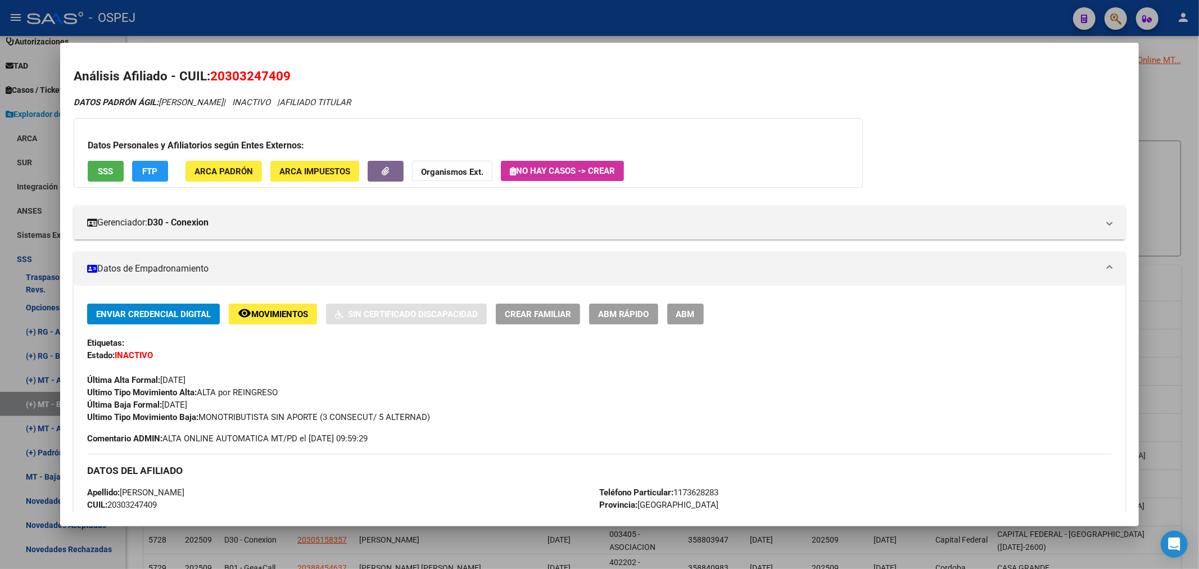
click at [362, 20] on div at bounding box center [599, 284] width 1199 height 569
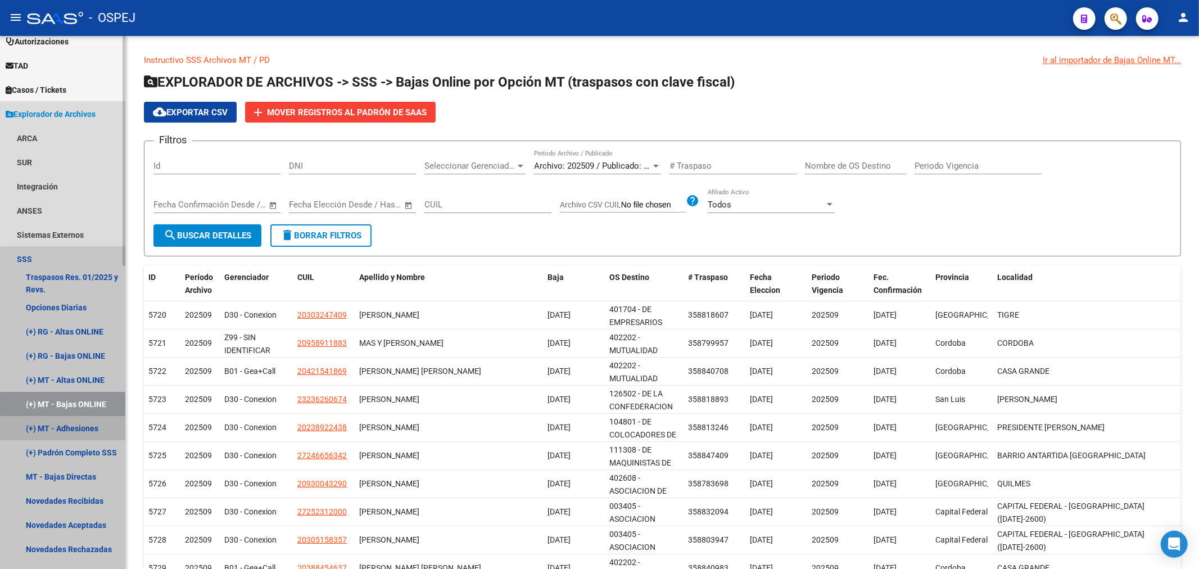
click at [86, 419] on link "(+) MT - Adhesiones" at bounding box center [62, 428] width 125 height 24
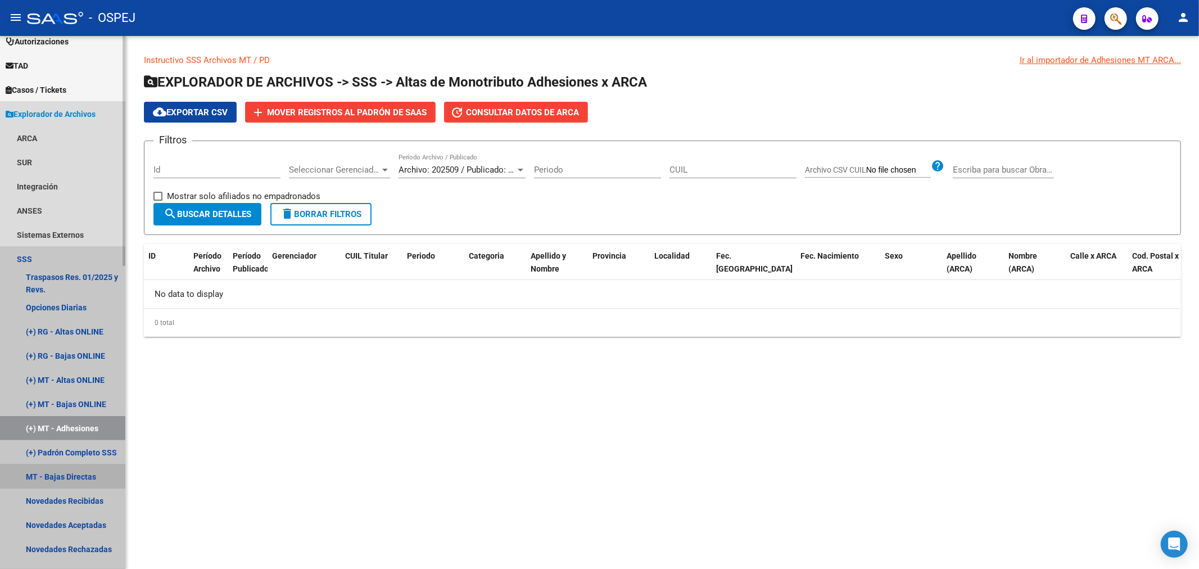
click at [63, 481] on link "MT - Bajas Directas" at bounding box center [62, 476] width 125 height 24
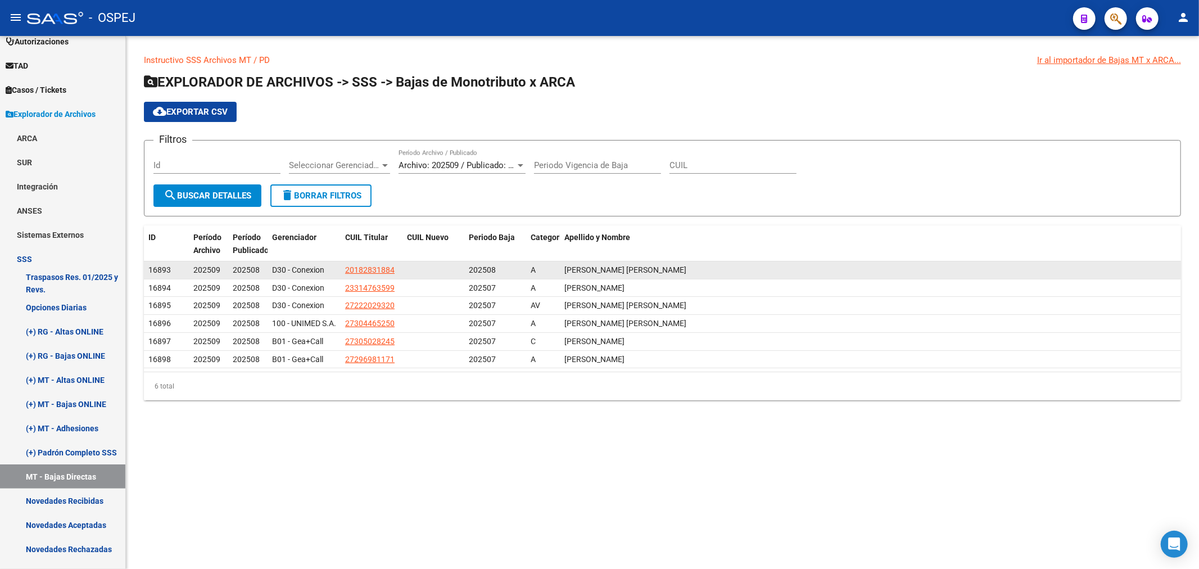
click at [377, 275] on app-link-go-to "20182831884" at bounding box center [369, 270] width 49 height 13
click at [377, 272] on span "20182831884" at bounding box center [369, 269] width 49 height 9
type textarea "20182831884"
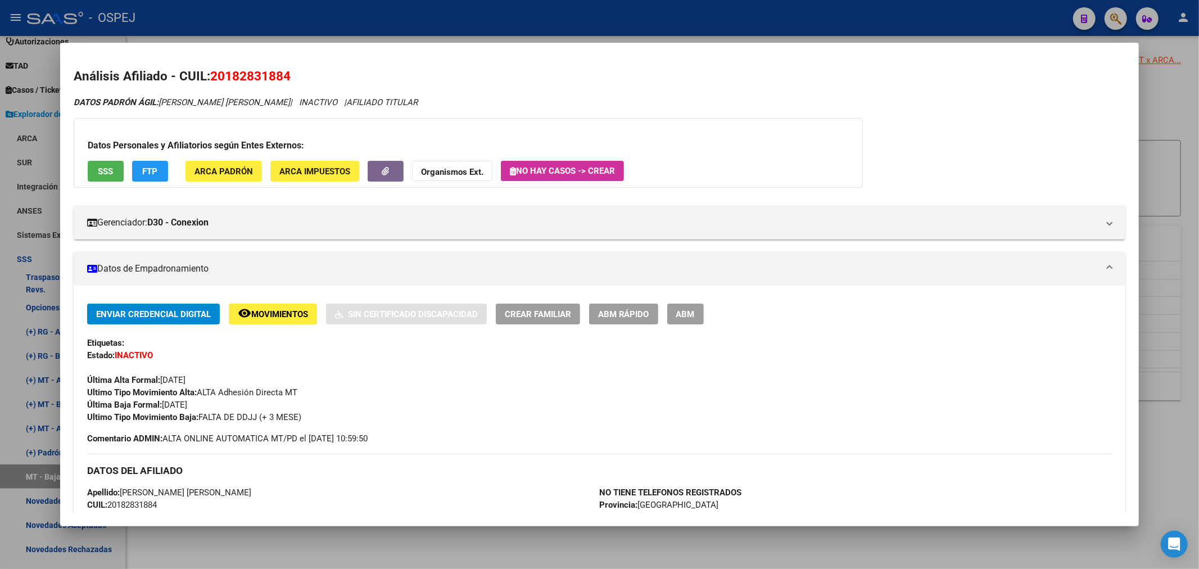
click at [510, 14] on div at bounding box center [599, 284] width 1199 height 569
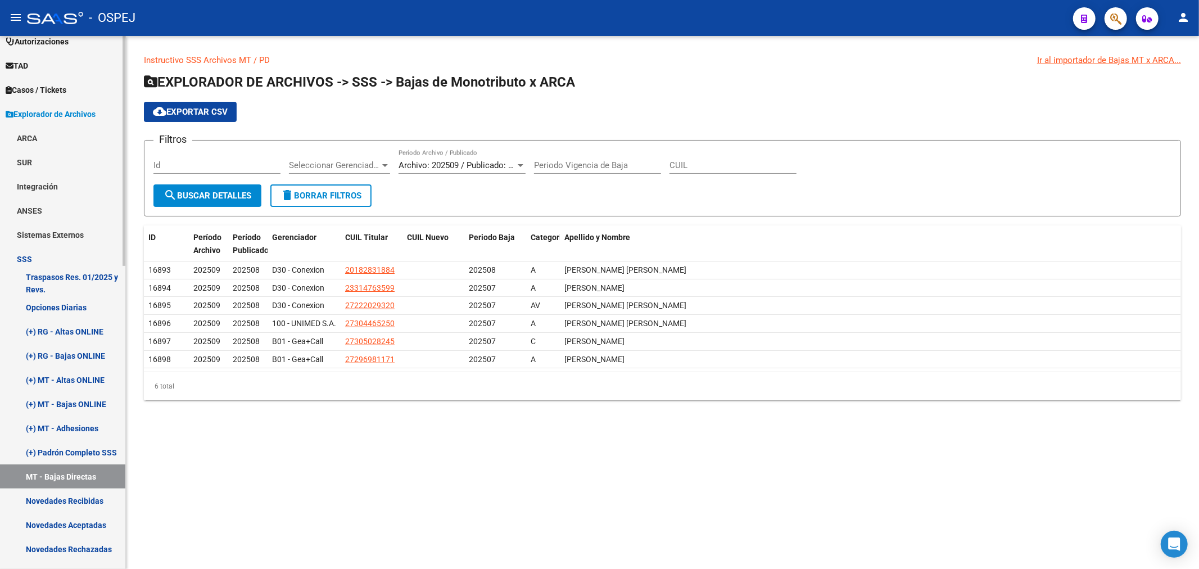
scroll to position [474, 0]
